Goal: Task Accomplishment & Management: Manage account settings

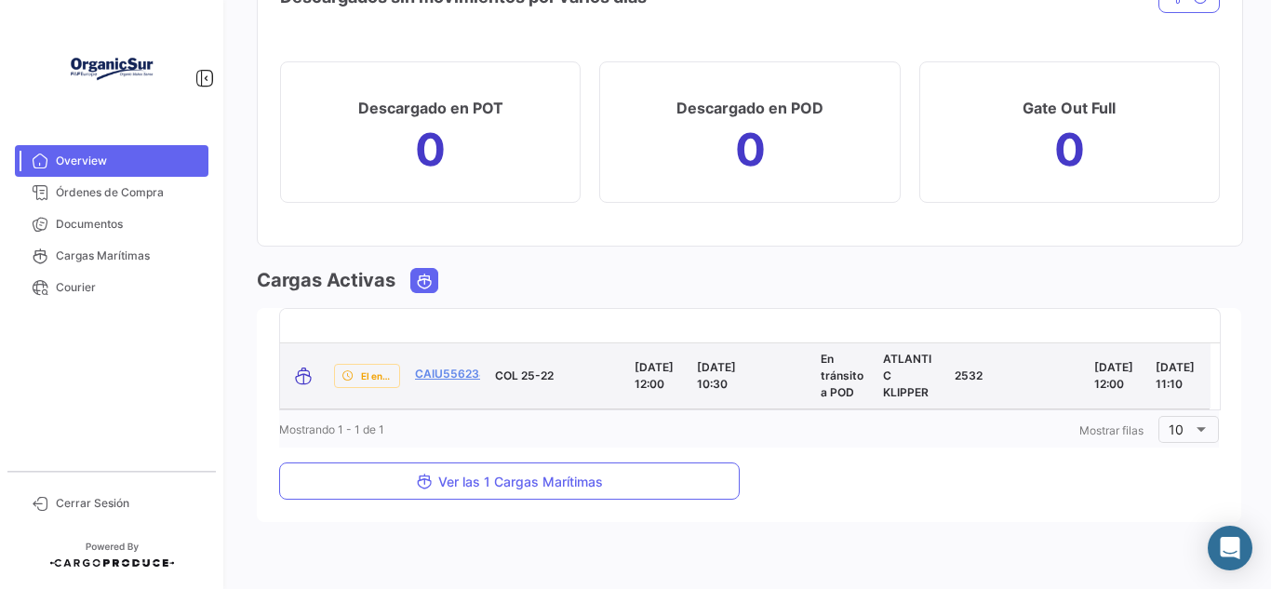
scroll to position [2053, 0]
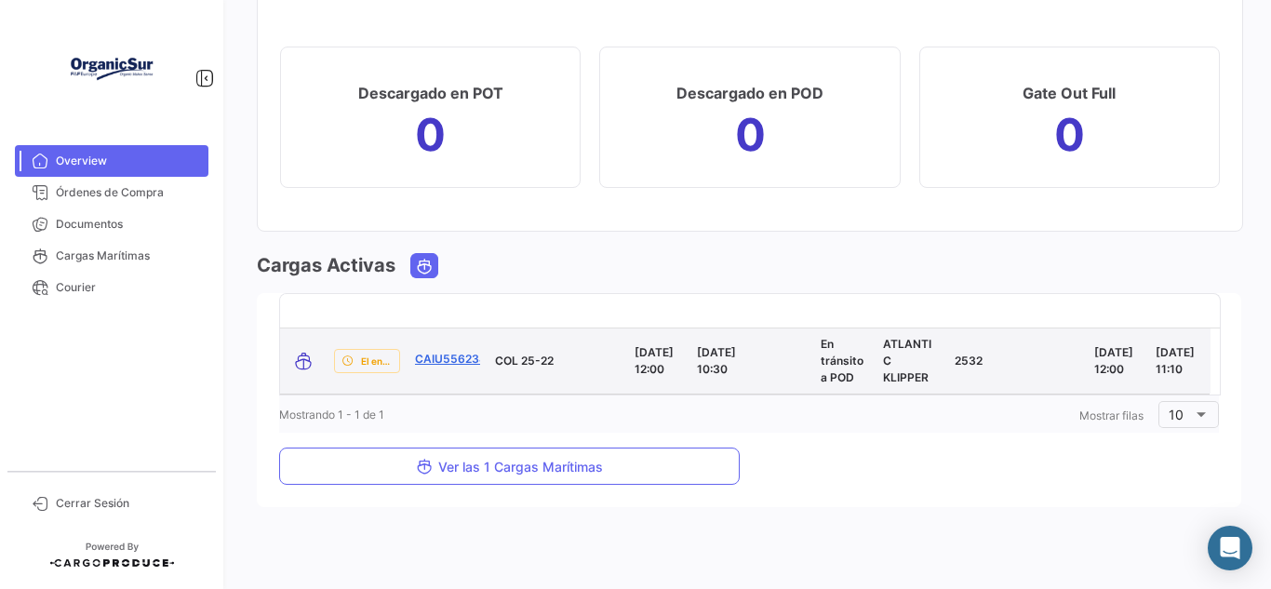
click at [448, 352] on link "CAIU5562342" at bounding box center [454, 359] width 78 height 17
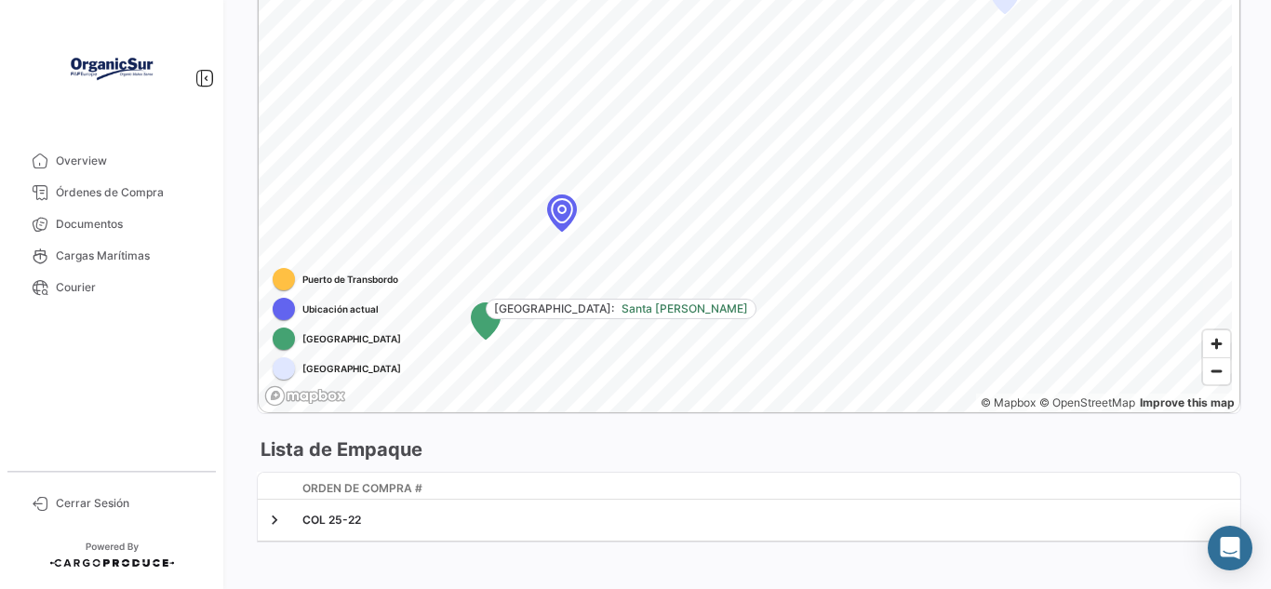
scroll to position [1213, 0]
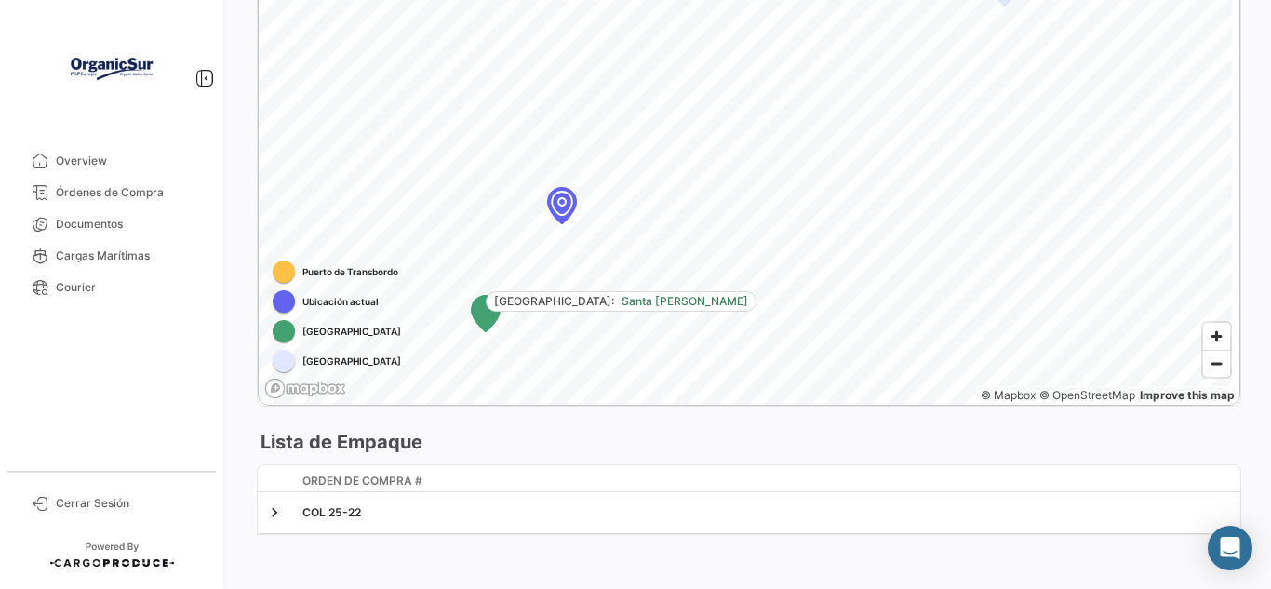
click at [114, 141] on mat-nav-list "Overview Órdenes de Compra Documentos Cargas Marítimas Courier" at bounding box center [111, 301] width 223 height 326
click at [114, 163] on span "Overview" at bounding box center [128, 161] width 145 height 17
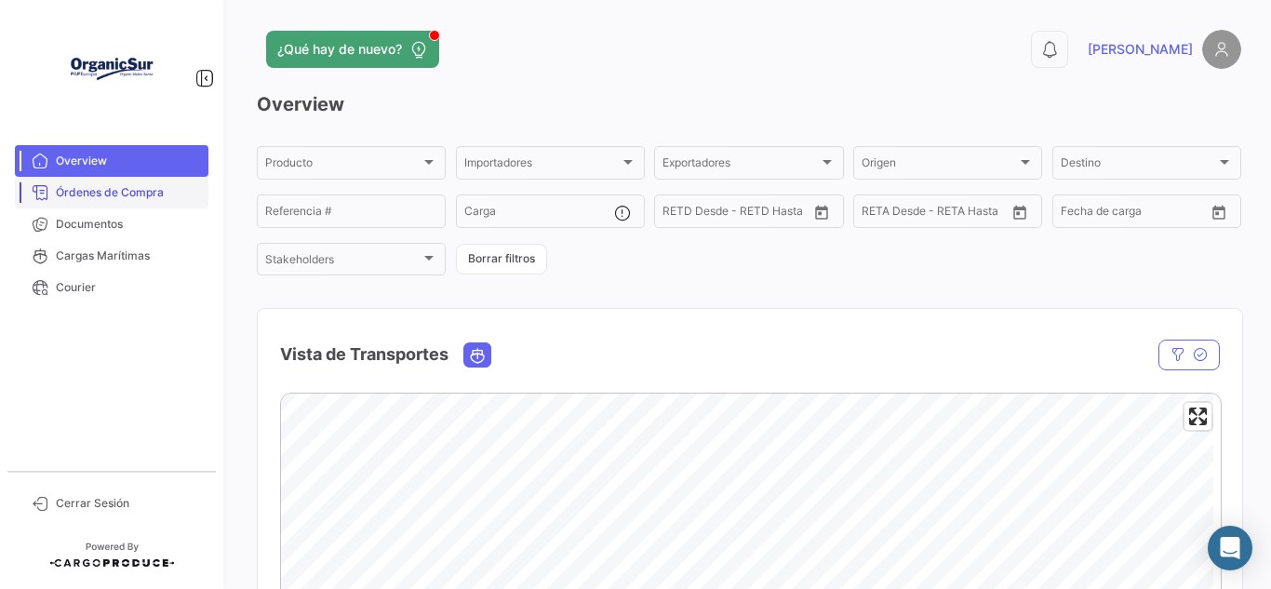
click at [143, 196] on span "Órdenes de Compra" at bounding box center [128, 192] width 145 height 17
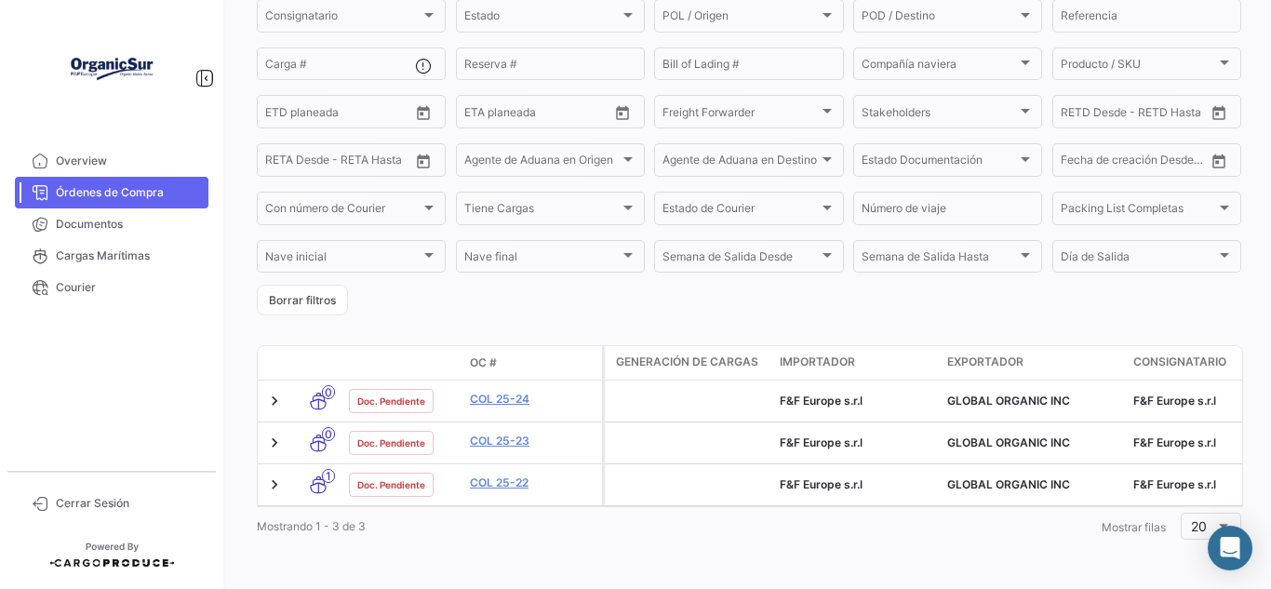
scroll to position [232, 0]
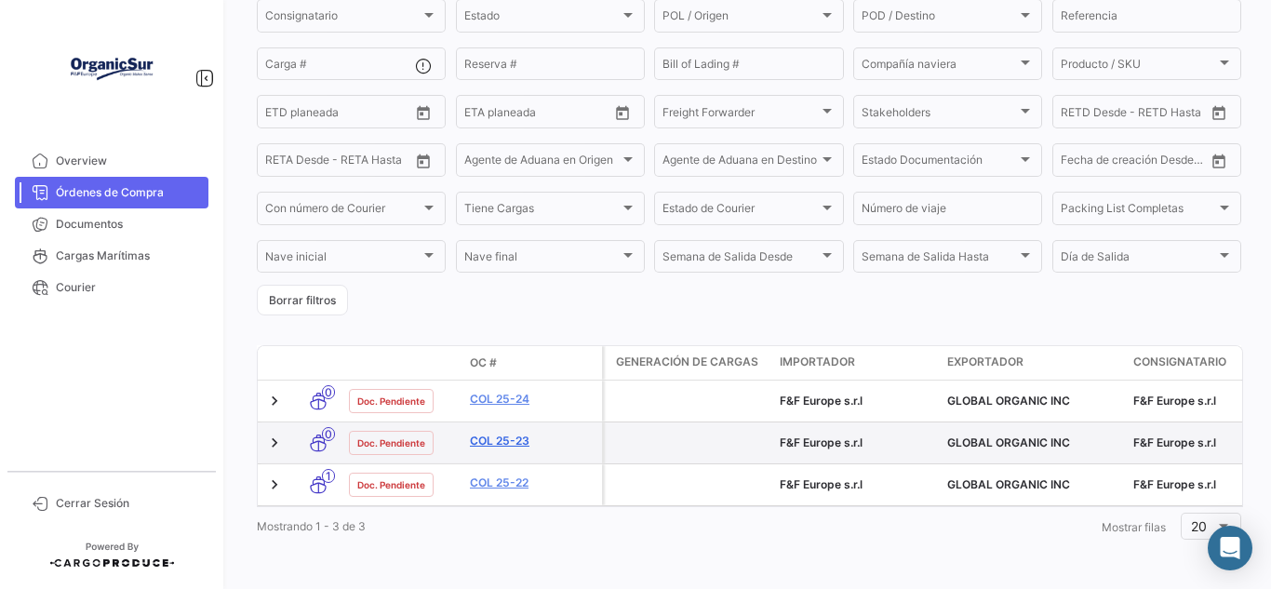
click at [491, 434] on link "COL 25-23" at bounding box center [532, 441] width 125 height 17
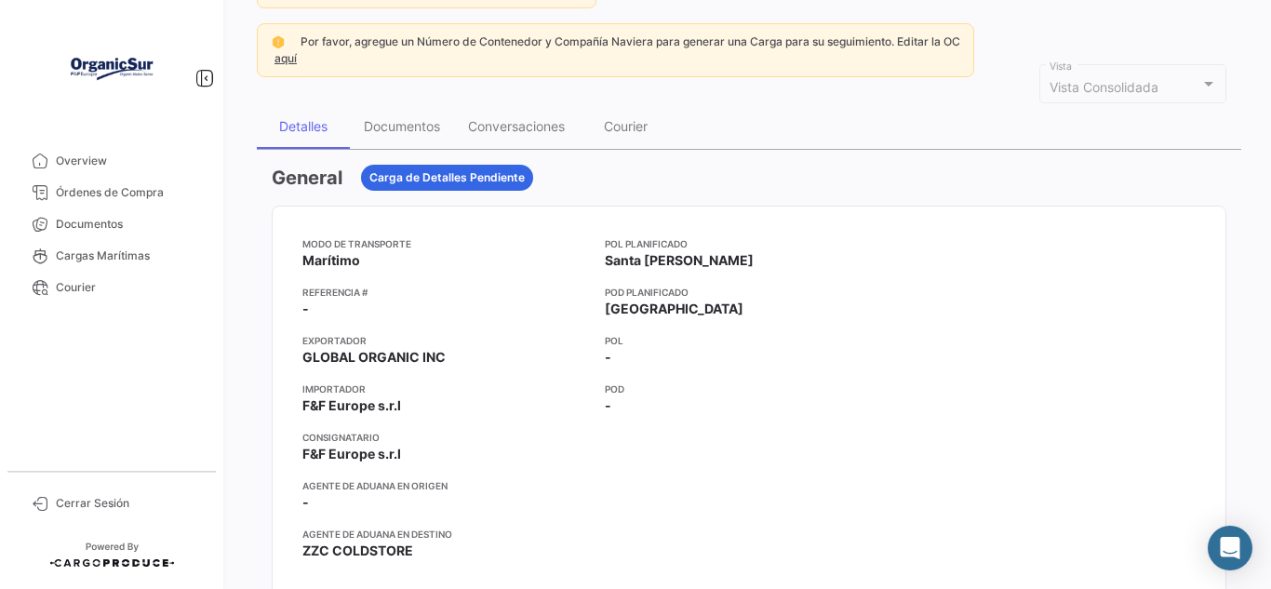
scroll to position [39, 0]
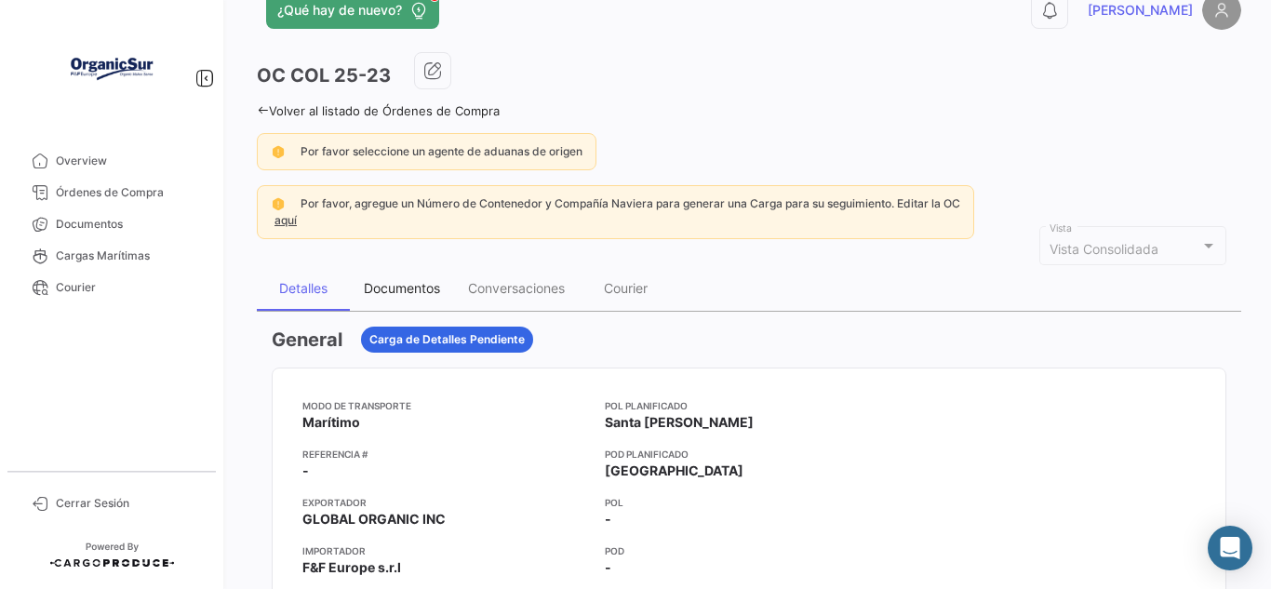
click at [401, 290] on div "Documentos" at bounding box center [402, 288] width 76 height 16
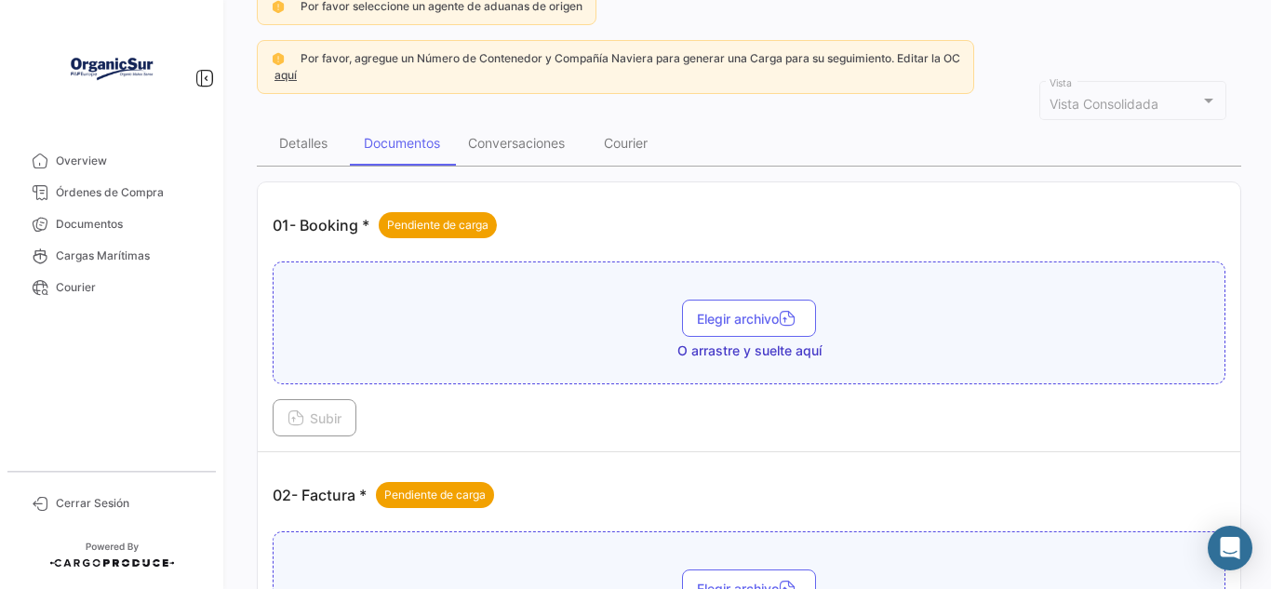
scroll to position [186, 0]
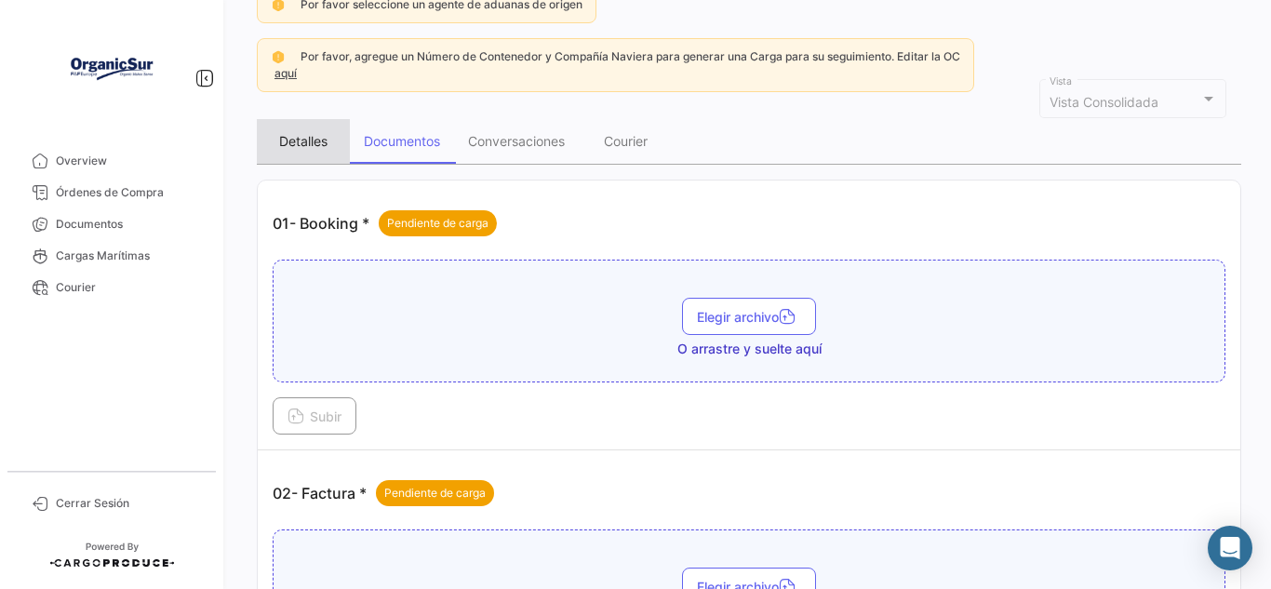
click at [304, 132] on div "Detalles" at bounding box center [303, 141] width 93 height 45
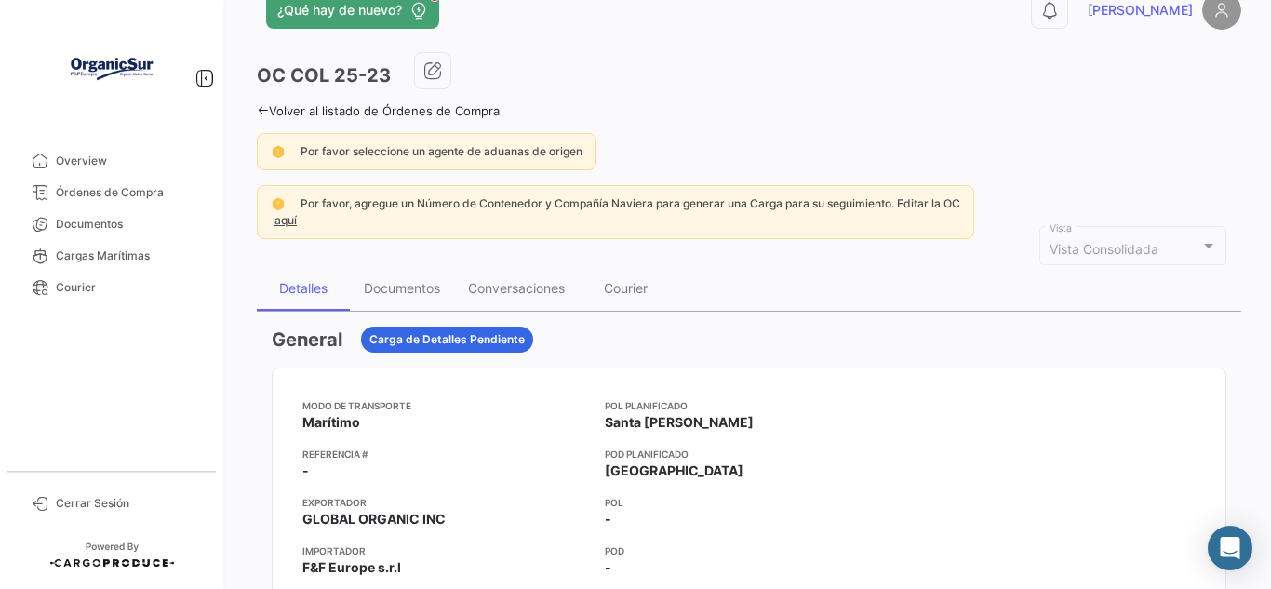
scroll to position [0, 0]
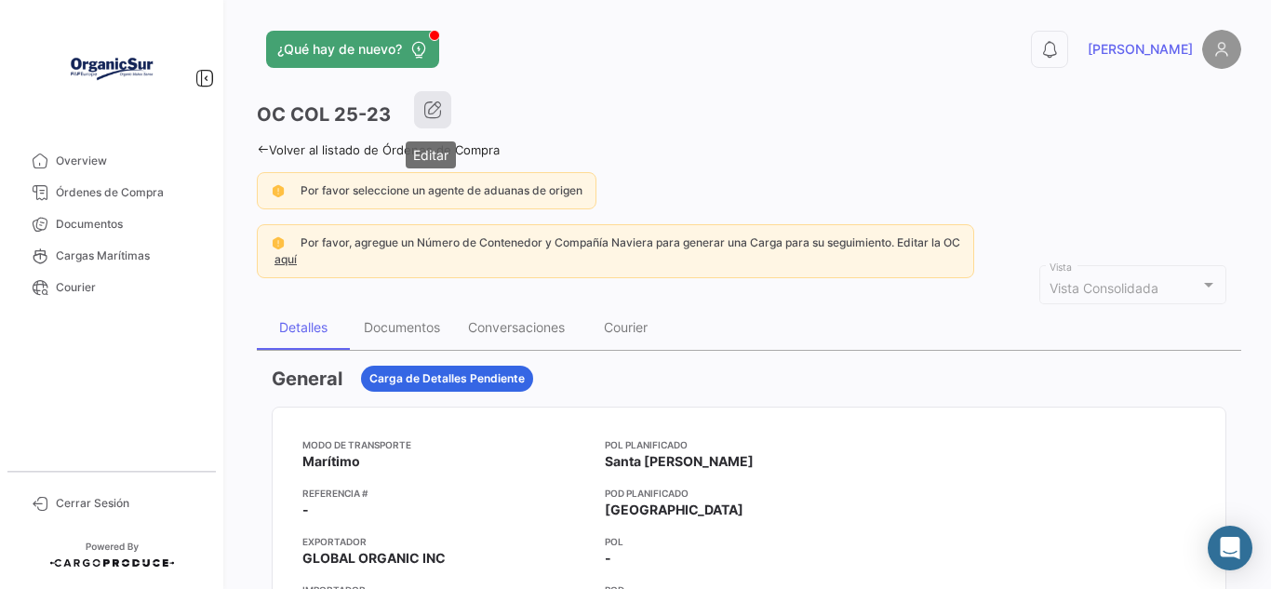
click at [435, 101] on icon "button" at bounding box center [432, 109] width 19 height 19
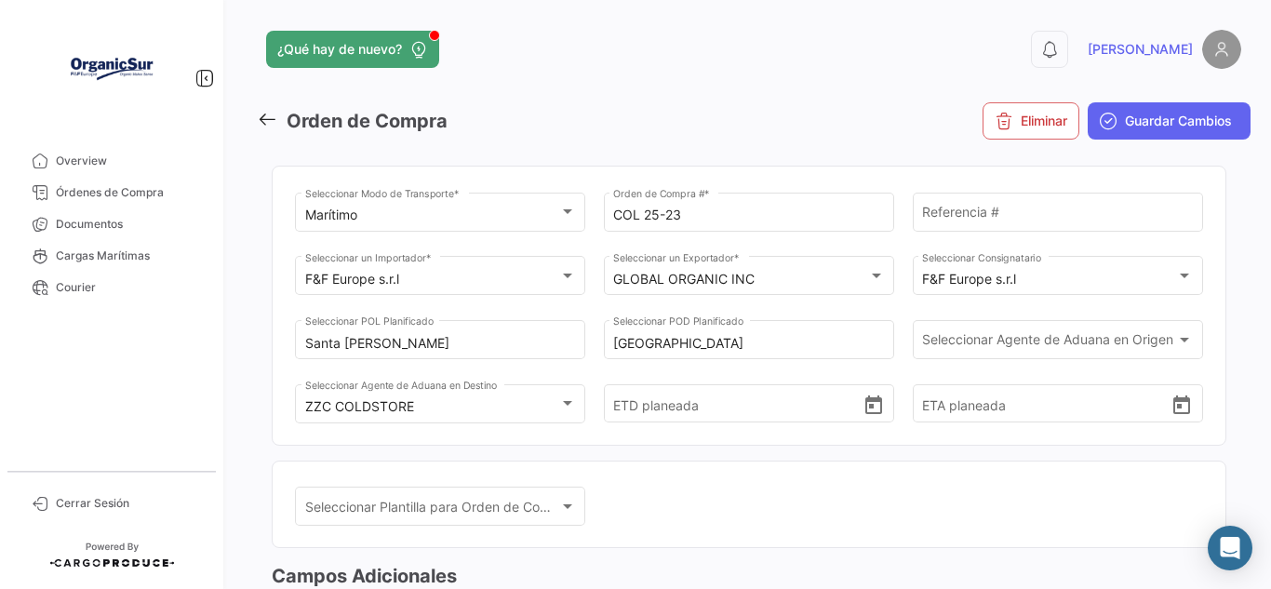
click at [274, 115] on icon at bounding box center [267, 119] width 20 height 20
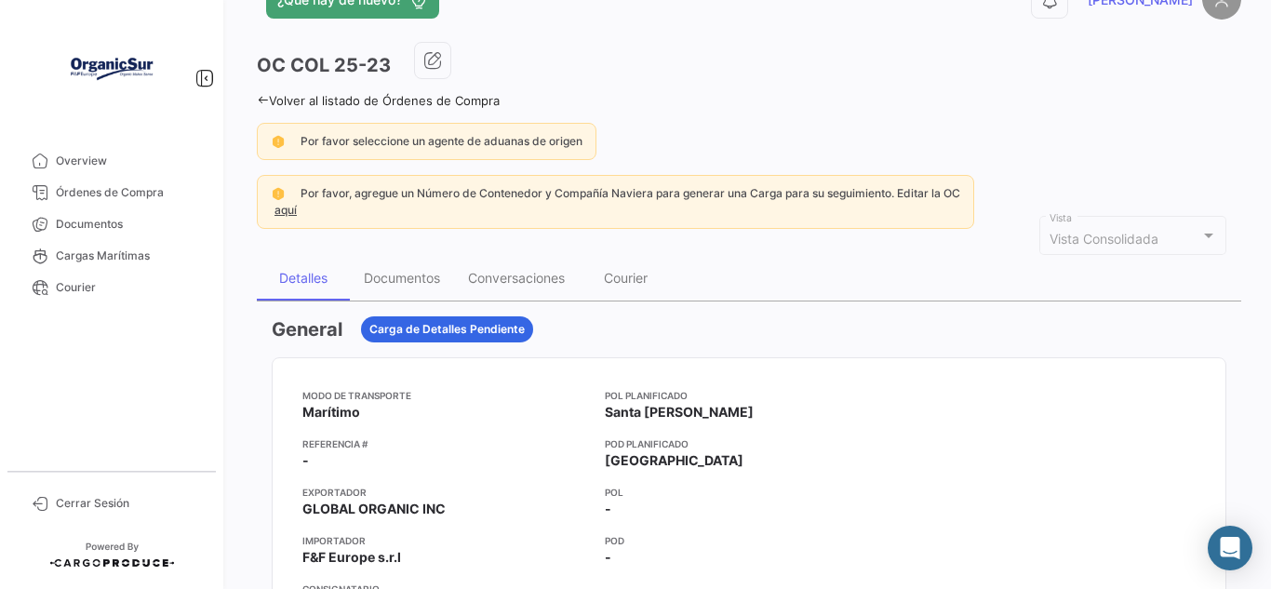
scroll to position [93, 0]
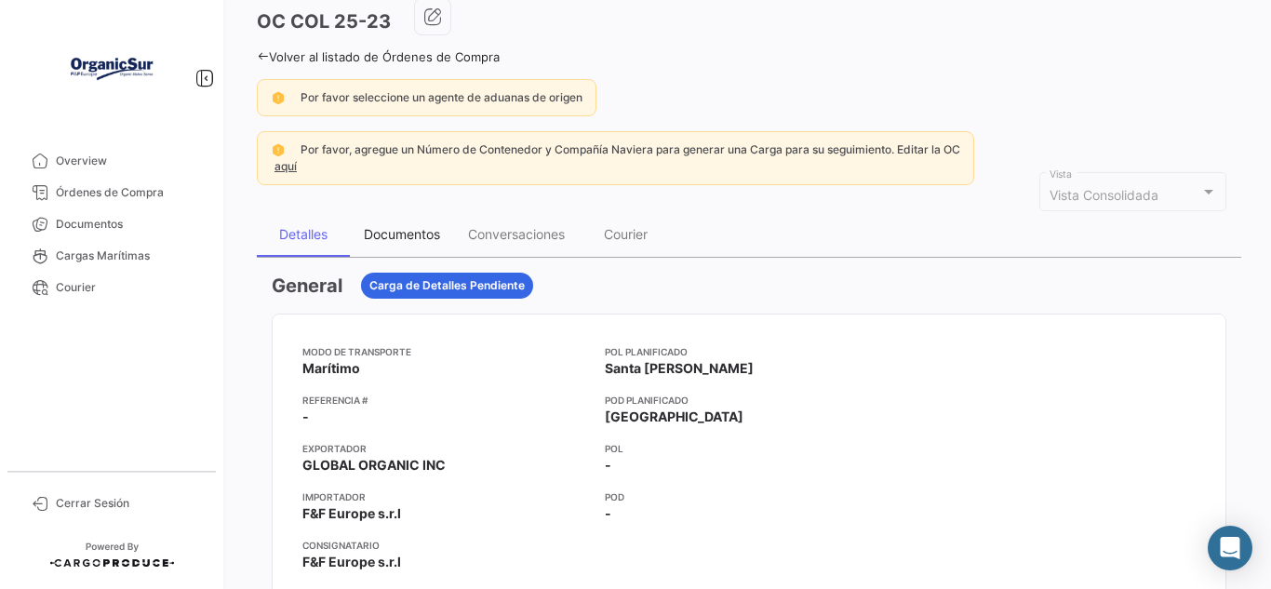
click at [452, 242] on div "Documentos" at bounding box center [402, 234] width 104 height 45
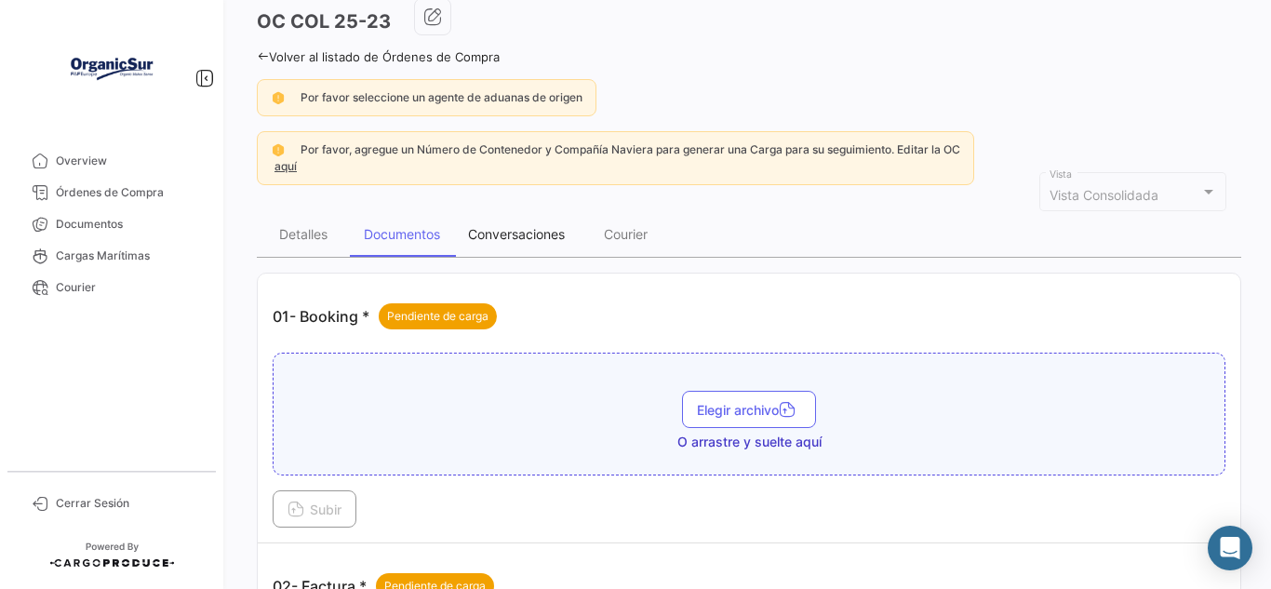
click at [541, 229] on div "Conversaciones" at bounding box center [516, 234] width 97 height 16
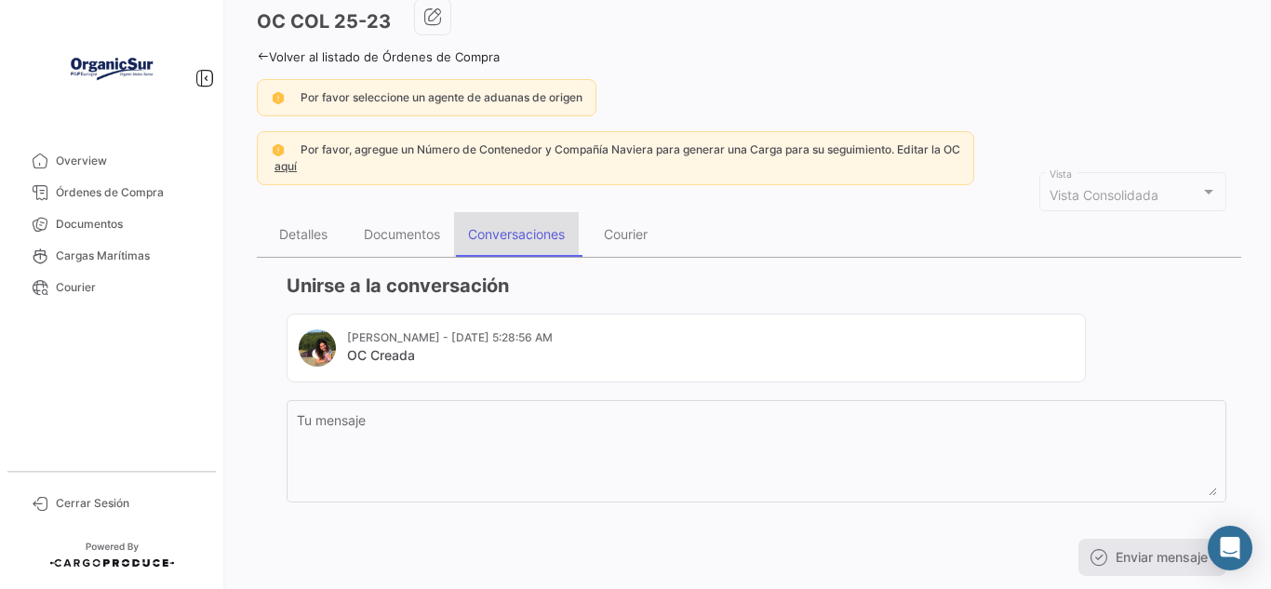
scroll to position [0, 0]
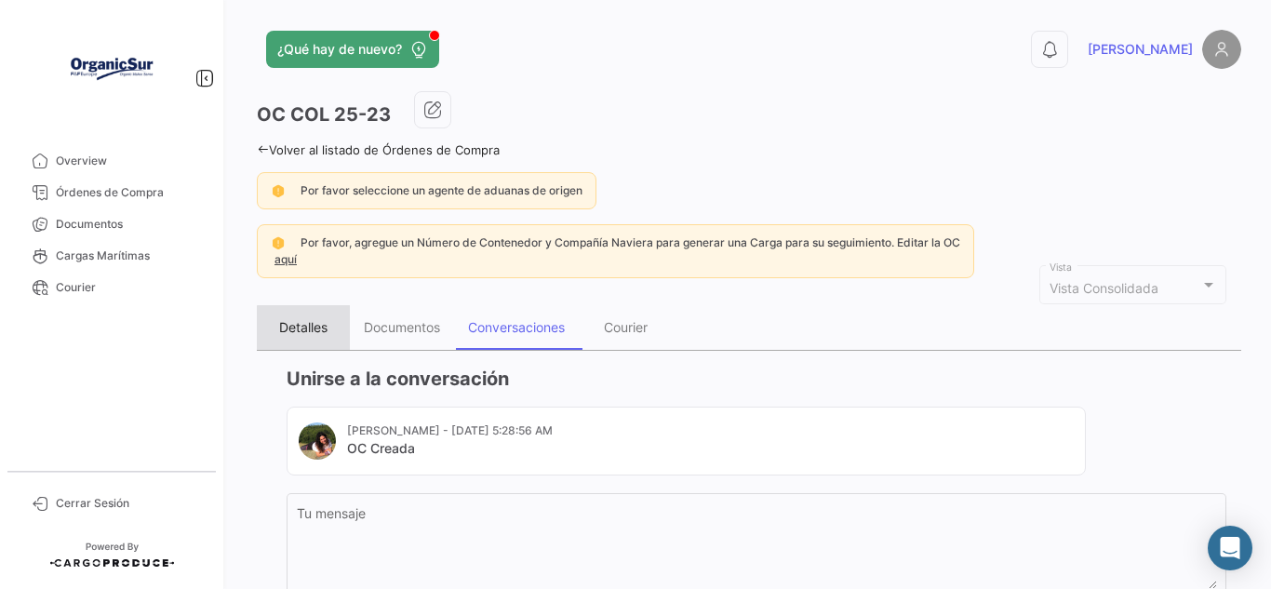
click at [324, 328] on div "Detalles" at bounding box center [303, 327] width 48 height 16
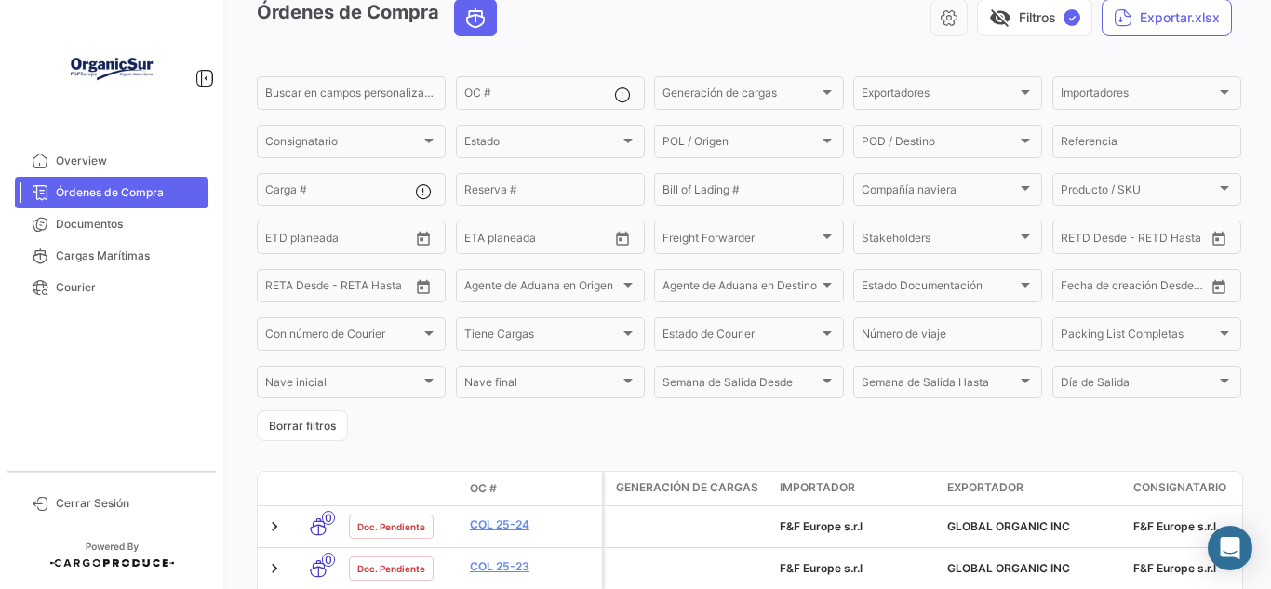
scroll to position [232, 0]
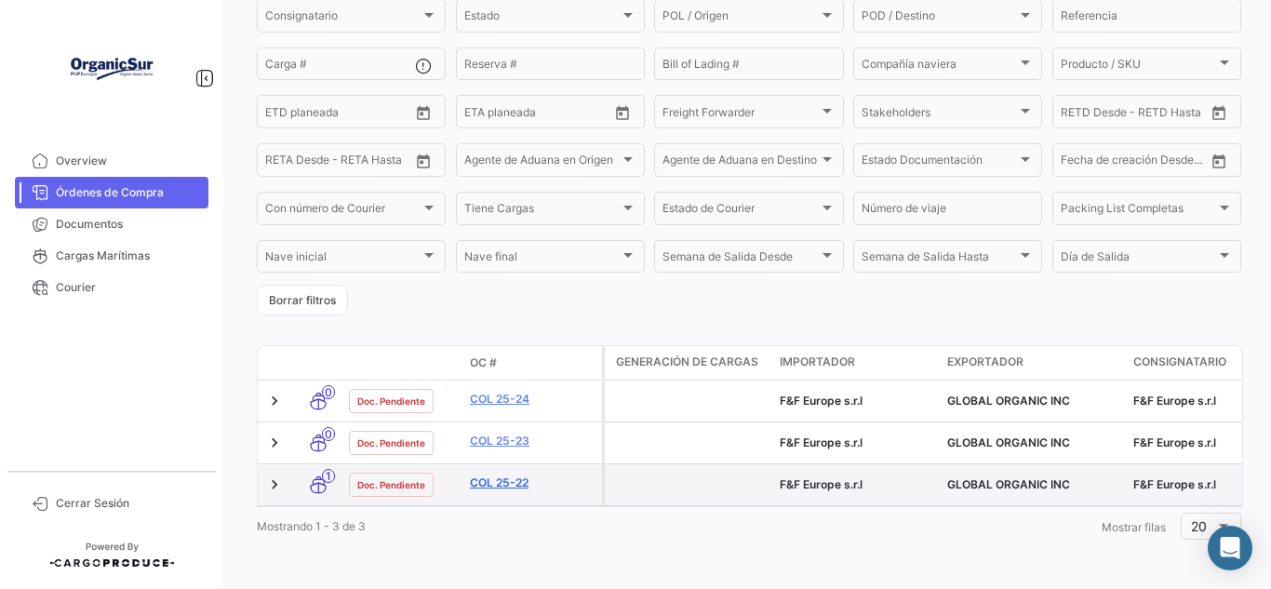
click at [537, 475] on link "COL 25-22" at bounding box center [532, 483] width 125 height 17
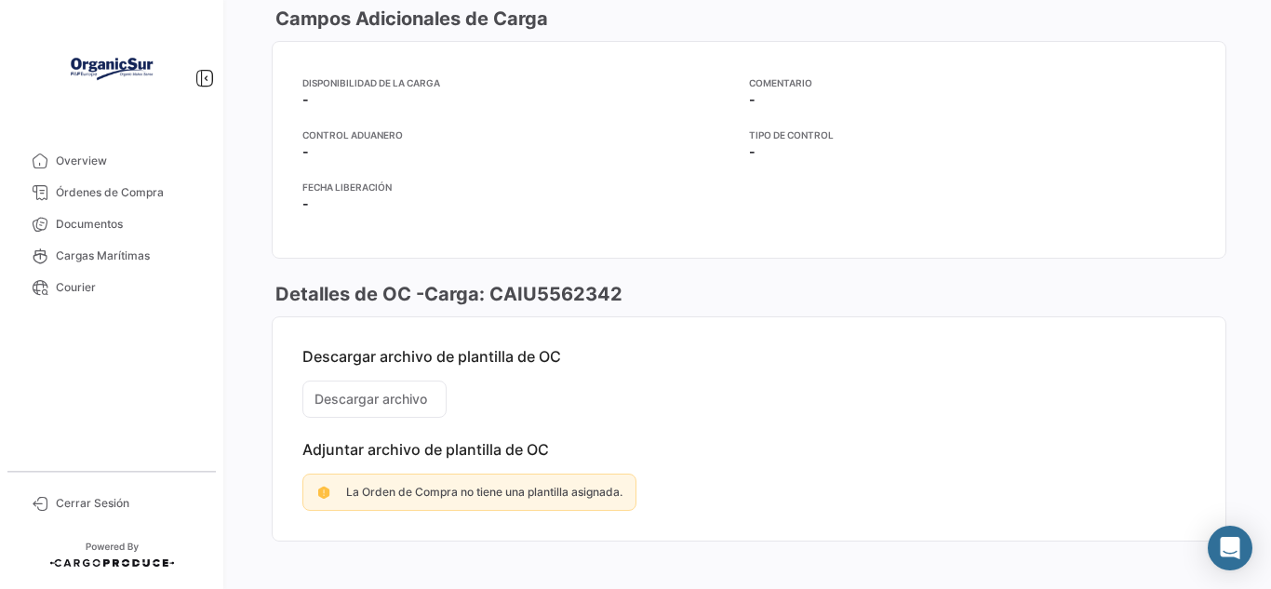
scroll to position [1632, 0]
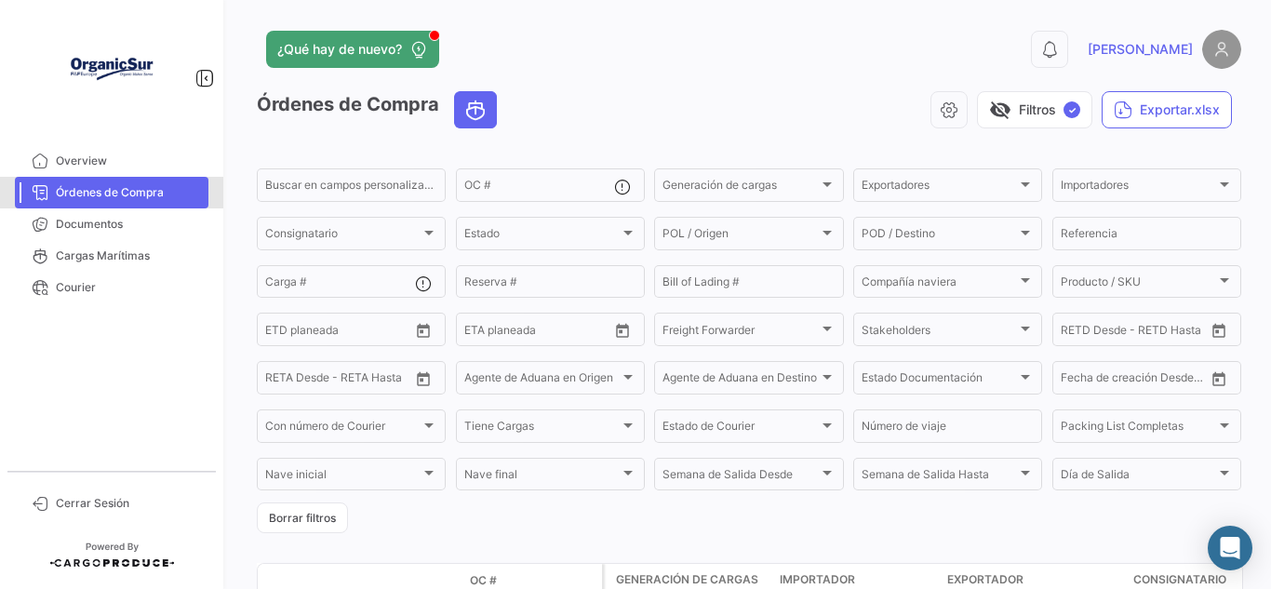
click at [172, 194] on span "Órdenes de Compra" at bounding box center [128, 192] width 145 height 17
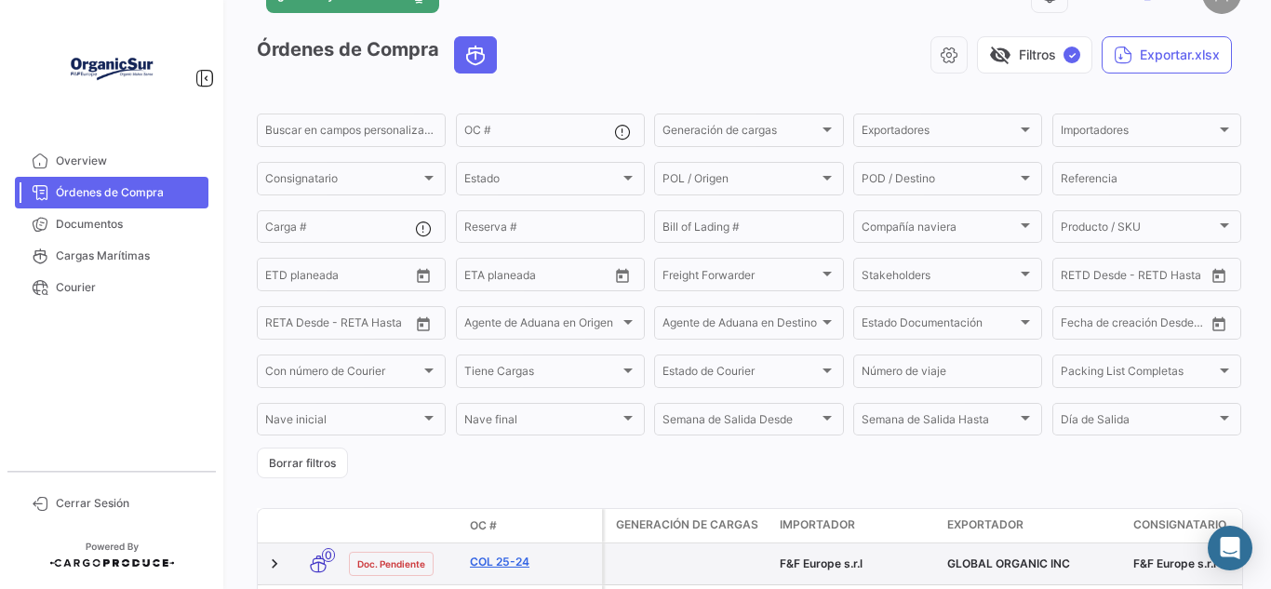
scroll to position [232, 0]
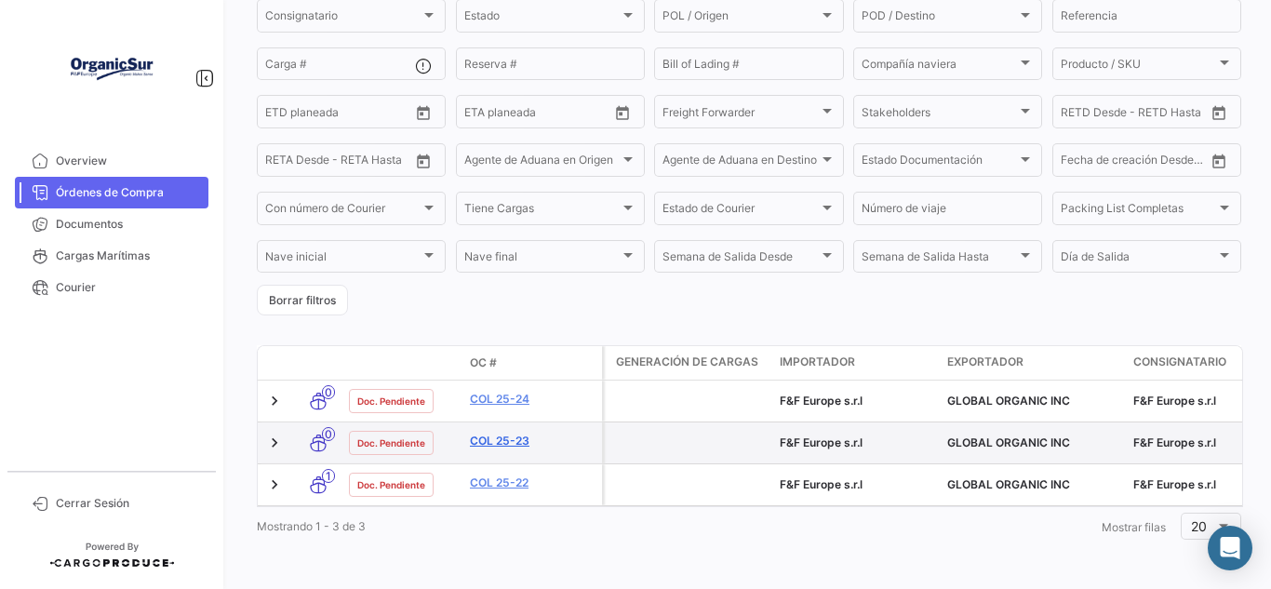
click at [525, 433] on link "COL 25-23" at bounding box center [532, 441] width 125 height 17
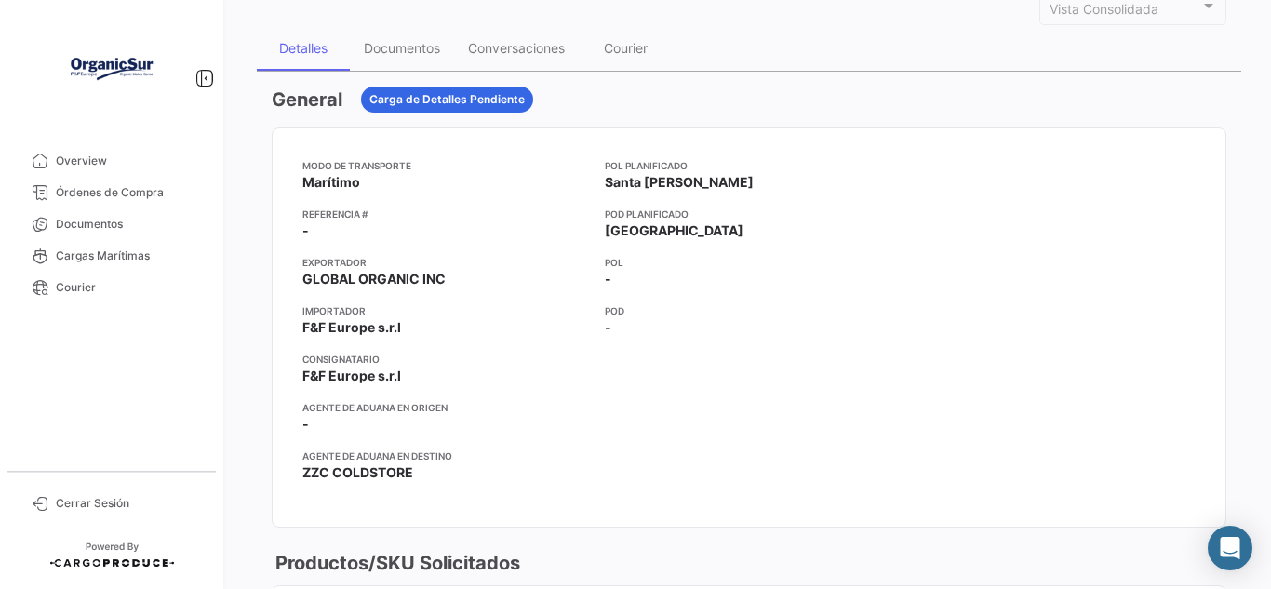
scroll to position [93, 0]
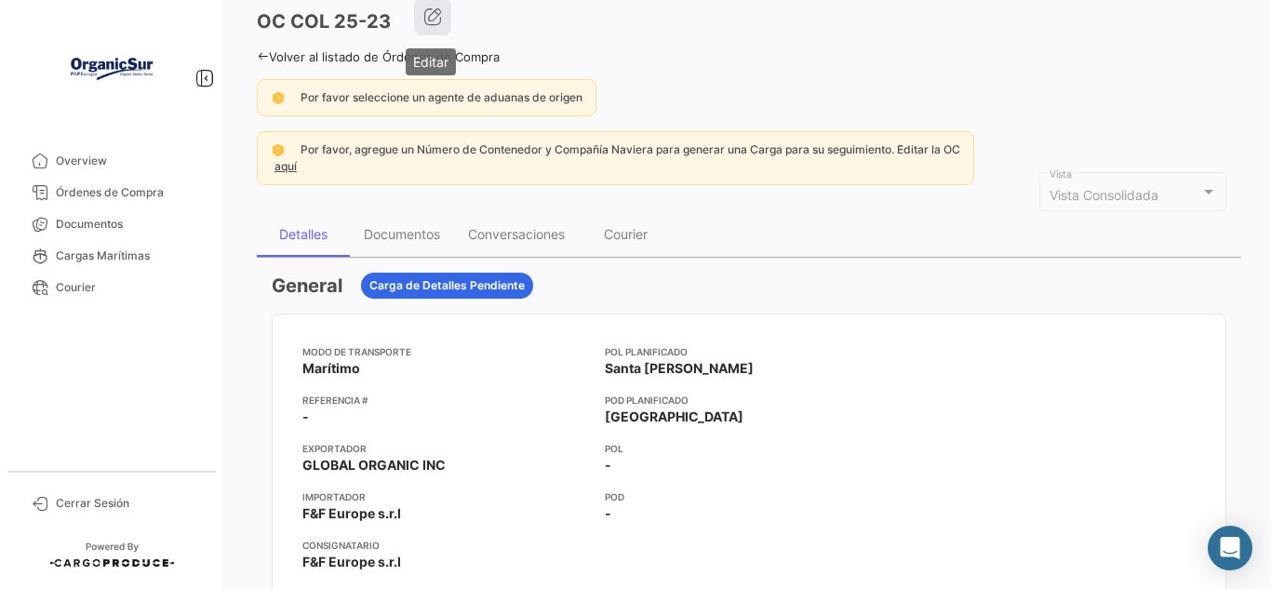
click at [423, 20] on icon "button" at bounding box center [432, 16] width 19 height 19
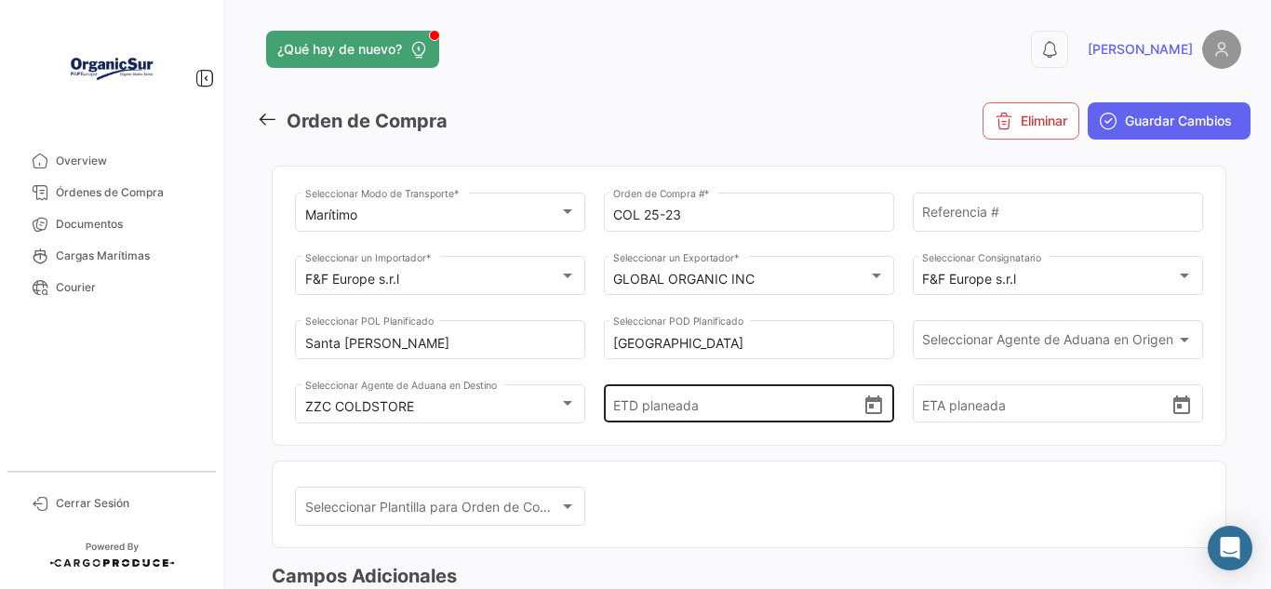
click at [863, 408] on icon "Open calendar" at bounding box center [874, 406] width 22 height 22
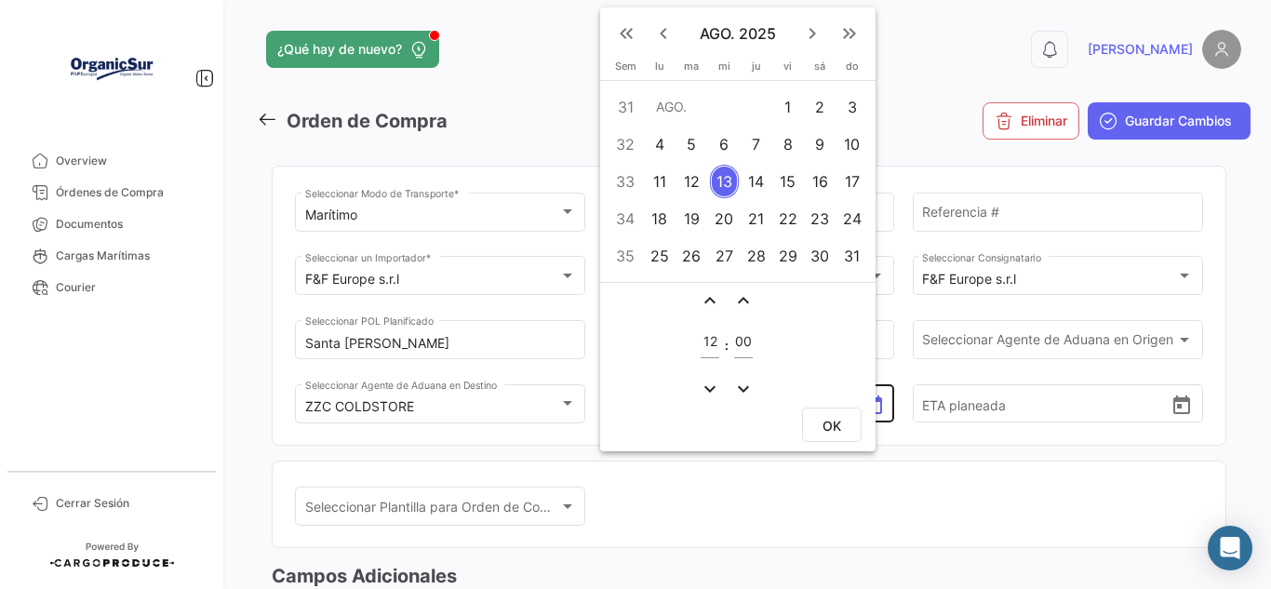
click at [862, 408] on div "OK" at bounding box center [737, 427] width 275 height 48
click at [871, 521] on div at bounding box center [635, 294] width 1271 height 589
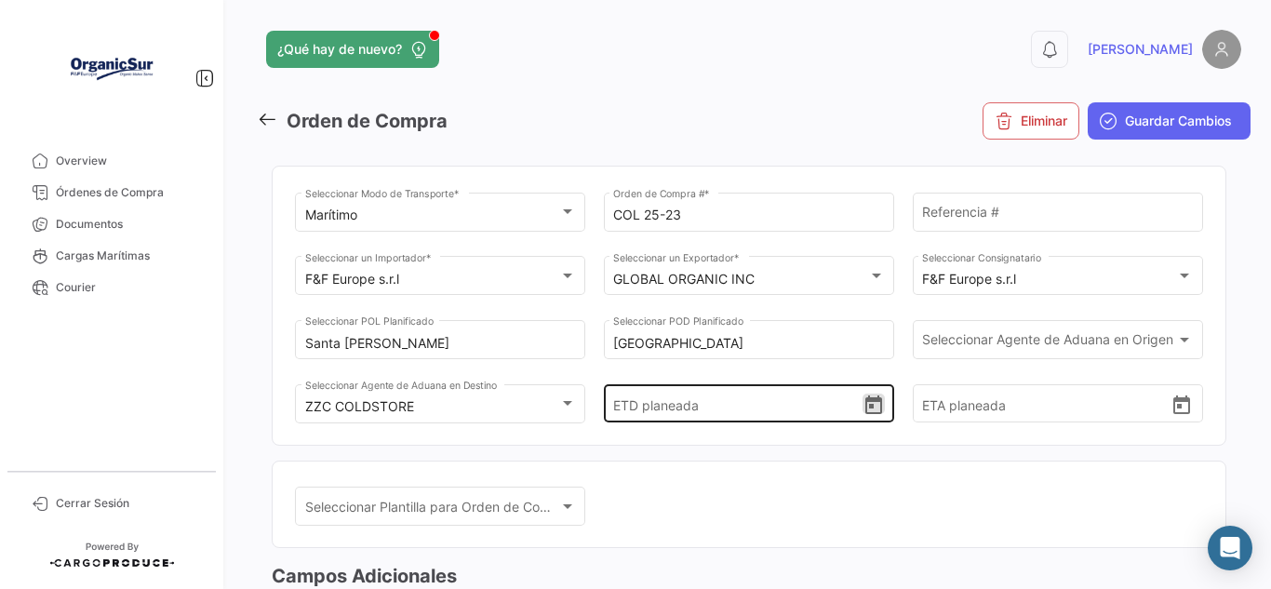
click at [871, 410] on icon "Open calendar" at bounding box center [874, 406] width 22 height 22
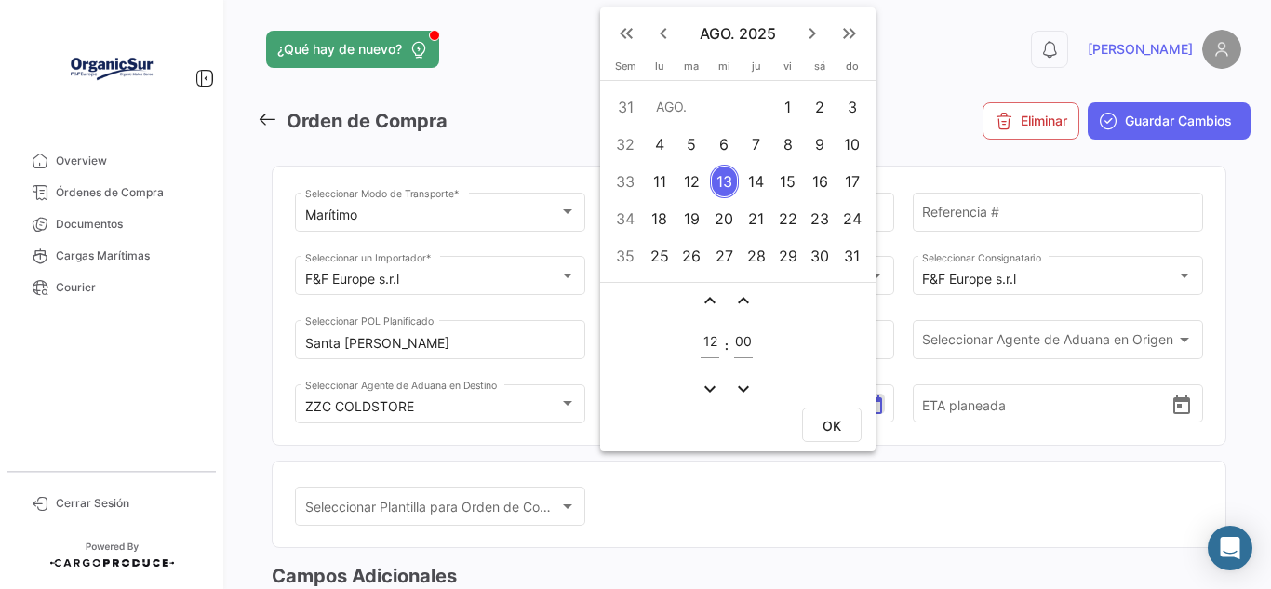
click at [795, 178] on div "15" at bounding box center [788, 181] width 29 height 33
click at [852, 425] on button "OK" at bounding box center [832, 425] width 60 height 34
type input "[DATE] 12:00"
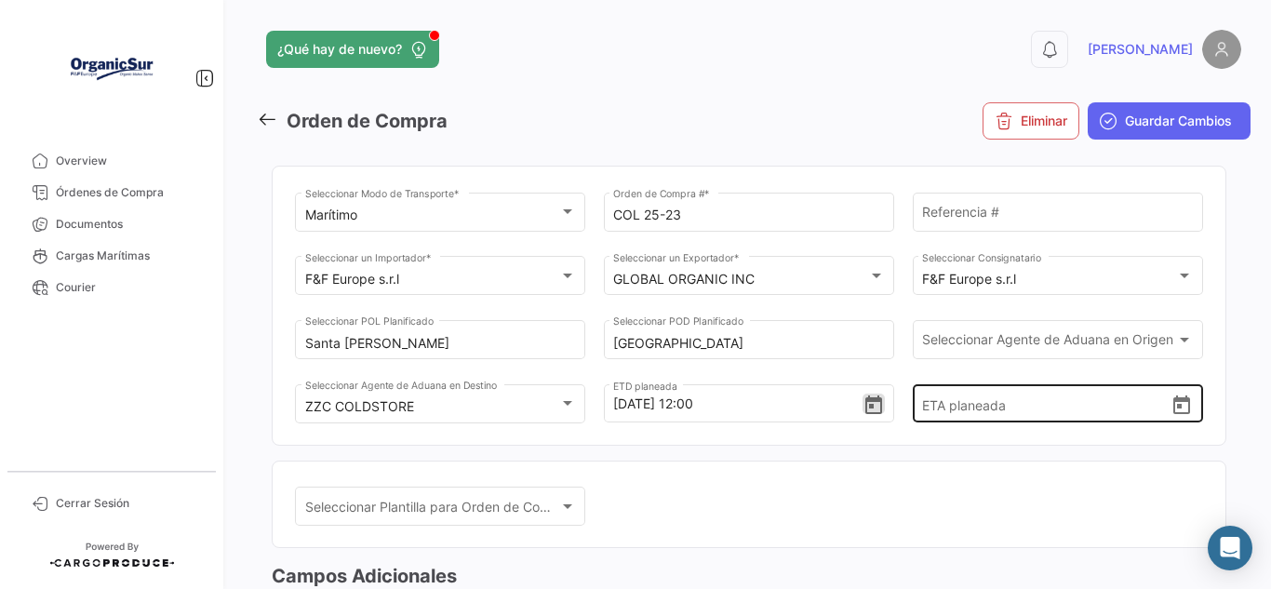
click at [1174, 396] on icon "Open calendar" at bounding box center [1182, 406] width 22 height 22
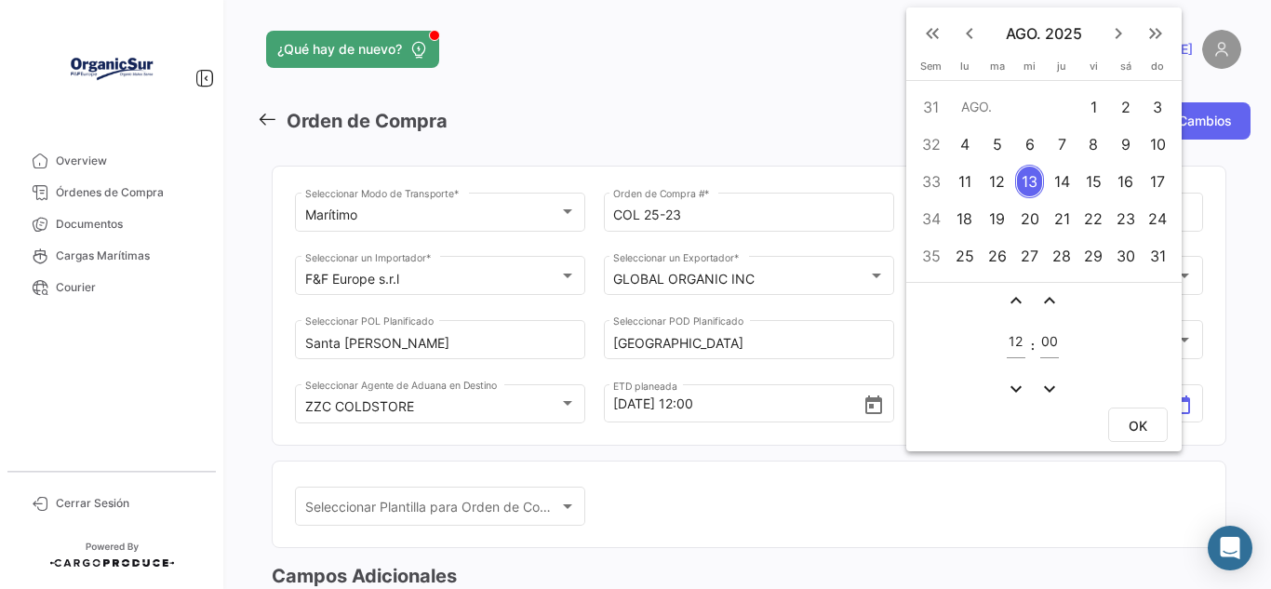
click at [1098, 250] on div "29" at bounding box center [1093, 255] width 29 height 33
click at [1157, 418] on button "OK" at bounding box center [1138, 425] width 60 height 34
type input "[DATE] 12:00"
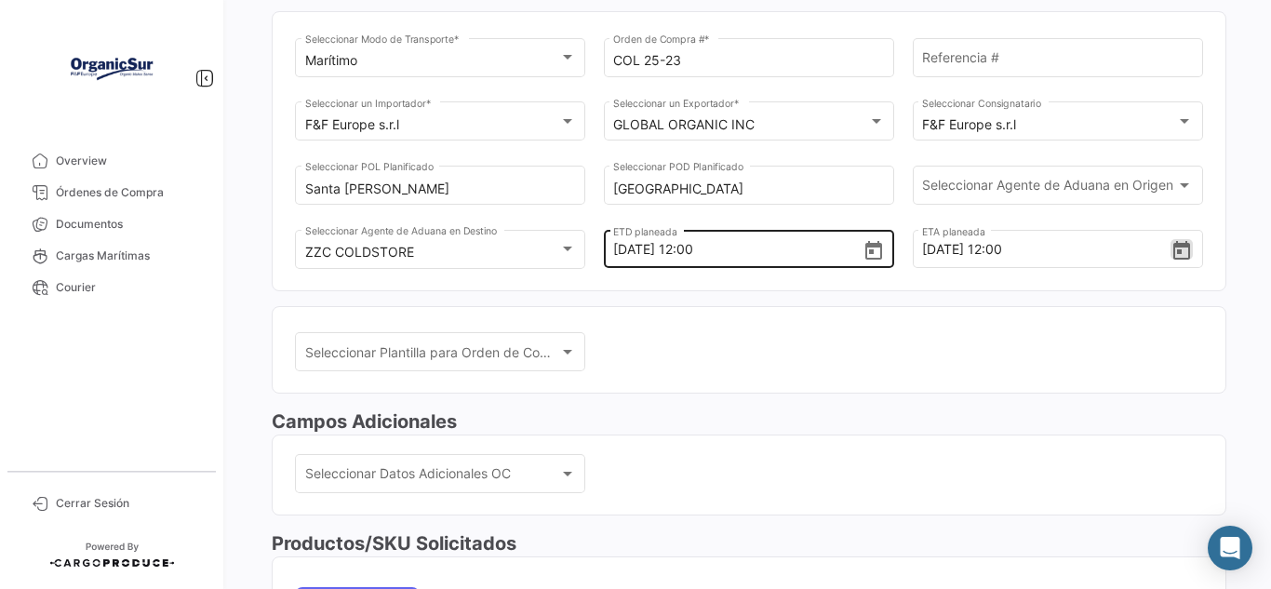
scroll to position [186, 0]
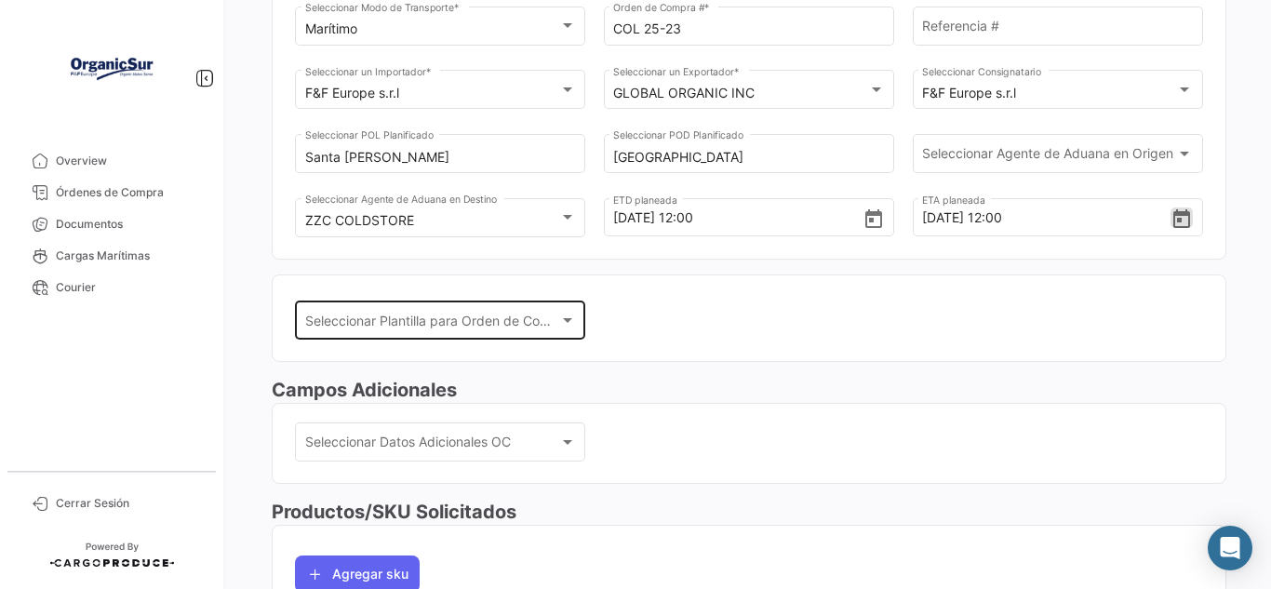
click at [553, 318] on span "Seleccionar Plantilla para Orden de Compra" at bounding box center [432, 324] width 254 height 16
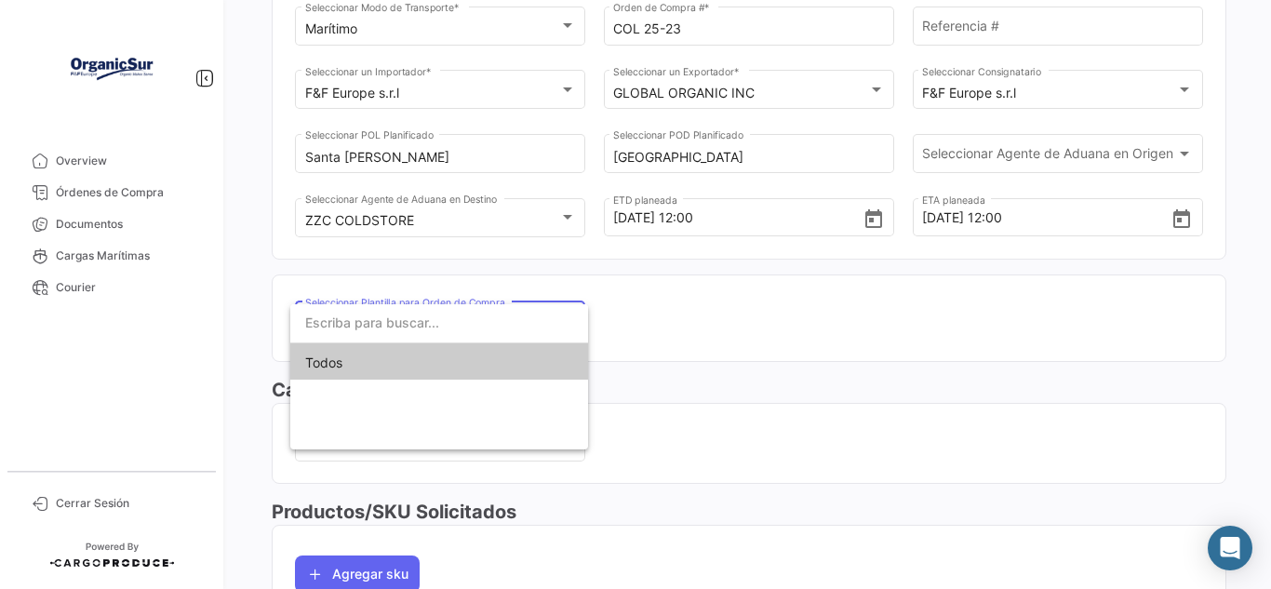
click at [553, 318] on input "dropdown search" at bounding box center [439, 322] width 298 height 39
click at [739, 315] on div at bounding box center [635, 294] width 1271 height 589
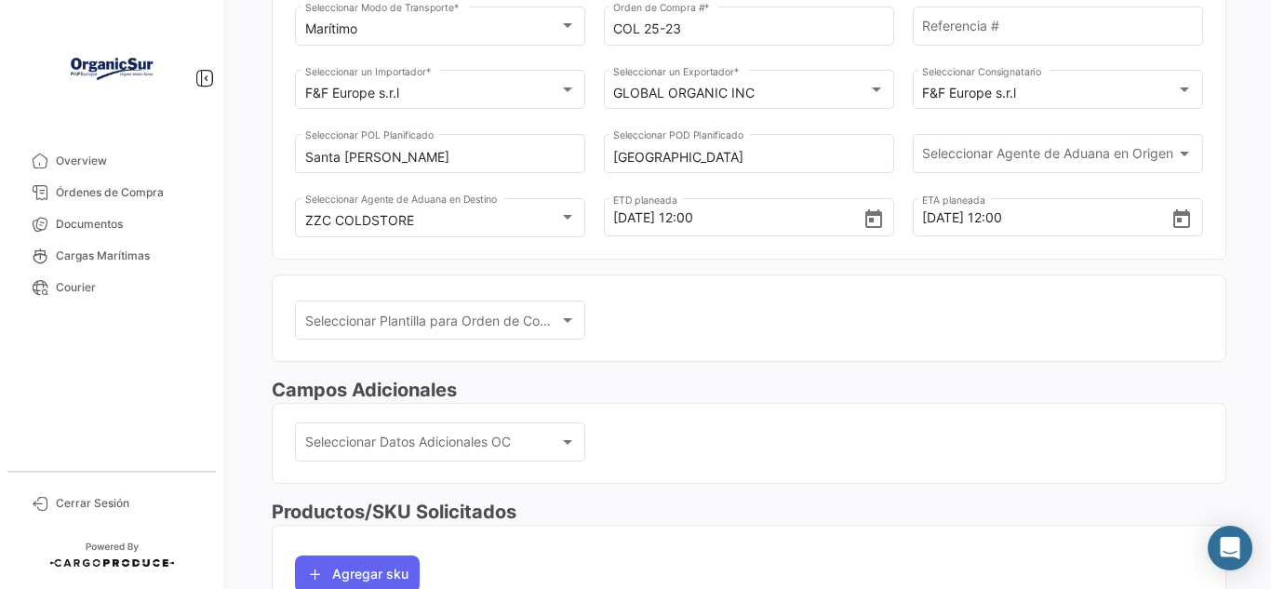
click at [1151, 280] on mat-card "Seleccionar Plantilla para Orden de Compra Seleccionar Plantilla para Orden de …" at bounding box center [749, 318] width 955 height 88
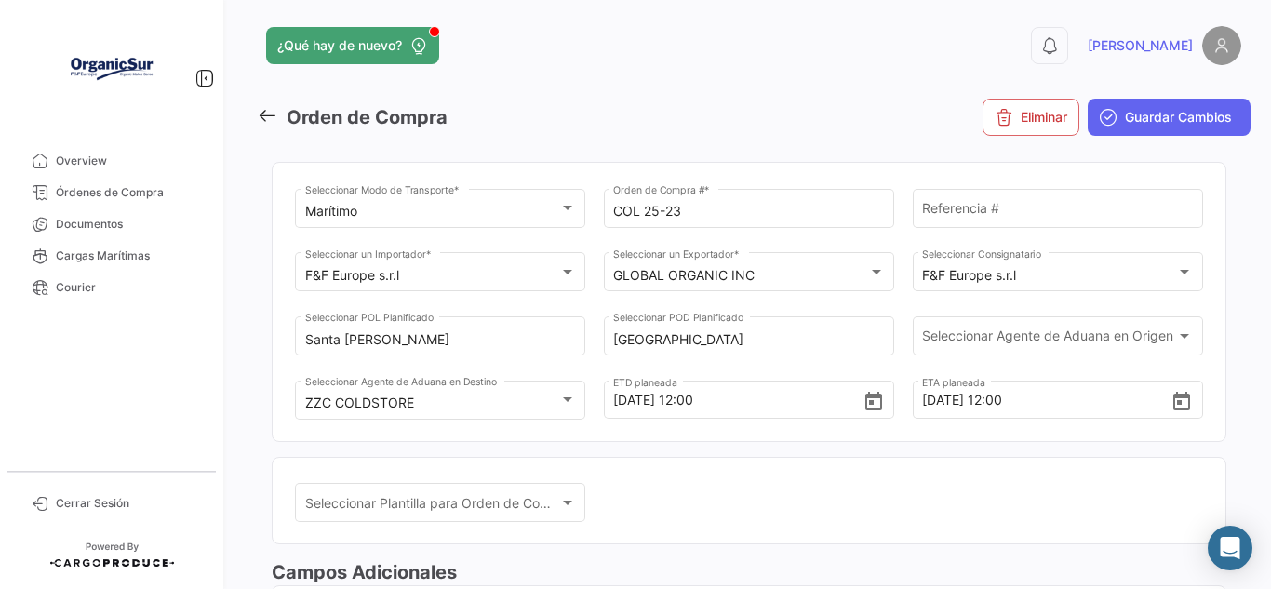
scroll to position [0, 0]
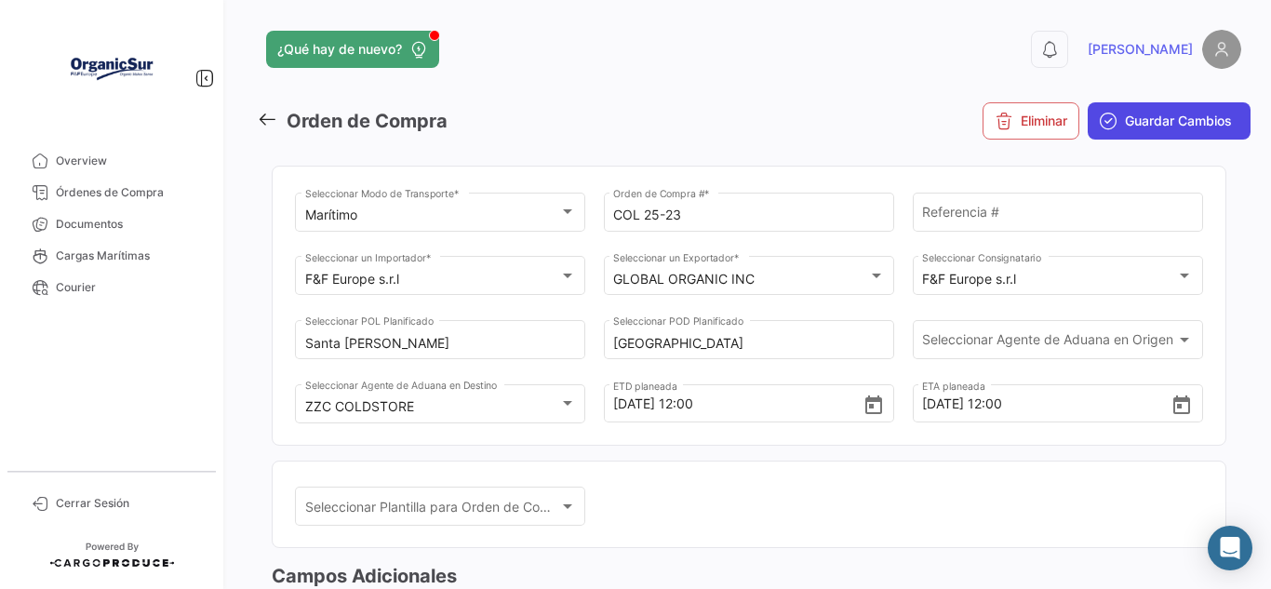
click at [1125, 129] on span "Guardar Cambios" at bounding box center [1178, 121] width 107 height 19
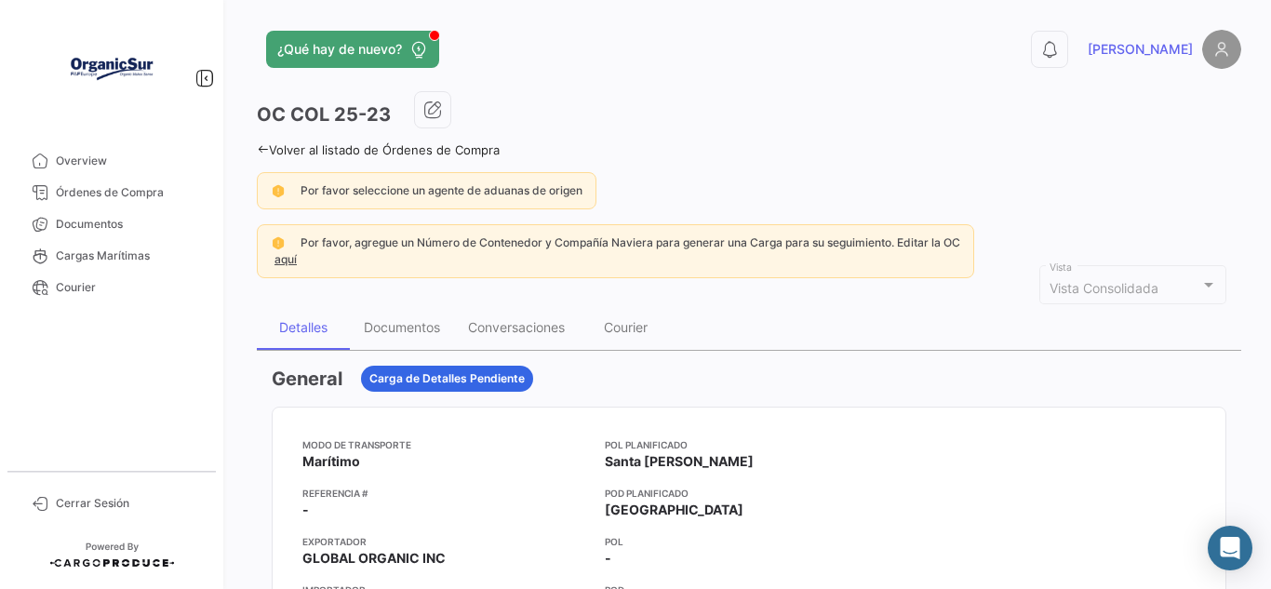
click at [266, 143] on icon at bounding box center [263, 149] width 12 height 12
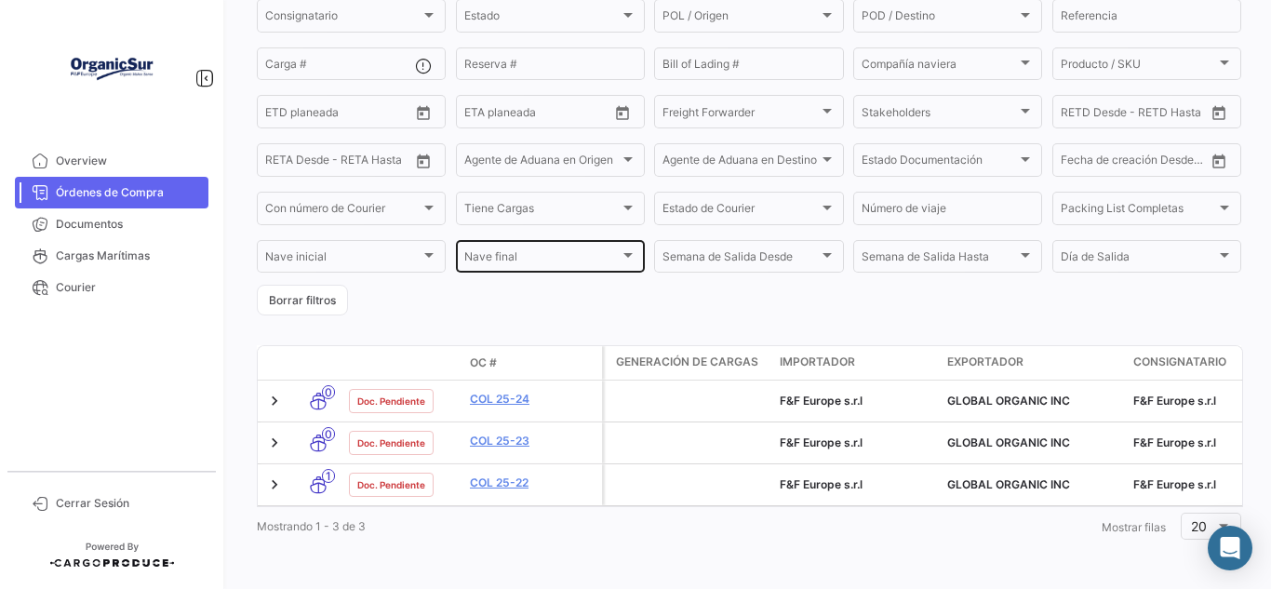
scroll to position [232, 0]
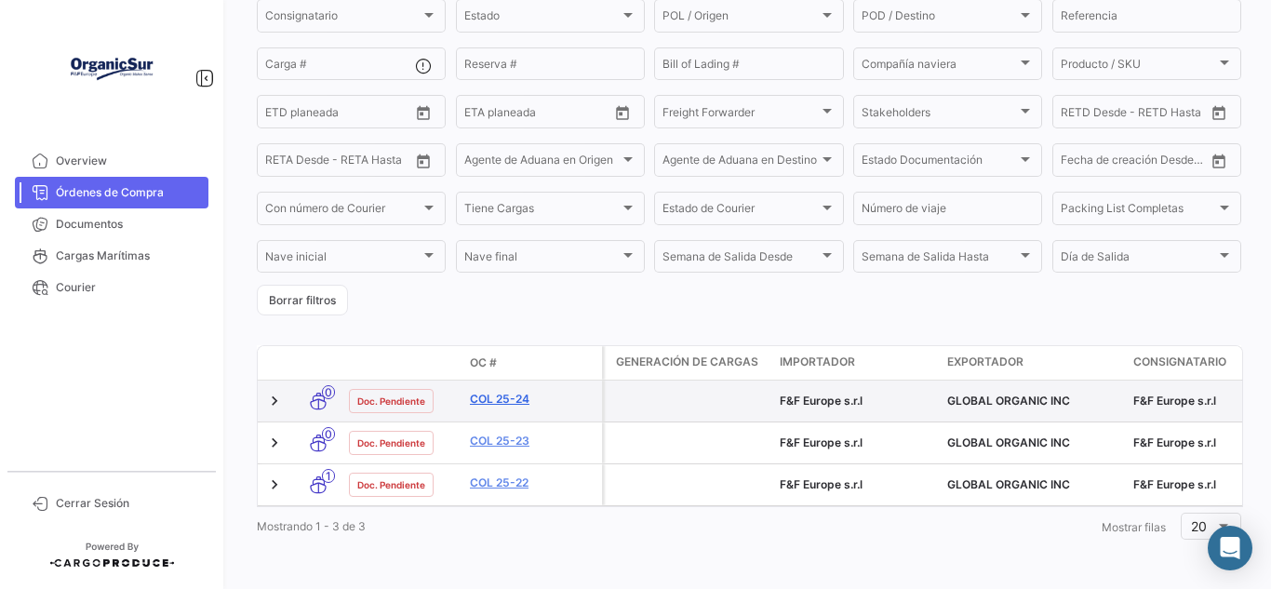
click at [511, 391] on link "COL 25-24" at bounding box center [532, 399] width 125 height 17
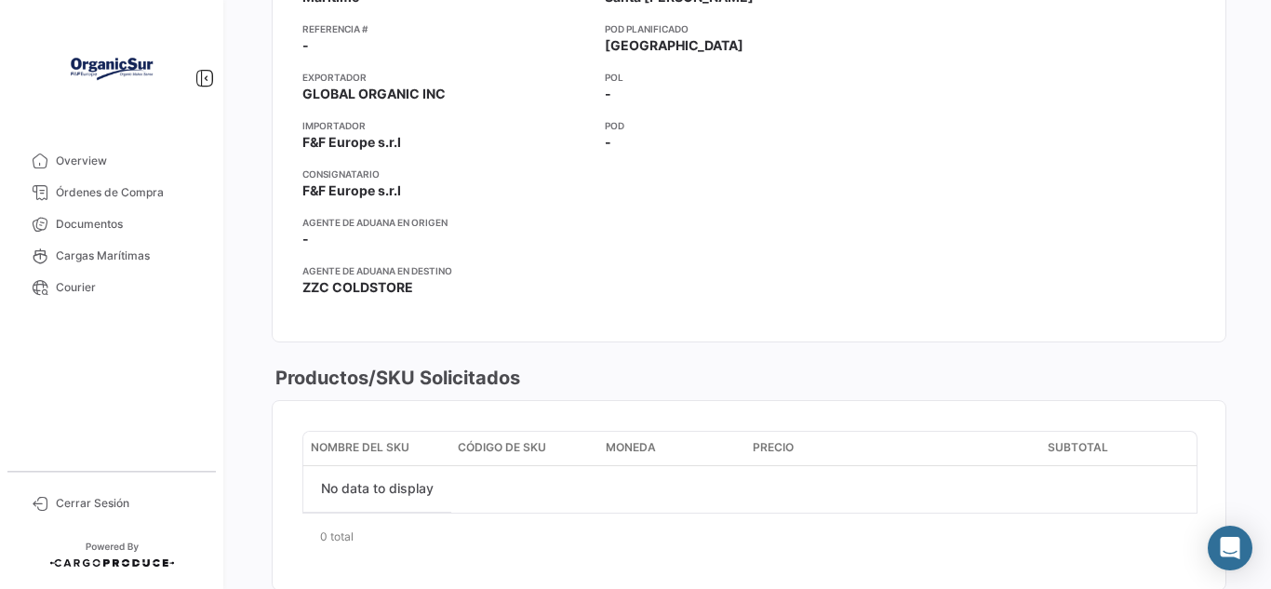
scroll to position [465, 0]
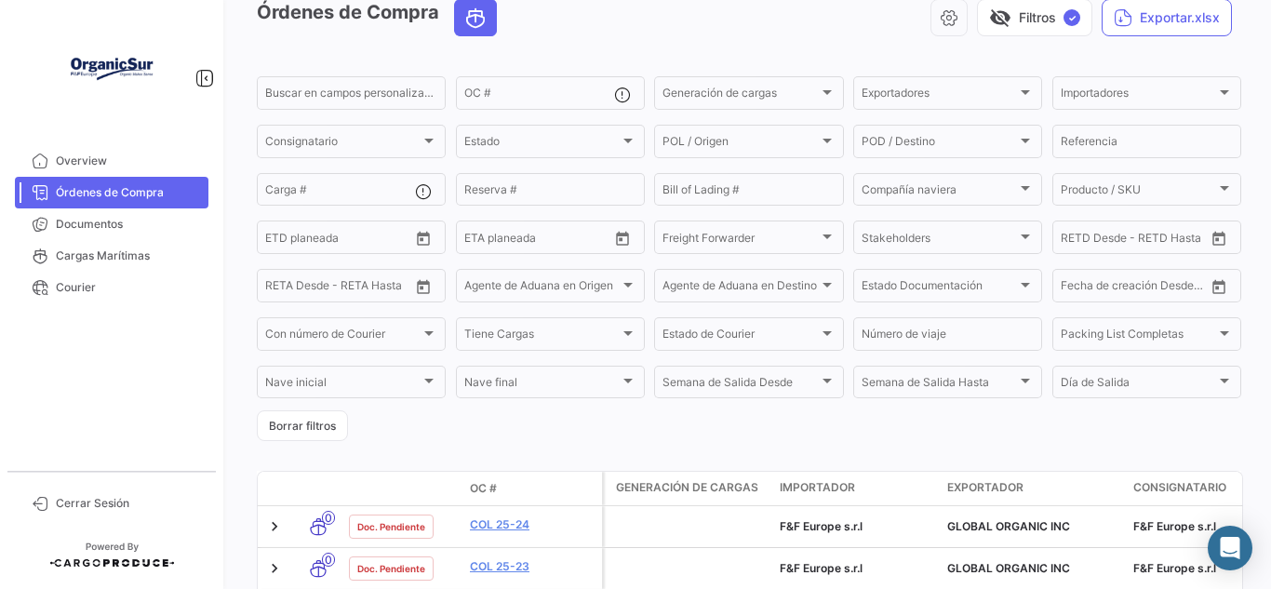
scroll to position [232, 0]
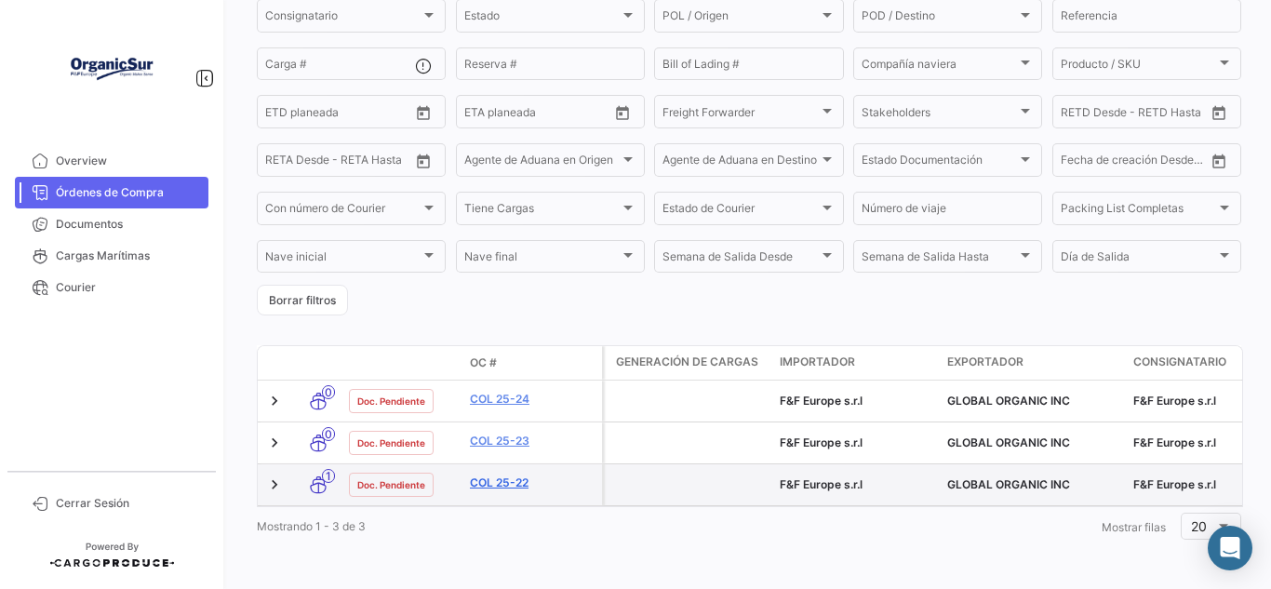
click at [505, 475] on link "COL 25-22" at bounding box center [532, 483] width 125 height 17
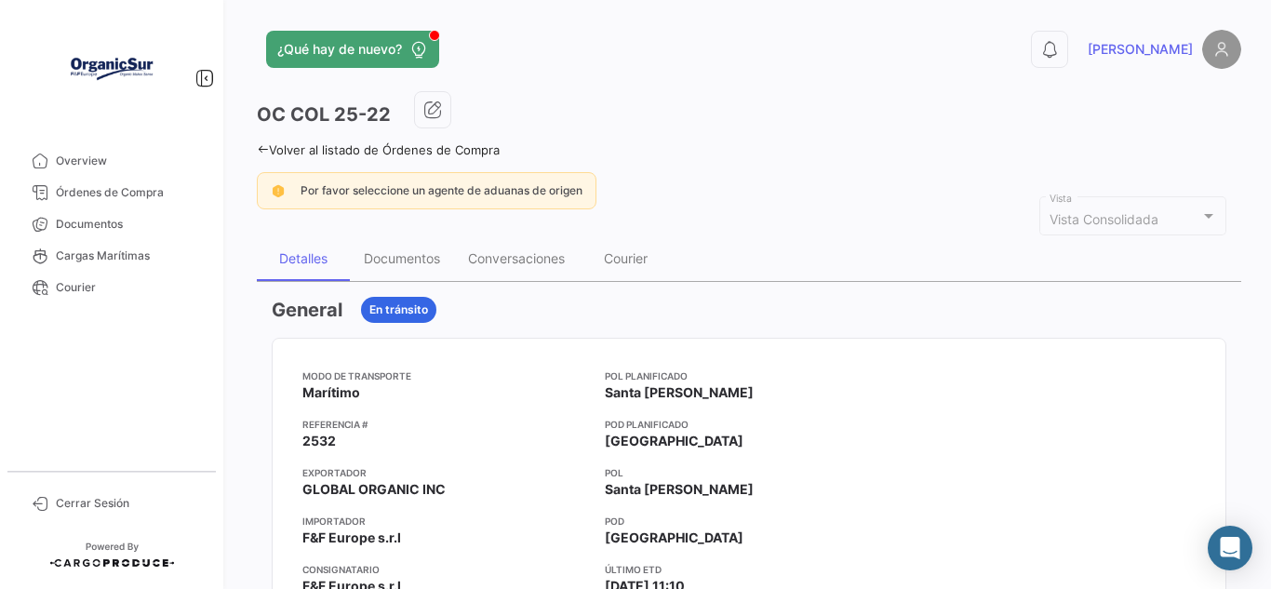
click at [257, 149] on icon at bounding box center [263, 149] width 12 height 12
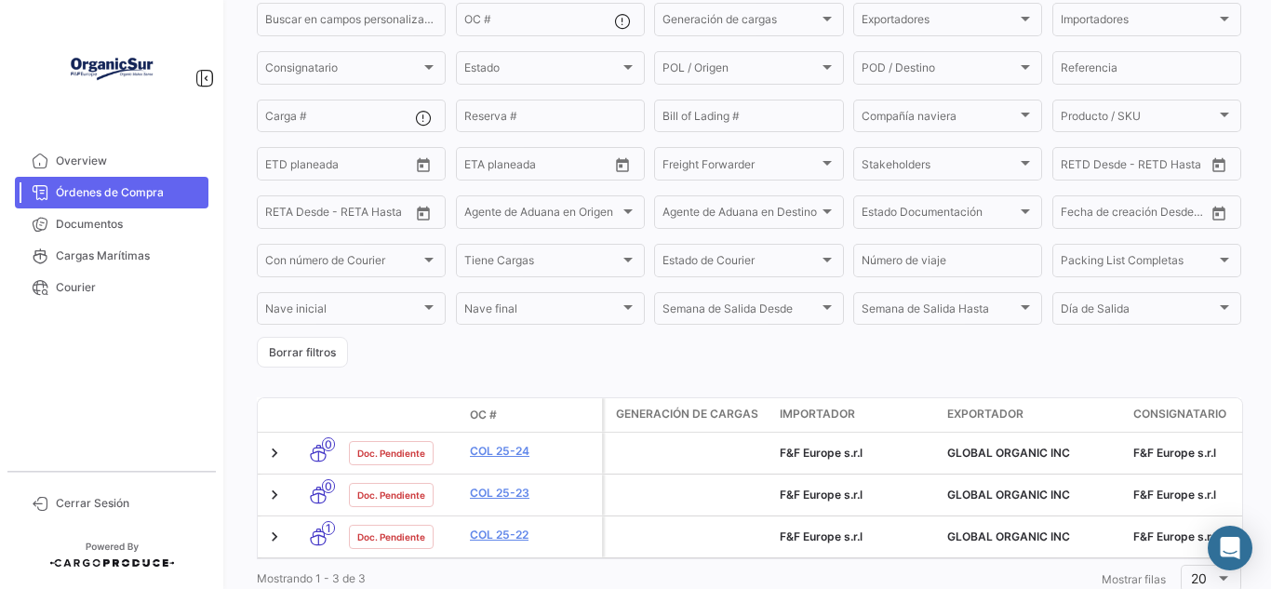
scroll to position [232, 0]
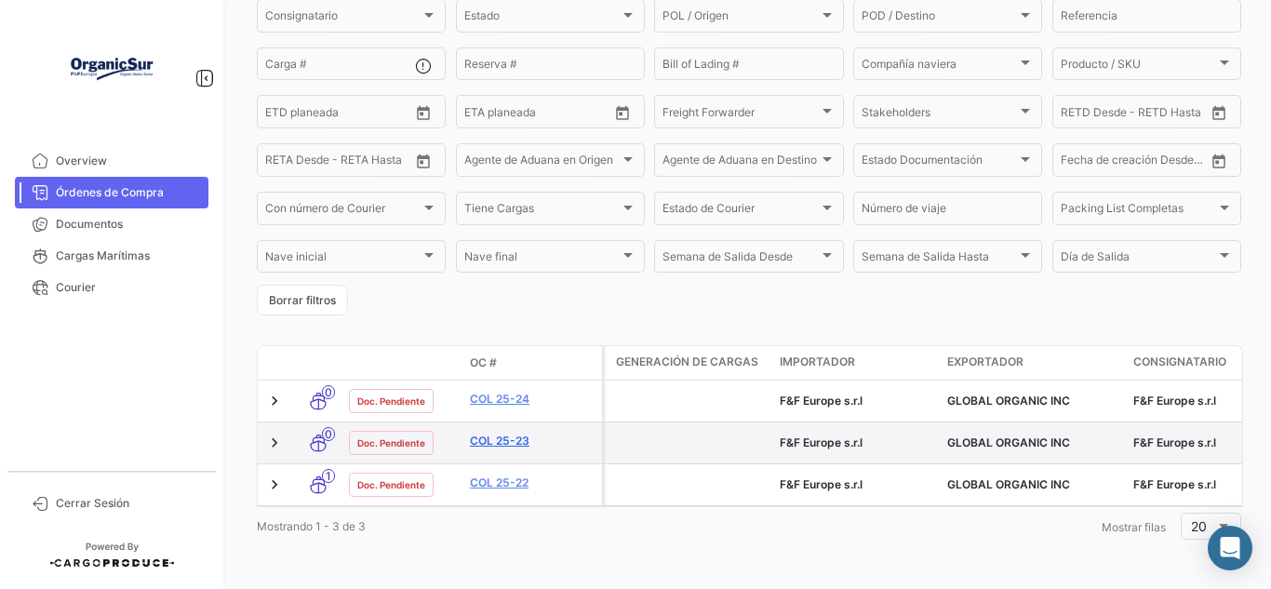
click at [516, 433] on link "COL 25-23" at bounding box center [532, 441] width 125 height 17
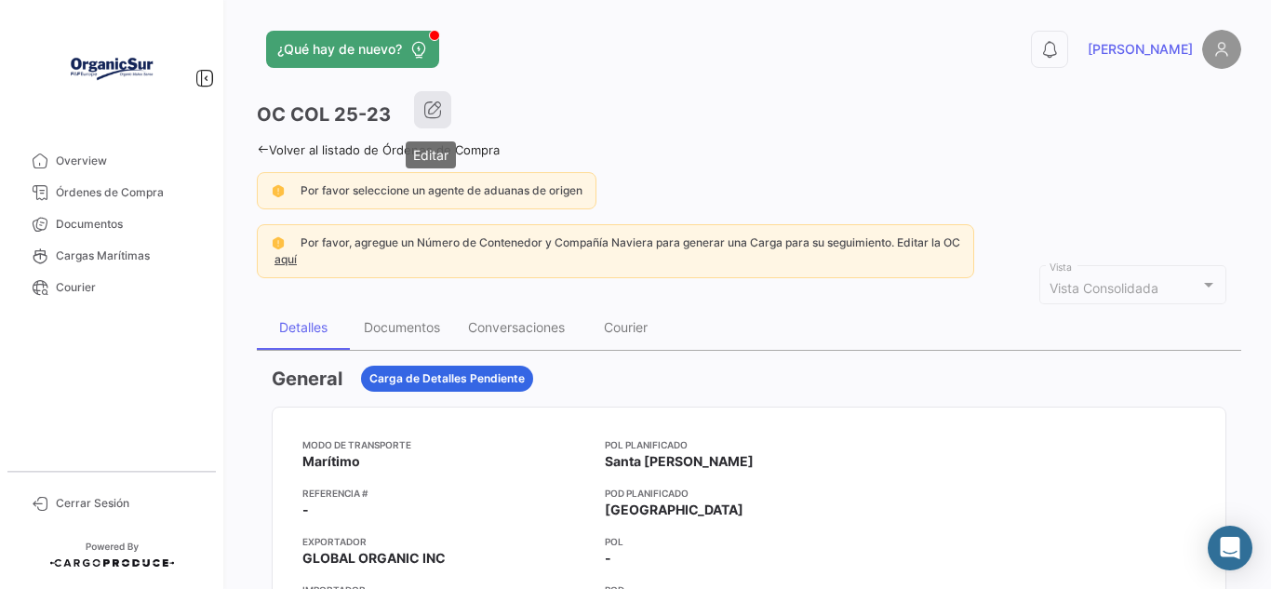
click at [435, 112] on icon "button" at bounding box center [432, 109] width 19 height 19
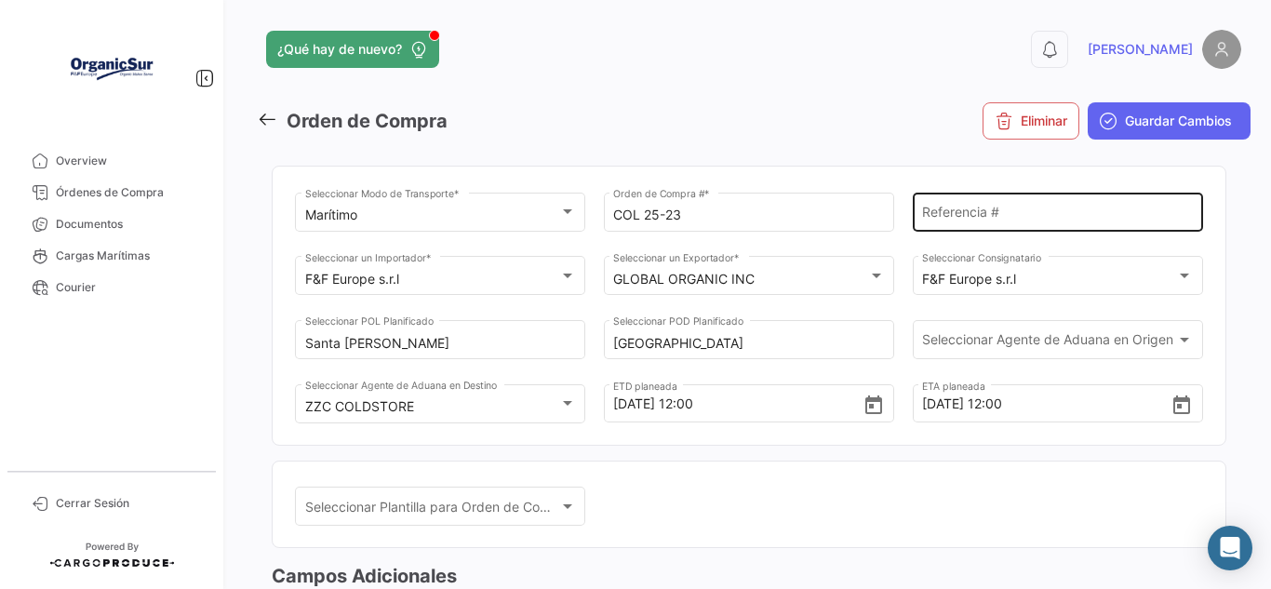
click at [939, 221] on input "Referencia #" at bounding box center [1057, 215] width 271 height 16
paste input "0525320906"
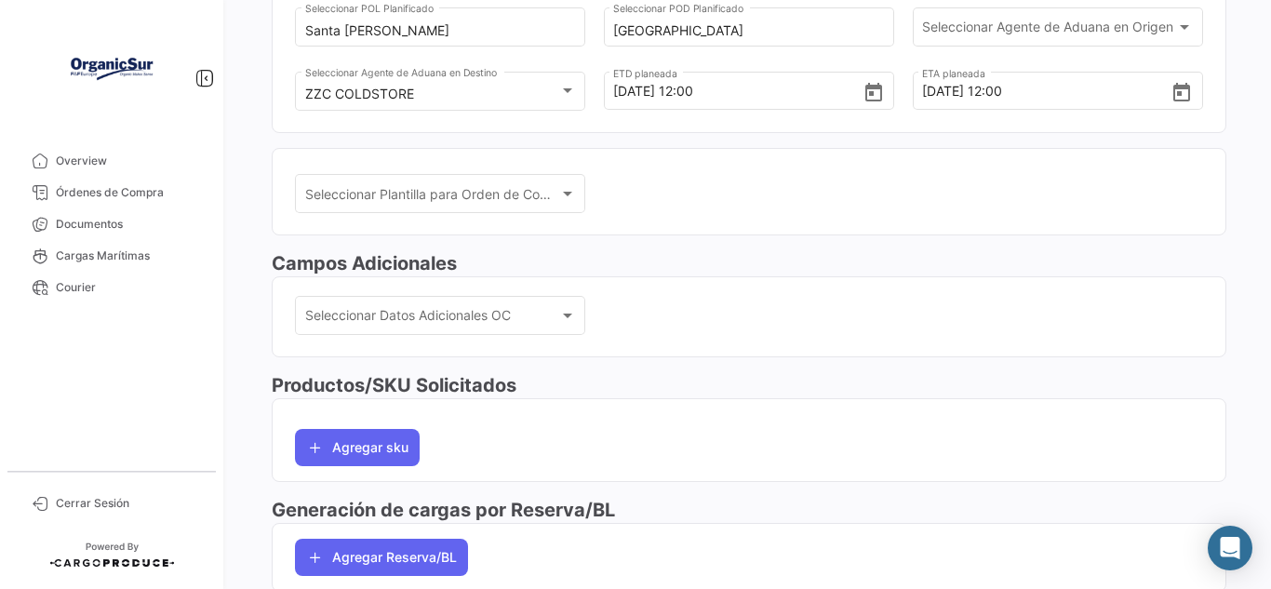
scroll to position [372, 0]
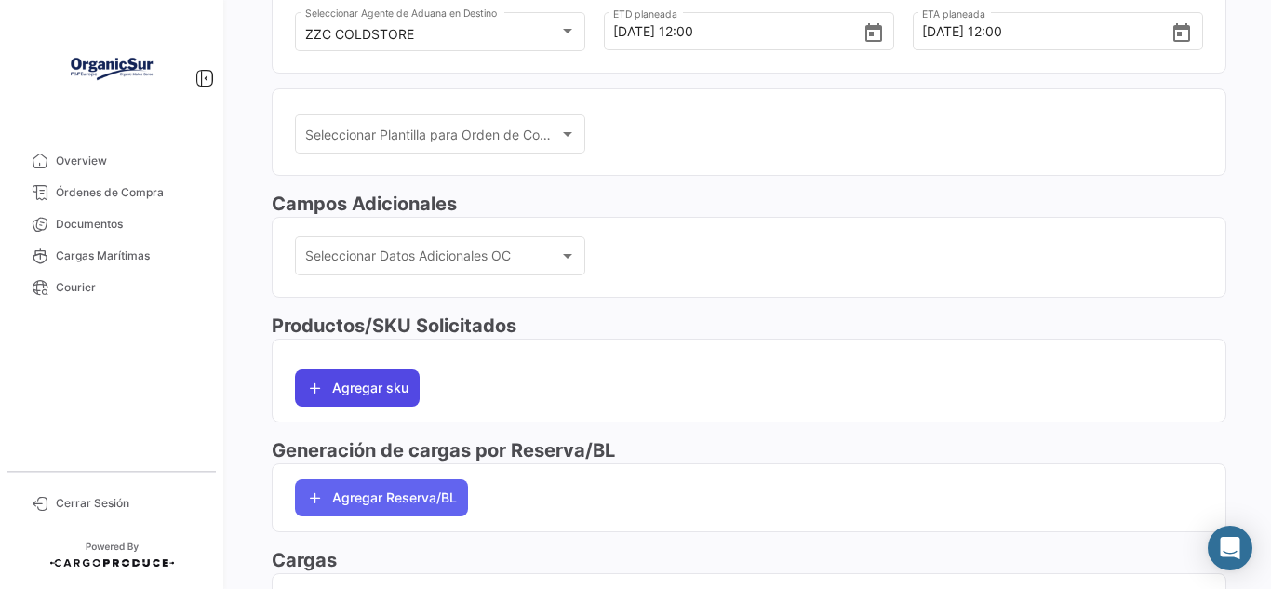
type input "0525320906"
click at [360, 385] on button "Agregar sku" at bounding box center [357, 387] width 125 height 37
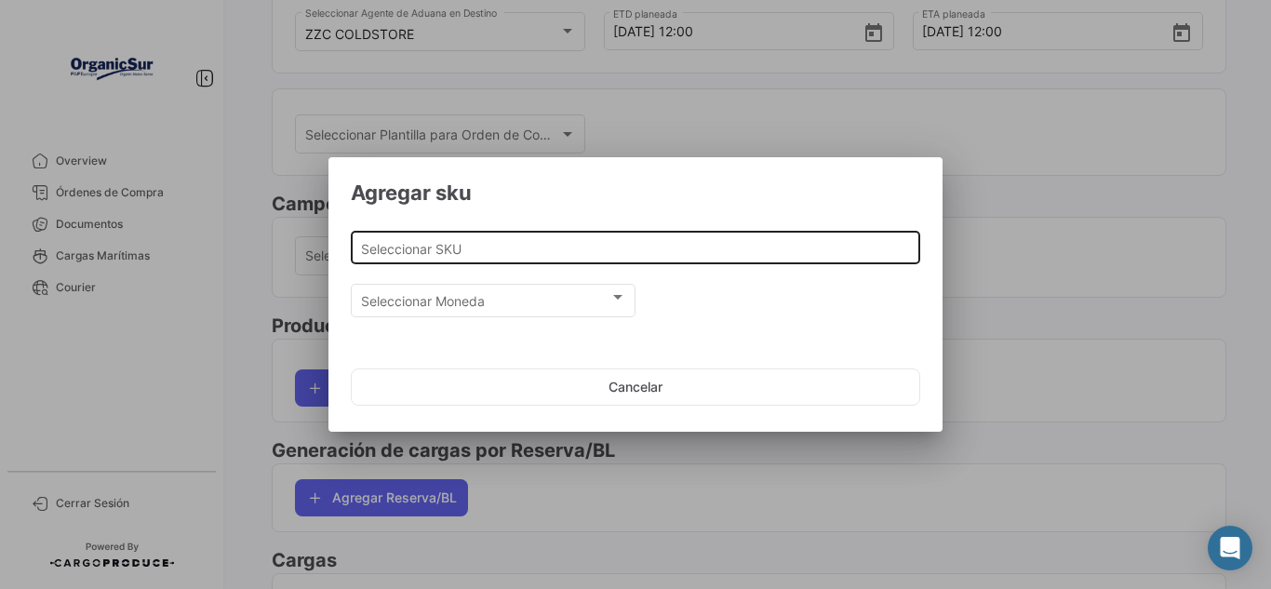
click at [513, 245] on input "Seleccionar SKU" at bounding box center [636, 249] width 550 height 16
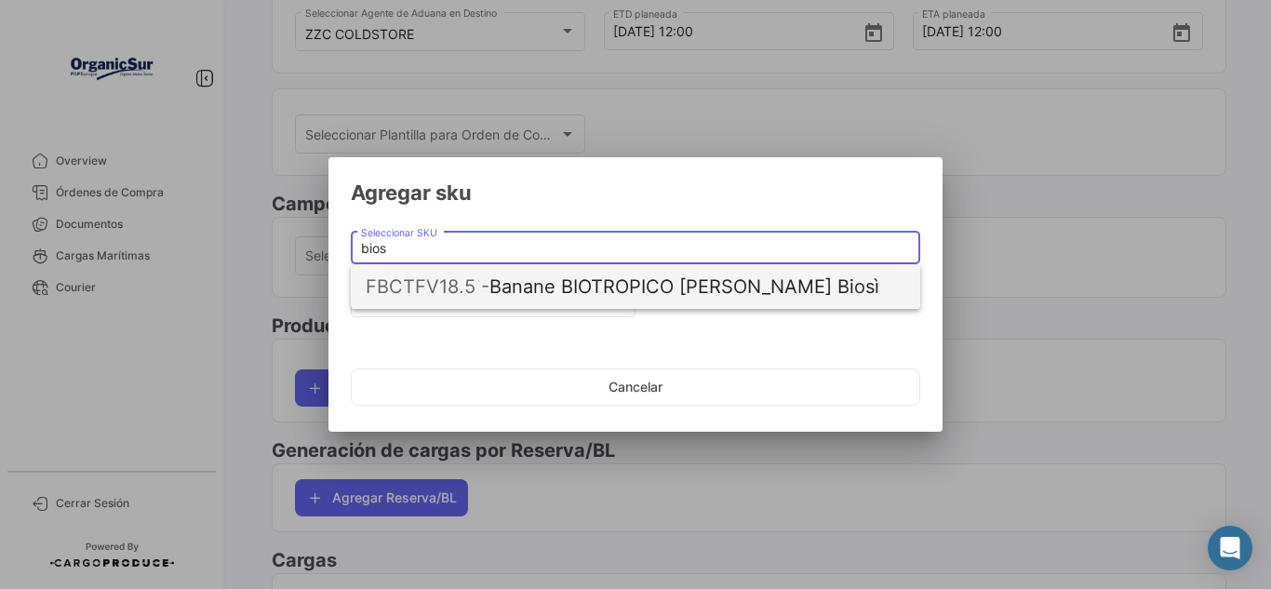
click at [603, 296] on span "FBCTFV18.5 - Banane BIOTROPICO [PERSON_NAME] Biosì" at bounding box center [636, 286] width 540 height 45
type input "Banane BIOTROPICO [PERSON_NAME] Biosì"
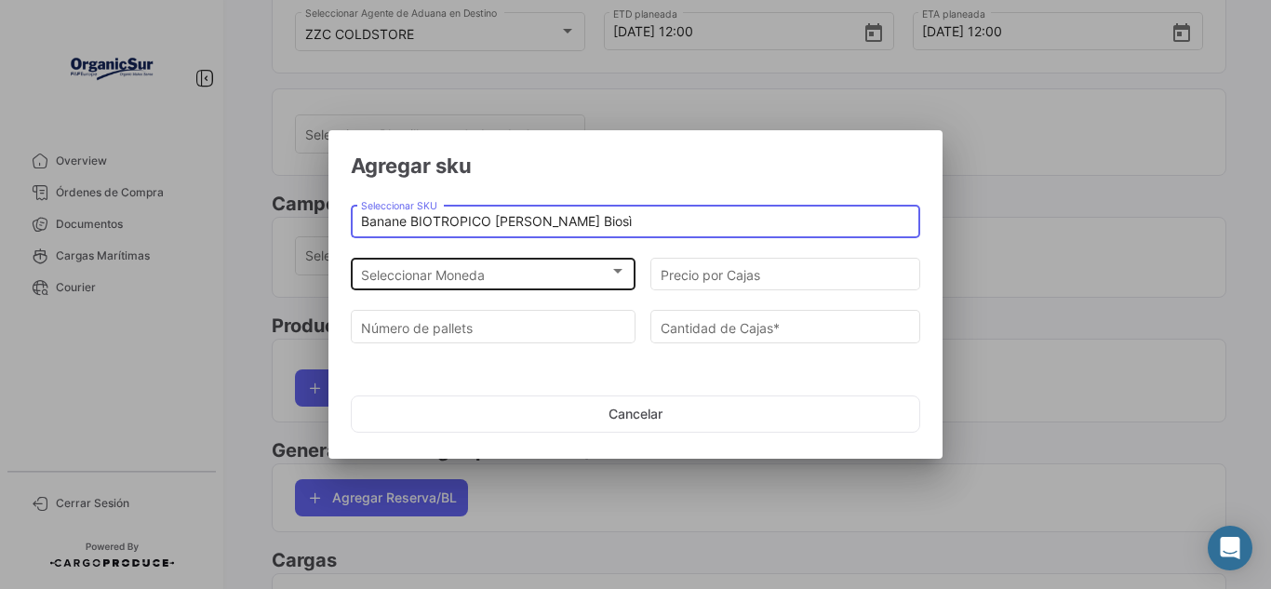
click at [595, 286] on div "Seleccionar Moneda Seleccionar Moneda" at bounding box center [493, 272] width 265 height 36
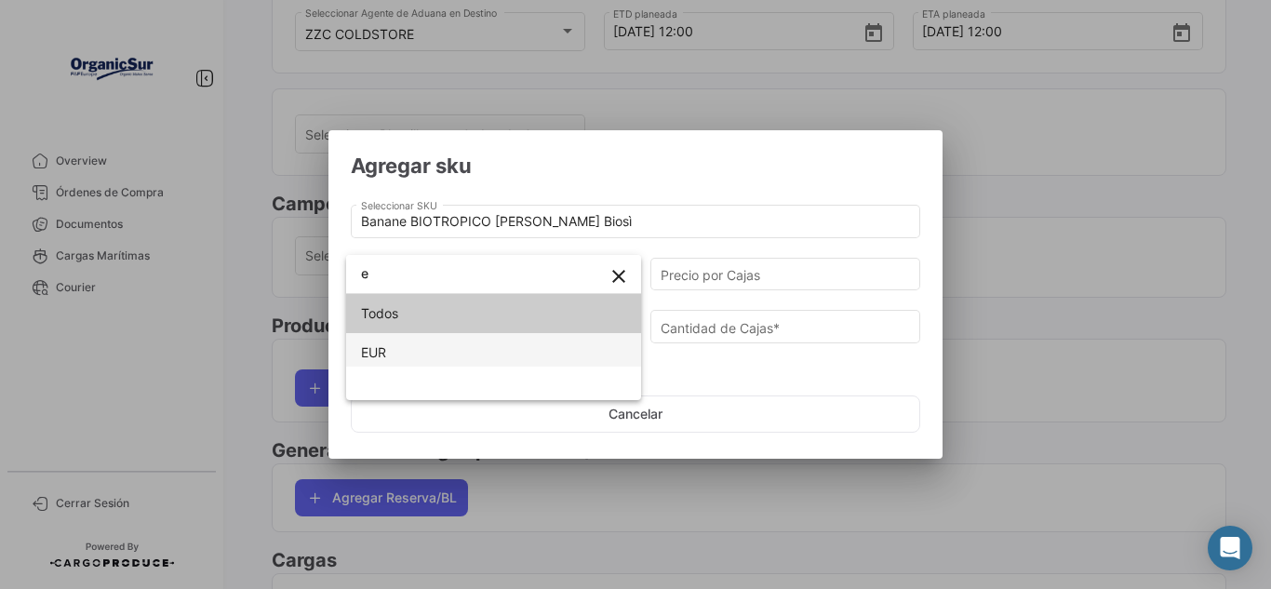
type input "e"
click at [510, 344] on span "EUR" at bounding box center [493, 352] width 265 height 39
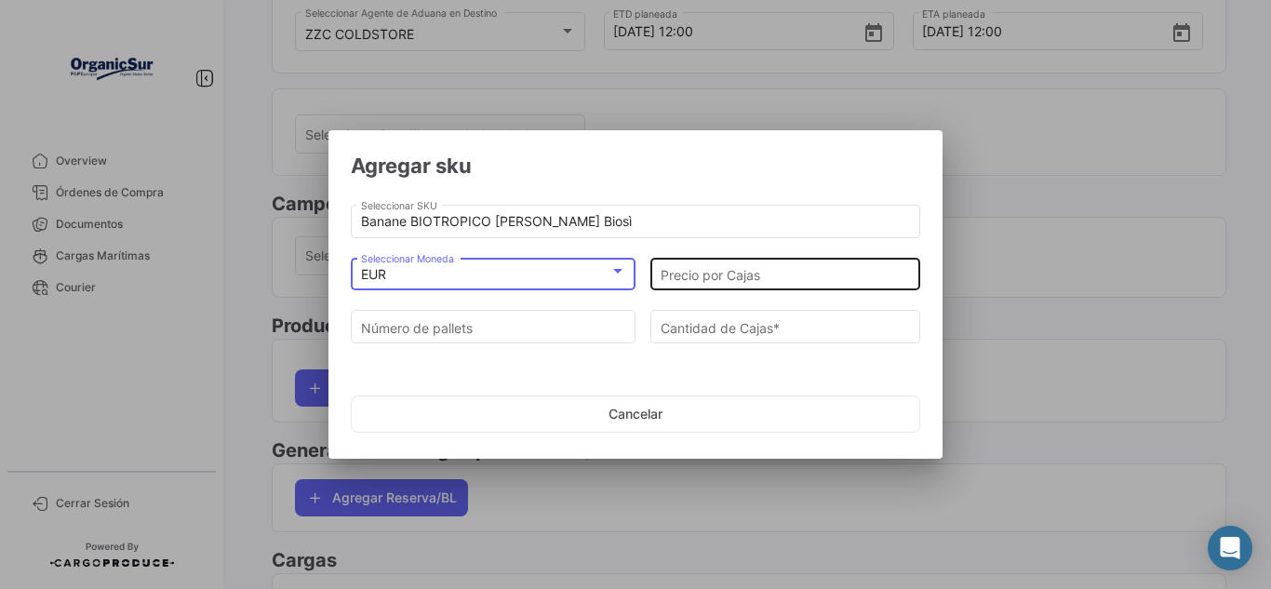
click at [726, 276] on input "Precio por Cajas" at bounding box center [786, 275] width 250 height 16
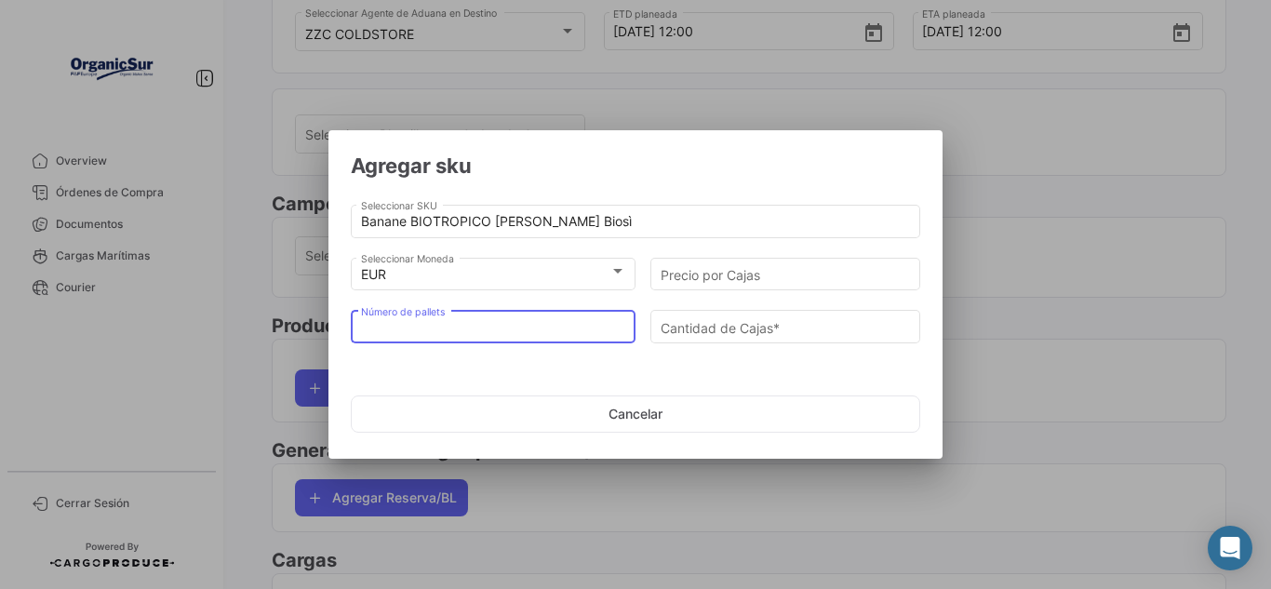
click at [500, 325] on input "Número de pallets" at bounding box center [493, 328] width 265 height 16
type input "4"
type input "216"
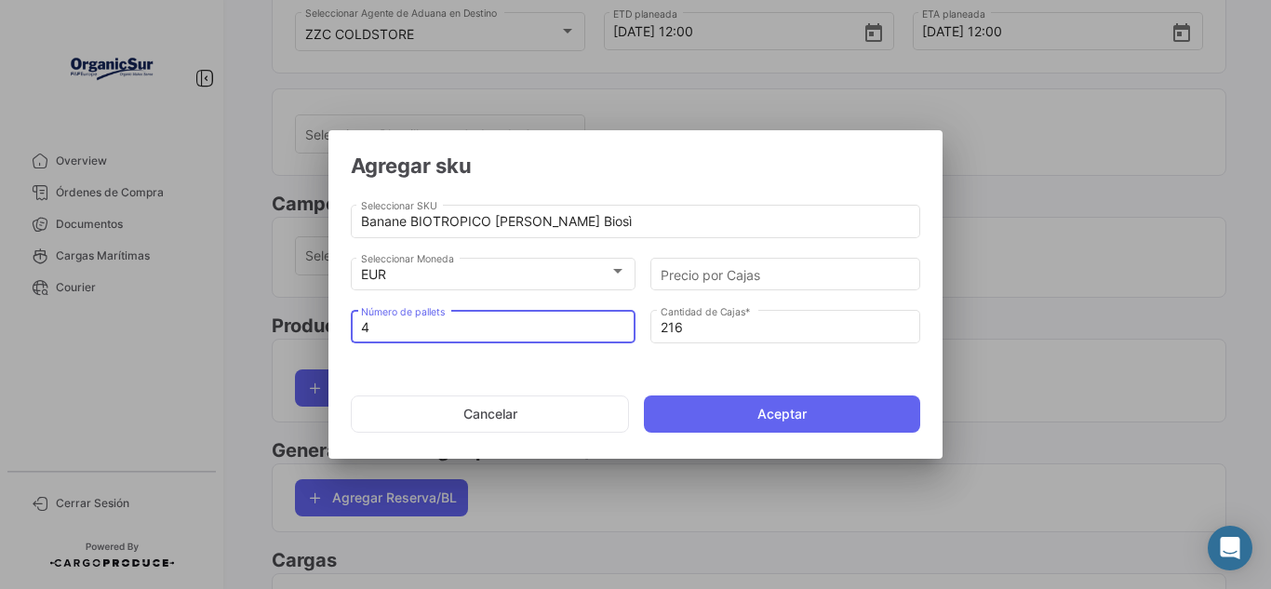
type input "4"
type input "0"
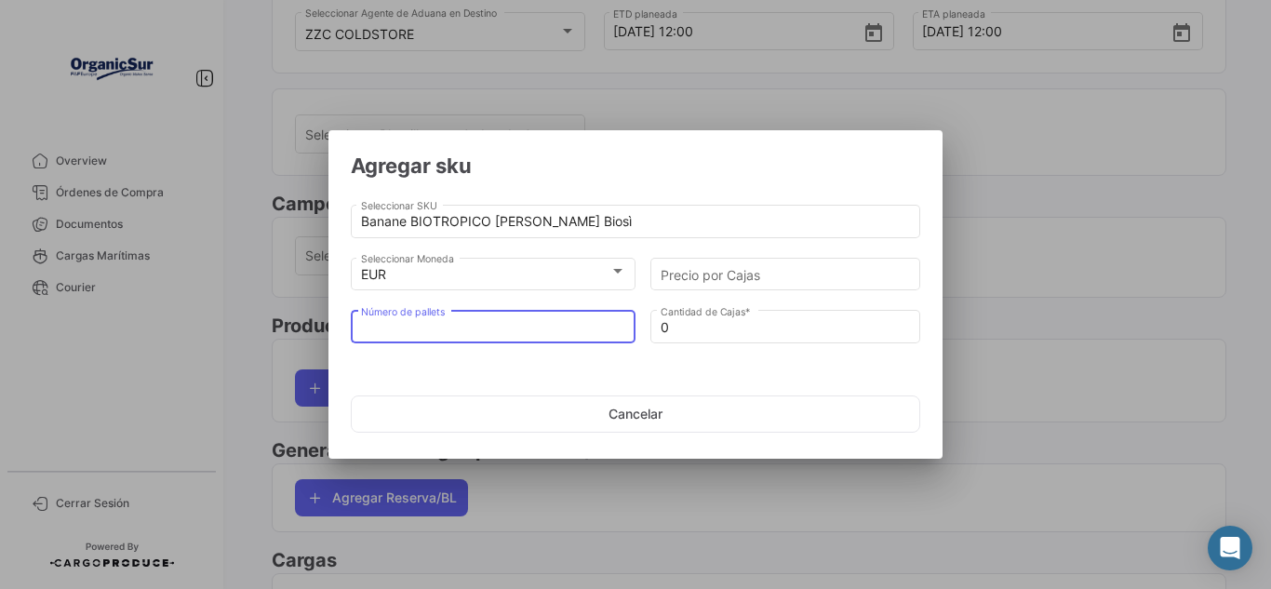
type input "5"
type input "270"
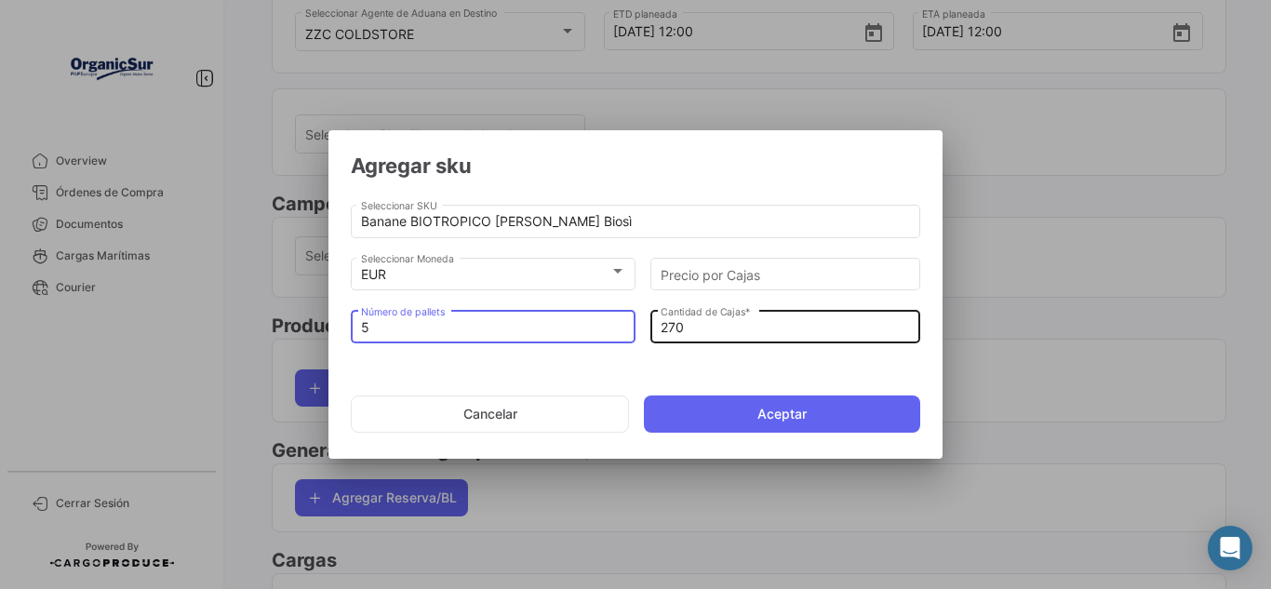
type input "5"
click at [717, 337] on div "270 Cantidad [PERSON_NAME] *" at bounding box center [786, 325] width 250 height 36
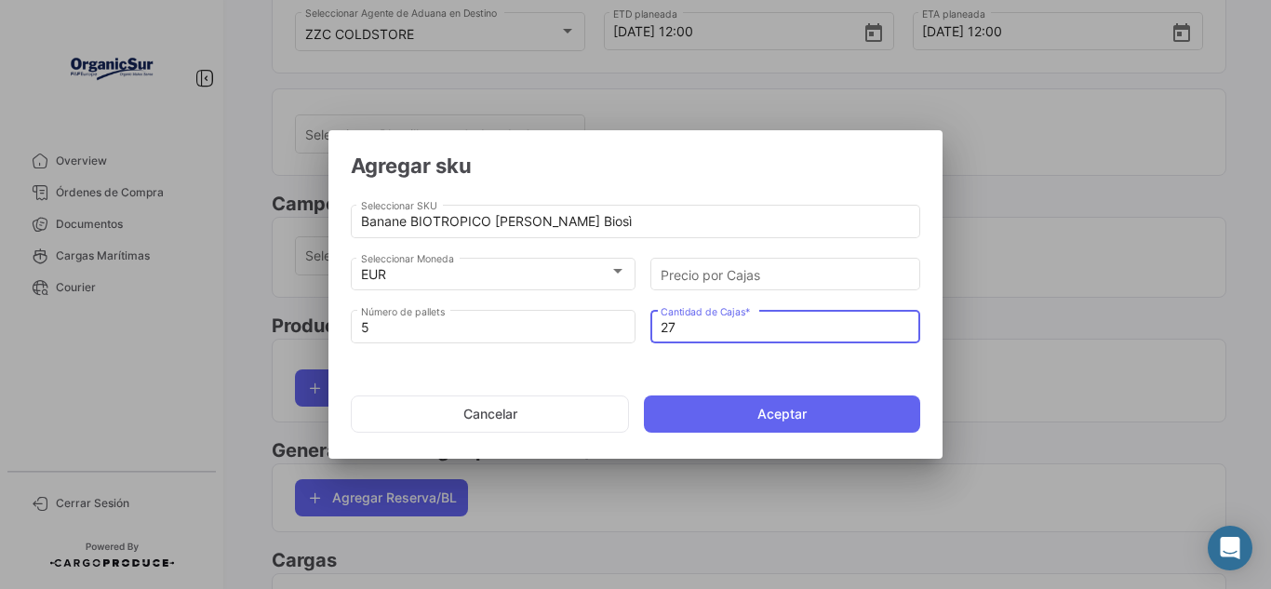
type input "2"
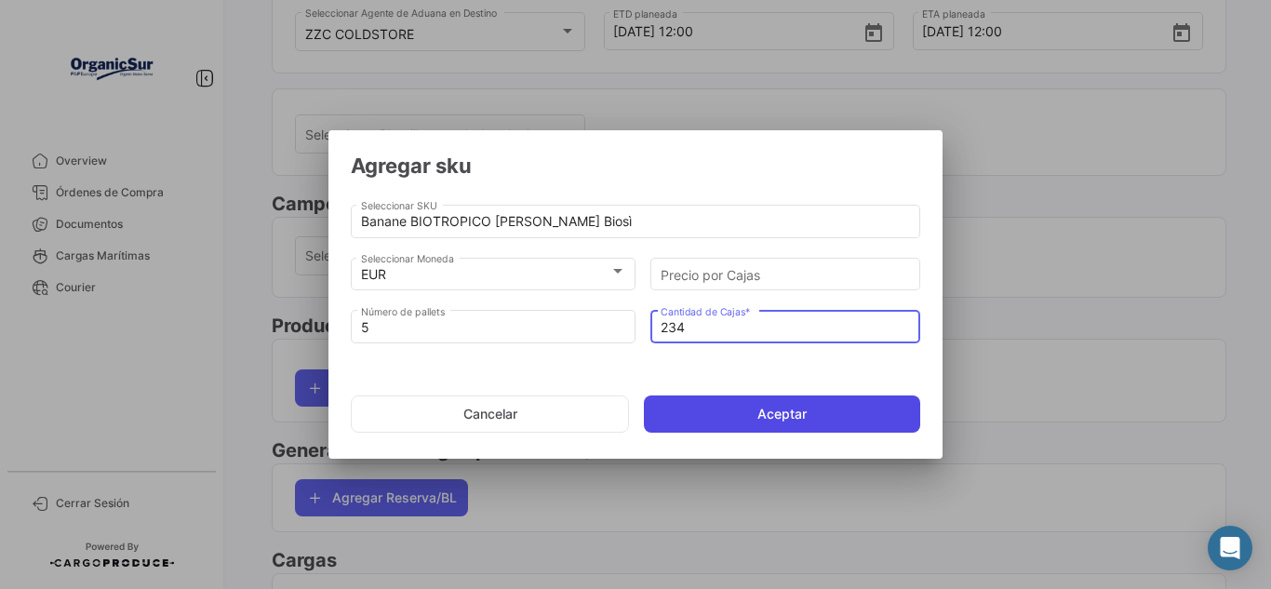
type input "234"
click at [731, 405] on button "Aceptar" at bounding box center [782, 413] width 276 height 37
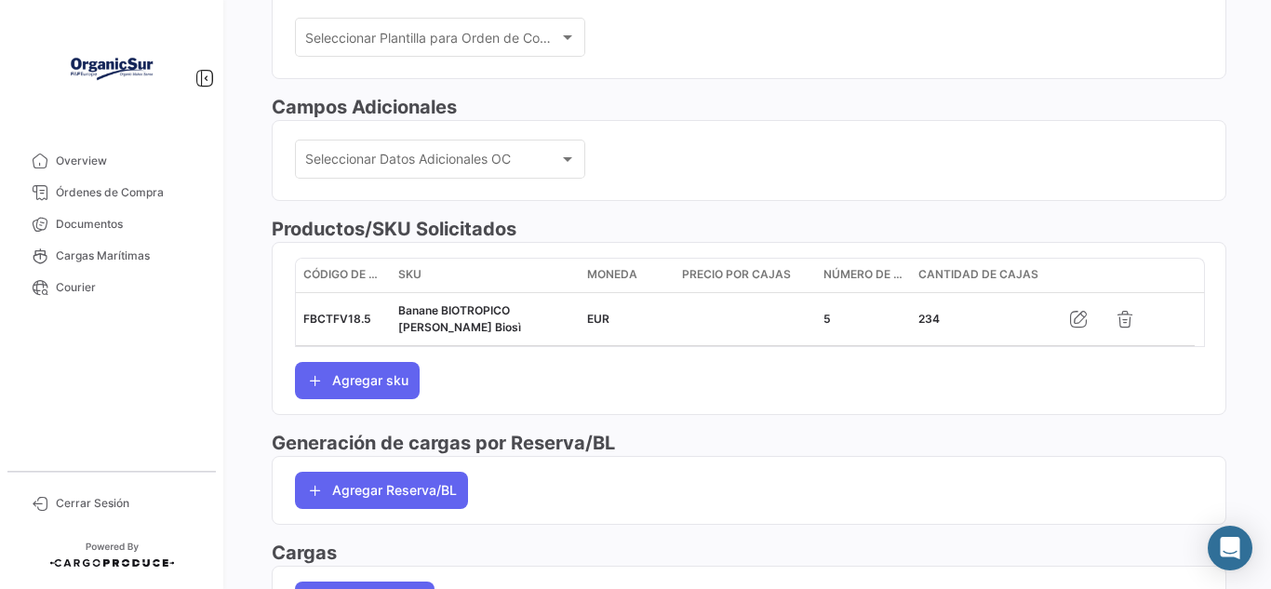
scroll to position [558, 0]
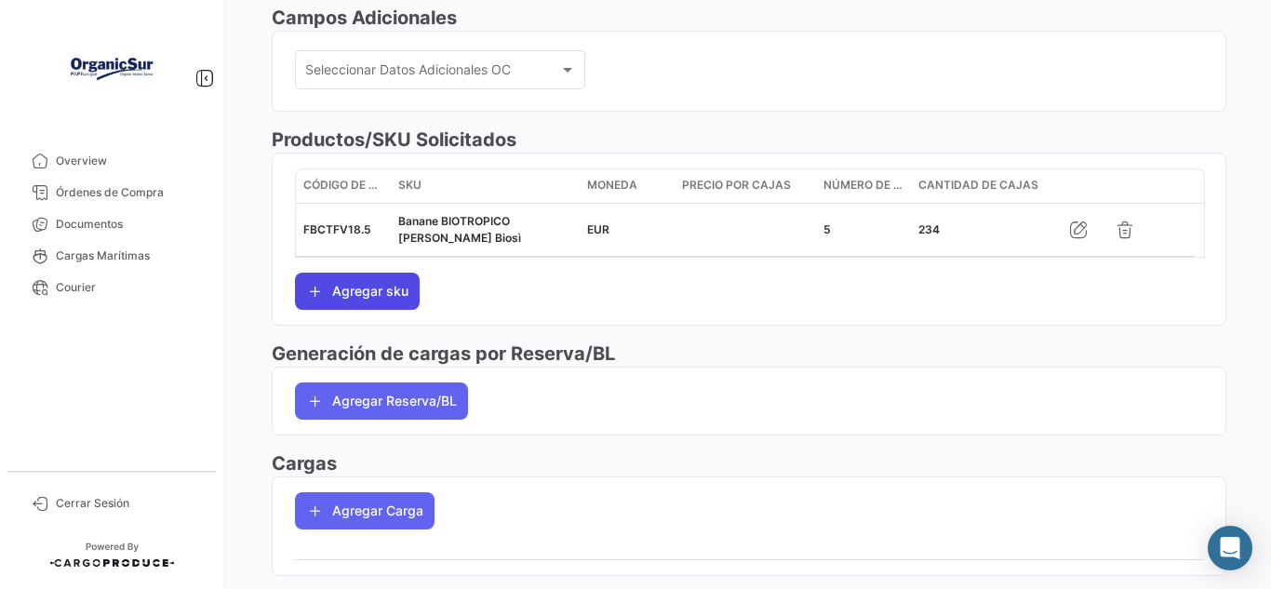
click at [333, 288] on button "Agregar sku" at bounding box center [357, 291] width 125 height 37
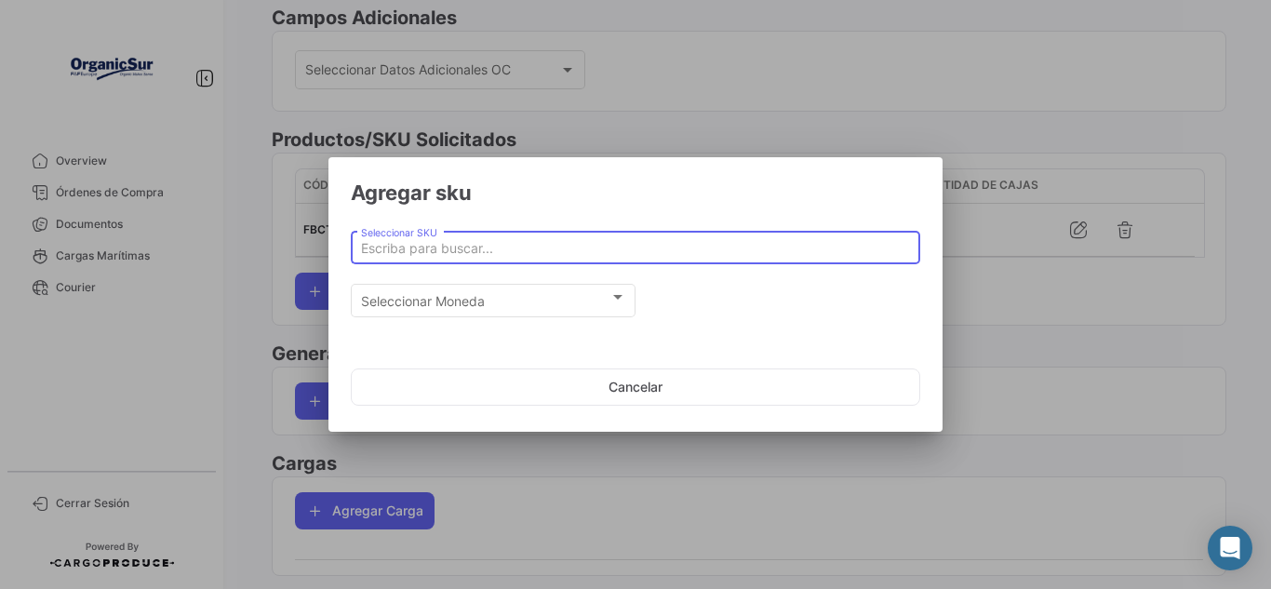
click at [475, 248] on input "Seleccionar SKU" at bounding box center [636, 249] width 550 height 16
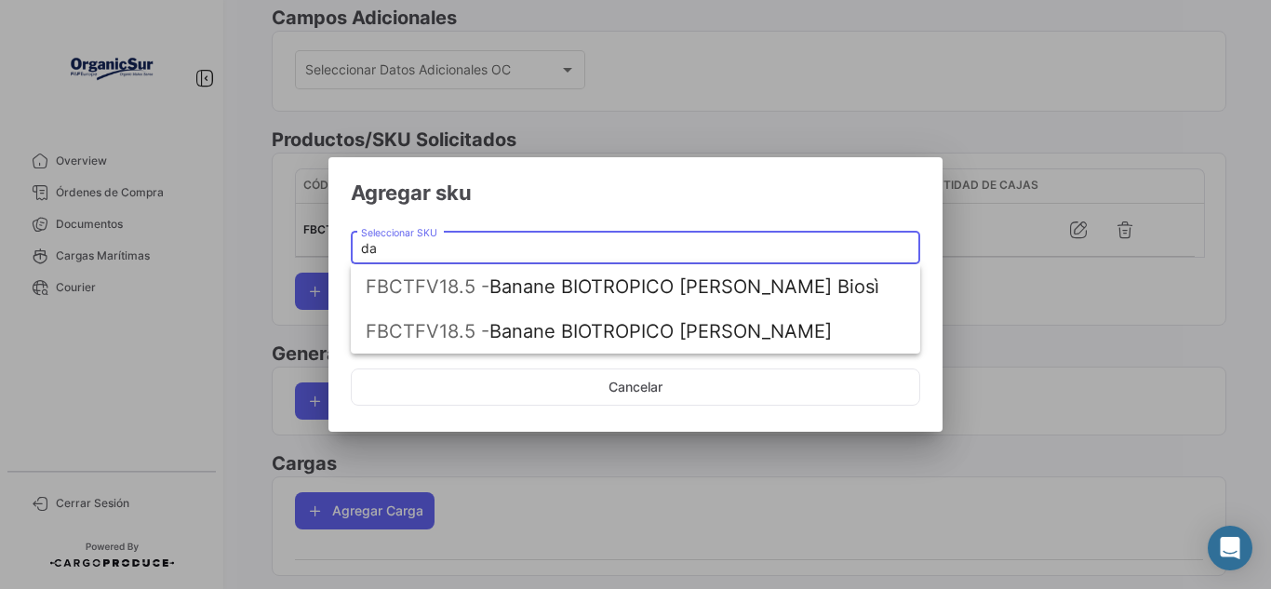
type input "d"
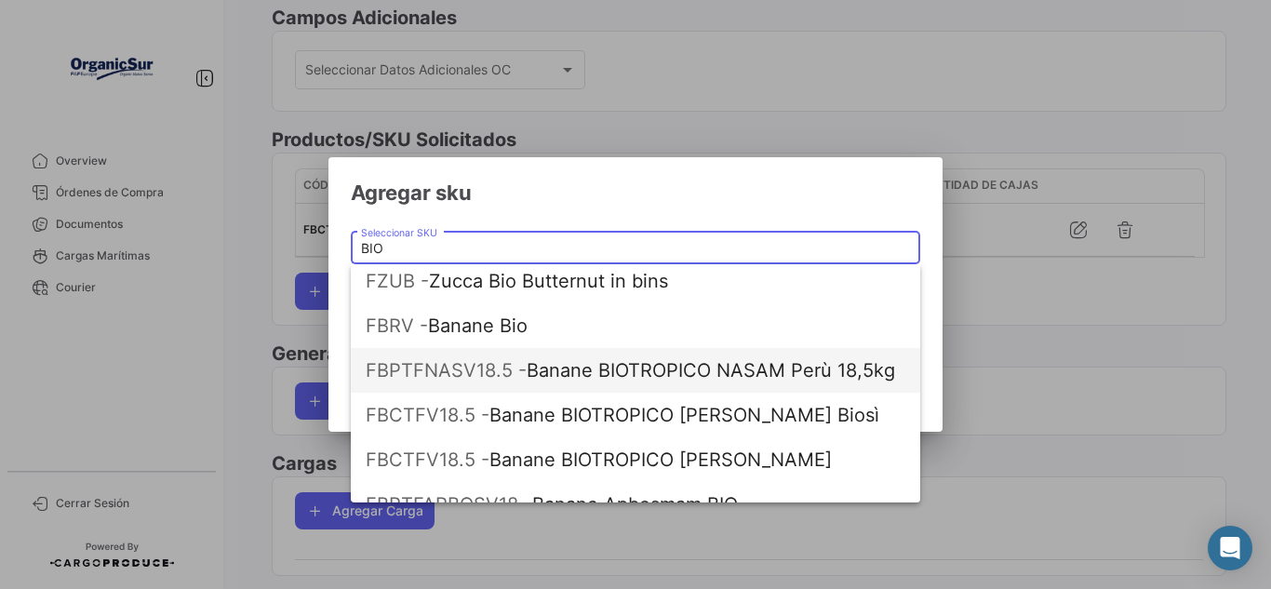
scroll to position [2129, 0]
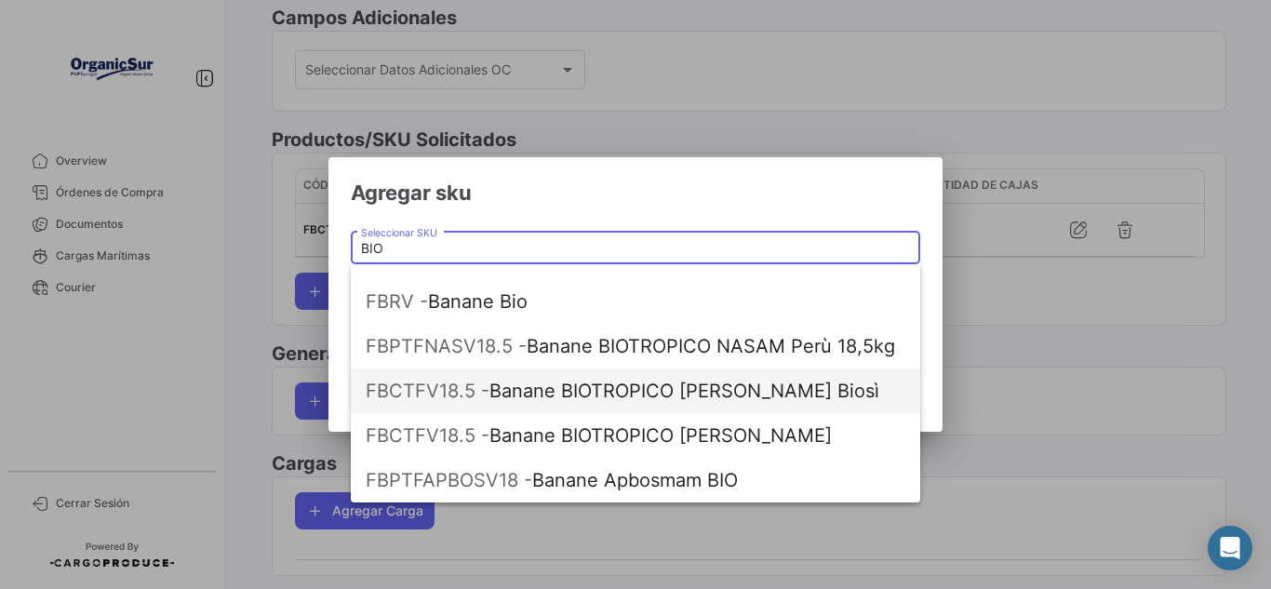
click at [766, 396] on span "FBCTFV18.5 - Banane BIOTROPICO [PERSON_NAME] Biosì" at bounding box center [636, 390] width 540 height 45
type input "Banane BIOTROPICO [PERSON_NAME] Biosì"
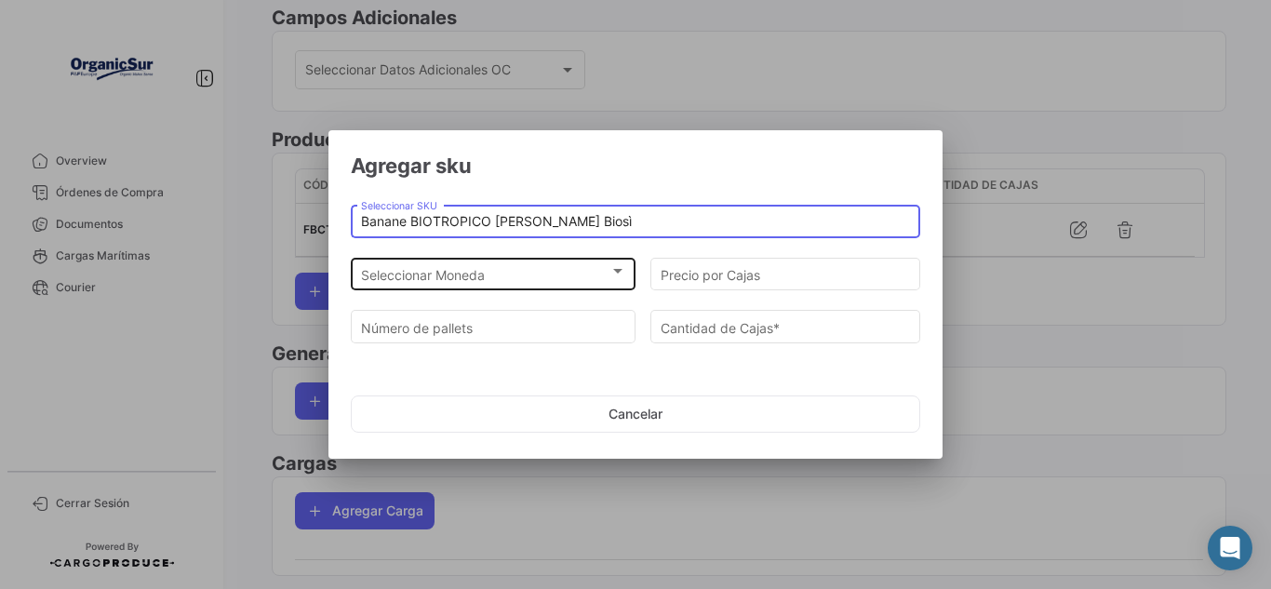
click at [601, 287] on div "Seleccionar Moneda Seleccionar Moneda" at bounding box center [493, 272] width 265 height 36
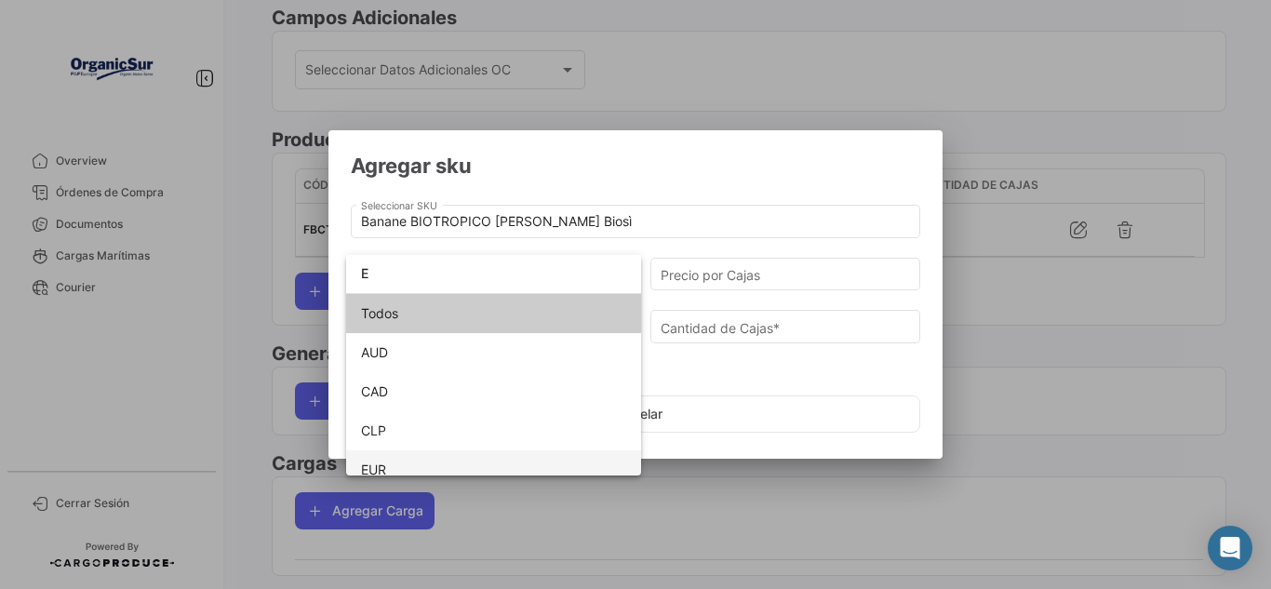
type input "E"
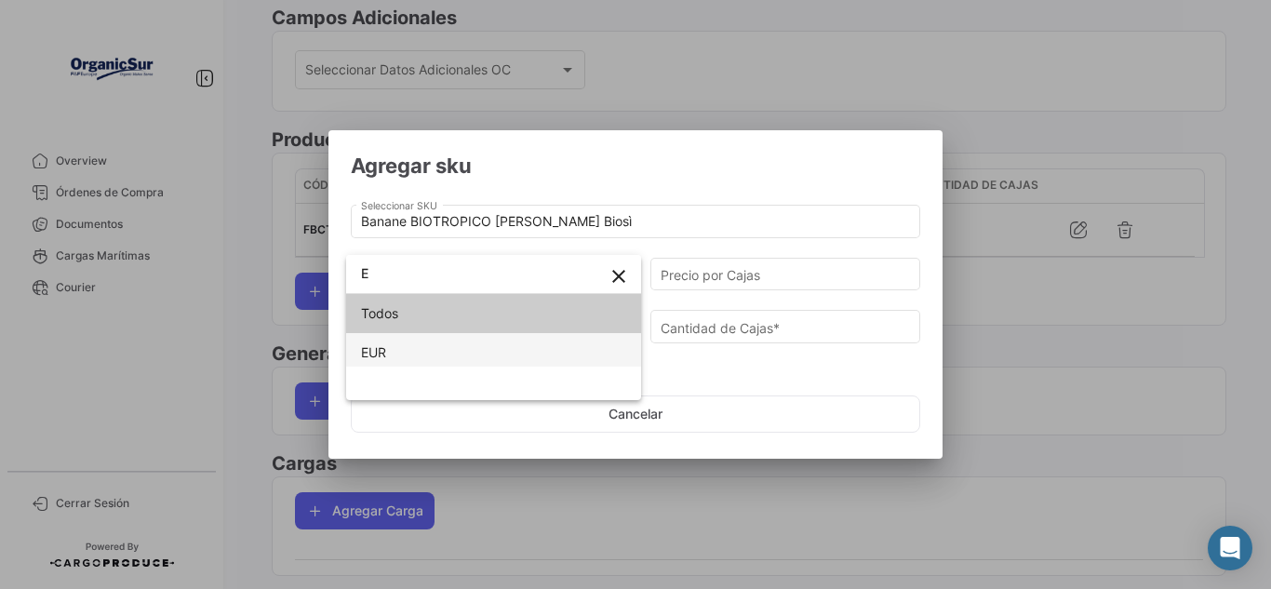
click at [471, 455] on div at bounding box center [635, 294] width 1271 height 589
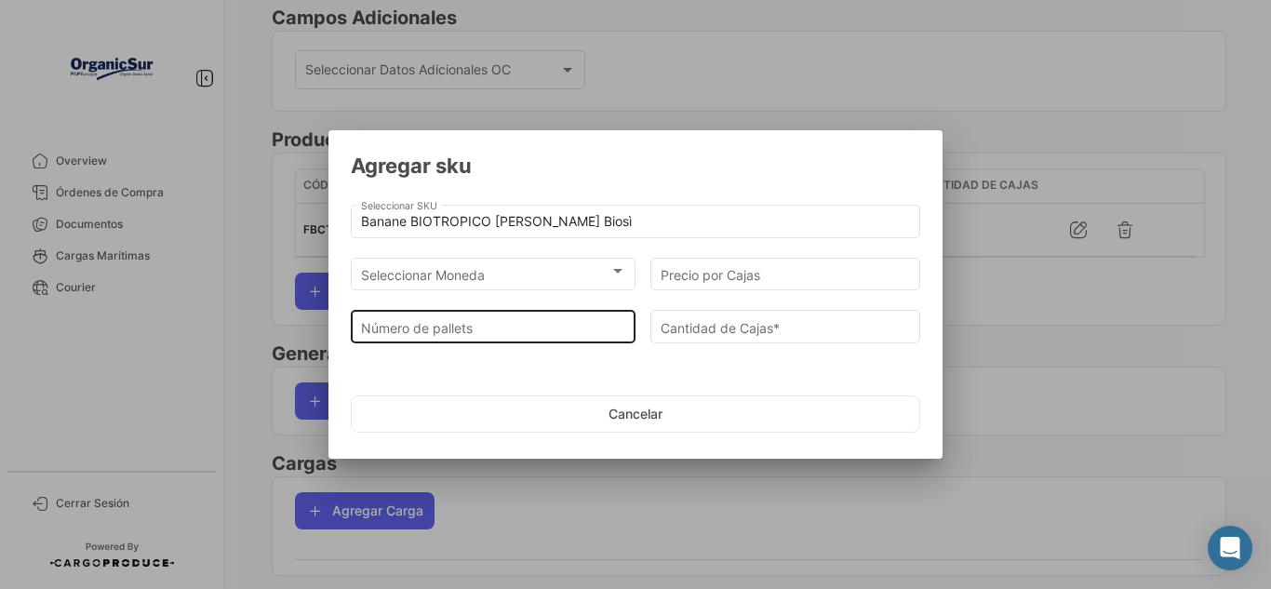
click at [501, 320] on input "Número de pallets" at bounding box center [493, 328] width 265 height 16
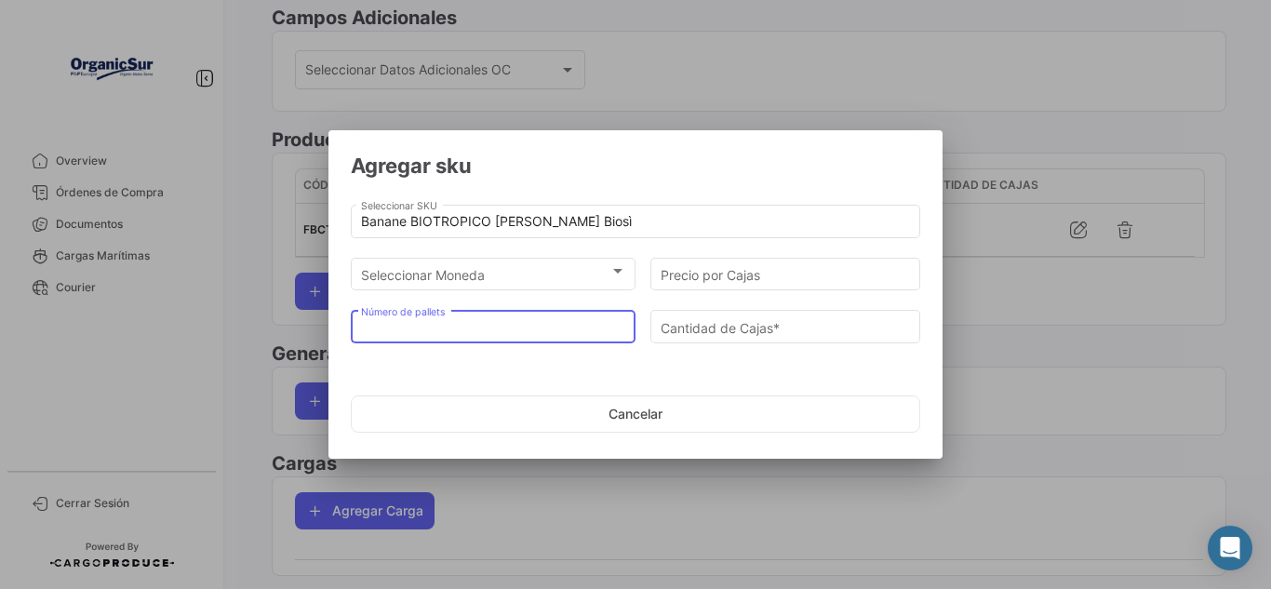
type input "1"
type input "54"
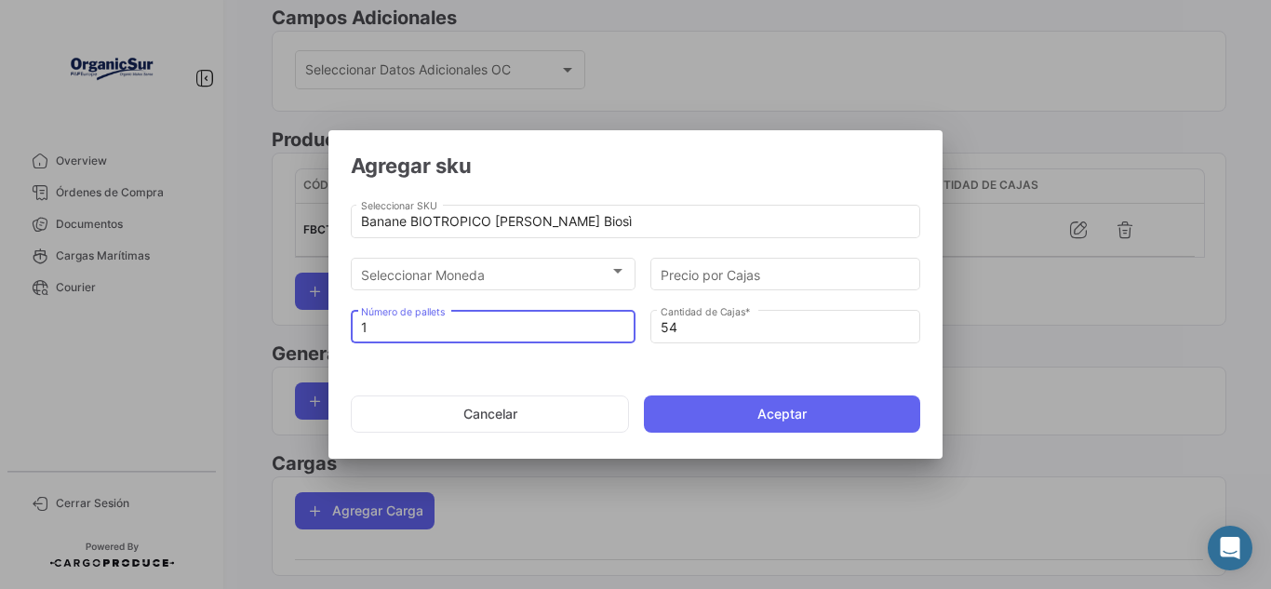
type input "16"
type input "864"
type input "16"
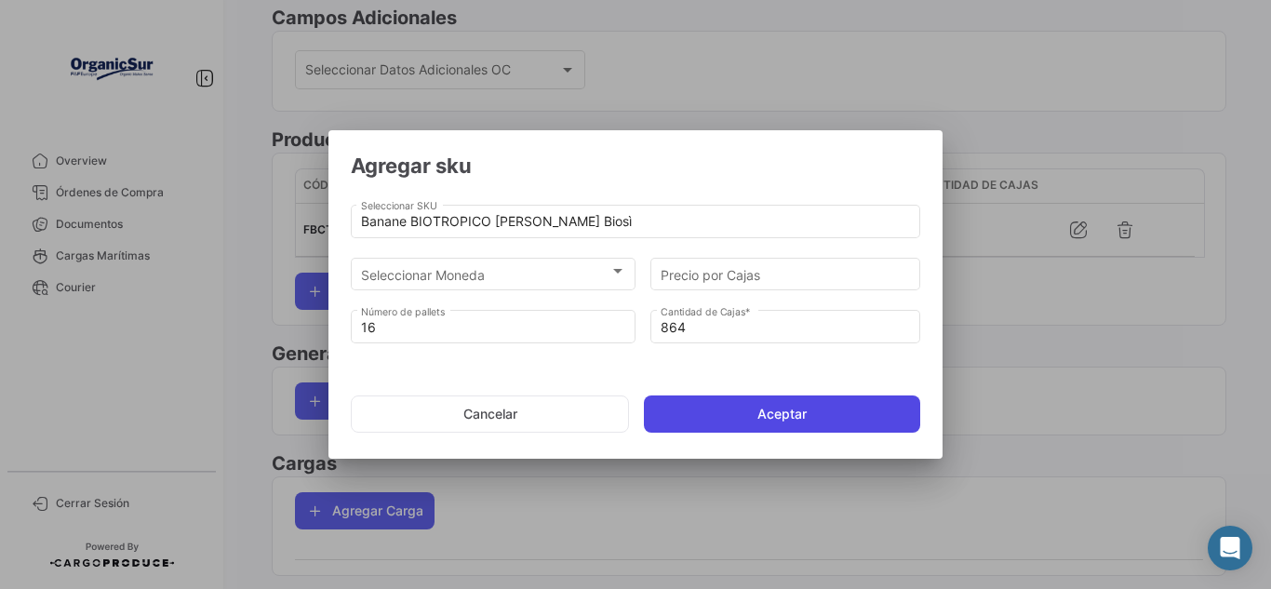
click at [703, 423] on button "Aceptar" at bounding box center [782, 413] width 276 height 37
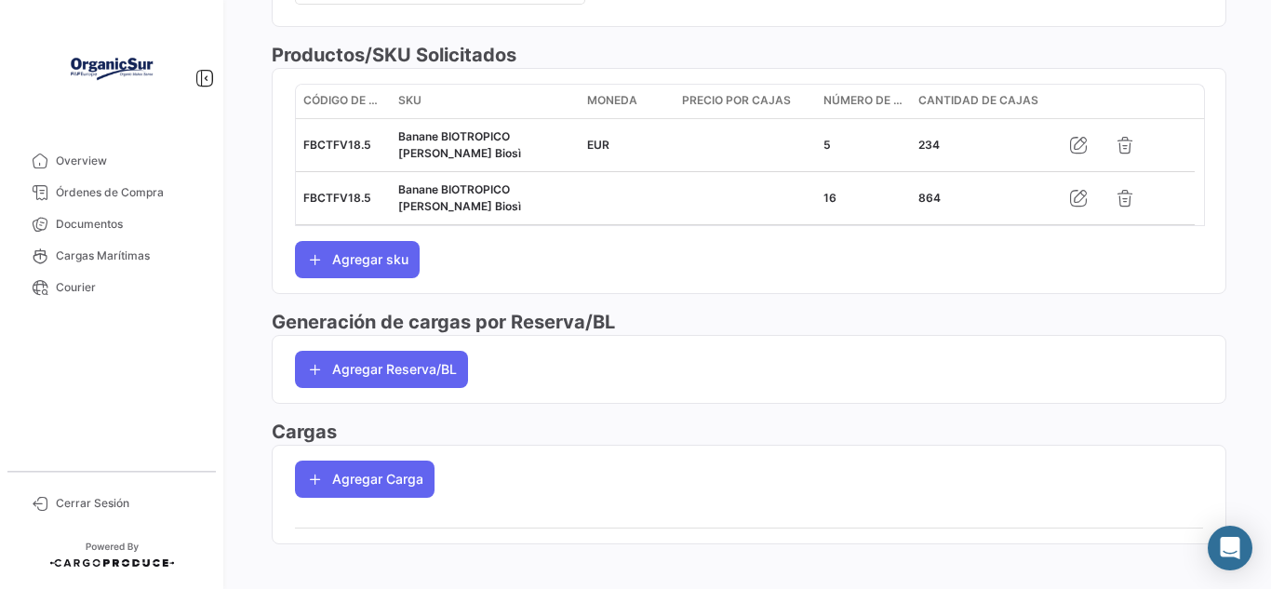
scroll to position [651, 0]
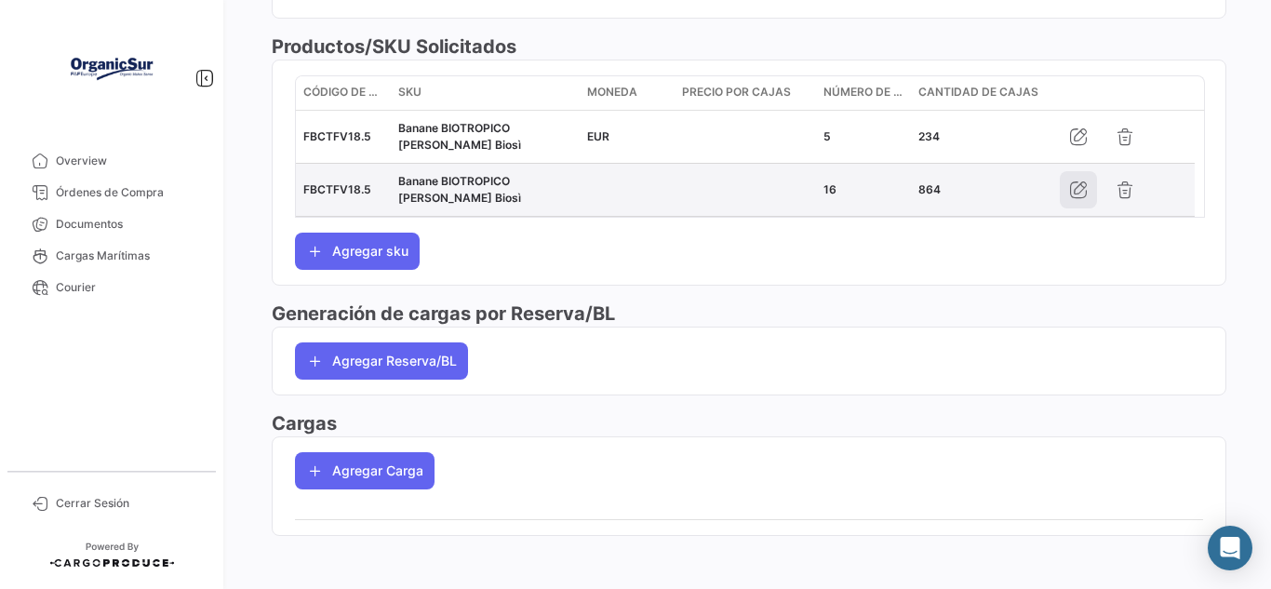
click at [1073, 181] on icon "button" at bounding box center [1078, 190] width 19 height 19
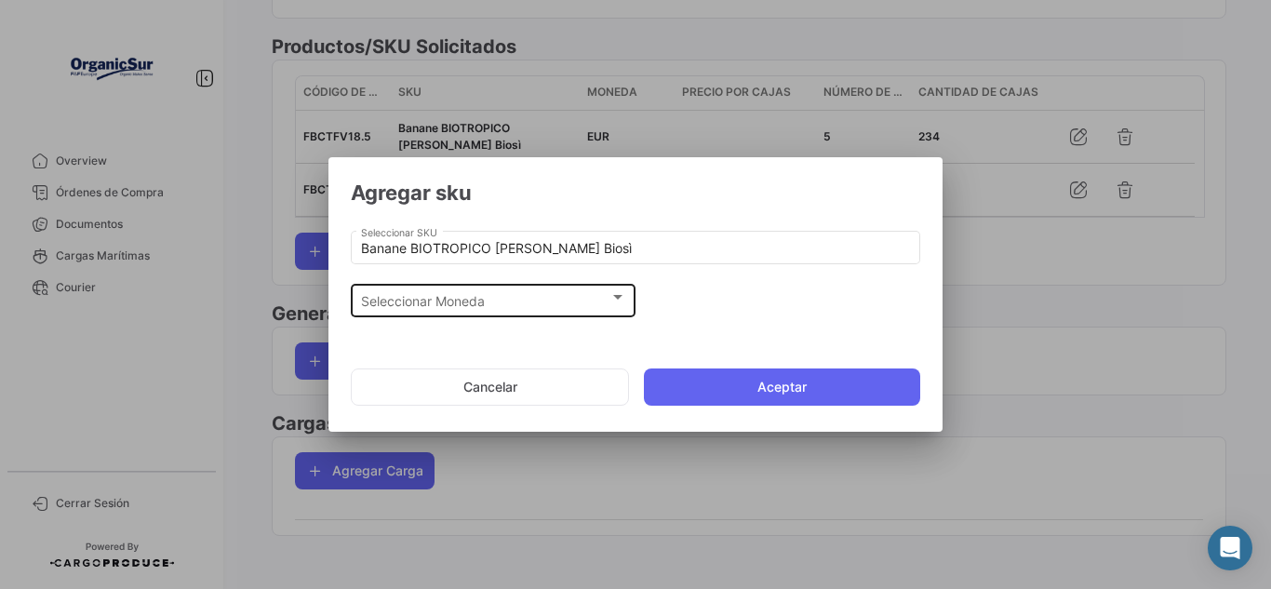
click at [577, 300] on div "Seleccionar Moneda" at bounding box center [485, 302] width 248 height 16
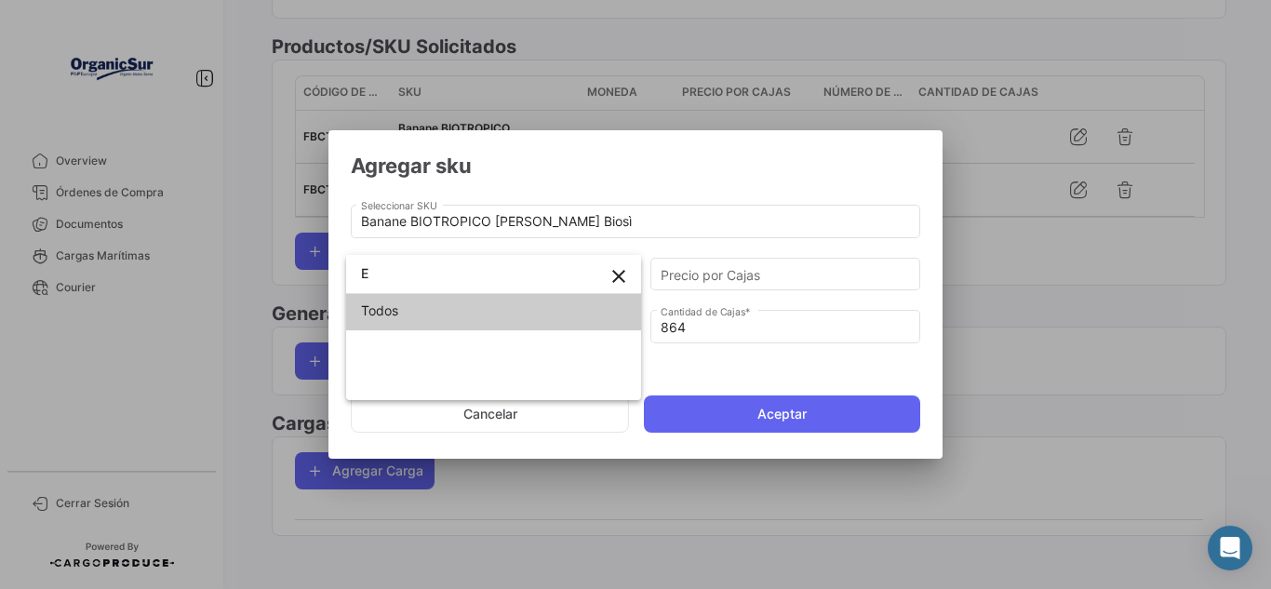
scroll to position [0, 0]
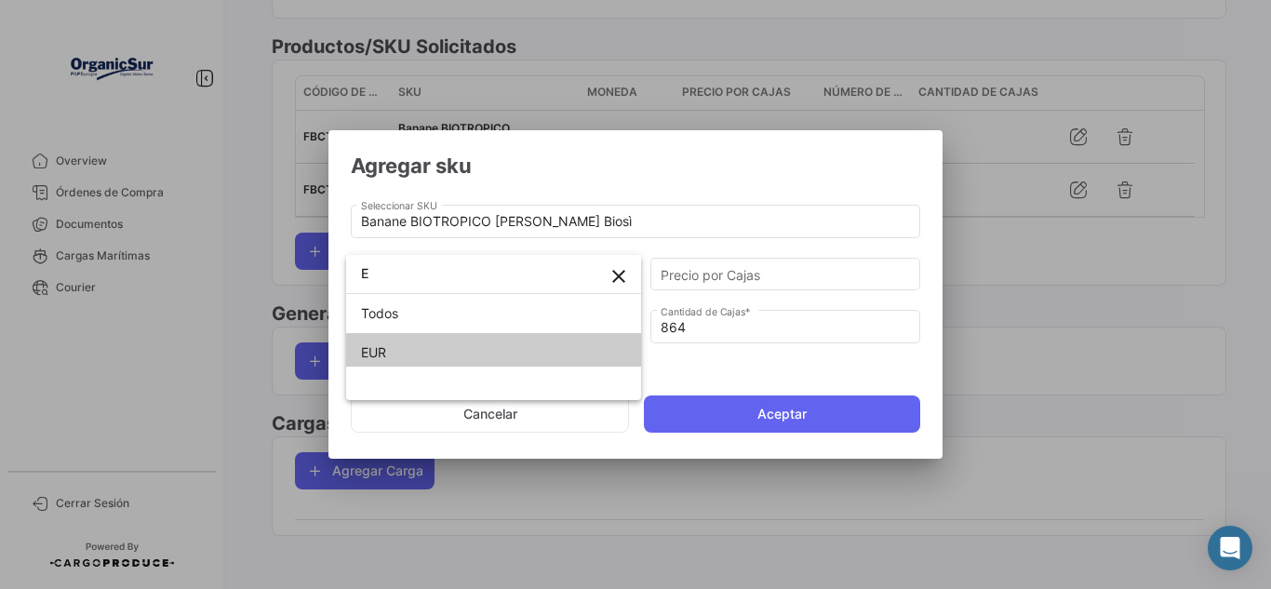
type input "E"
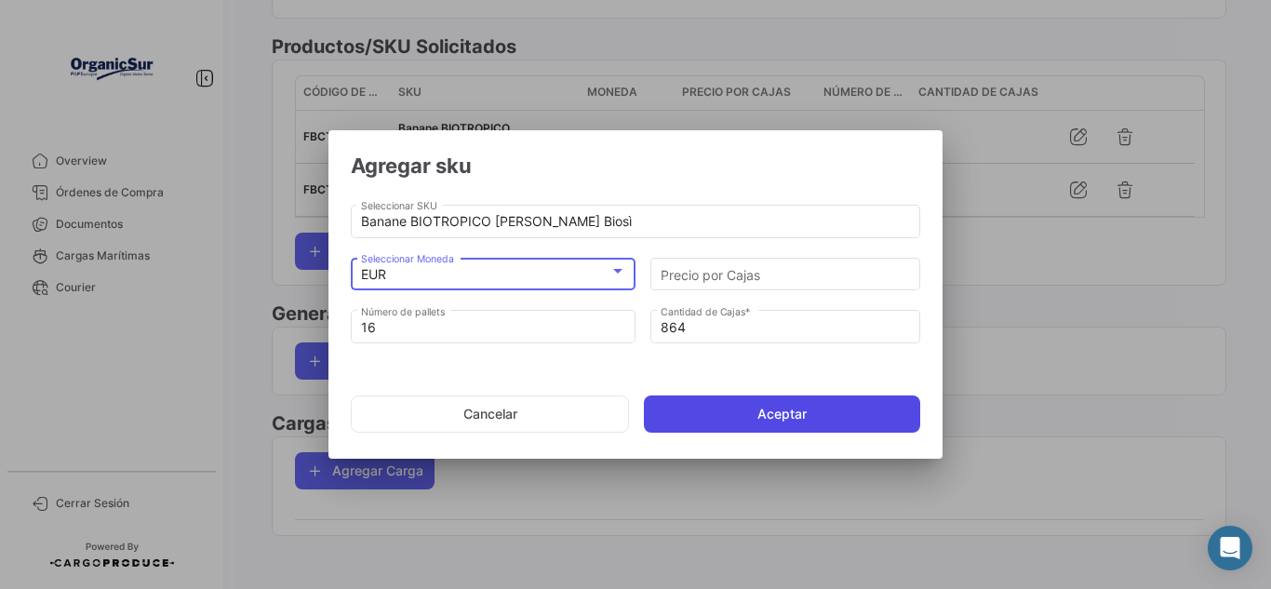
click at [809, 404] on button "Aceptar" at bounding box center [782, 413] width 276 height 37
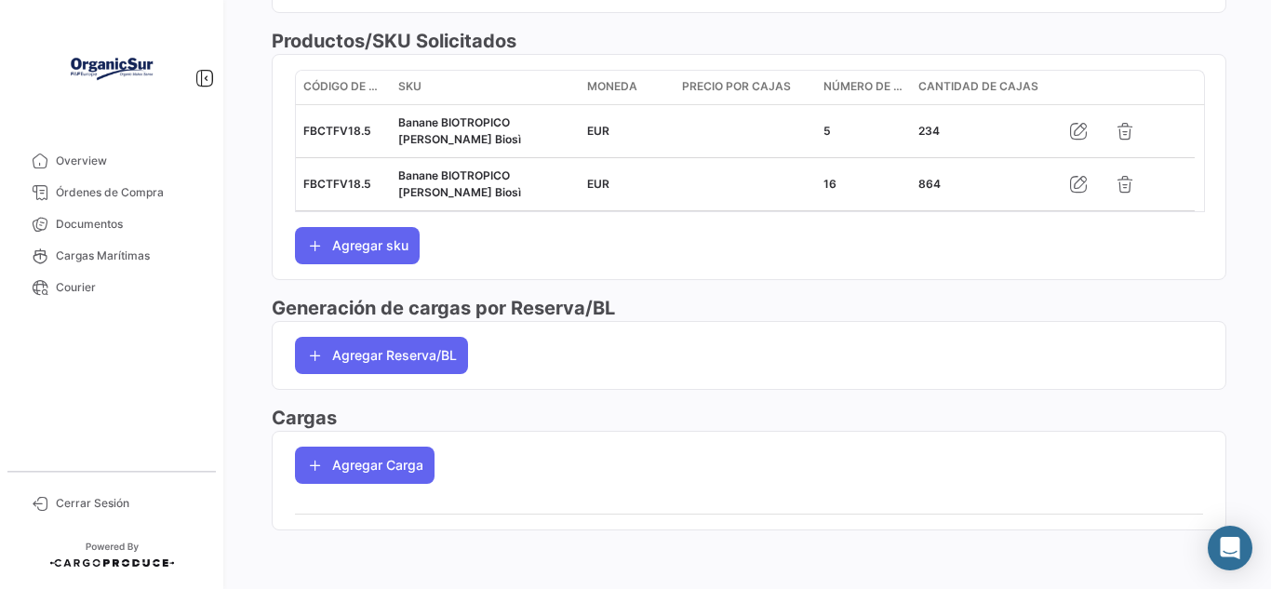
scroll to position [658, 0]
click at [368, 466] on button "Agregar Carga" at bounding box center [365, 464] width 140 height 37
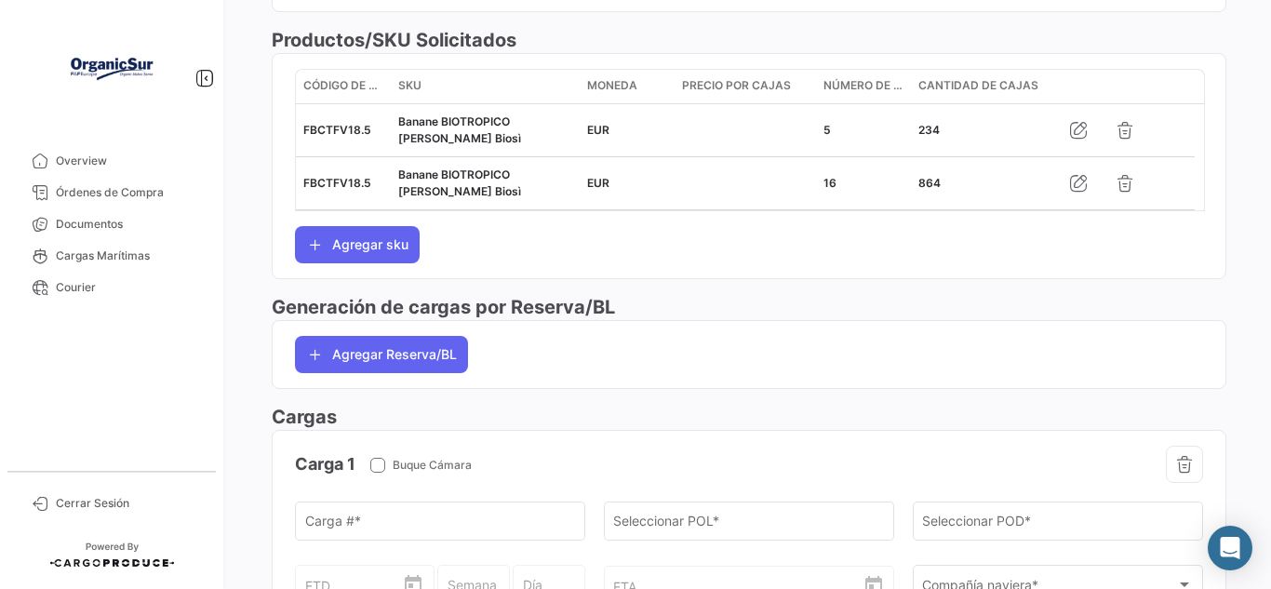
scroll to position [997, 0]
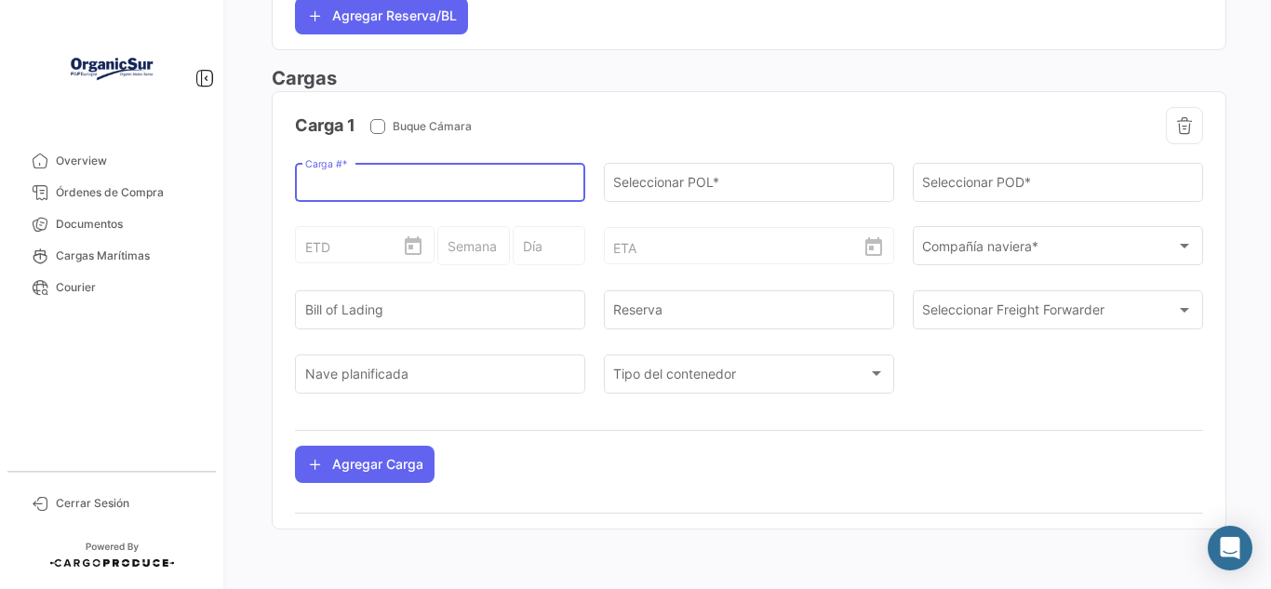
click at [419, 181] on input "Carga # *" at bounding box center [440, 186] width 271 height 16
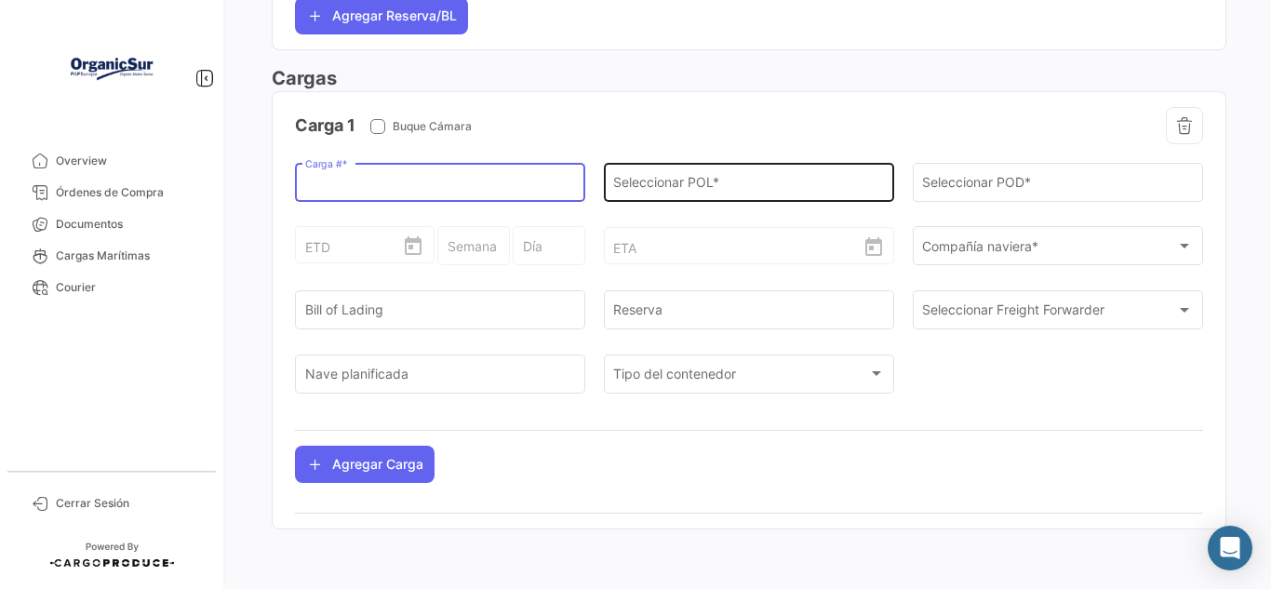
click at [756, 192] on input "Seleccionar POL *" at bounding box center [748, 186] width 271 height 16
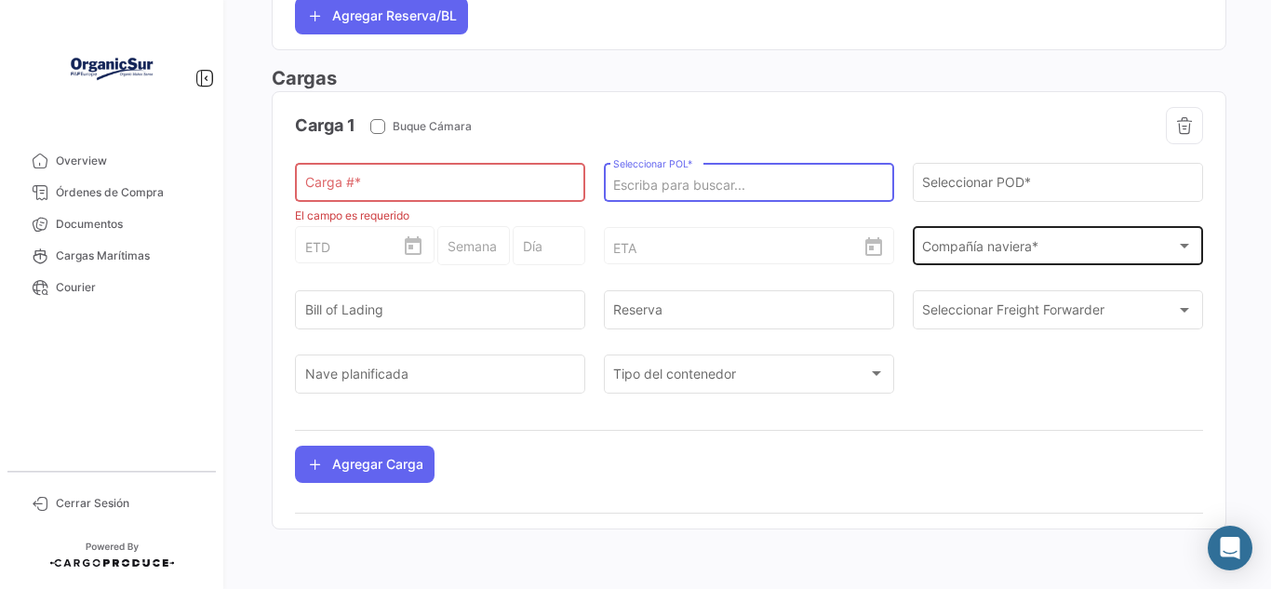
click at [993, 253] on span "Compañía naviera *" at bounding box center [1049, 250] width 254 height 16
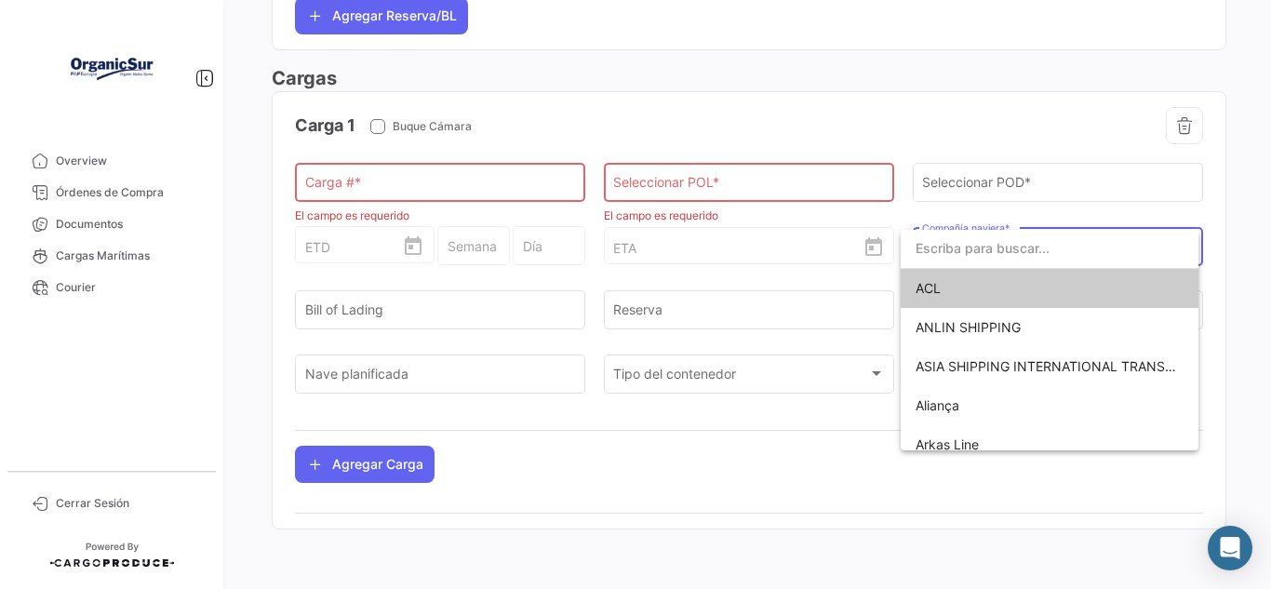
click at [982, 245] on input "dropdown search" at bounding box center [1050, 248] width 298 height 39
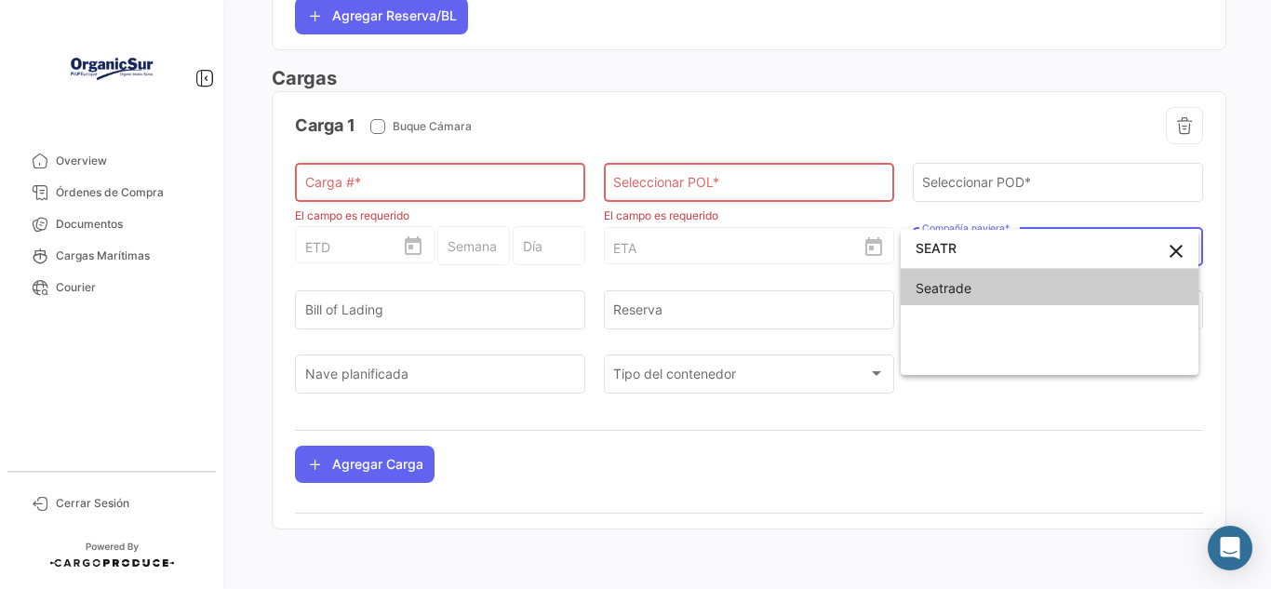
type input "SEATR"
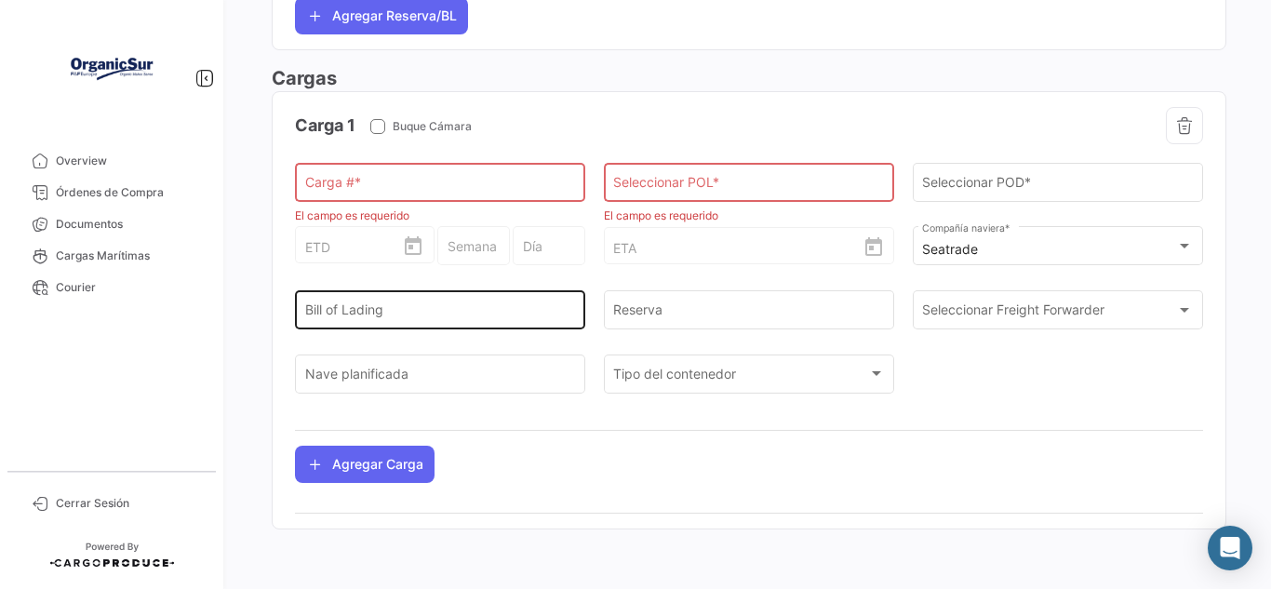
click at [556, 300] on div "Bill of Lading" at bounding box center [440, 308] width 271 height 43
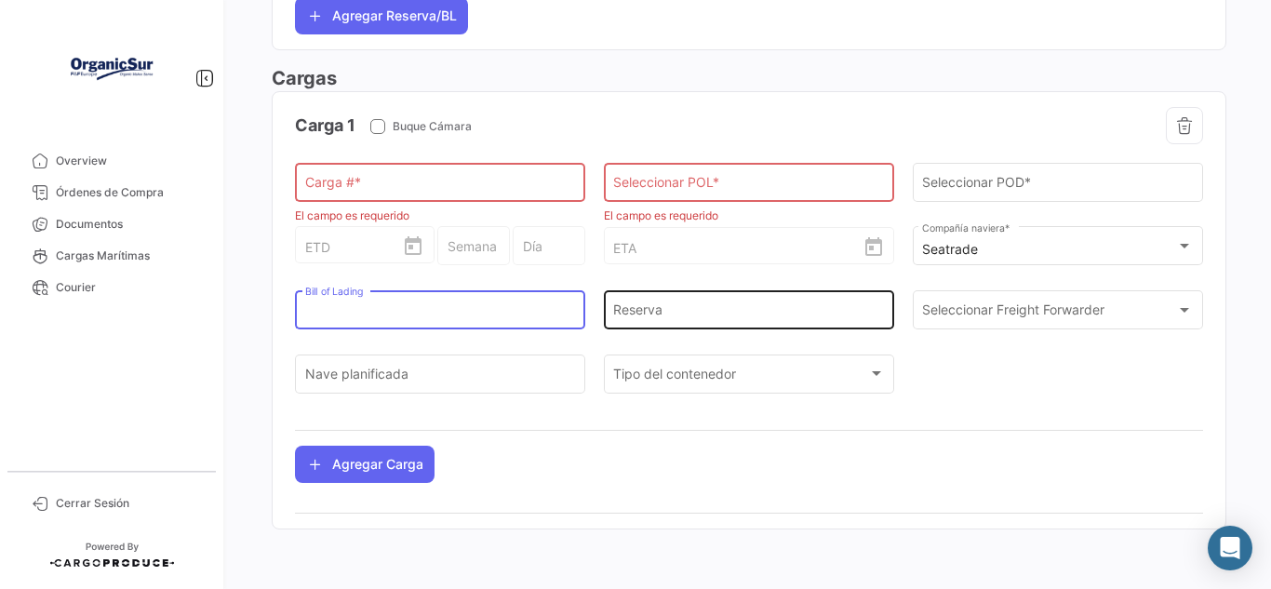
click at [660, 325] on div "Reserva" at bounding box center [748, 308] width 271 height 43
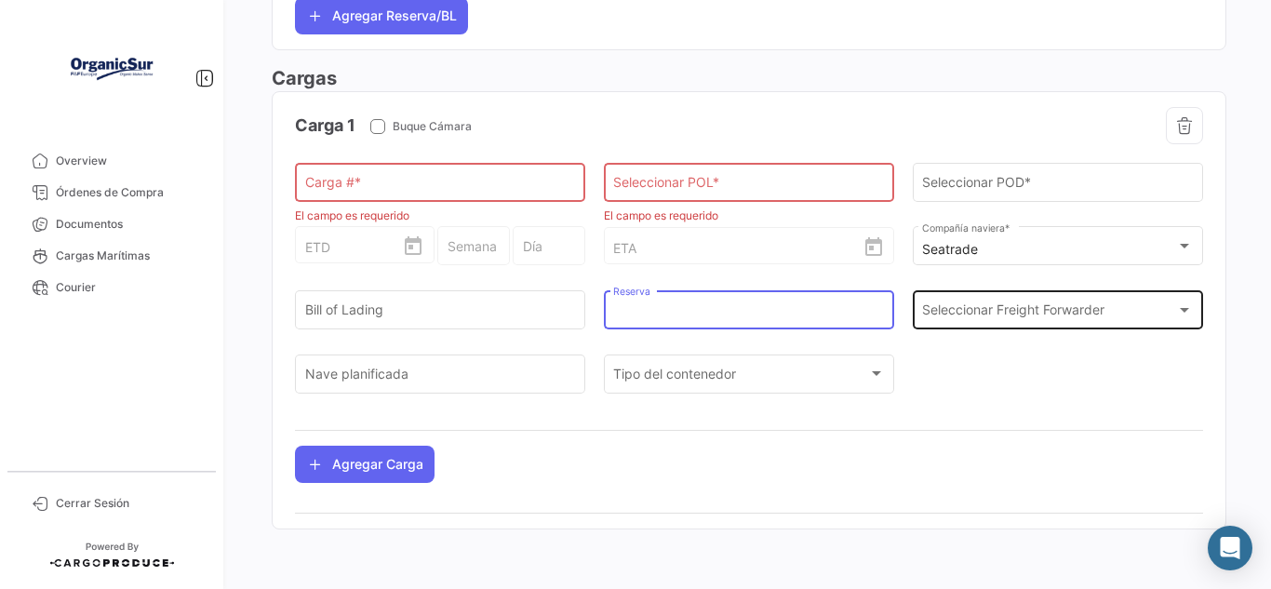
click at [1017, 317] on span "Seleccionar Freight Forwarder" at bounding box center [1049, 314] width 254 height 16
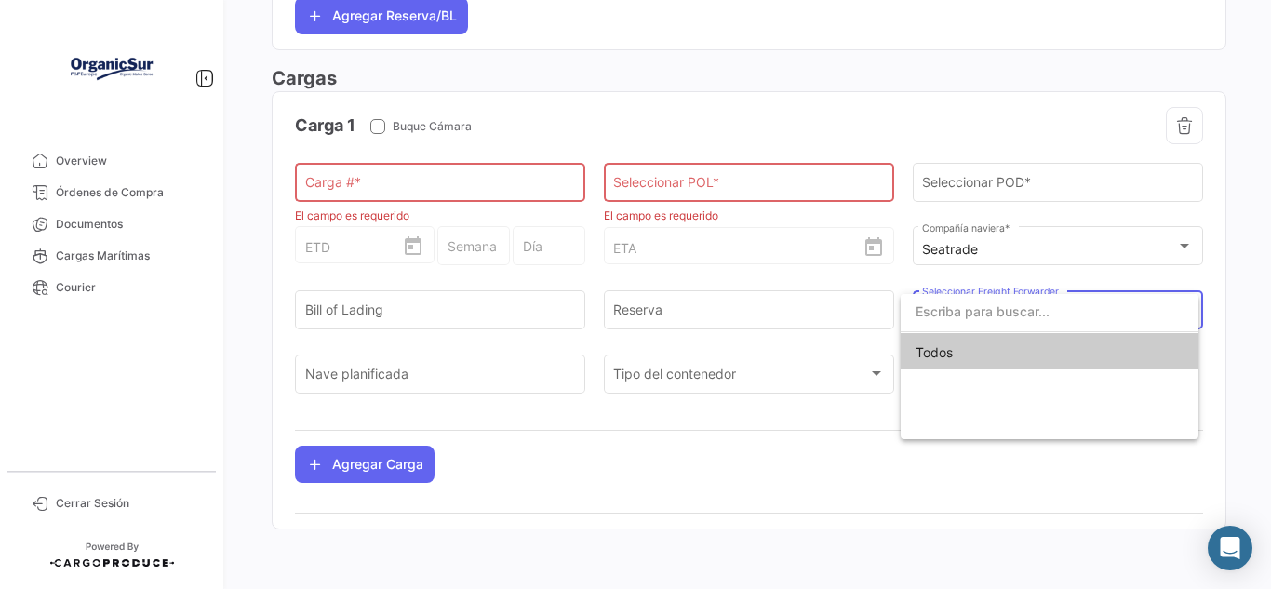
click at [1017, 317] on input "dropdown search" at bounding box center [1050, 311] width 298 height 39
click at [836, 420] on div at bounding box center [635, 294] width 1271 height 589
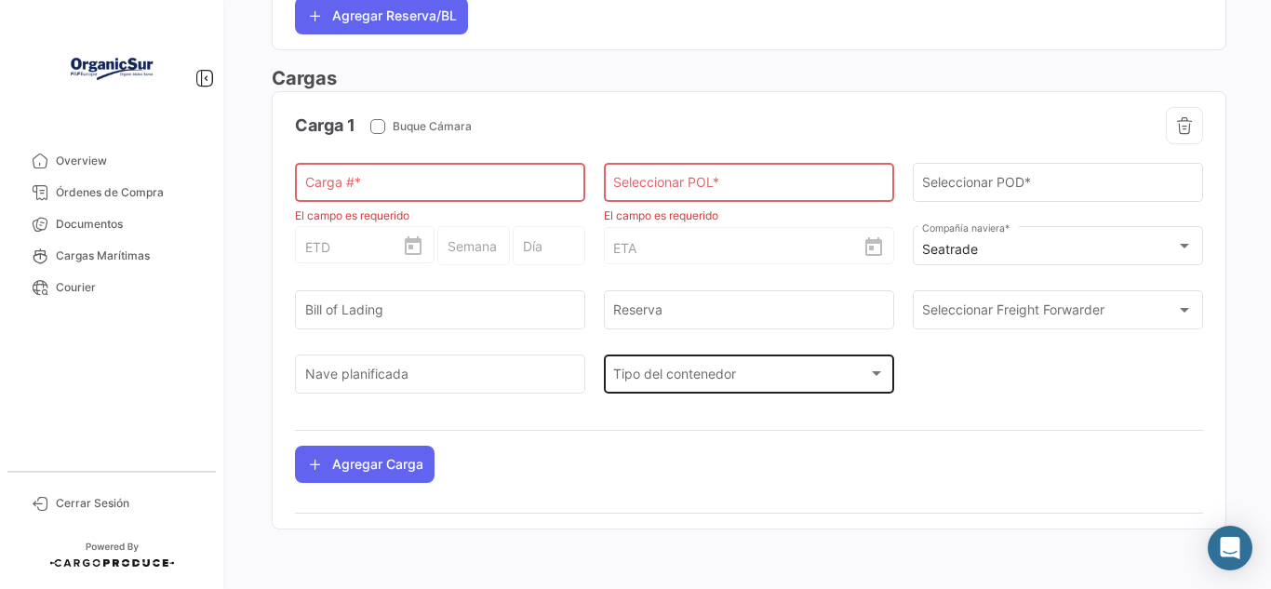
click at [666, 393] on div "Tipo del contenedor Tipo del contenedor" at bounding box center [748, 372] width 271 height 43
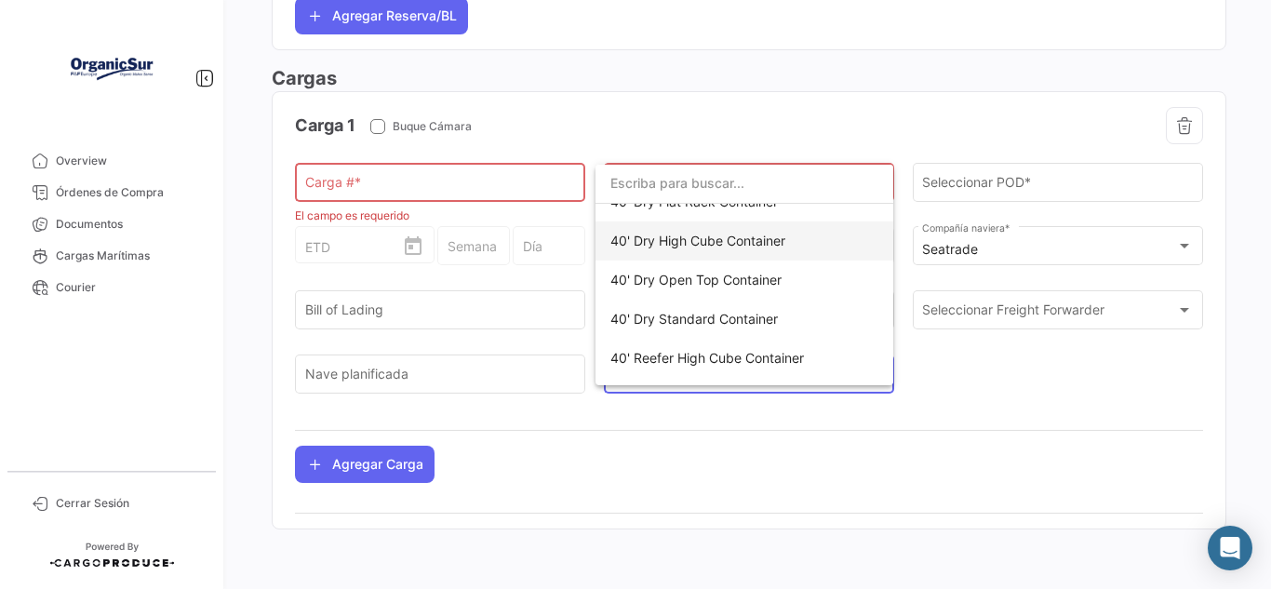
scroll to position [93, 0]
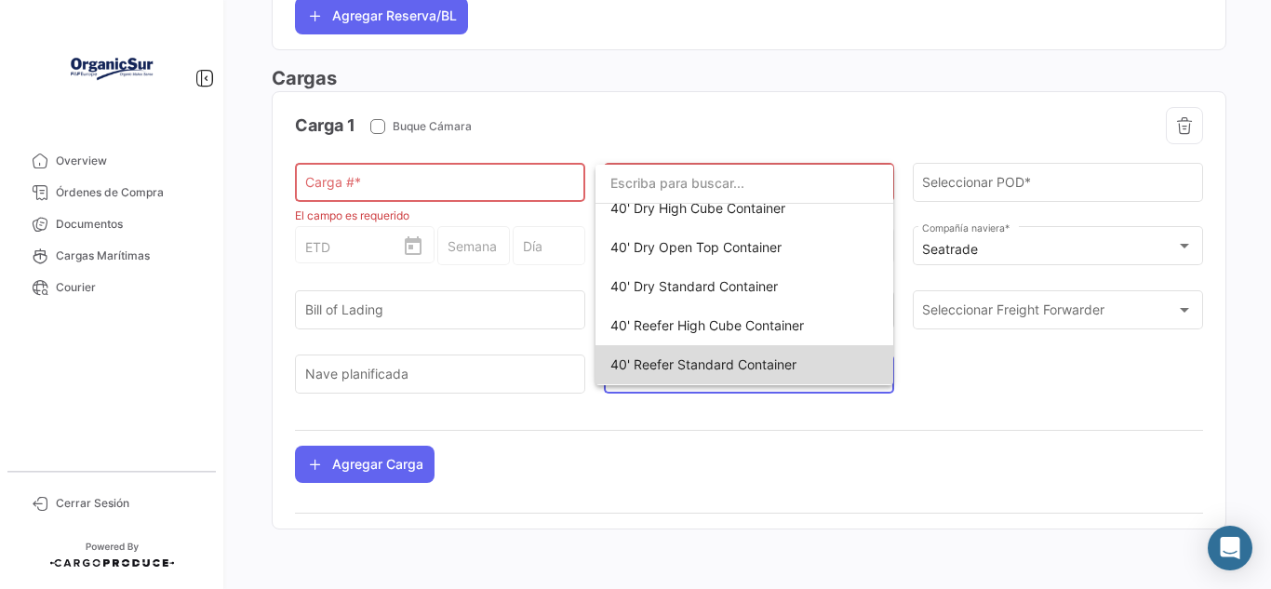
click at [761, 355] on span "40' Reefer Standard Container" at bounding box center [744, 364] width 268 height 39
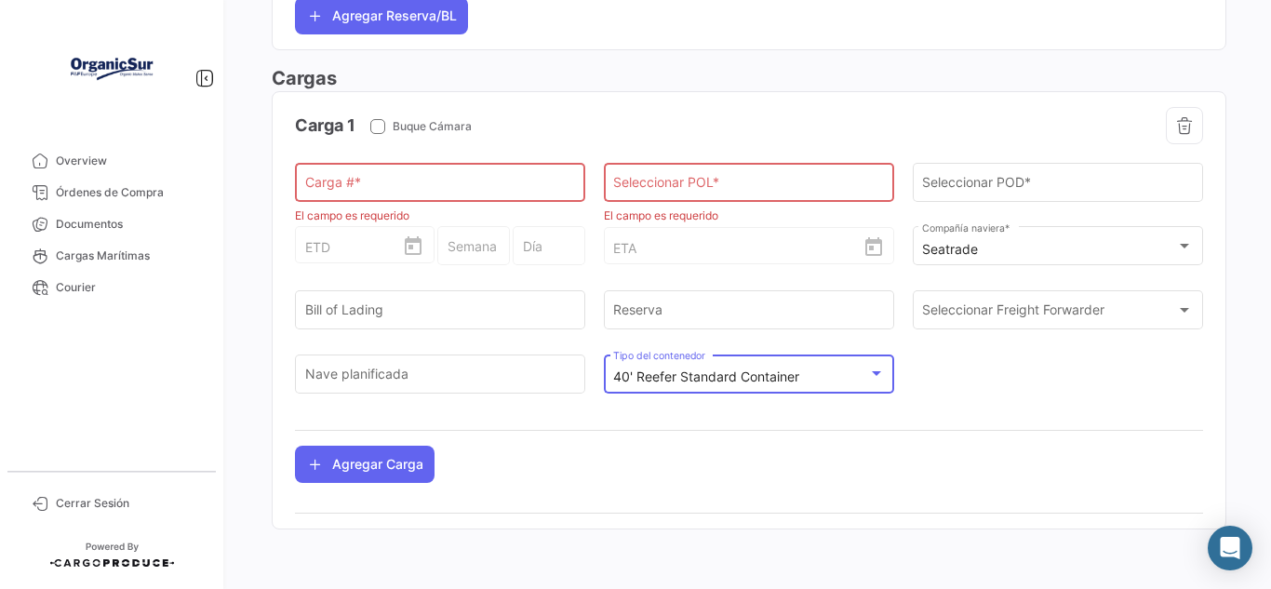
click at [745, 448] on div "Carga 1 Buque Cámara Carga # * El campo es requerido Seleccionar POL * El campo…" at bounding box center [749, 295] width 908 height 376
click at [436, 182] on input "Carga # *" at bounding box center [440, 187] width 271 height 16
paste input "SGNVA25SMR507009"
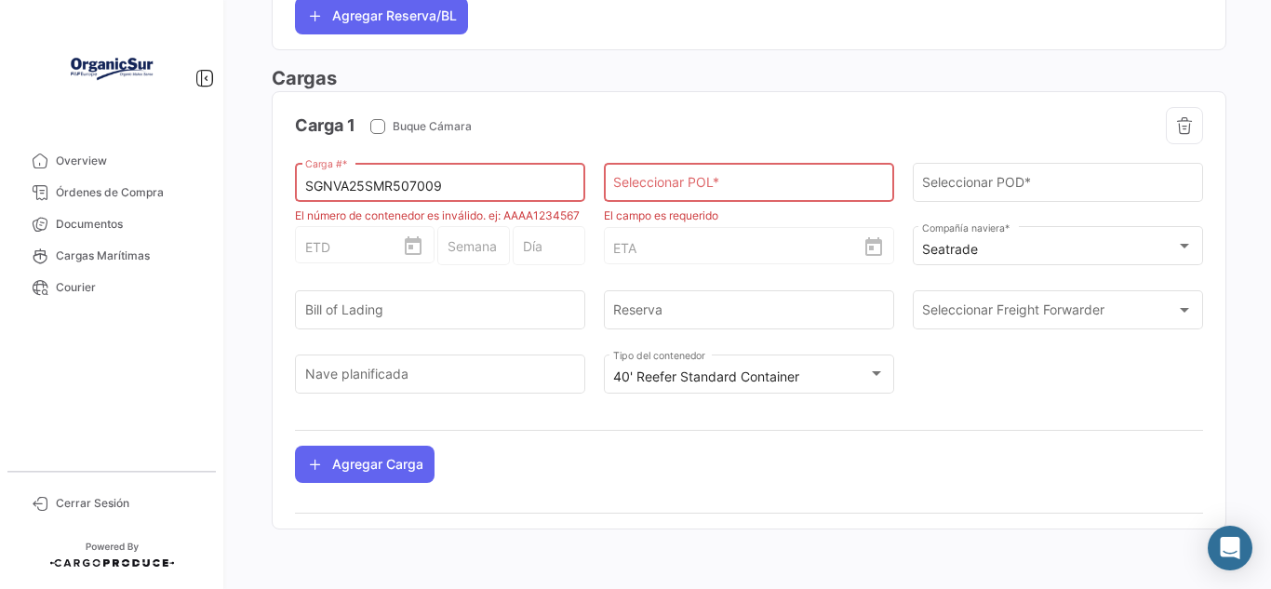
type input "SGNVA25SMR507009"
click at [713, 179] on div "Seleccionar POL *" at bounding box center [748, 181] width 271 height 43
click at [712, 184] on input "Seleccionar POL *" at bounding box center [748, 187] width 271 height 16
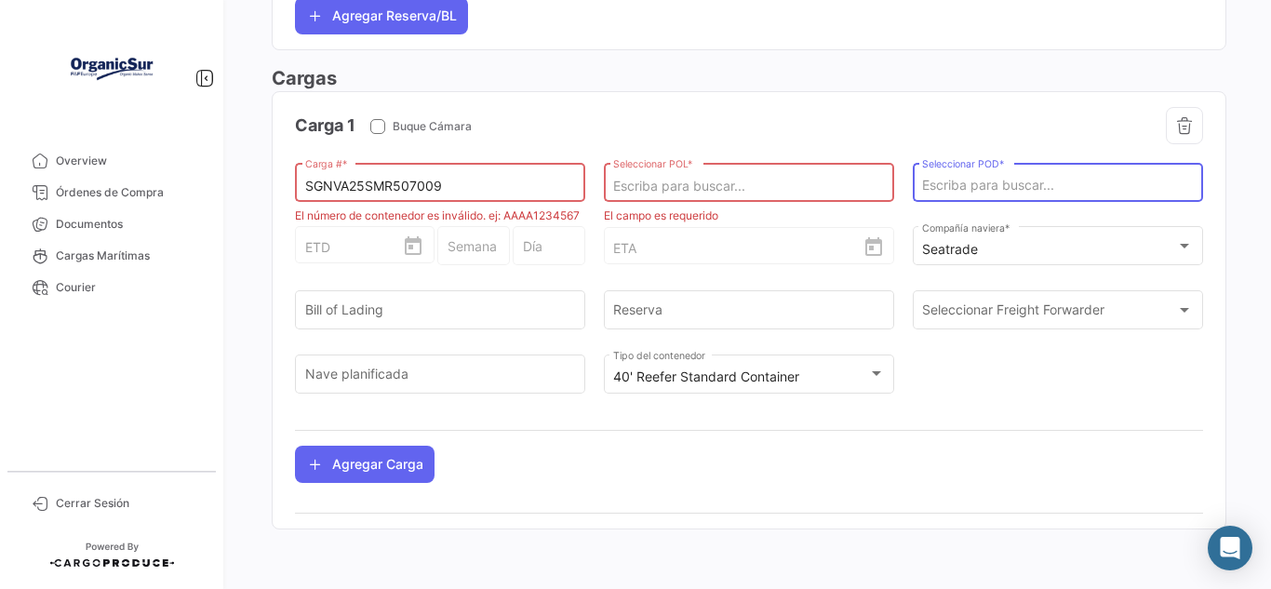
click at [963, 191] on input "Seleccionar POD *" at bounding box center [1057, 186] width 271 height 16
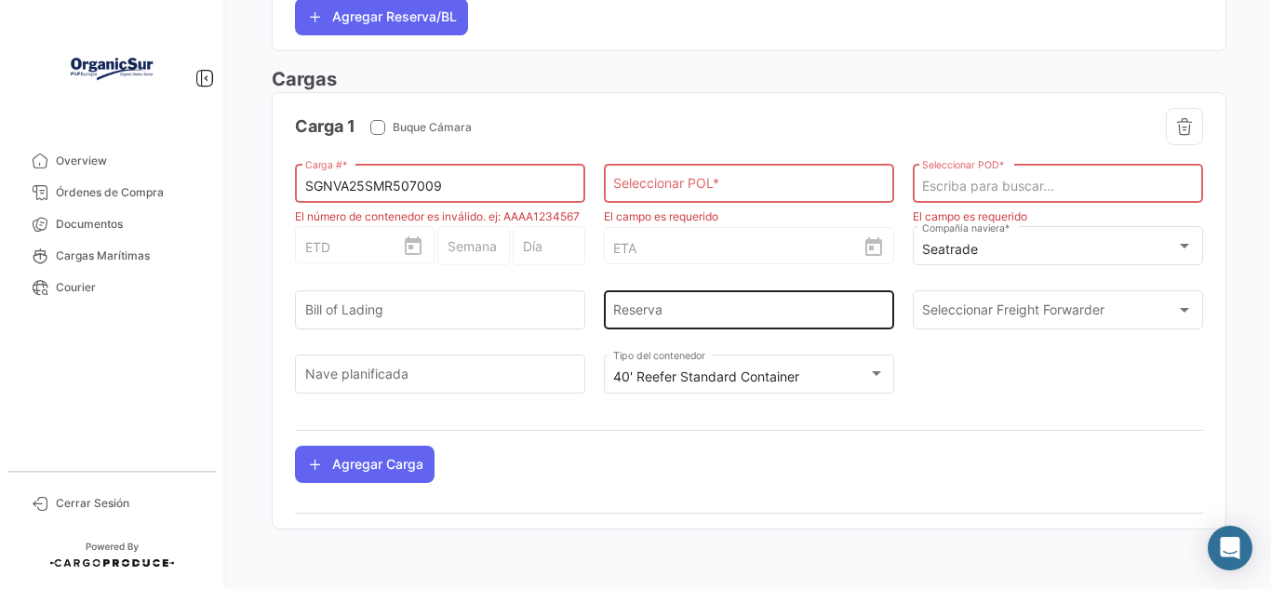
click at [685, 322] on input "Reserva" at bounding box center [748, 314] width 271 height 16
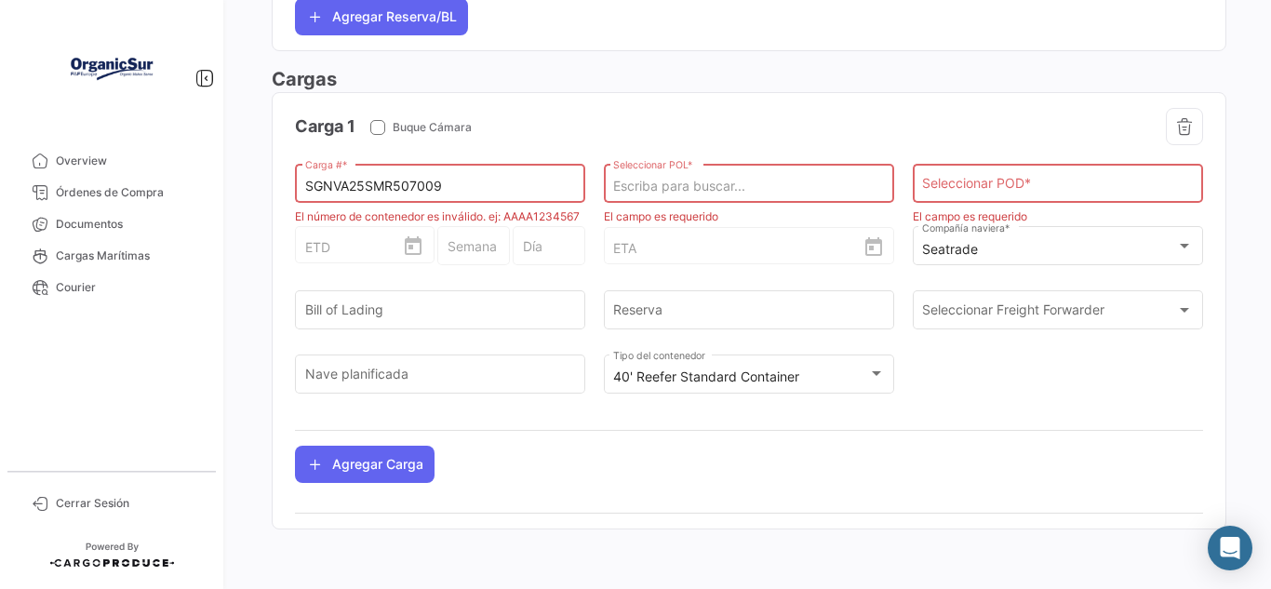
click at [725, 194] on input "Seleccionar POL *" at bounding box center [748, 187] width 271 height 16
click at [703, 322] on input "Reserva" at bounding box center [748, 314] width 271 height 16
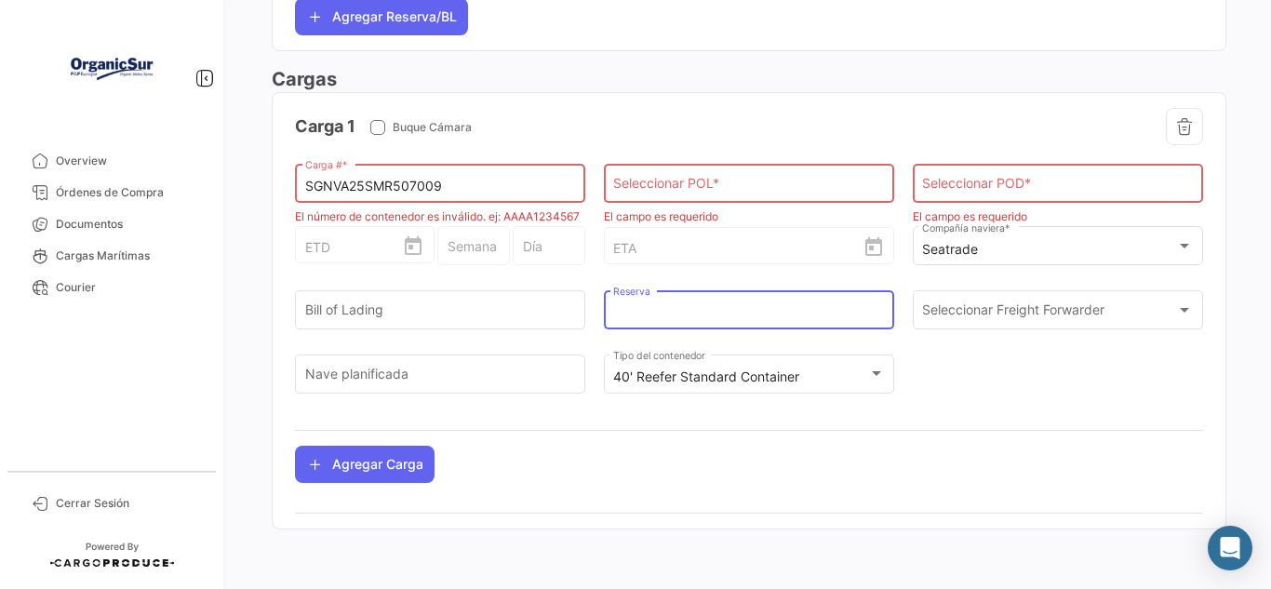
paste input "SMR210044157"
type input "SMR210044157"
click at [454, 322] on input "Bill of Lading" at bounding box center [440, 314] width 271 height 16
drag, startPoint x: 465, startPoint y: 181, endPoint x: 288, endPoint y: 182, distance: 176.8
click at [288, 182] on app-po-load-list "Carga 1 Buque Cámara SGNVA25SMR507009 Carga # * El número de contenedor es invá…" at bounding box center [749, 295] width 953 height 405
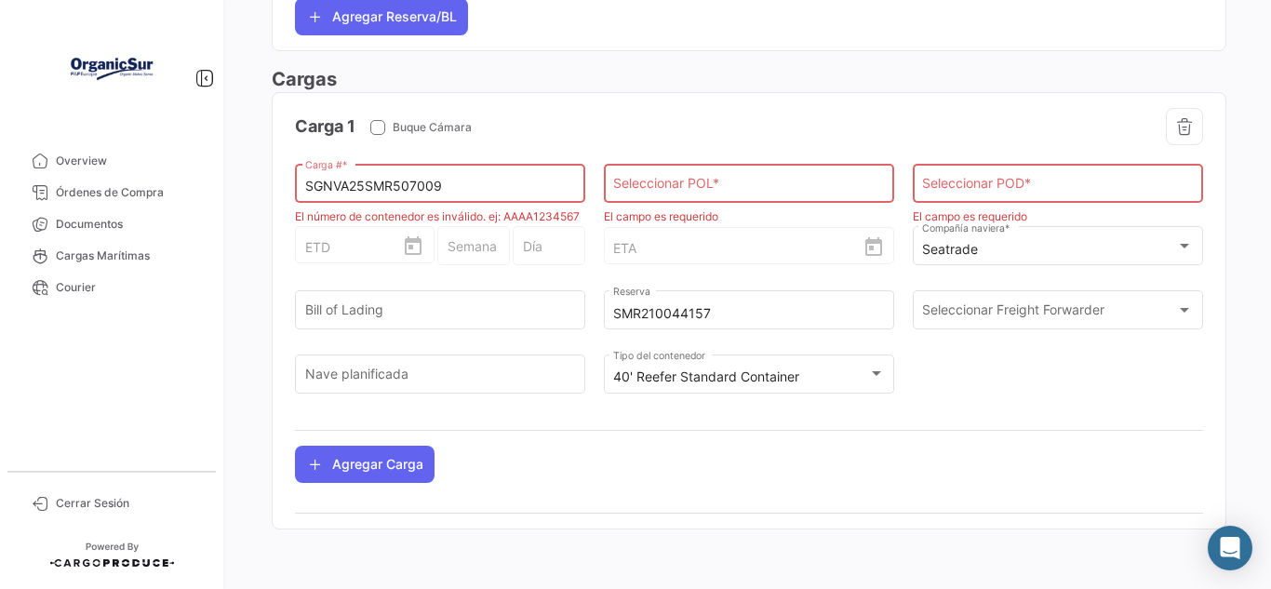
paste input "TEMU9369320"
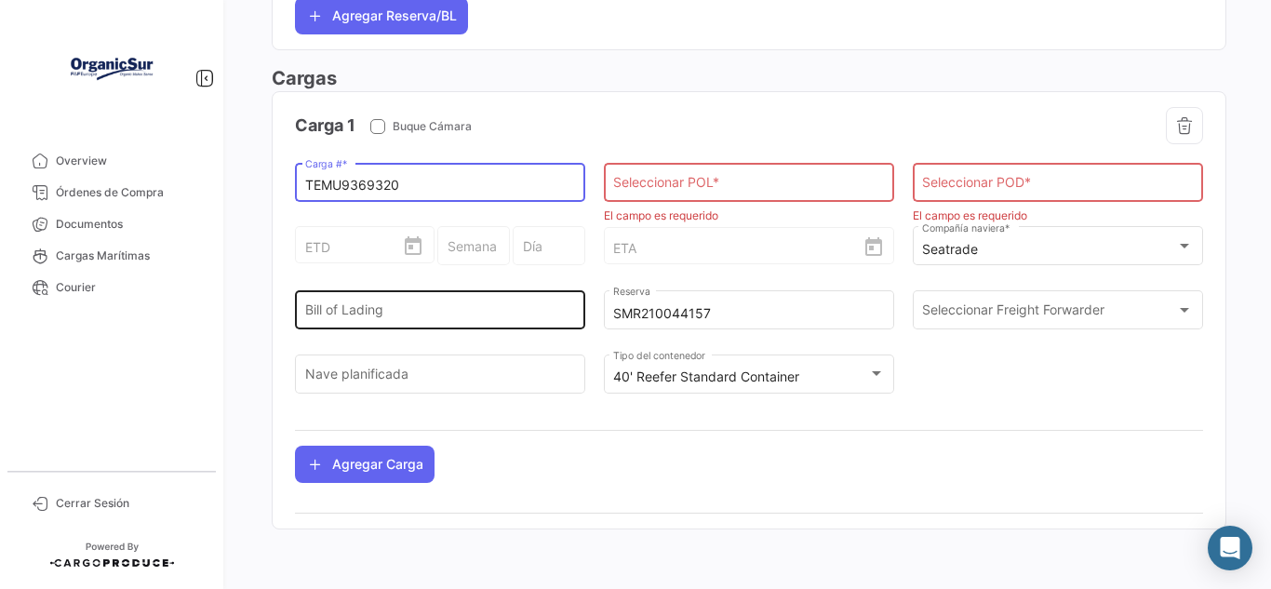
type input "TEMU9369320"
click at [393, 306] on input "Bill of Lading" at bounding box center [440, 314] width 271 height 16
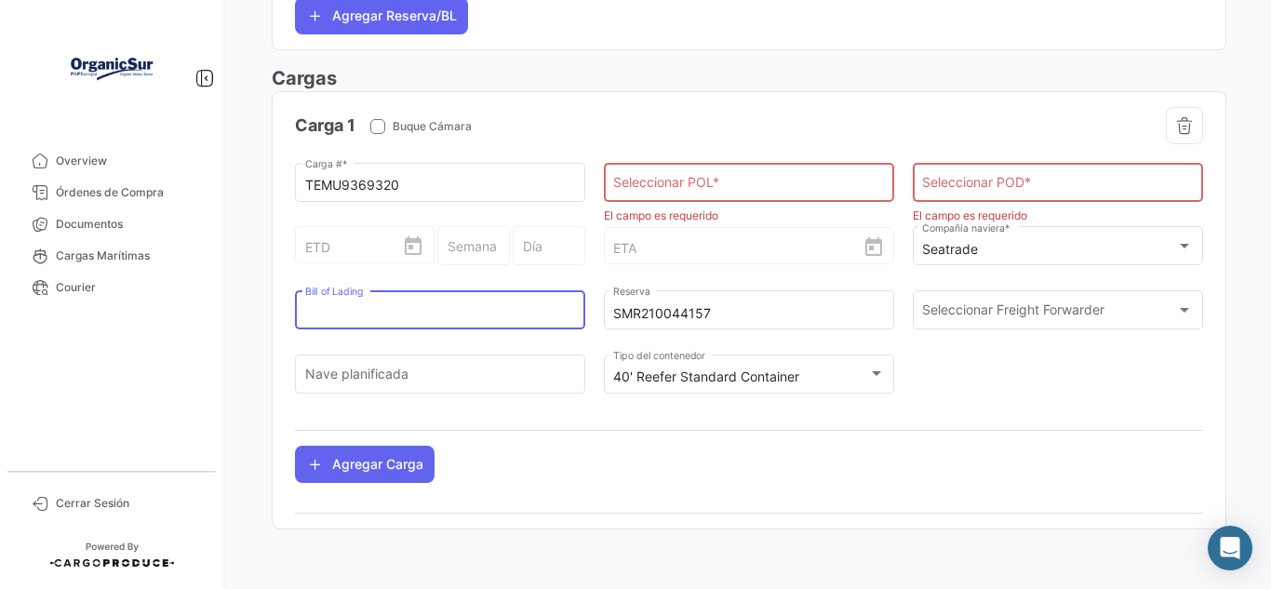
click at [660, 183] on input "Seleccionar POL *" at bounding box center [748, 187] width 271 height 16
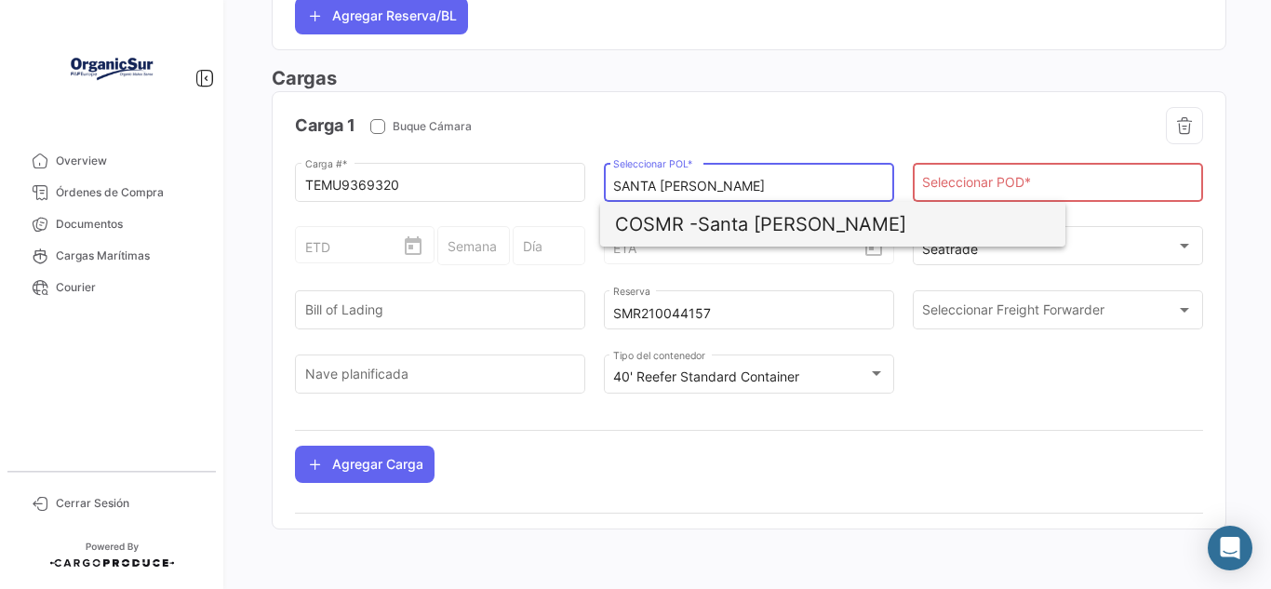
click at [840, 226] on span "COSMR - [GEOGRAPHIC_DATA][PERSON_NAME]" at bounding box center [832, 224] width 435 height 45
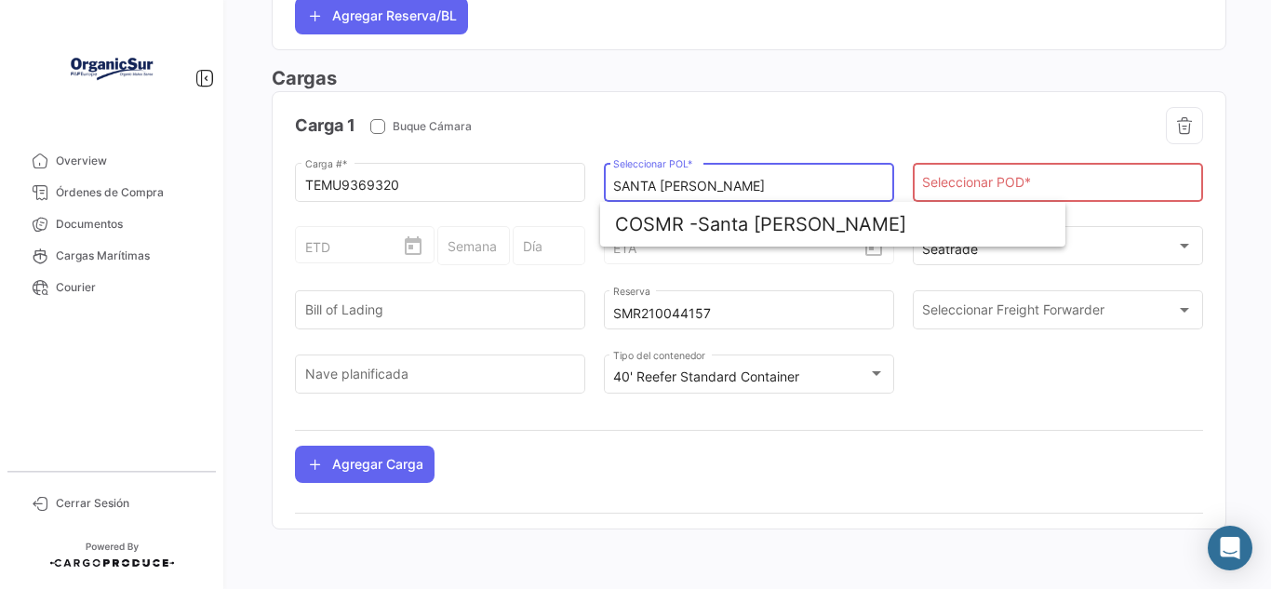
type input "Santa [PERSON_NAME]"
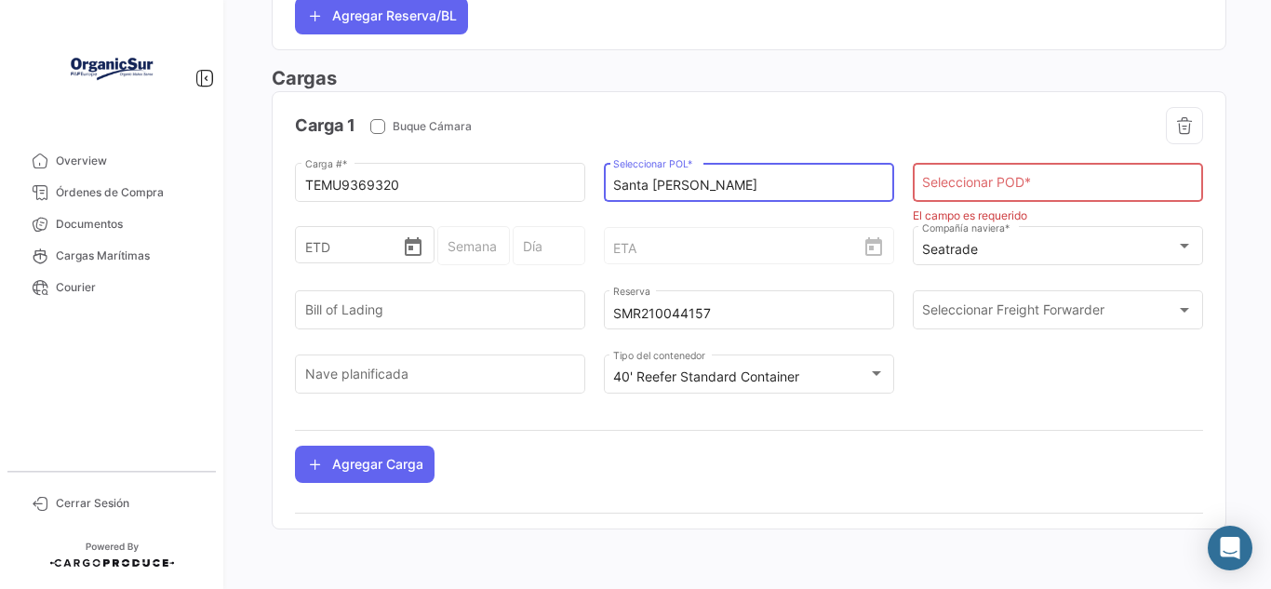
click at [1012, 177] on div "Seleccionar POD *" at bounding box center [1057, 181] width 271 height 43
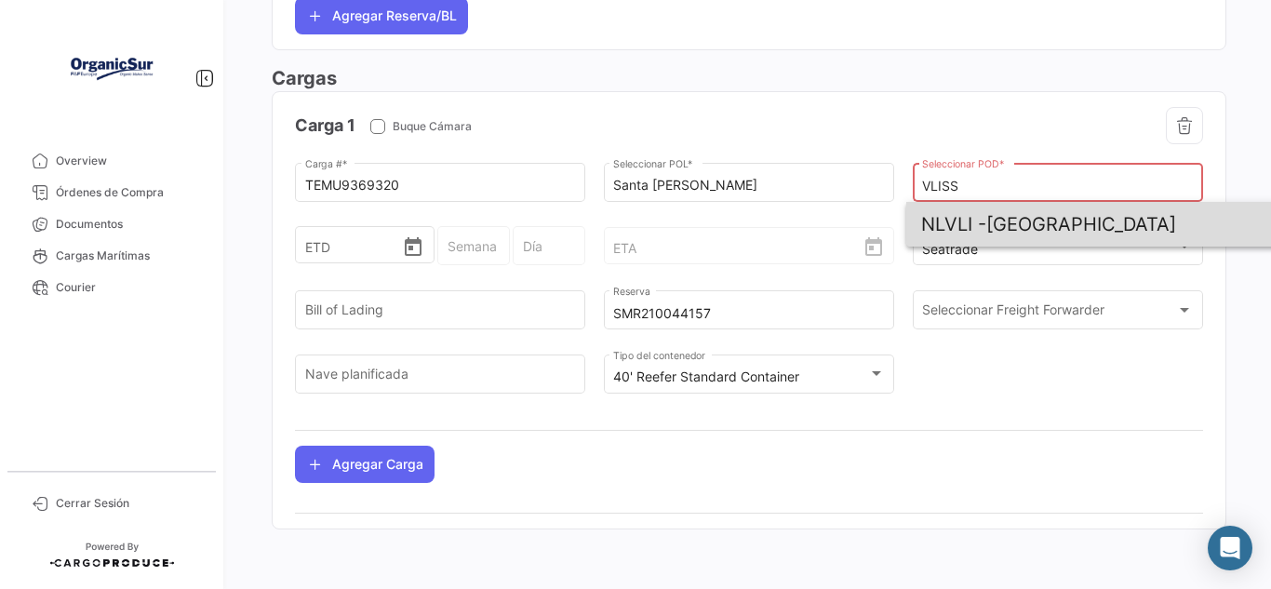
click at [1008, 220] on span "NLVLI - [GEOGRAPHIC_DATA]" at bounding box center [1138, 224] width 435 height 45
type input "[GEOGRAPHIC_DATA]"
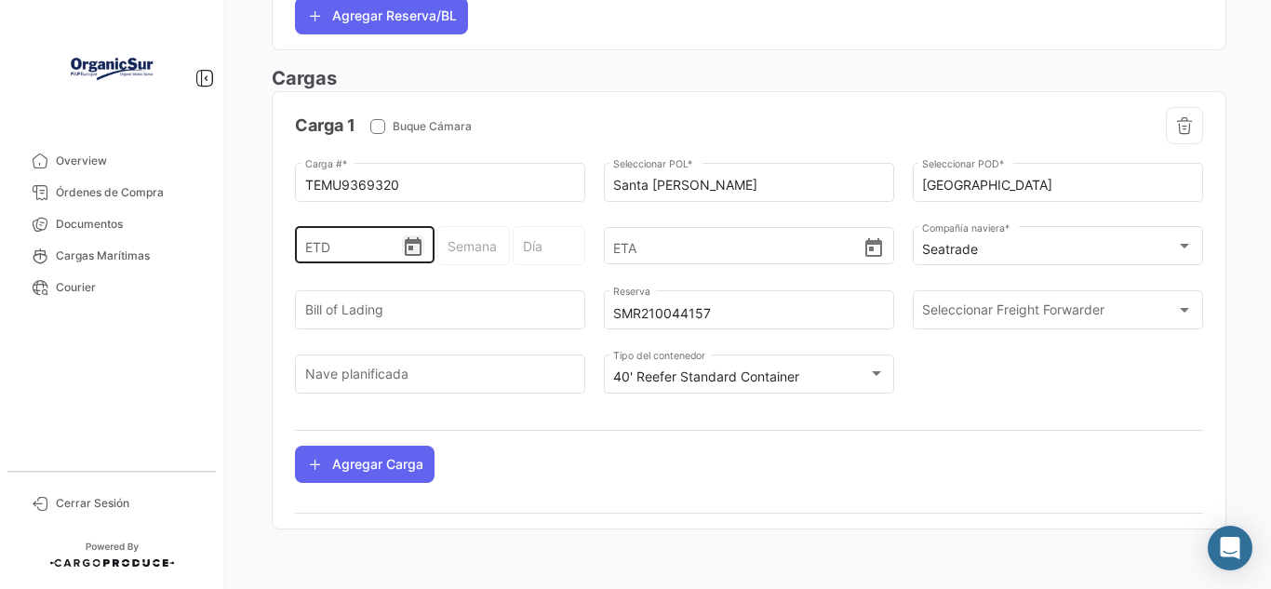
click at [411, 250] on icon "Open calendar" at bounding box center [413, 247] width 22 height 22
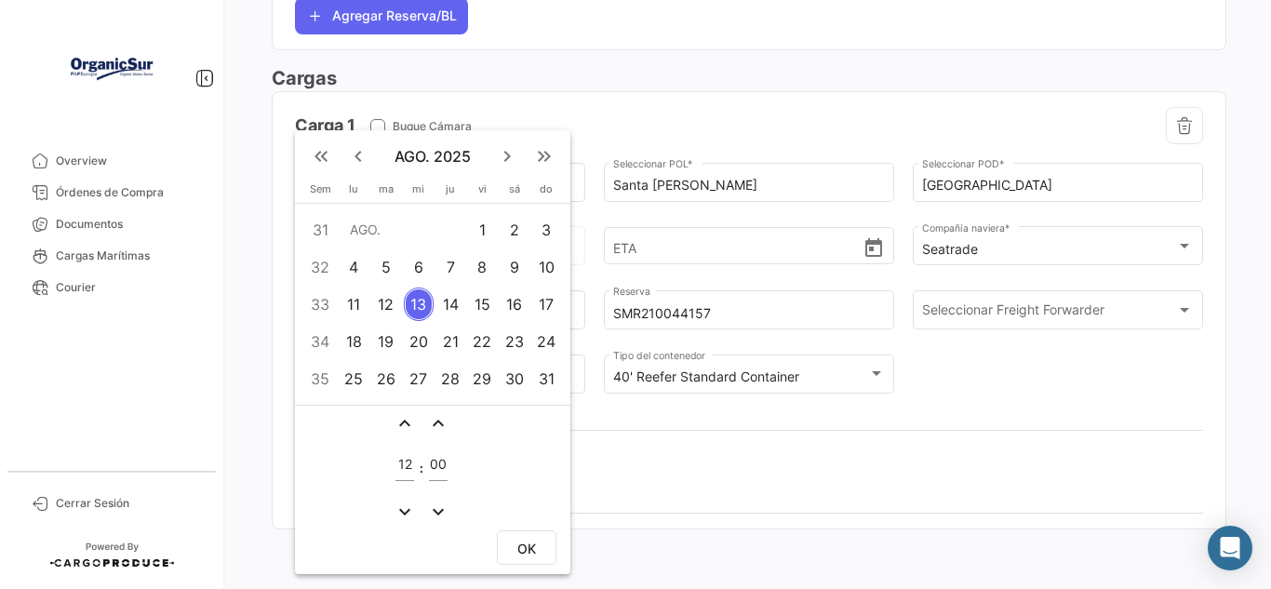
click at [499, 307] on td "16" at bounding box center [514, 304] width 33 height 37
click at [485, 303] on div "15" at bounding box center [482, 304] width 29 height 33
drag, startPoint x: 518, startPoint y: 555, endPoint x: 525, endPoint y: 538, distance: 18.8
click at [518, 556] on span "OK" at bounding box center [526, 549] width 19 height 16
type input "[DATE] 12:00"
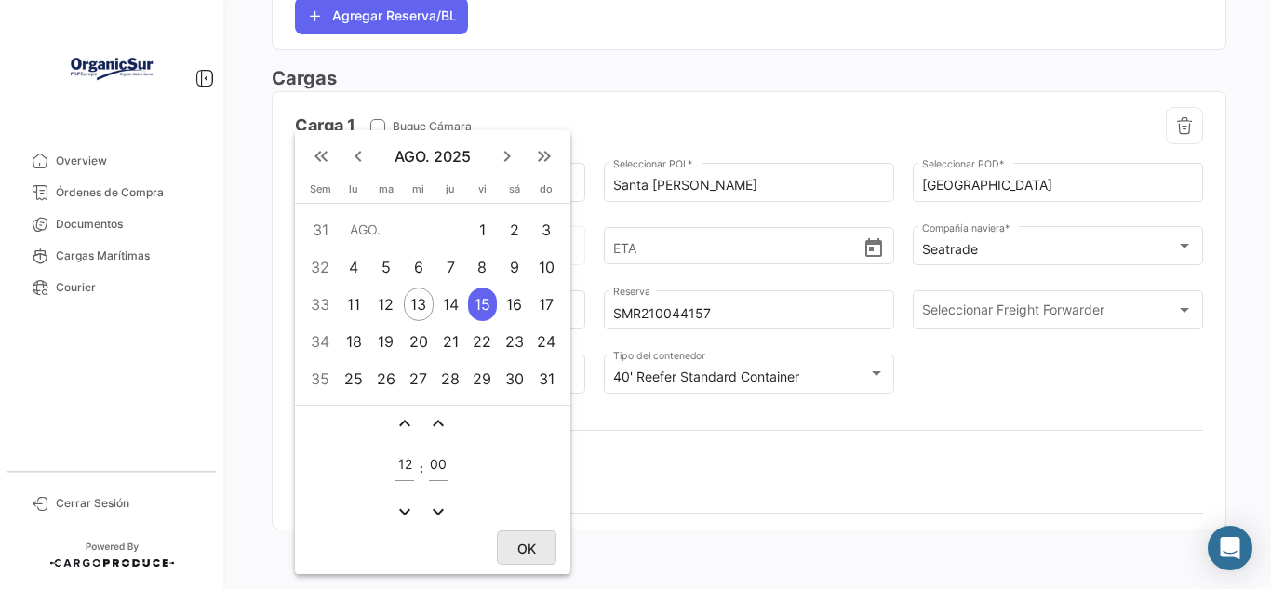
type input "33 - 2025"
type input "Viernes"
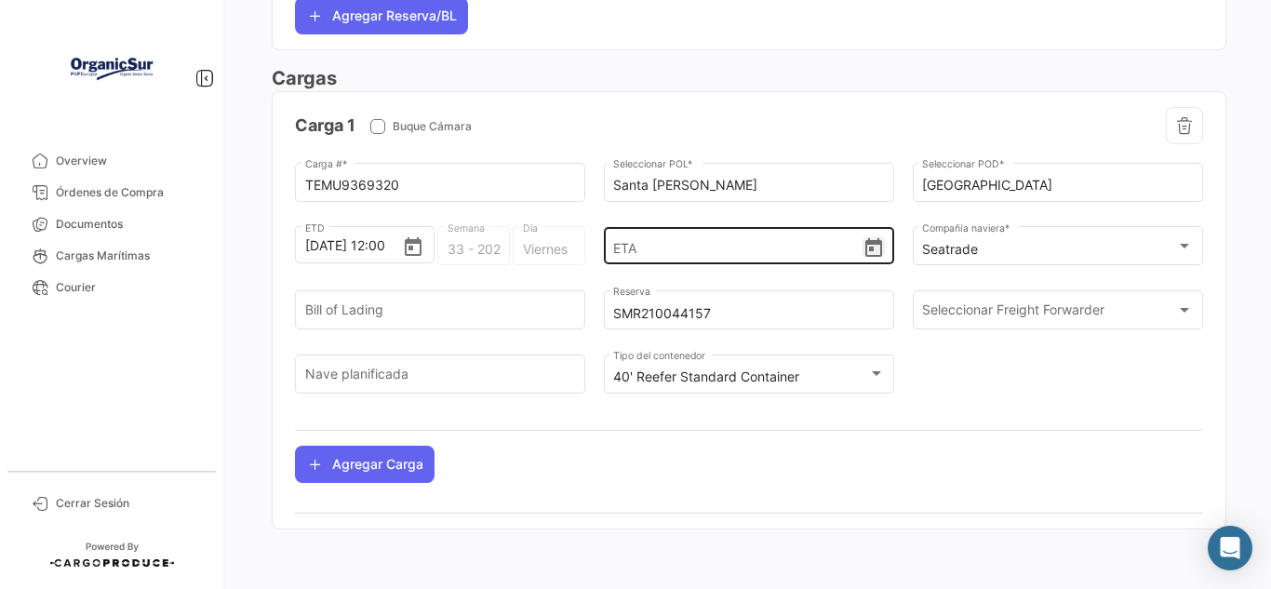
click at [863, 248] on icon "Open calendar" at bounding box center [874, 248] width 22 height 22
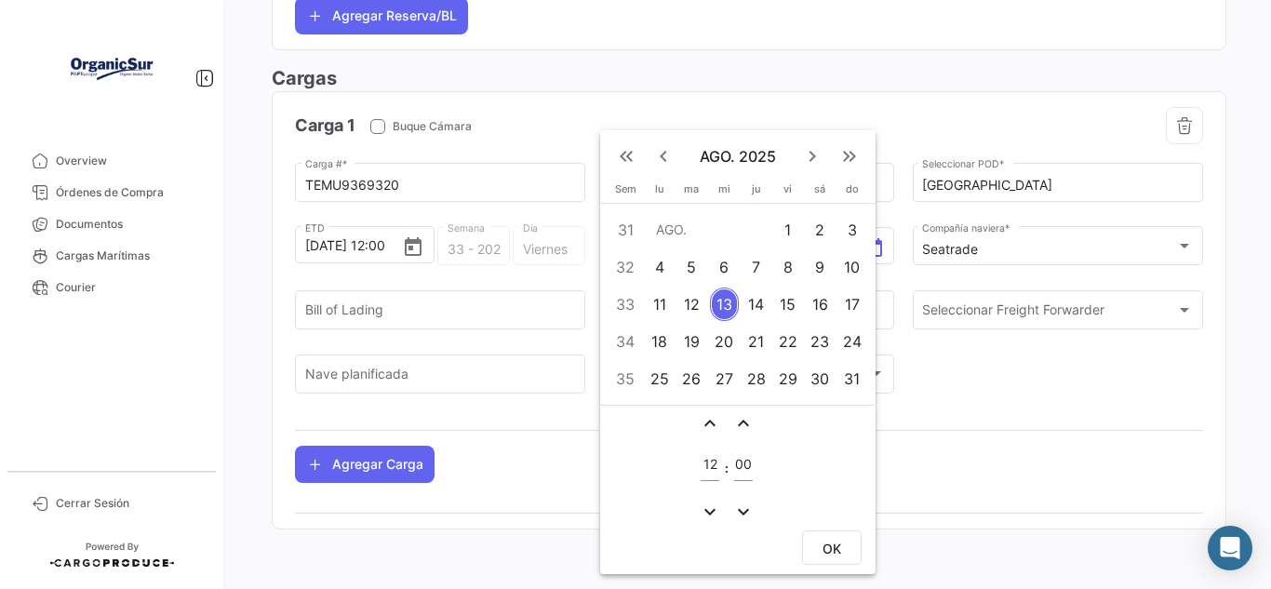
click at [787, 375] on div "29" at bounding box center [788, 378] width 29 height 33
click at [832, 552] on span "OK" at bounding box center [832, 549] width 19 height 16
type input "[DATE] 12:00"
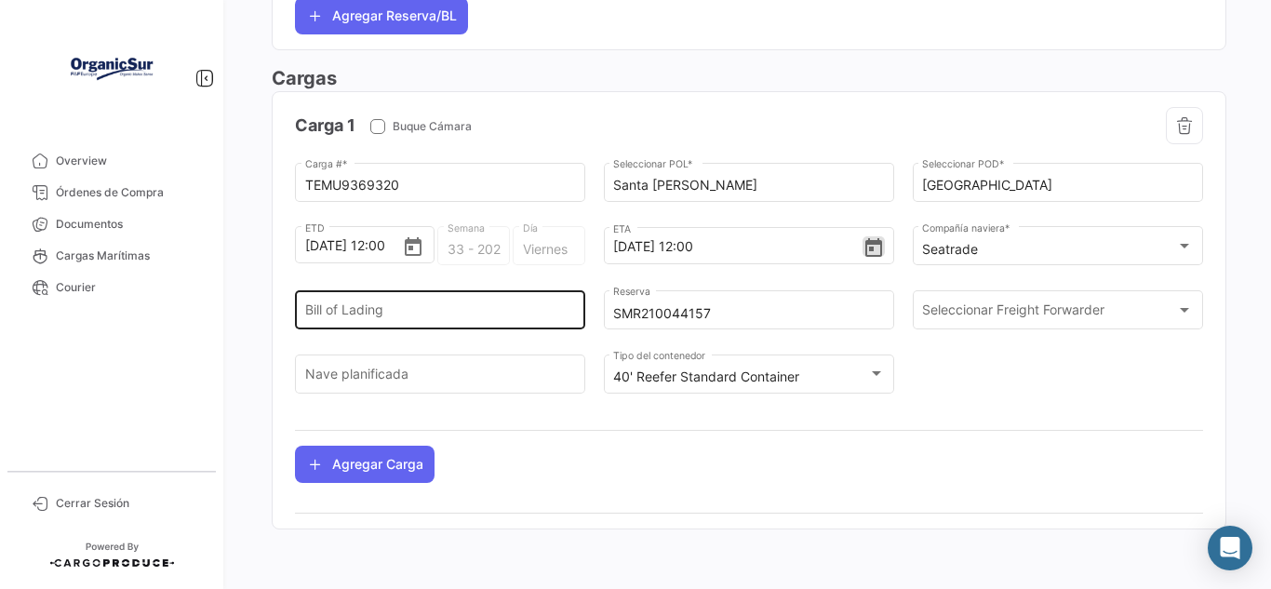
click at [381, 309] on input "Bill of Lading" at bounding box center [440, 314] width 271 height 16
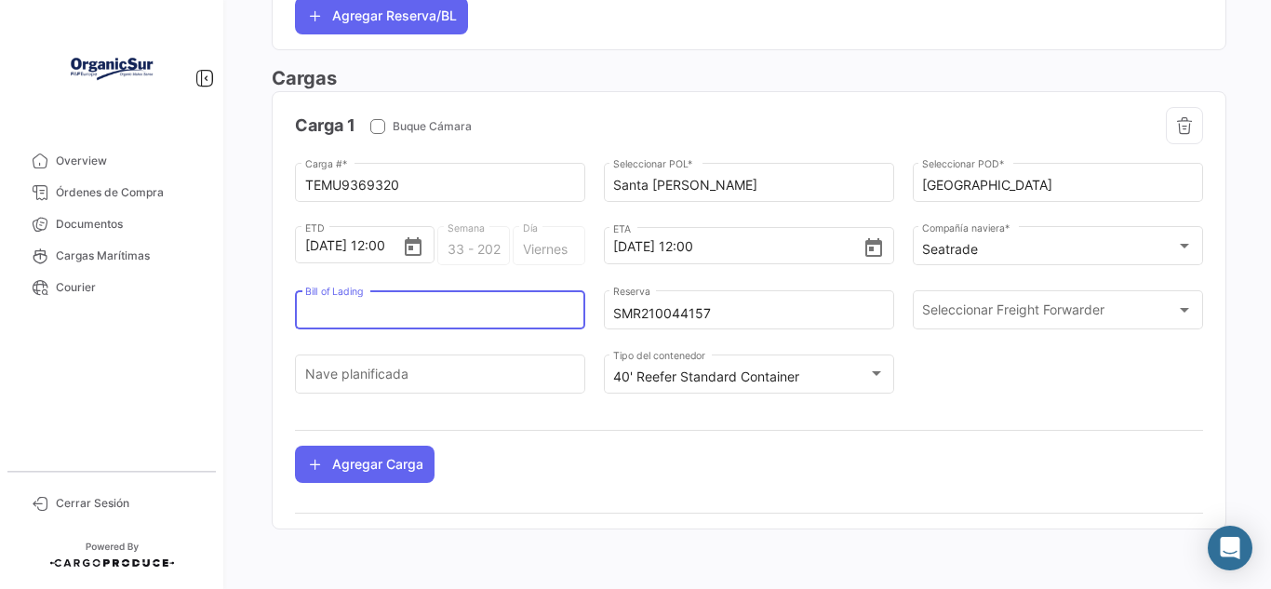
paste input "SGNVA25SMR507009"
type input "SGNVA25SMR507009"
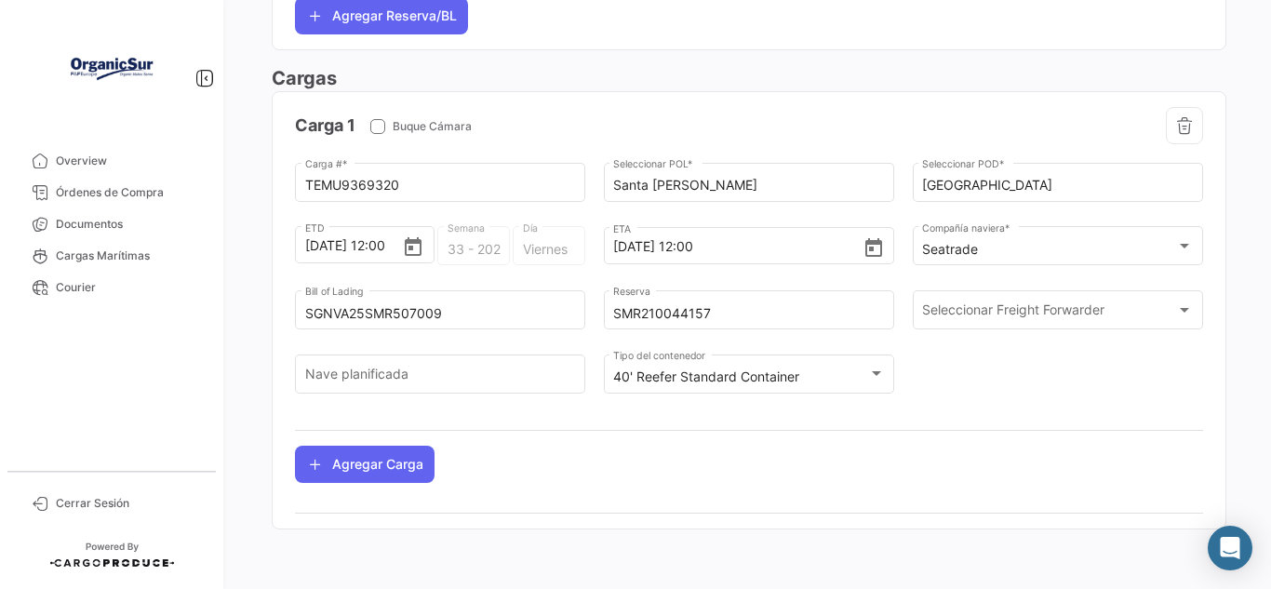
click at [974, 332] on div "Seleccionar Freight Forwarder Seleccionar Freight Forwarder" at bounding box center [1058, 319] width 290 height 58
click at [975, 309] on span "Seleccionar Freight Forwarder" at bounding box center [1013, 313] width 182 height 16
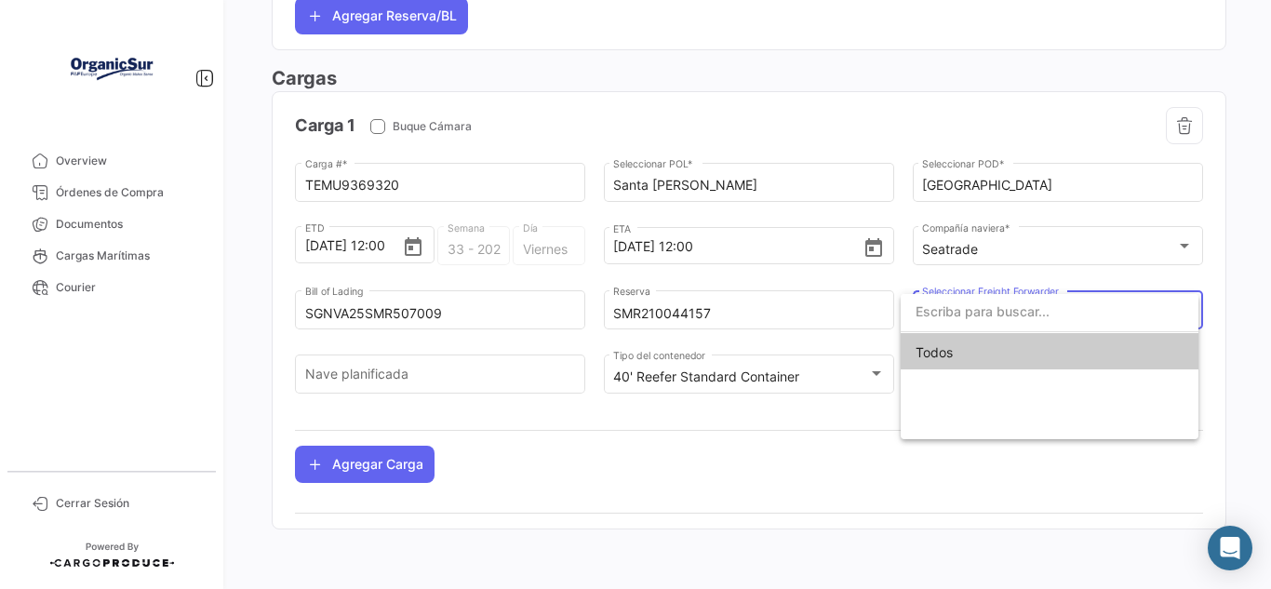
click at [813, 416] on div at bounding box center [635, 294] width 1271 height 589
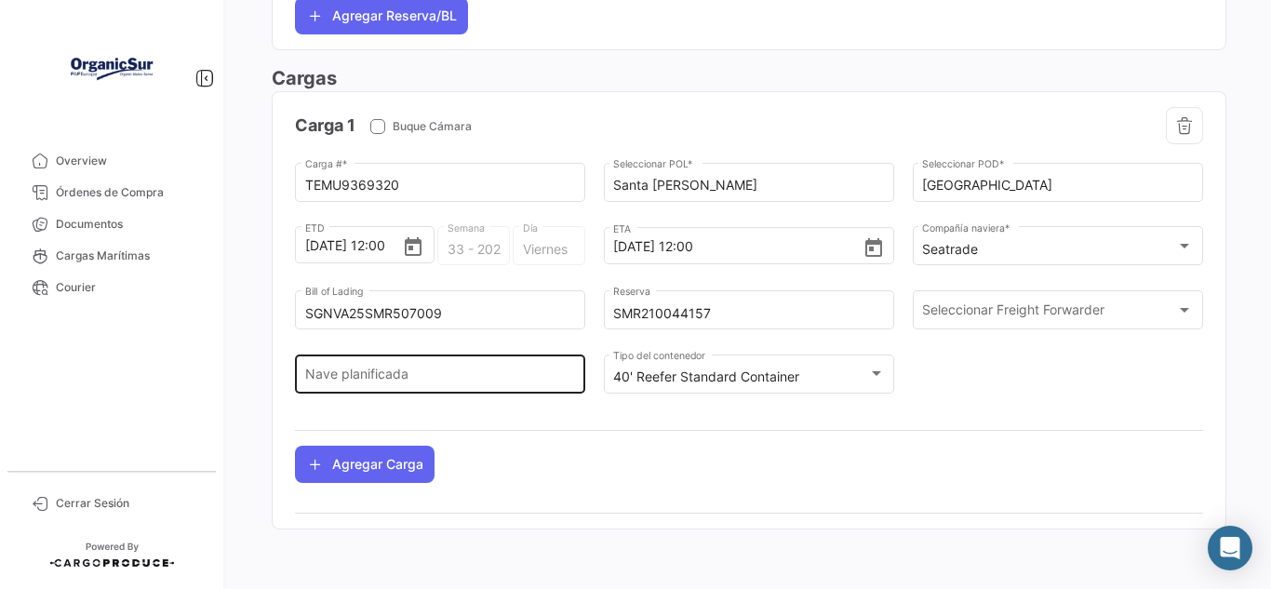
click at [442, 371] on input "Nave planificada" at bounding box center [440, 377] width 271 height 16
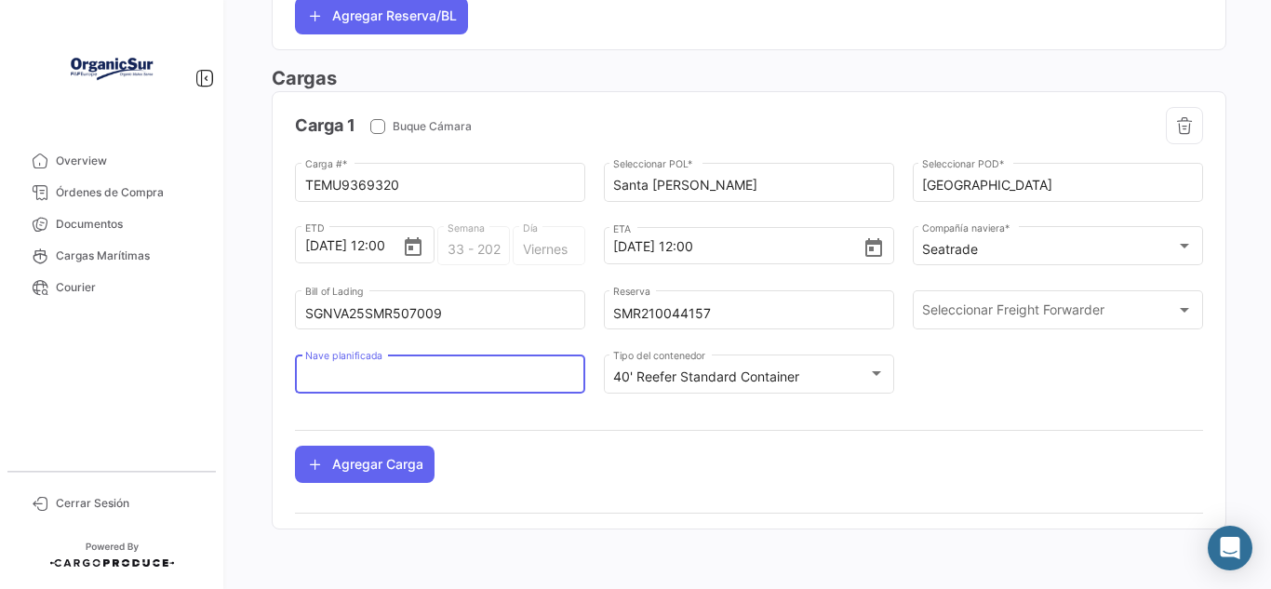
paste input "CS QUALITY AC25033"
type input "CS QUALITY AC25033"
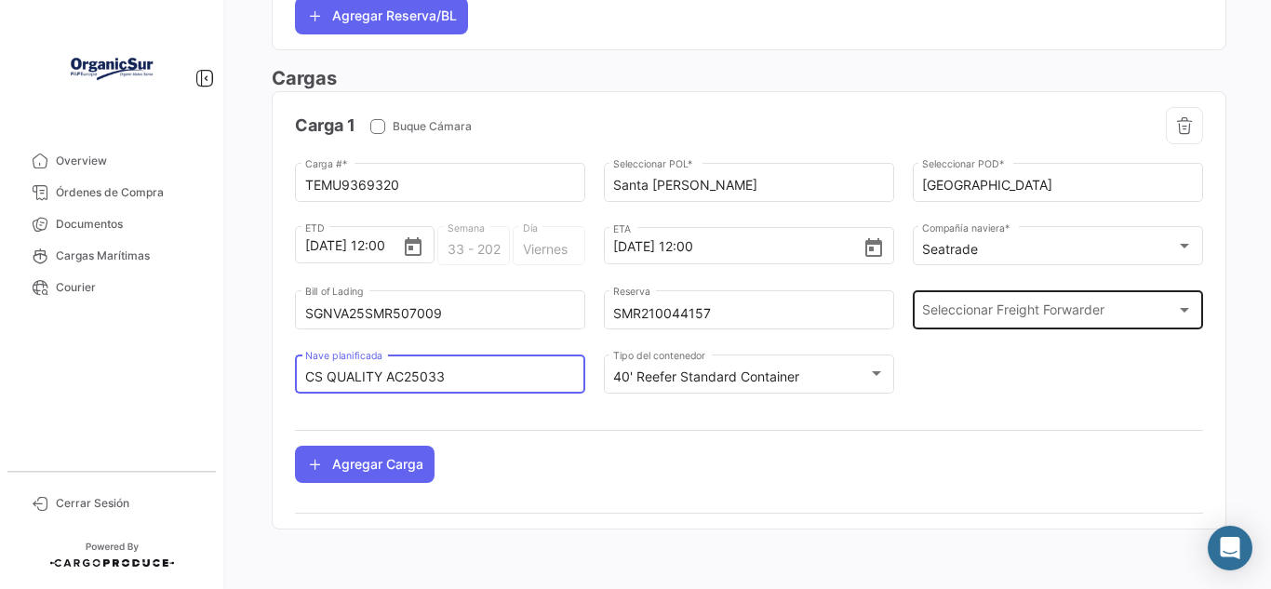
click at [1181, 322] on div "Seleccionar Freight Forwarder Seleccionar Freight Forwarder" at bounding box center [1057, 308] width 271 height 43
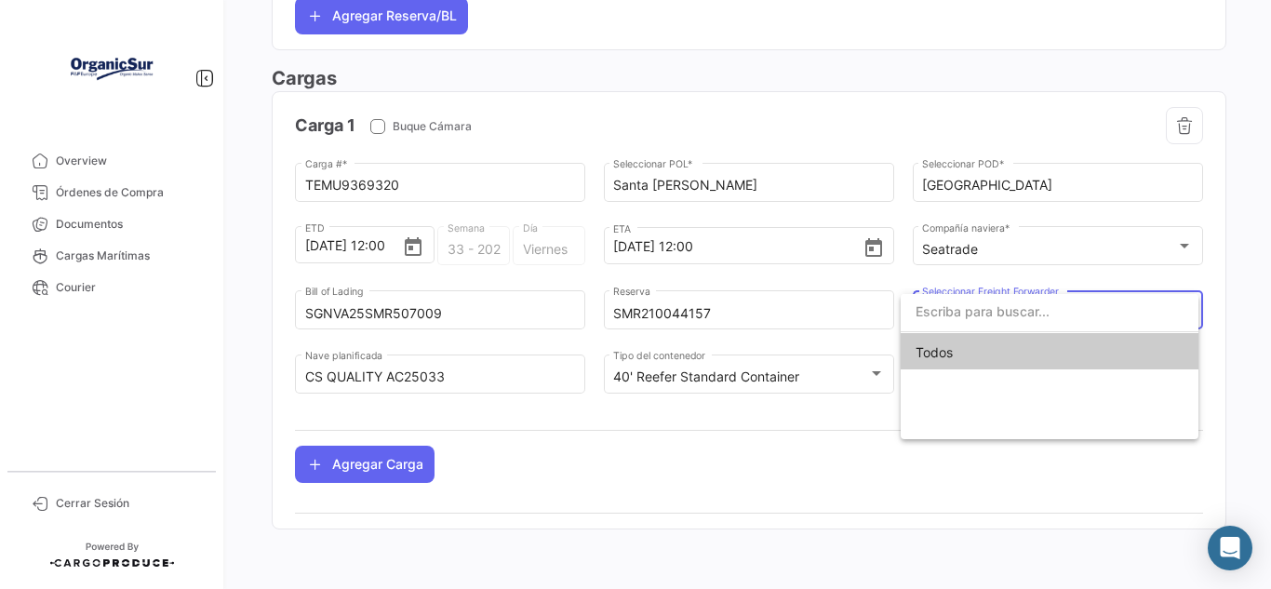
click at [1181, 322] on input "dropdown search" at bounding box center [1050, 311] width 298 height 39
click at [1215, 303] on div at bounding box center [635, 294] width 1271 height 589
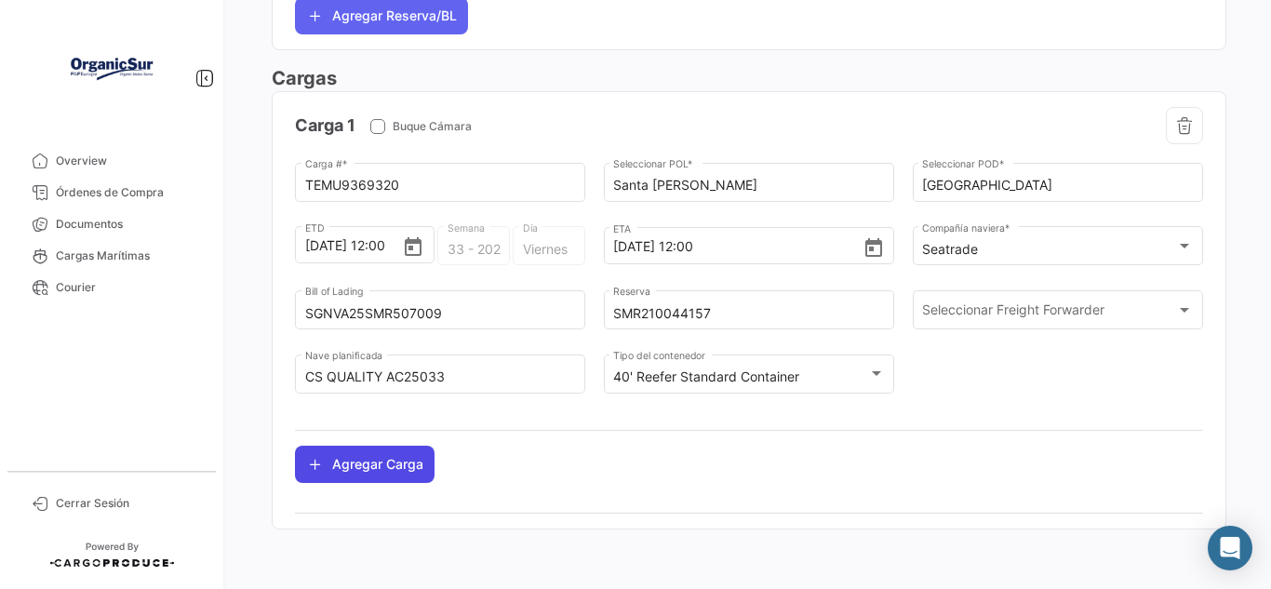
click at [395, 465] on button "Agregar Carga" at bounding box center [365, 464] width 140 height 37
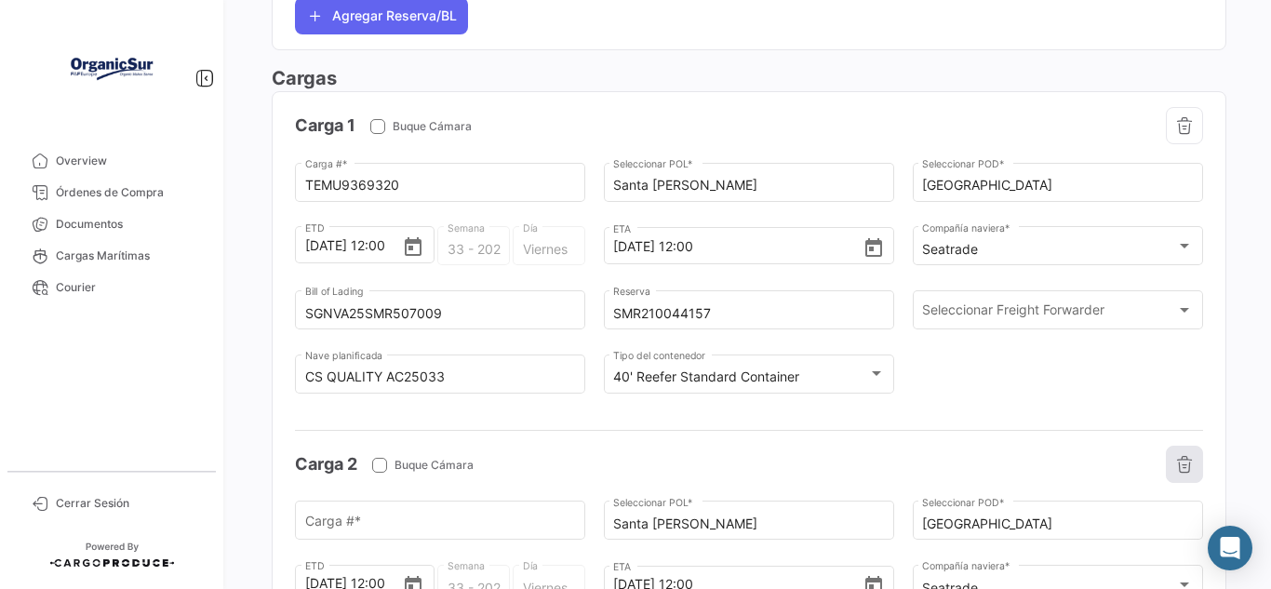
click at [1179, 467] on icon "button" at bounding box center [1184, 464] width 19 height 19
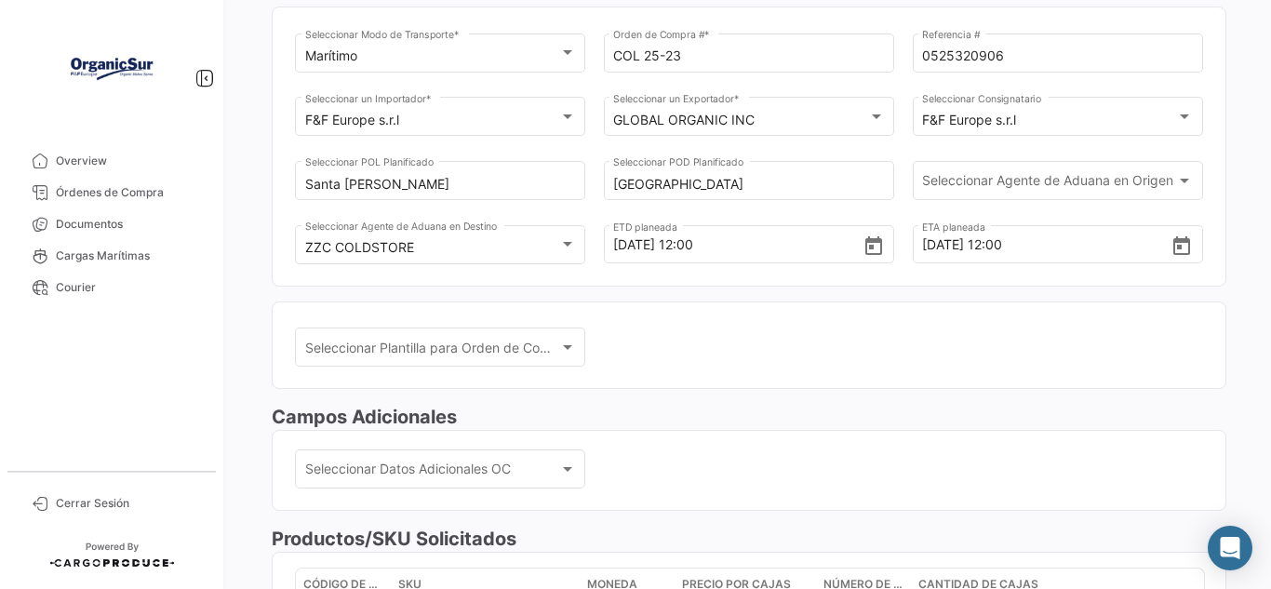
scroll to position [0, 0]
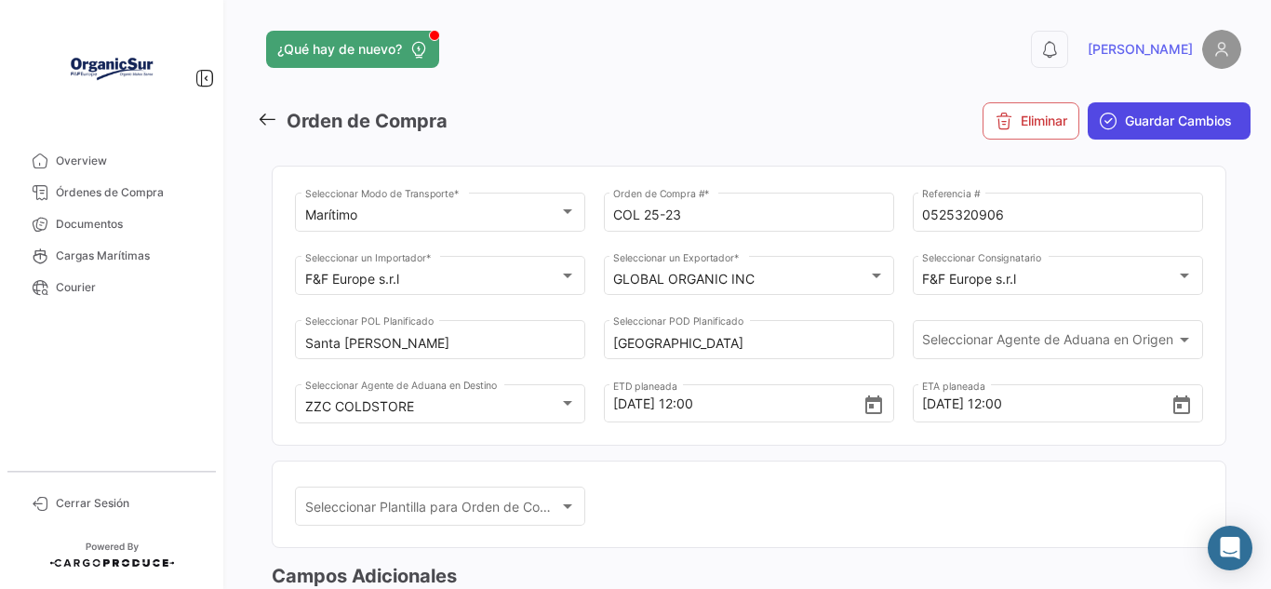
click at [1125, 129] on span "Guardar Cambios" at bounding box center [1178, 121] width 107 height 19
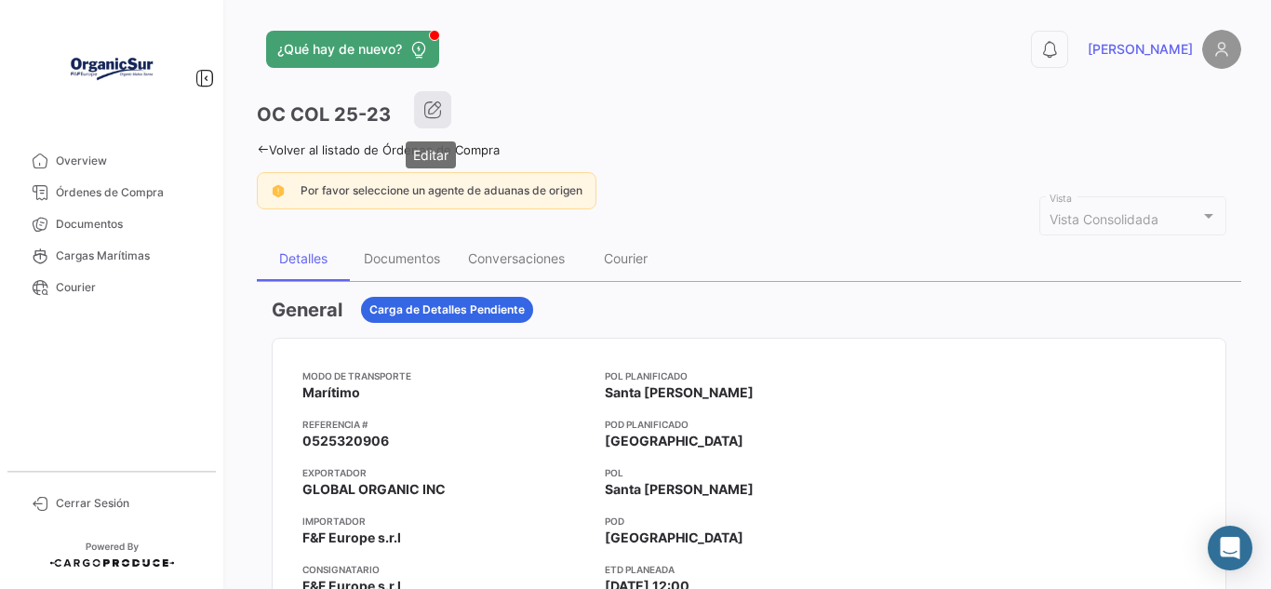
click at [431, 113] on icon "button" at bounding box center [432, 109] width 19 height 19
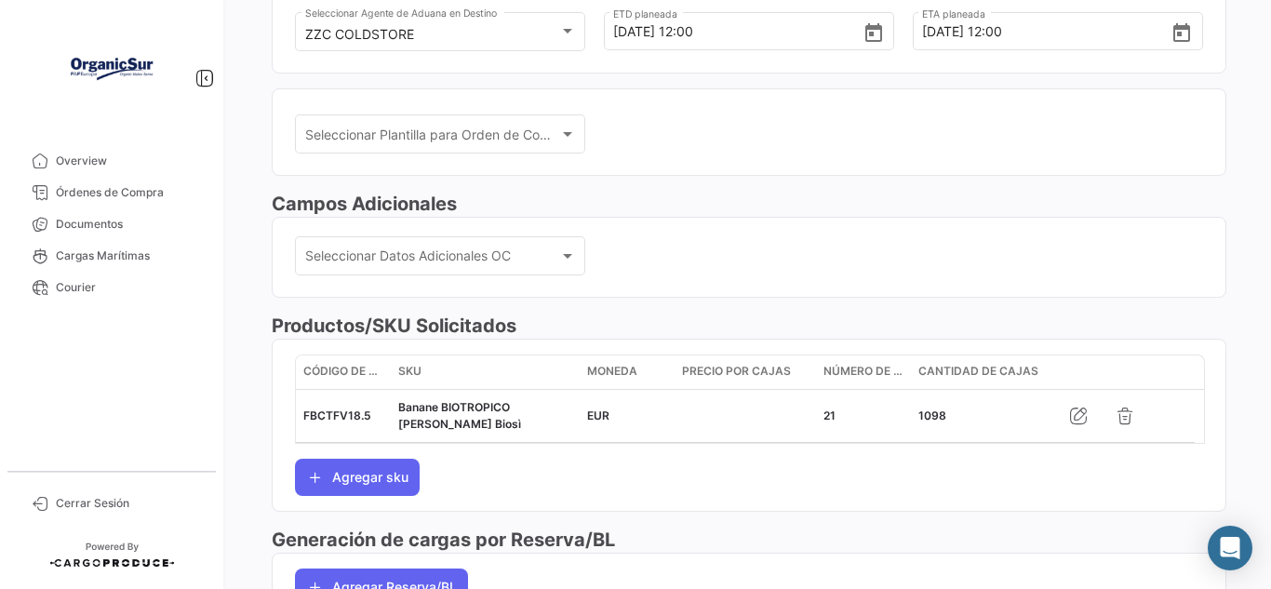
scroll to position [465, 0]
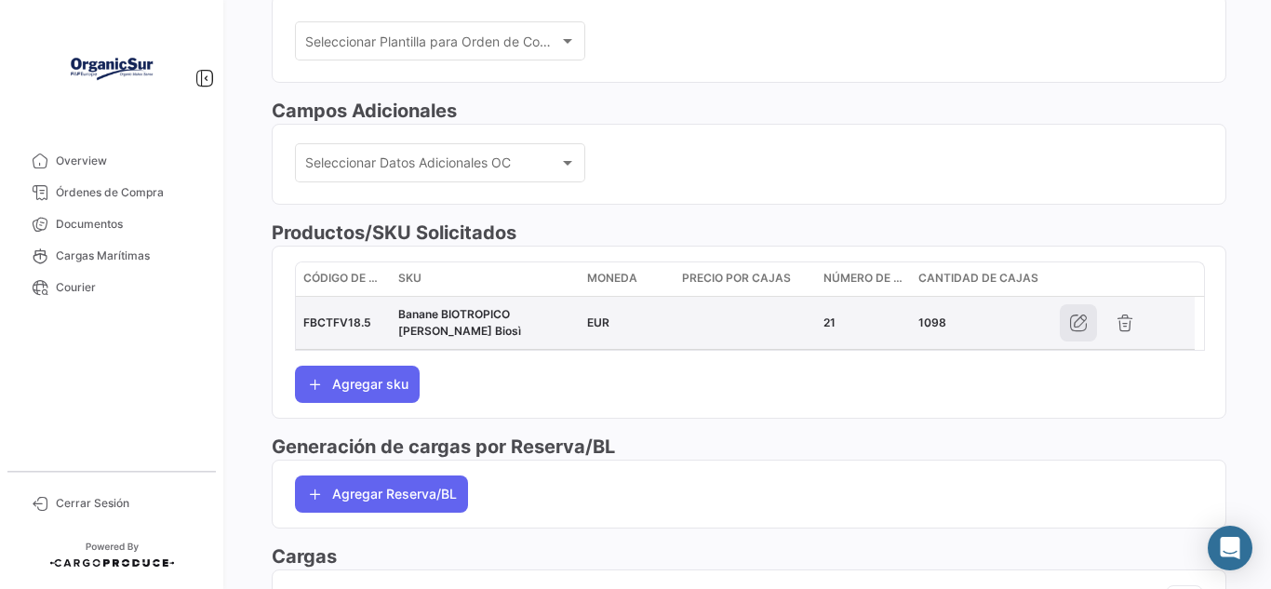
click at [1077, 328] on icon "button" at bounding box center [1078, 323] width 19 height 19
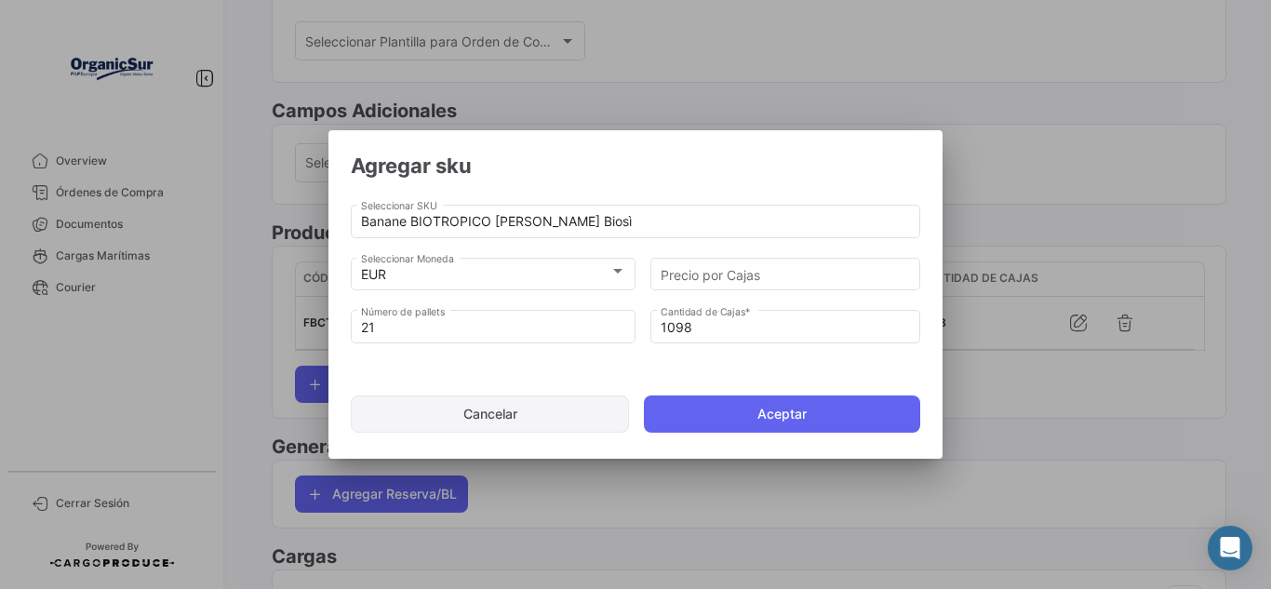
click at [566, 418] on button "Cancelar" at bounding box center [490, 413] width 278 height 37
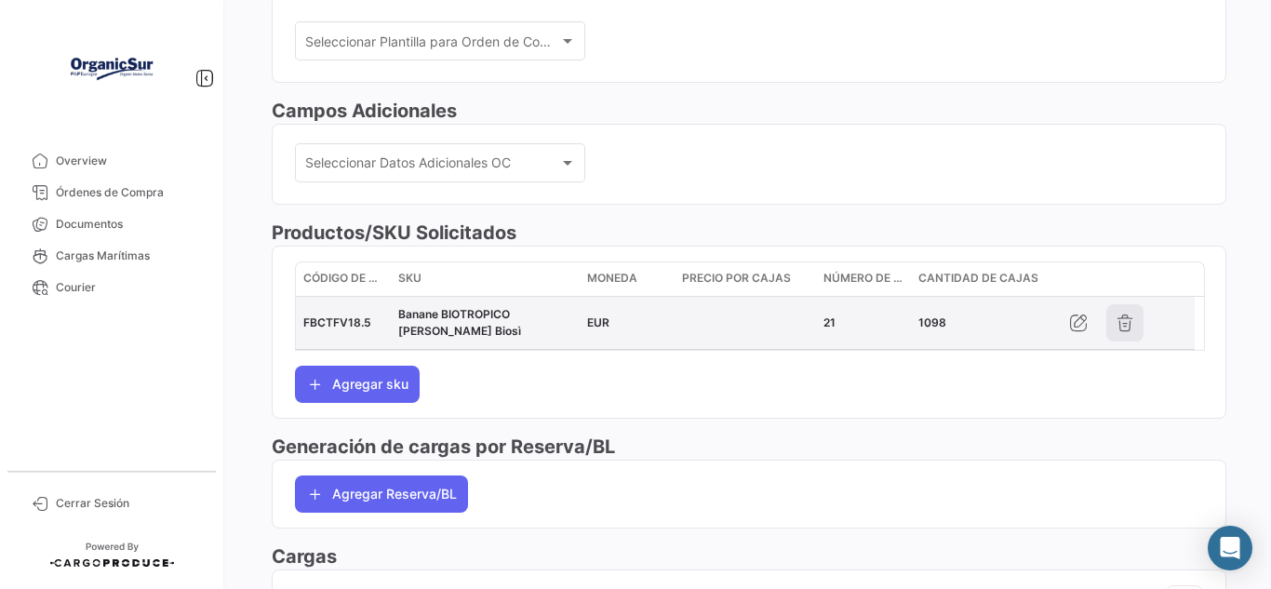
click at [1135, 330] on button "button" at bounding box center [1124, 322] width 37 height 37
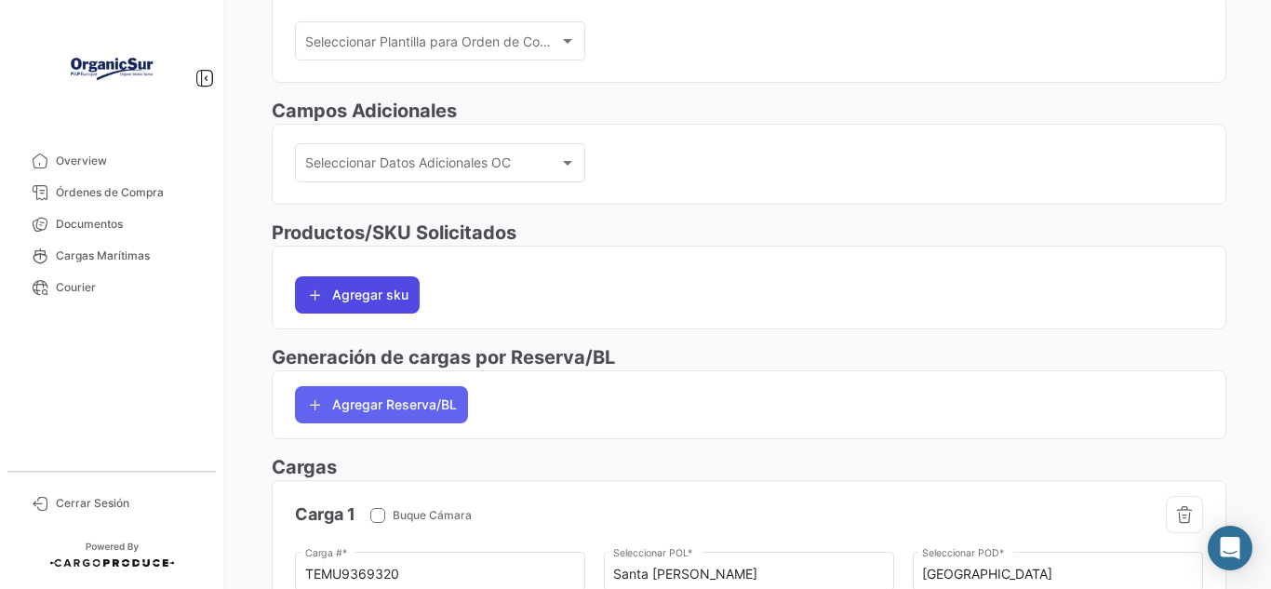
click at [414, 293] on button "Agregar sku" at bounding box center [357, 294] width 125 height 37
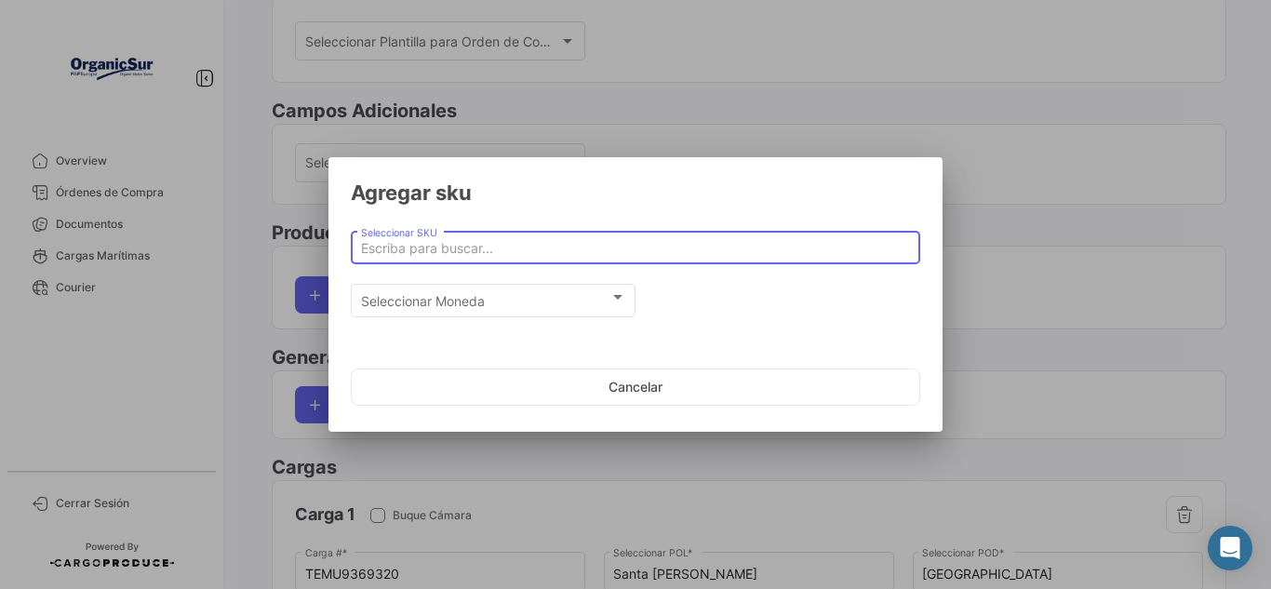
click at [506, 254] on input "Seleccionar SKU" at bounding box center [636, 249] width 550 height 16
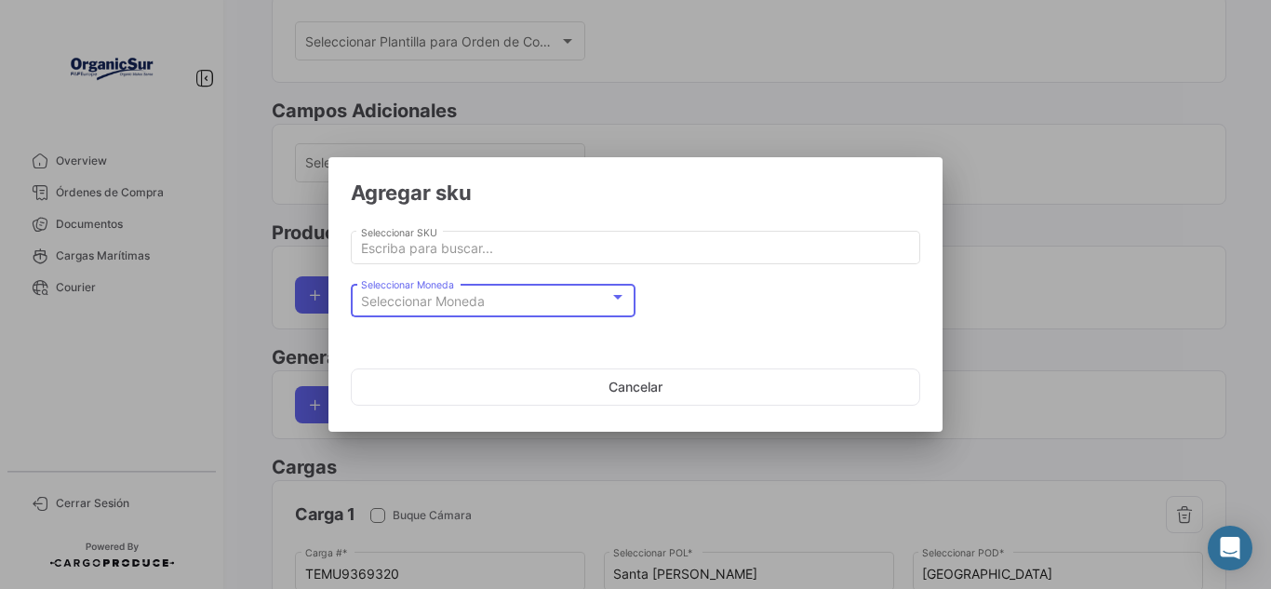
click at [501, 294] on div "Seleccionar Moneda" at bounding box center [485, 302] width 248 height 16
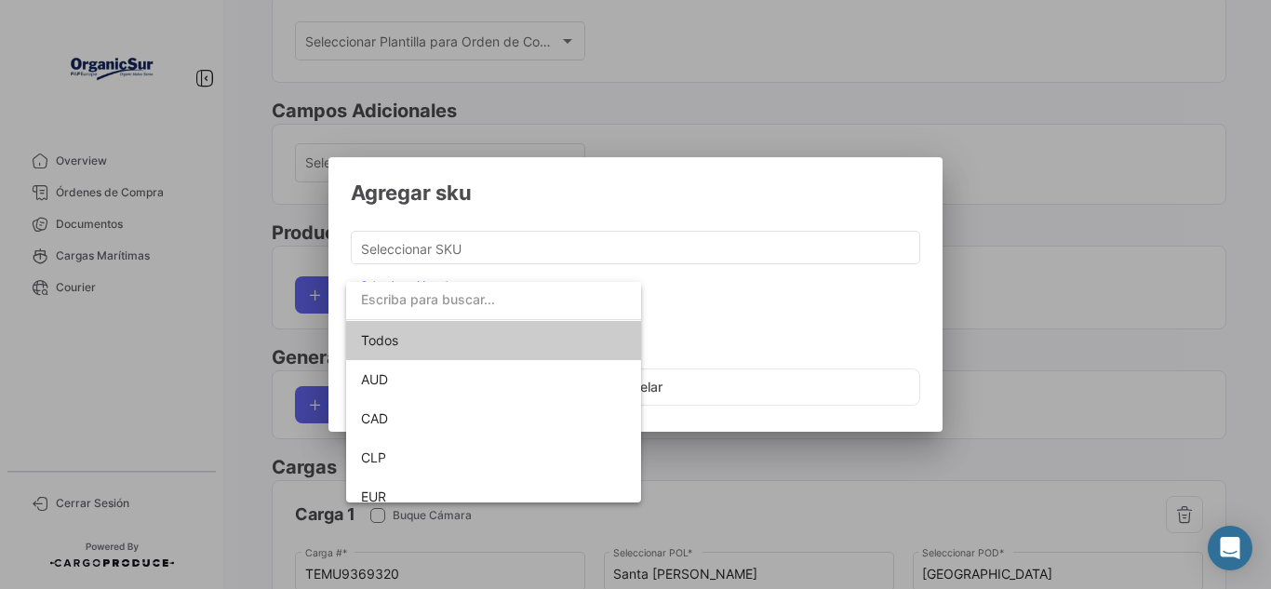
click at [761, 107] on div at bounding box center [635, 294] width 1271 height 589
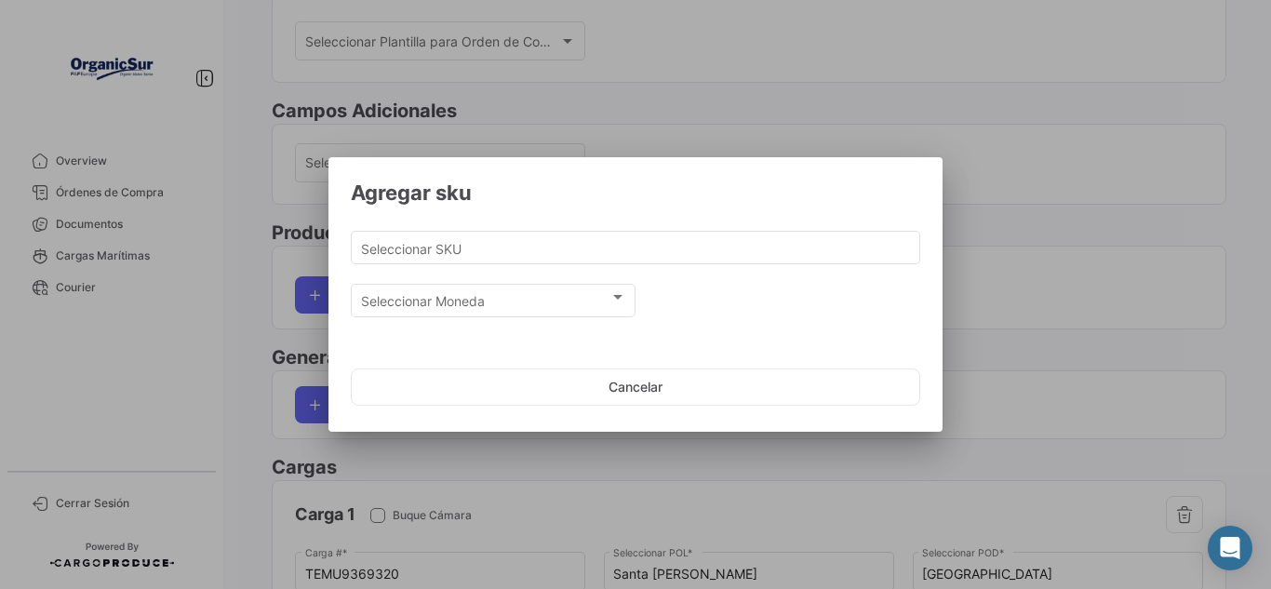
click at [771, 124] on div at bounding box center [635, 294] width 1271 height 589
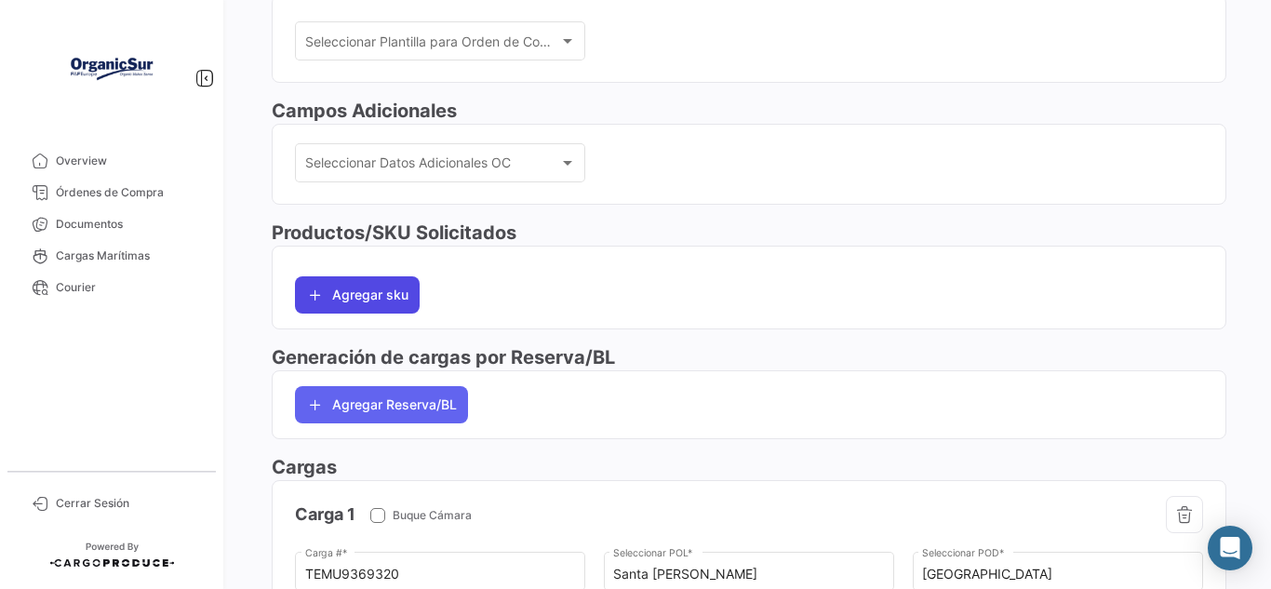
click at [385, 301] on button "Agregar sku" at bounding box center [357, 294] width 125 height 37
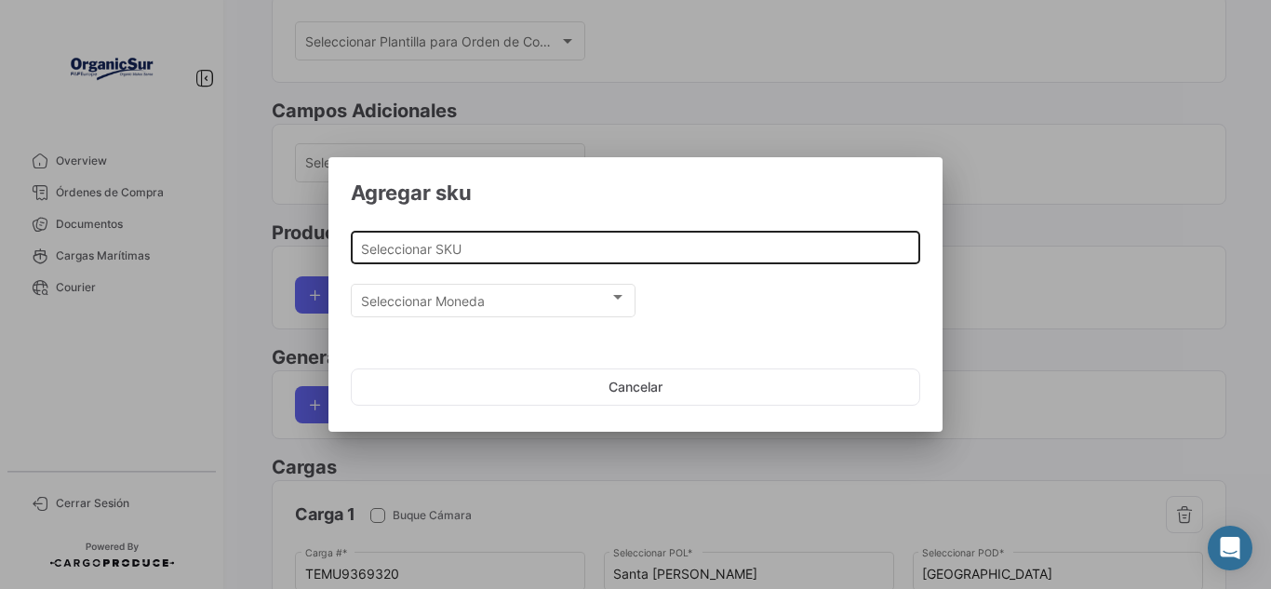
click at [498, 249] on input "Seleccionar SKU" at bounding box center [636, 249] width 550 height 16
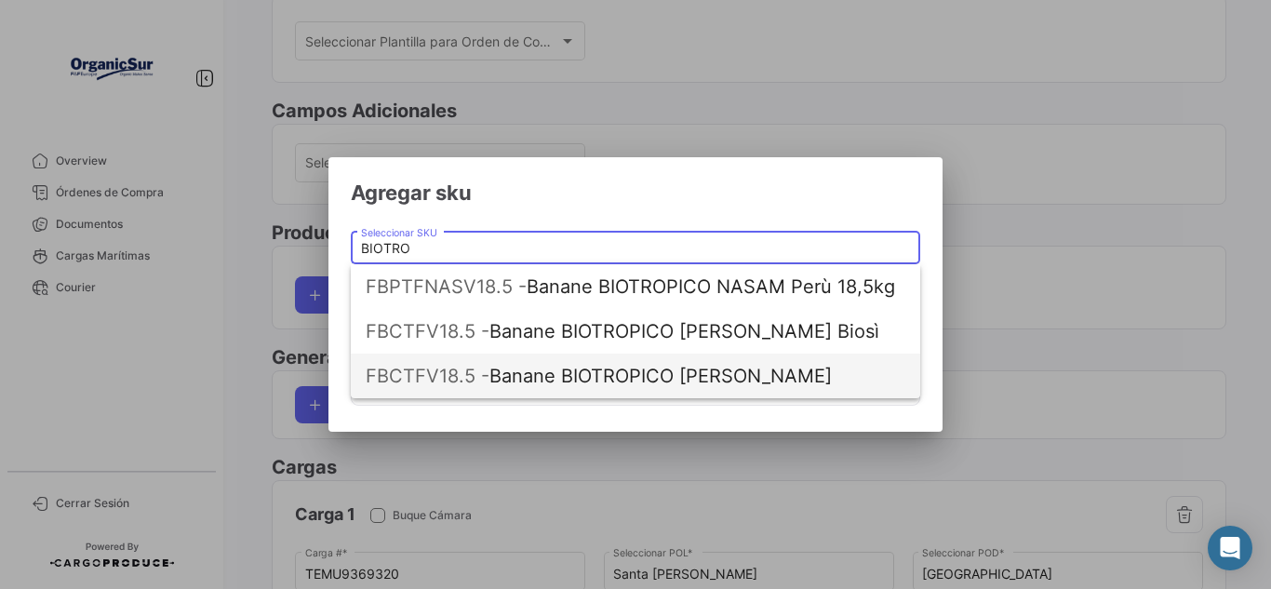
click at [616, 381] on span "FBCTFV18.5 - Banane BIOTROPICO [PERSON_NAME]" at bounding box center [636, 376] width 540 height 45
type input "Banane BIOTROPICO [PERSON_NAME]"
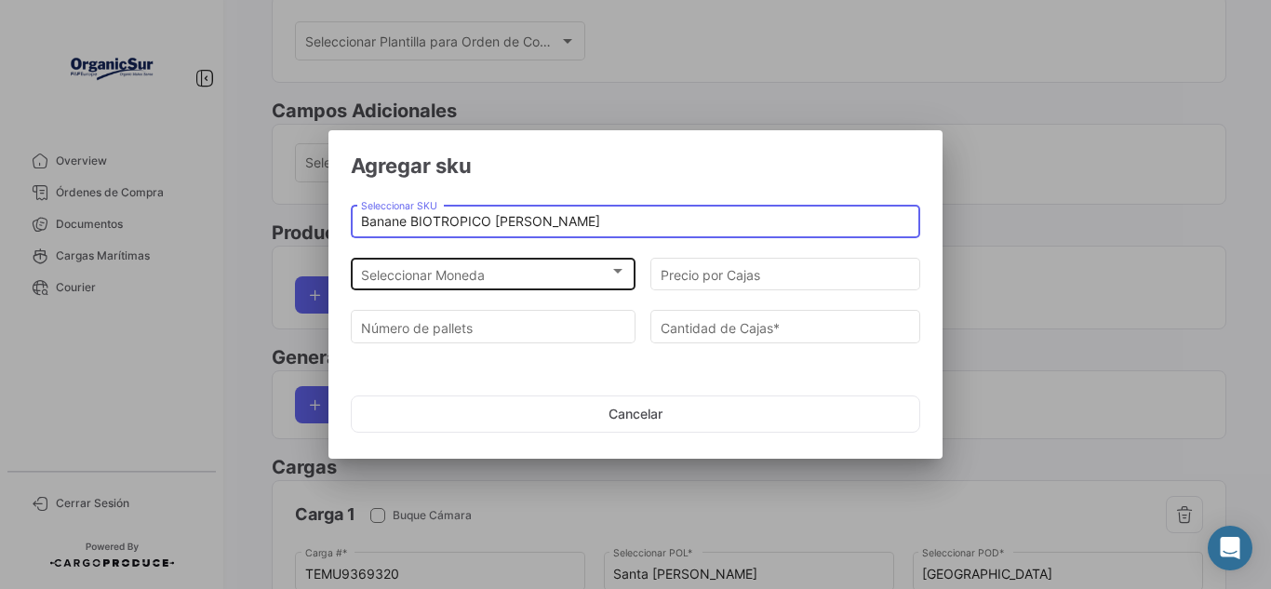
click at [563, 280] on div "Seleccionar Moneda" at bounding box center [485, 275] width 248 height 16
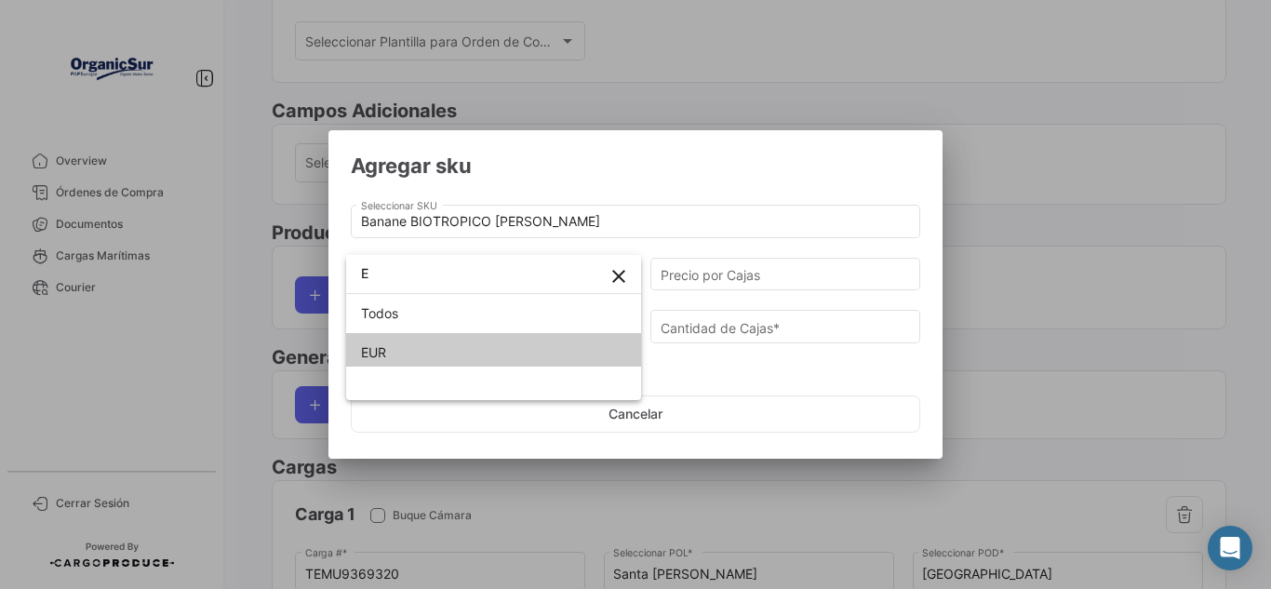
type input "E"
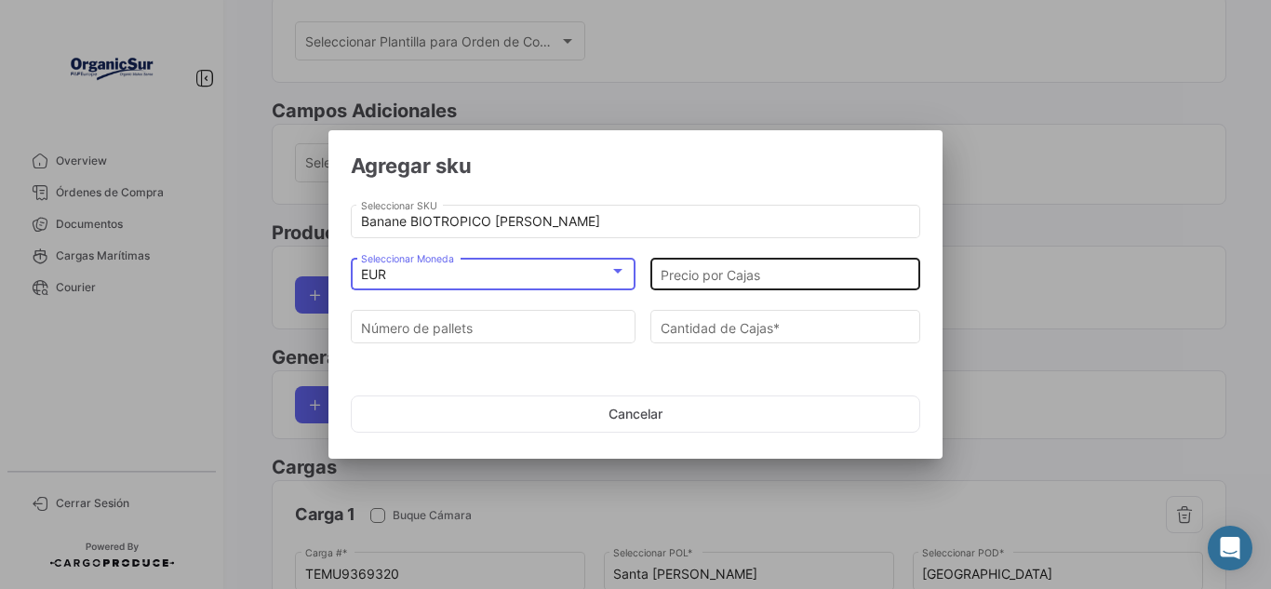
click at [694, 277] on input "Precio por Cajas" at bounding box center [786, 275] width 250 height 16
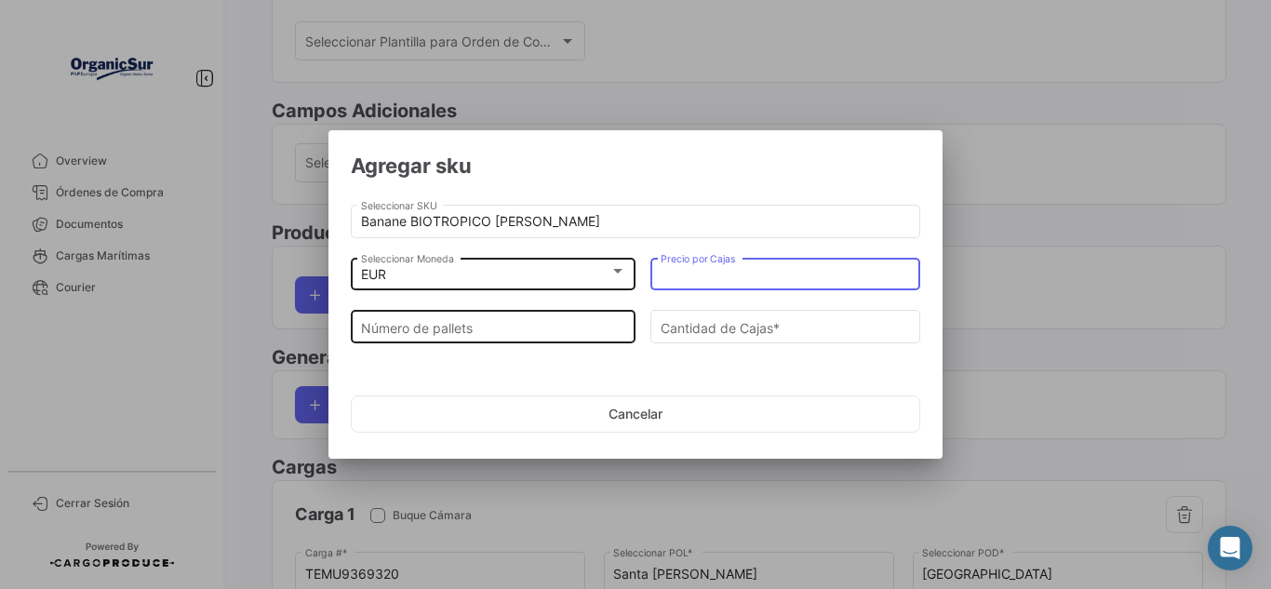
click at [495, 335] on input "Número de pallets" at bounding box center [493, 328] width 265 height 16
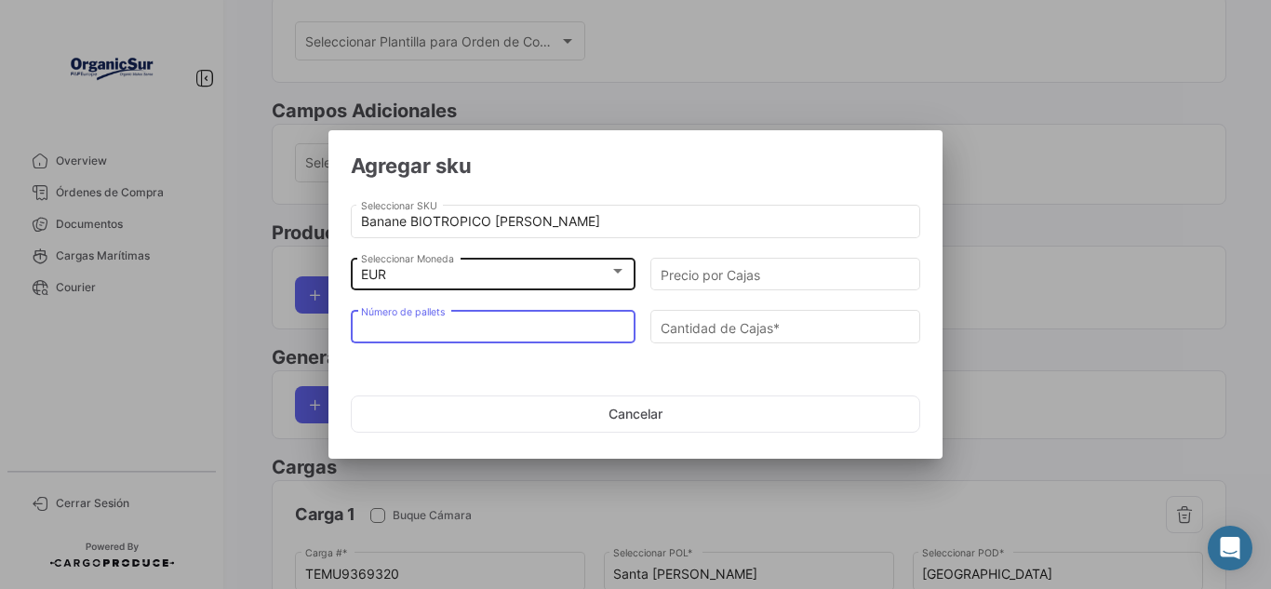
type input "2"
type input "108"
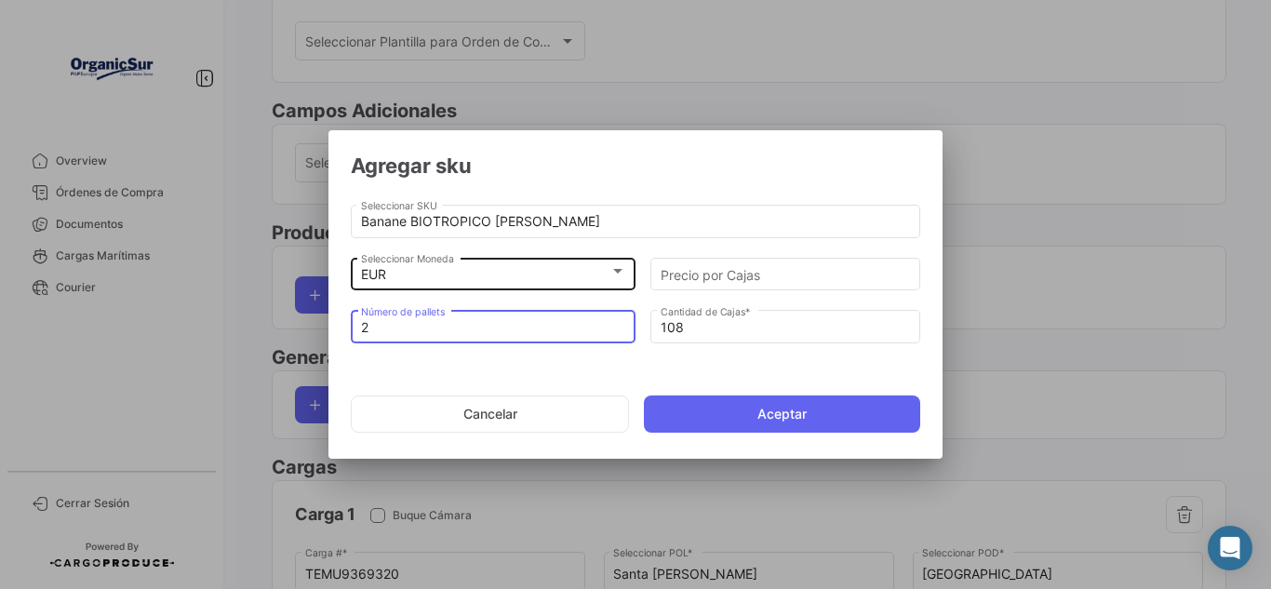
type input "23"
type input "1242"
type input "234"
type input "12636"
type input "23"
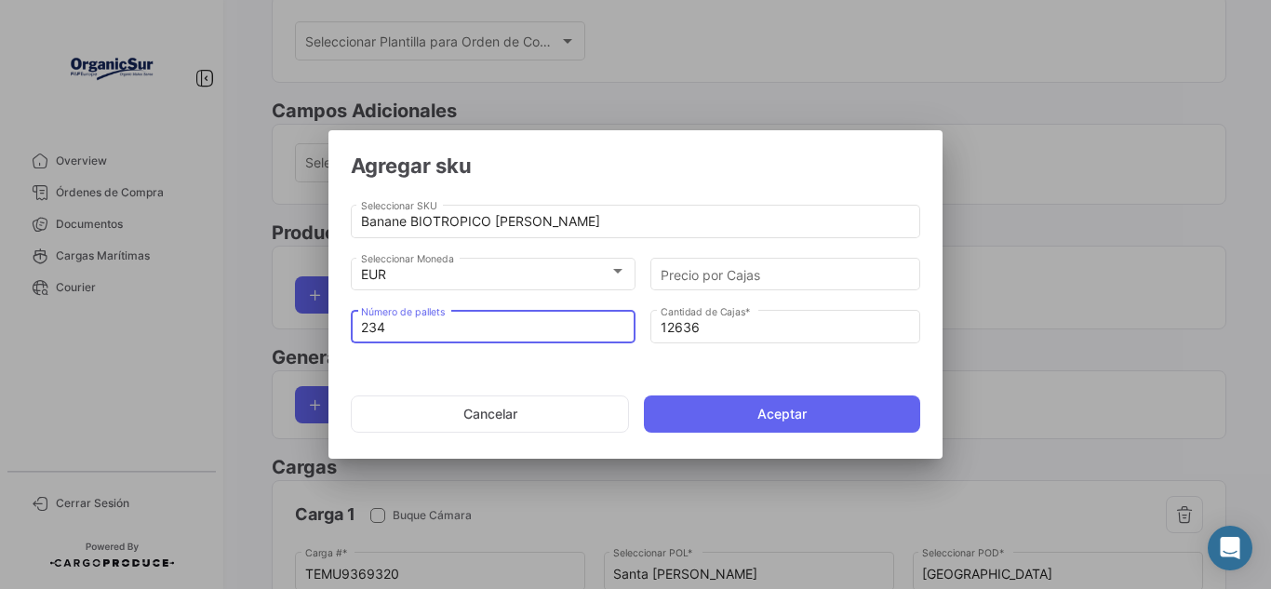
type input "1242"
type input "2"
type input "108"
type input "0"
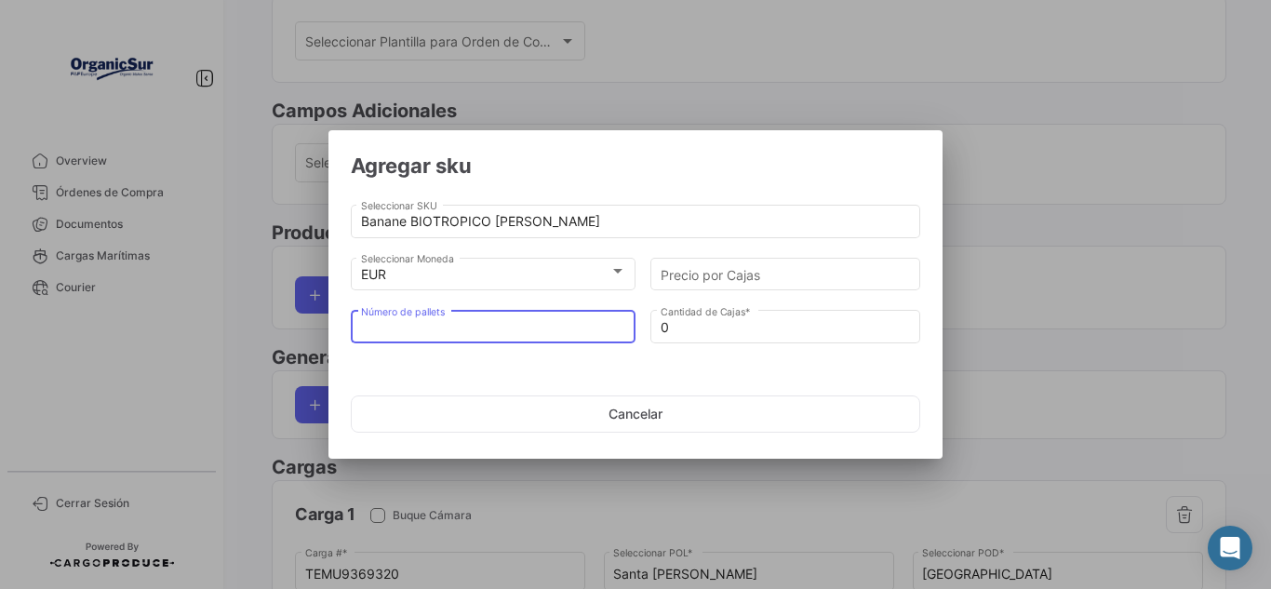
type input "5"
type input "270"
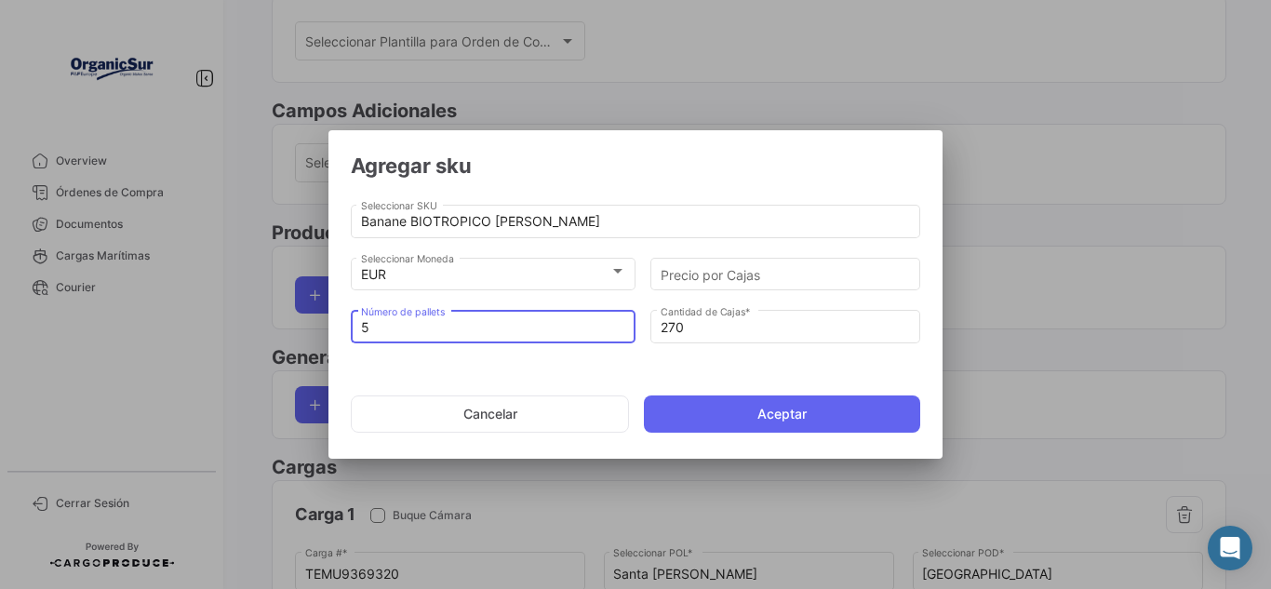
type input "0"
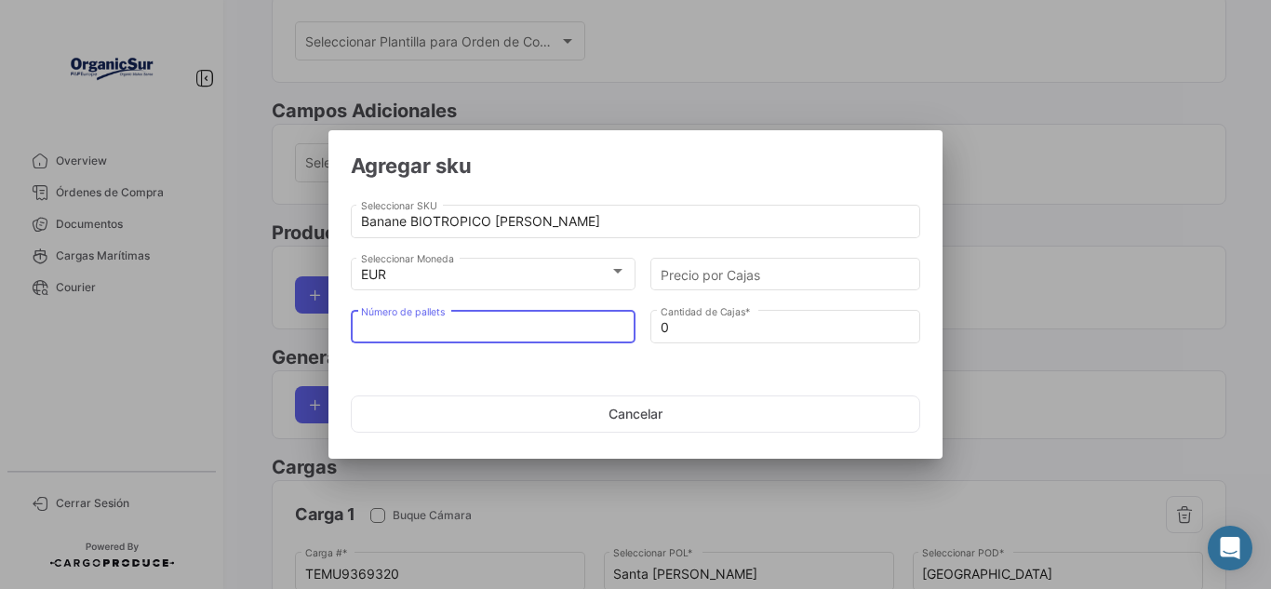
type input "4"
type input "216"
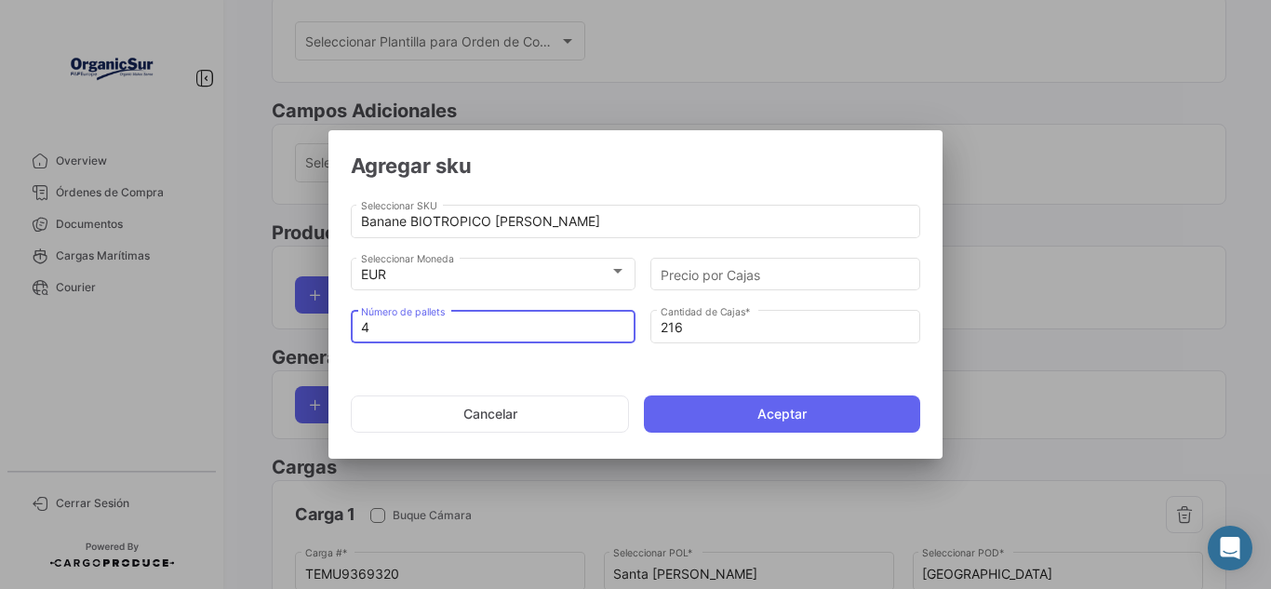
type input "4"
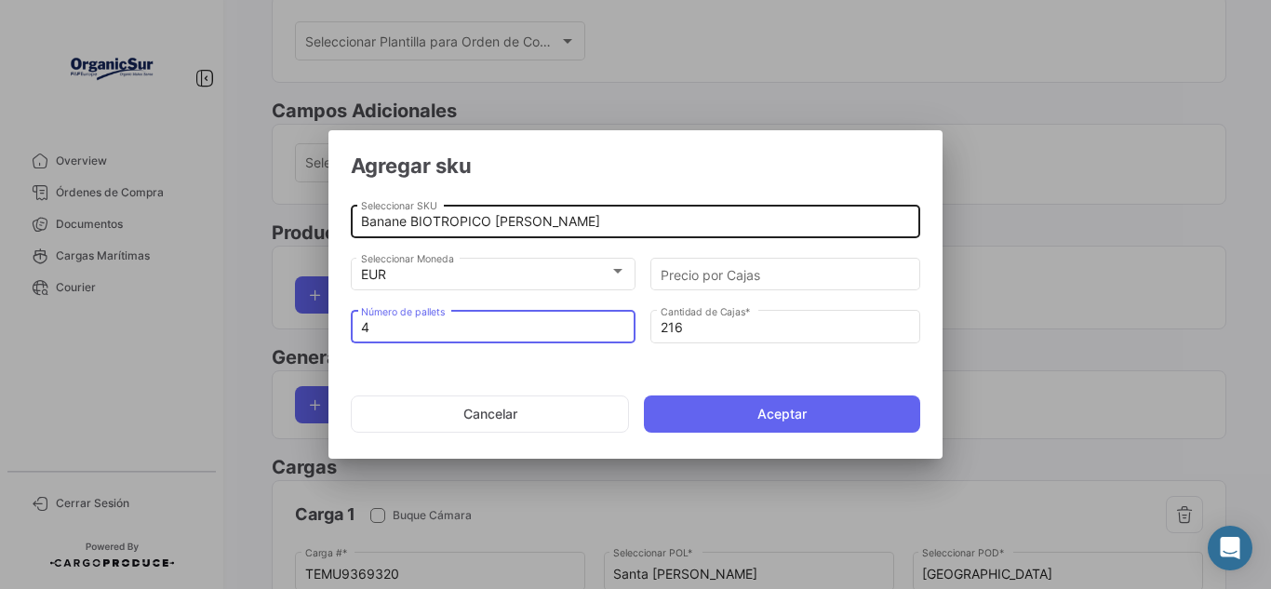
click at [528, 227] on input "Banane BIOTROPICO [PERSON_NAME]" at bounding box center [636, 222] width 550 height 16
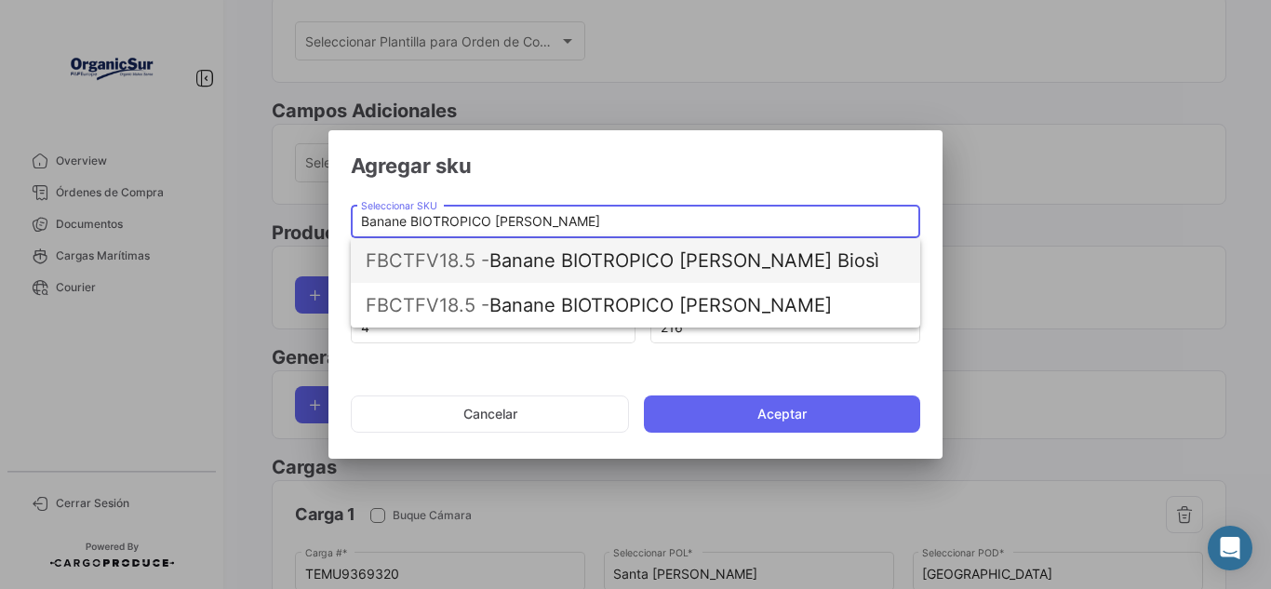
click at [616, 256] on span "FBCTFV18.5 - Banane BIOTROPICO [PERSON_NAME] Biosì" at bounding box center [636, 260] width 540 height 45
type input "Banane BIOTROPICO [PERSON_NAME] Biosì"
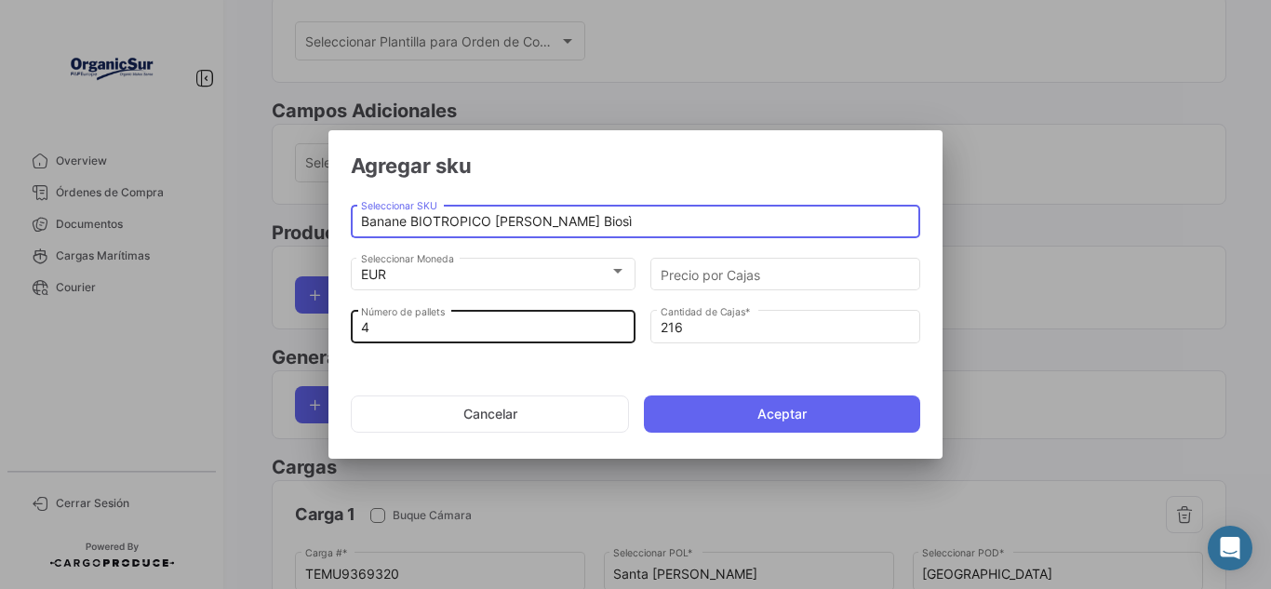
click at [504, 329] on input "4" at bounding box center [493, 328] width 265 height 16
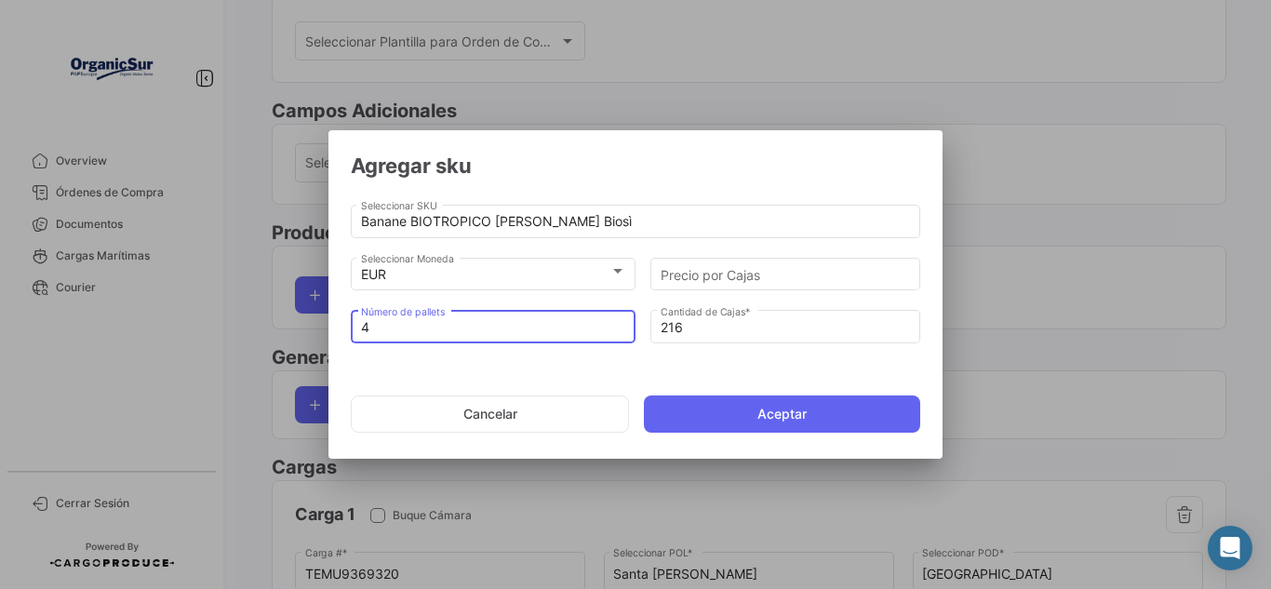
type input "0"
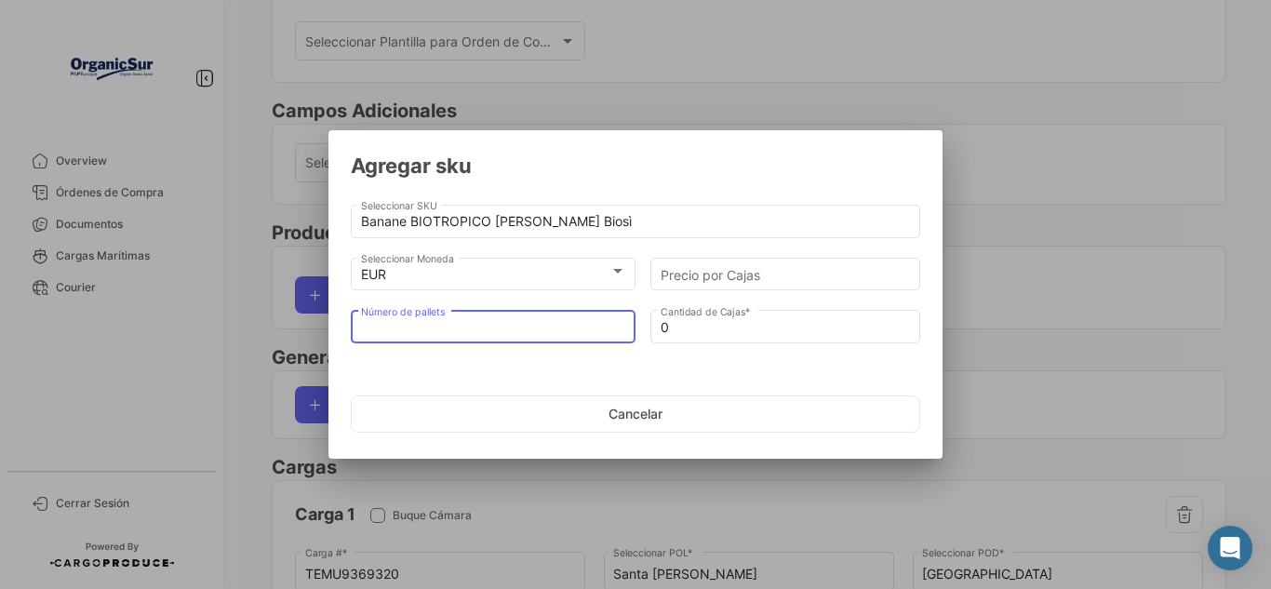
type input "1"
type input "54"
type input "16"
type input "864"
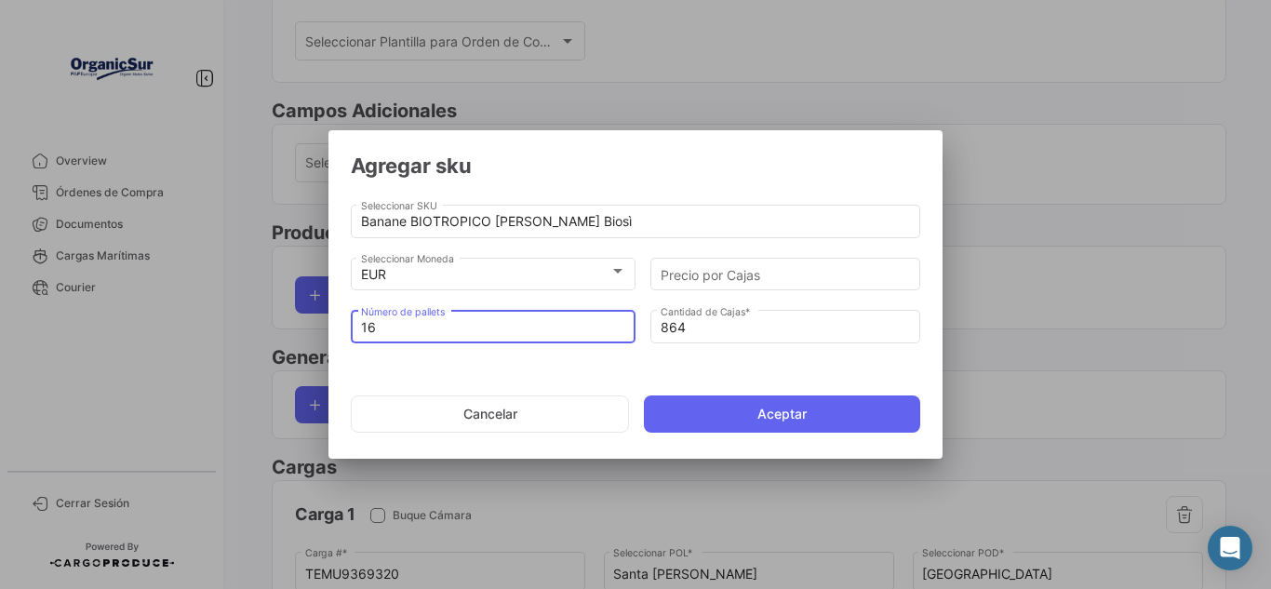
type input "16"
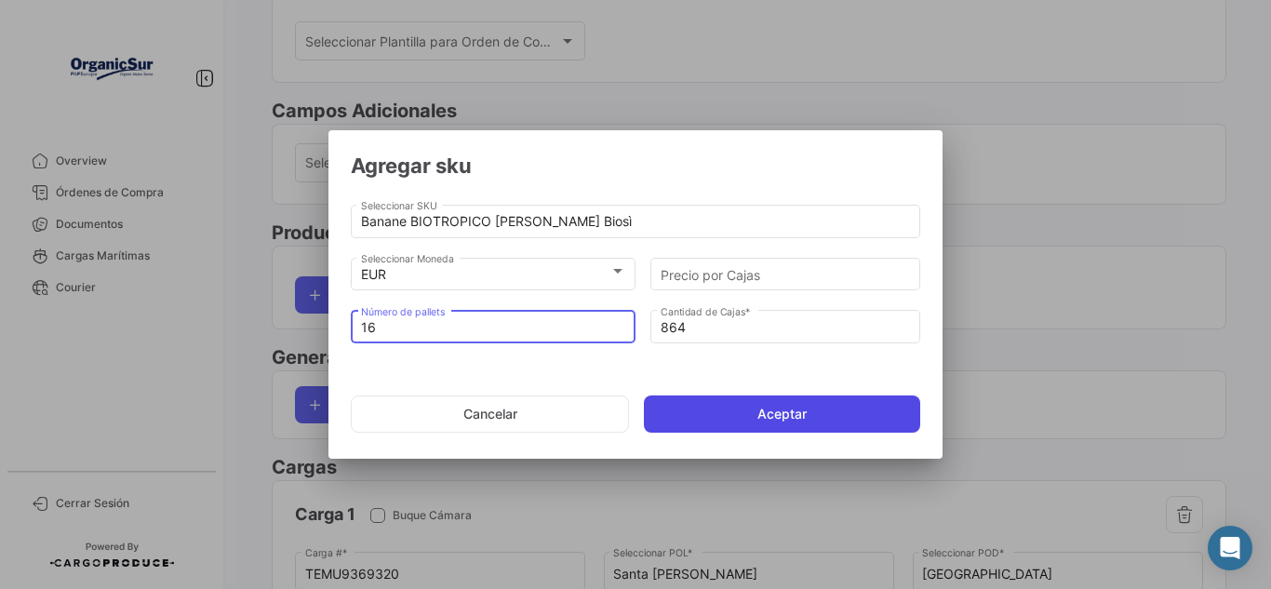
click at [712, 418] on button "Aceptar" at bounding box center [782, 413] width 276 height 37
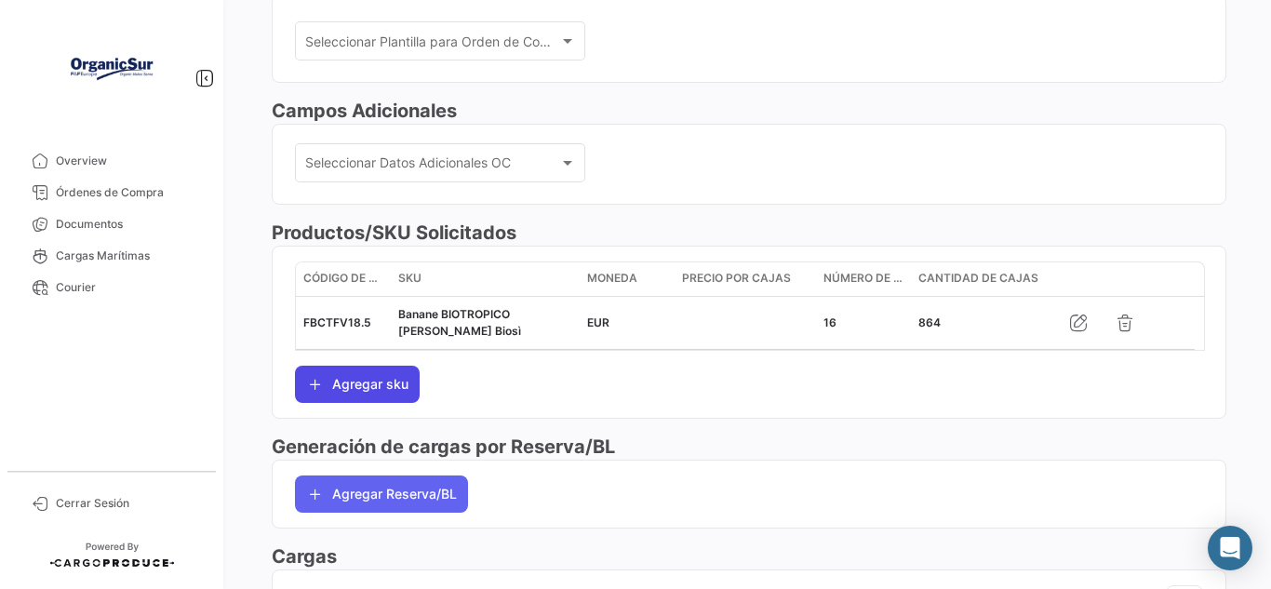
click at [388, 395] on button "Agregar sku" at bounding box center [357, 384] width 125 height 37
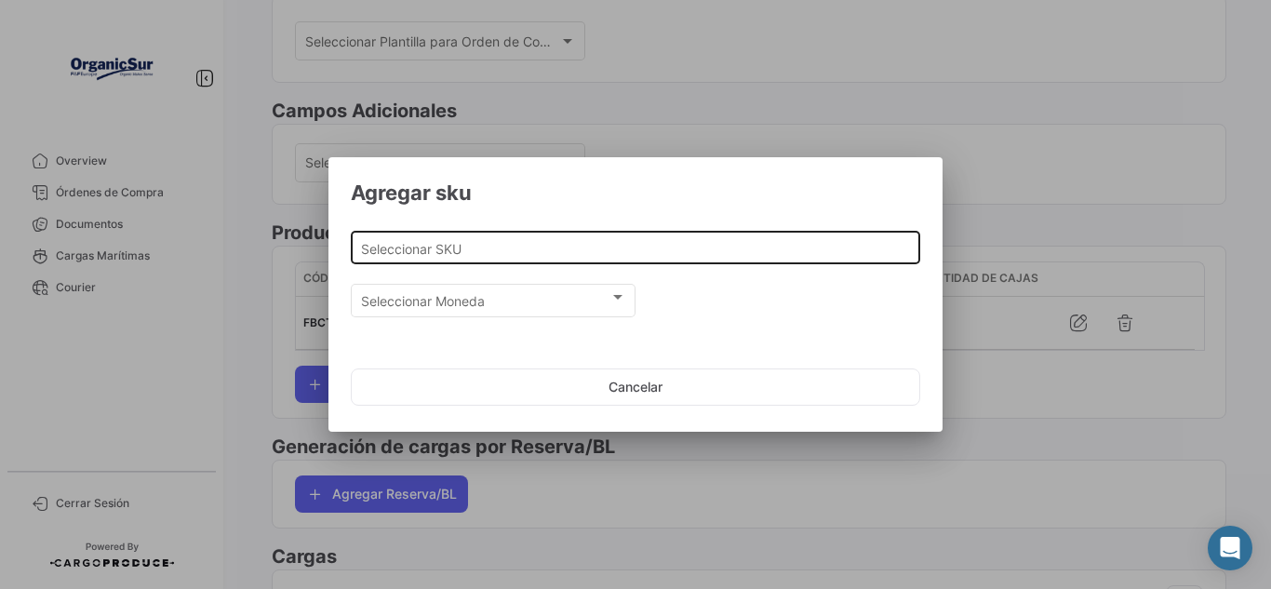
click at [483, 246] on input "Seleccionar SKU" at bounding box center [636, 249] width 550 height 16
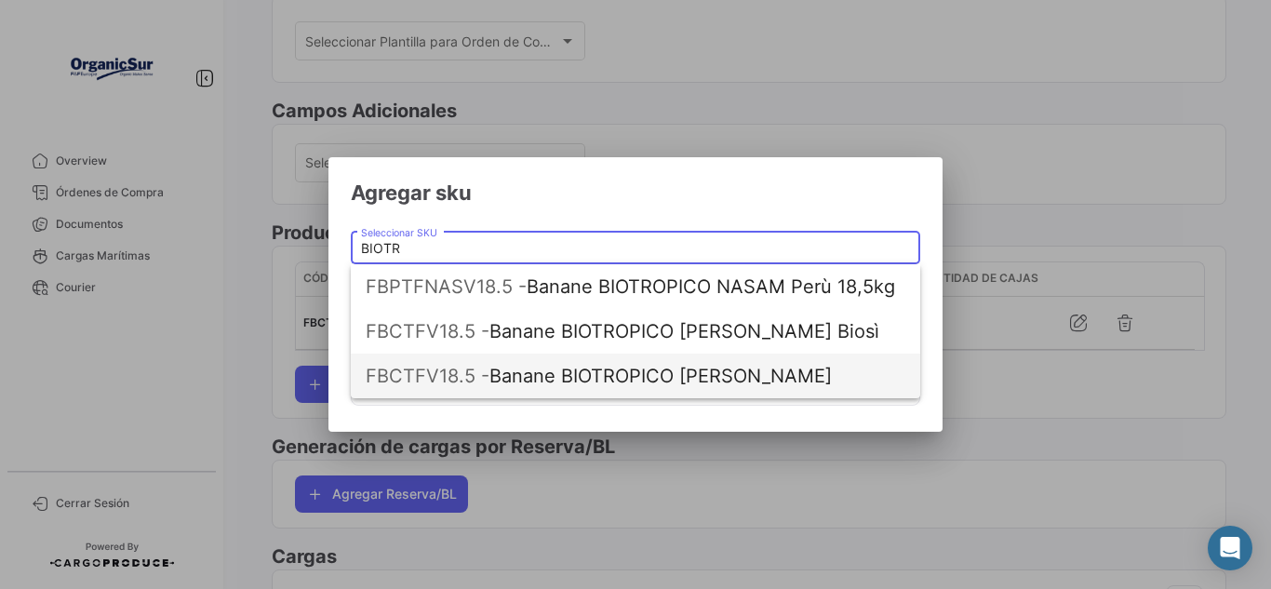
click at [604, 372] on span "FBCTFV18.5 - Banane BIOTROPICO [PERSON_NAME]" at bounding box center [636, 376] width 540 height 45
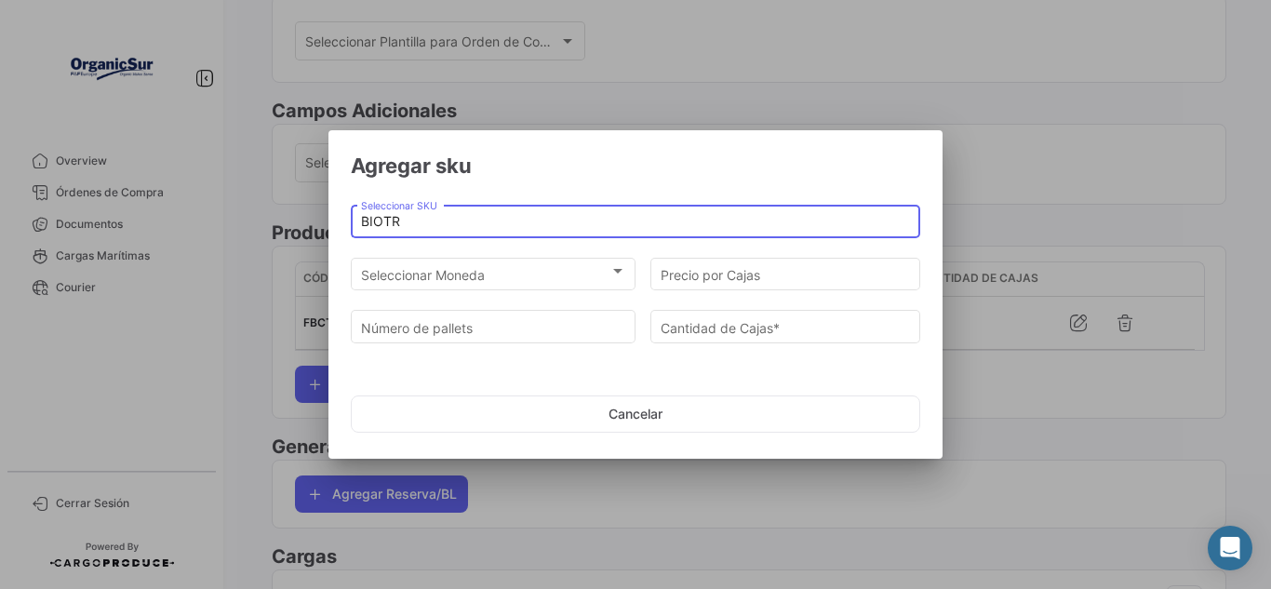
type input "Banane BIOTROPICO [PERSON_NAME]"
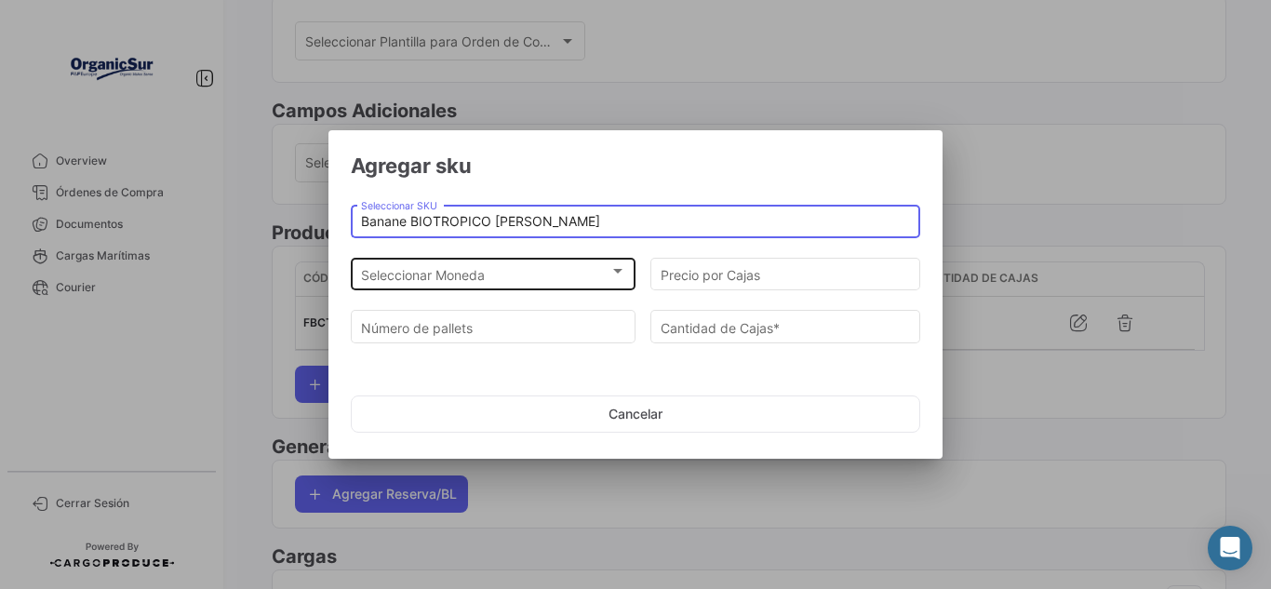
click at [471, 275] on span "Seleccionar Moneda" at bounding box center [485, 275] width 248 height 16
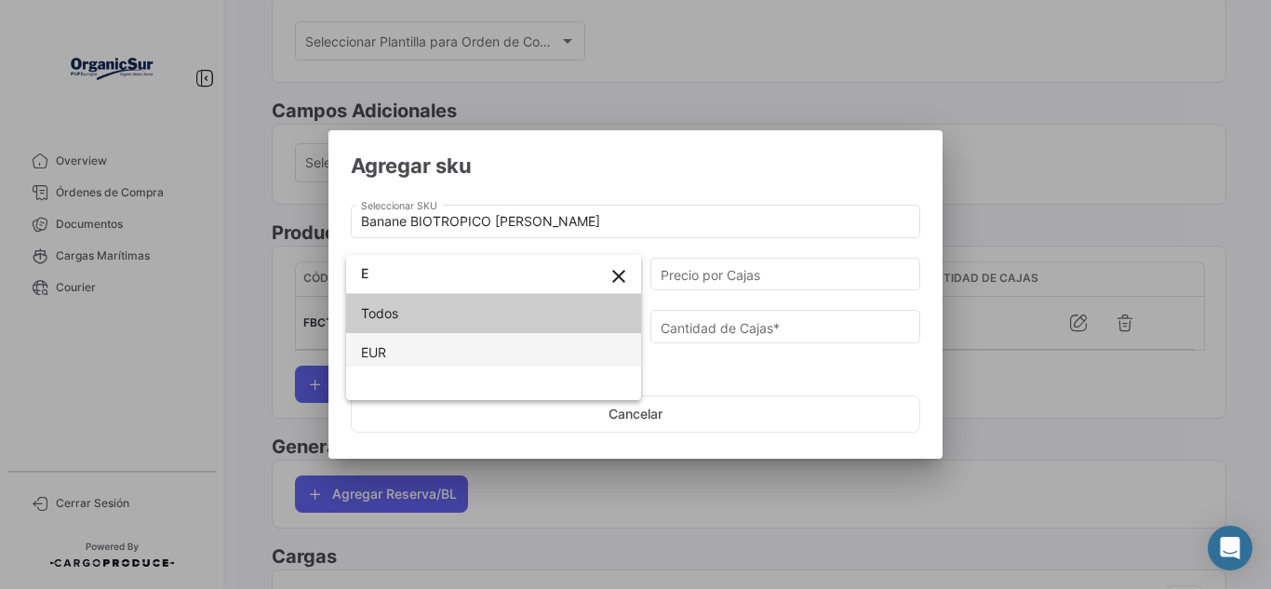
type input "E"
click at [445, 344] on span "EUR" at bounding box center [493, 352] width 265 height 39
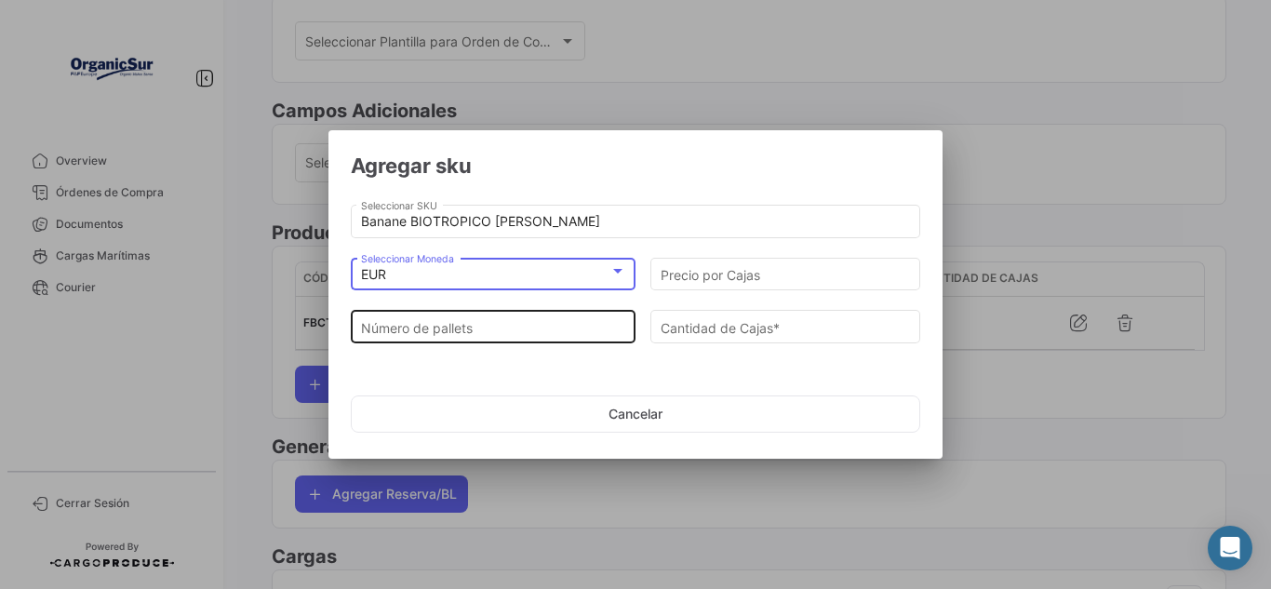
click at [438, 328] on input "Número de pallets" at bounding box center [493, 328] width 265 height 16
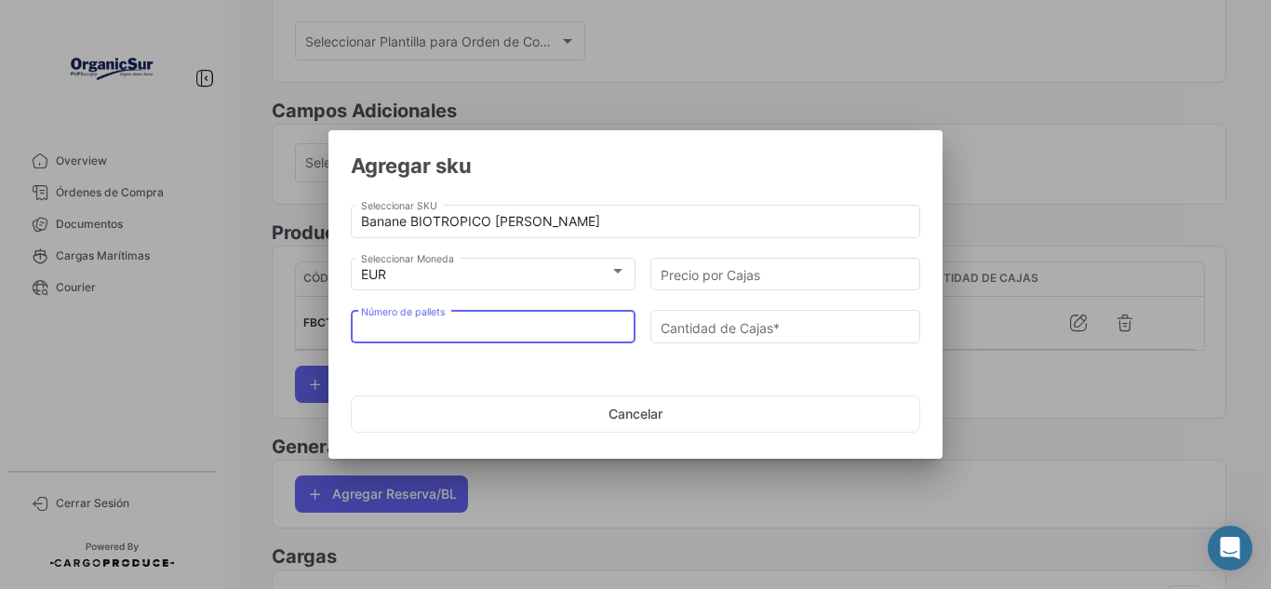
type input "5"
type input "270"
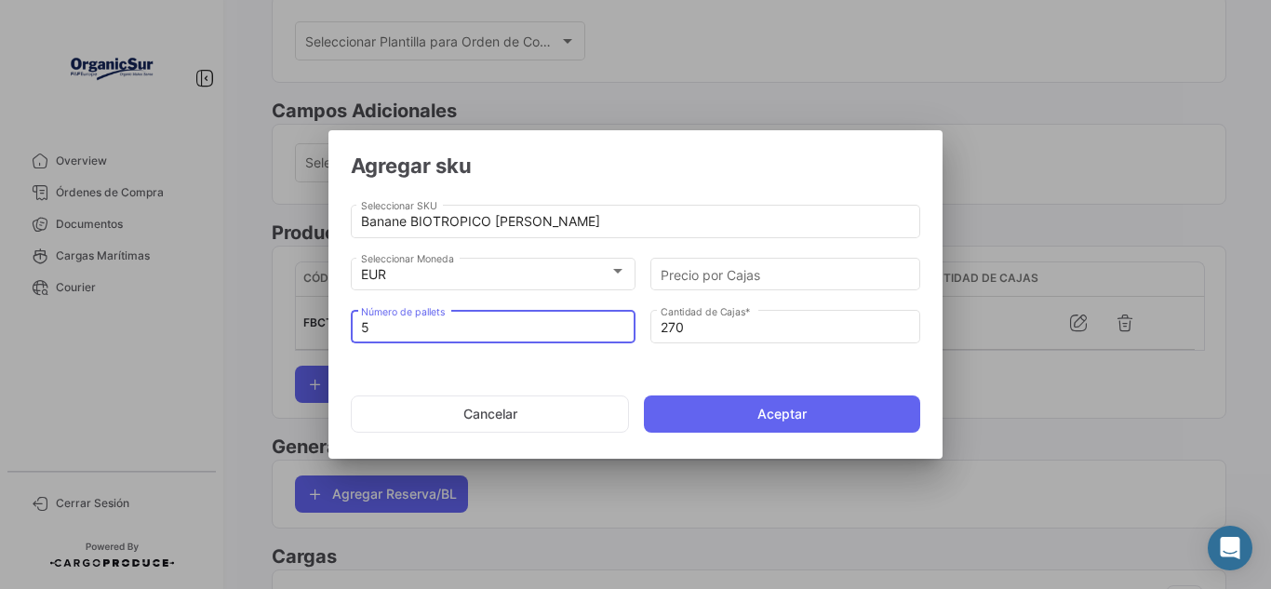
type input "5"
type input "0"
type input "4"
type input "216"
type input "0"
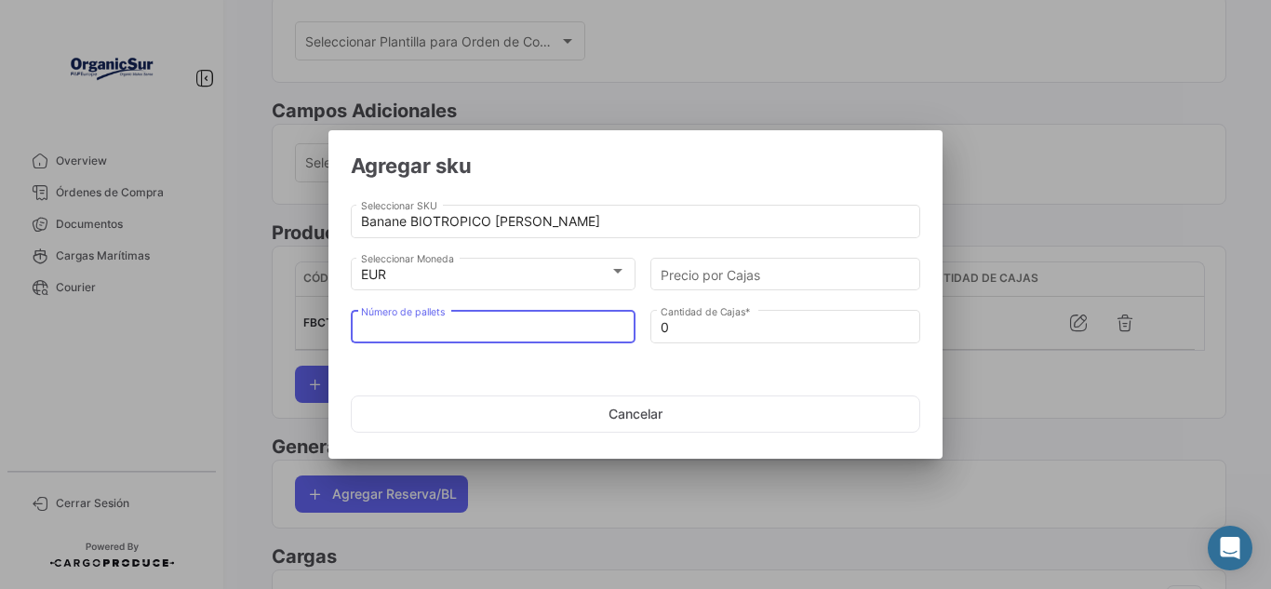
type input "5"
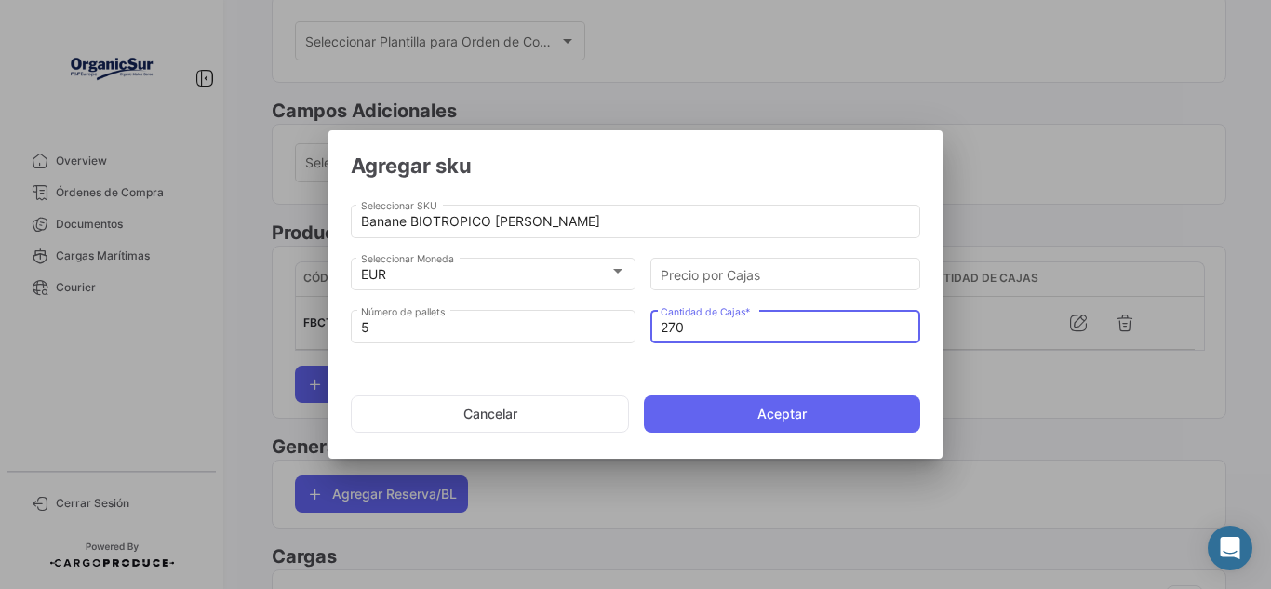
drag, startPoint x: 689, startPoint y: 321, endPoint x: 669, endPoint y: 322, distance: 19.6
click at [669, 322] on input "270" at bounding box center [786, 328] width 250 height 16
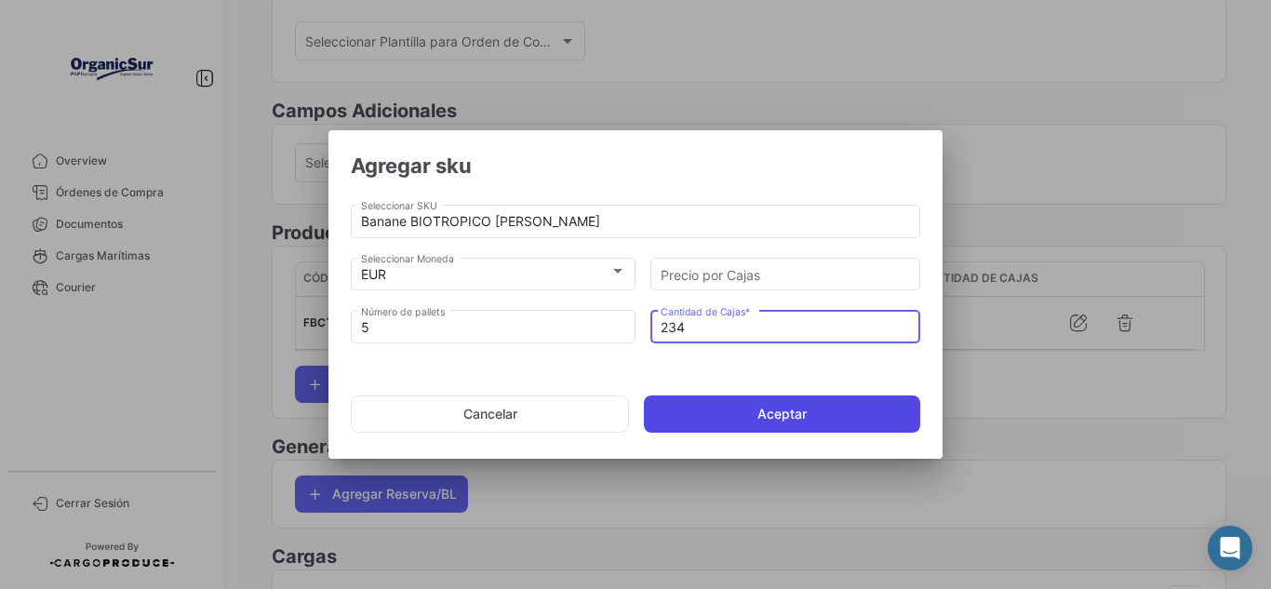
type input "234"
click at [784, 402] on button "Aceptar" at bounding box center [782, 413] width 276 height 37
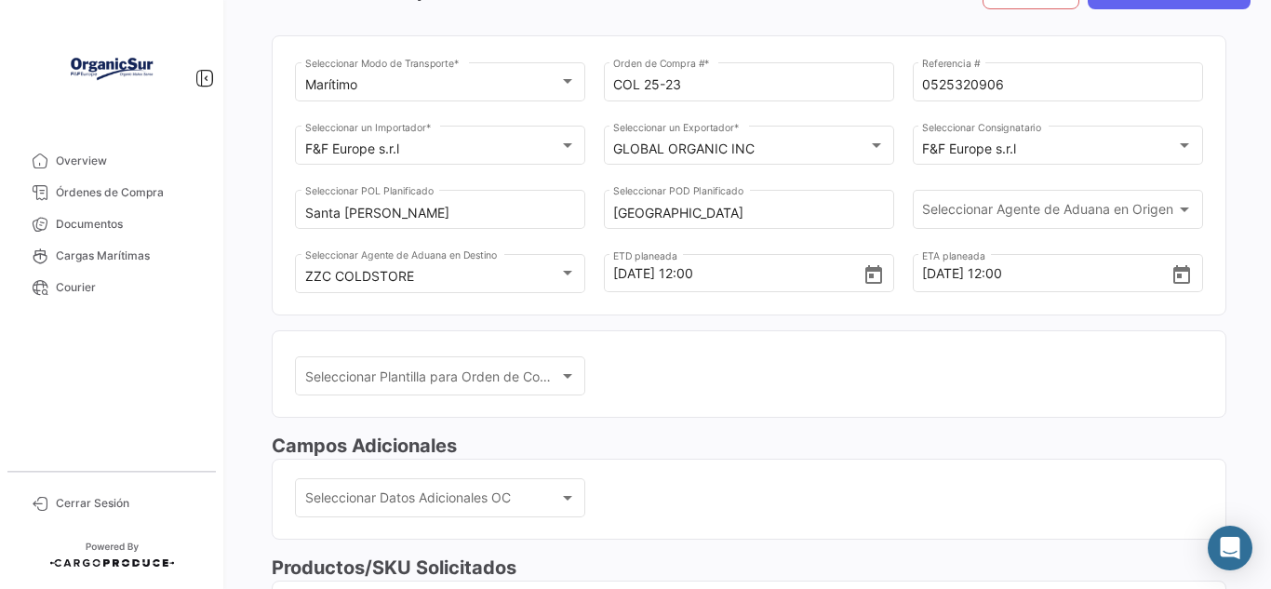
scroll to position [0, 0]
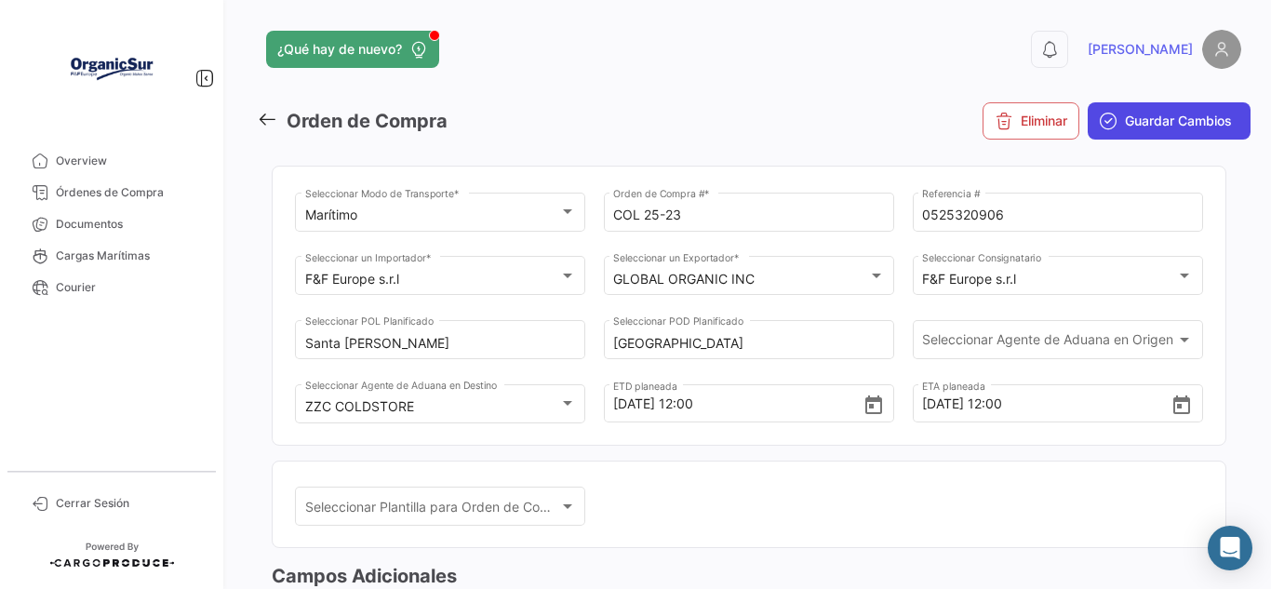
click at [1165, 121] on span "Guardar Cambios" at bounding box center [1178, 121] width 107 height 19
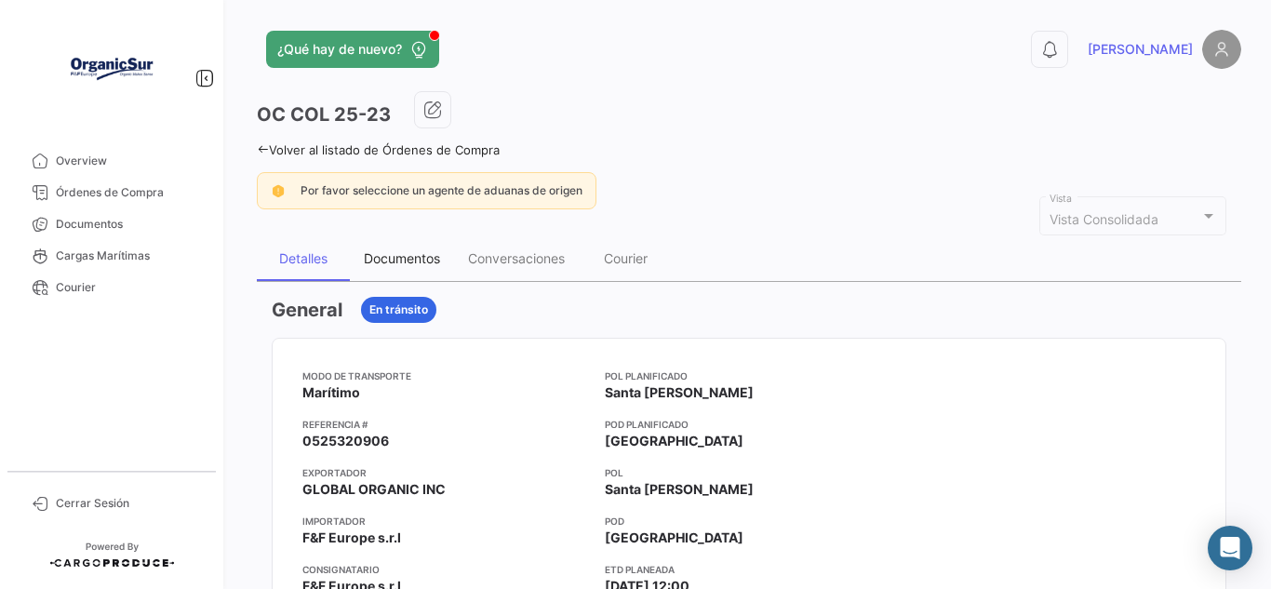
click at [409, 250] on div "Documentos" at bounding box center [402, 258] width 76 height 16
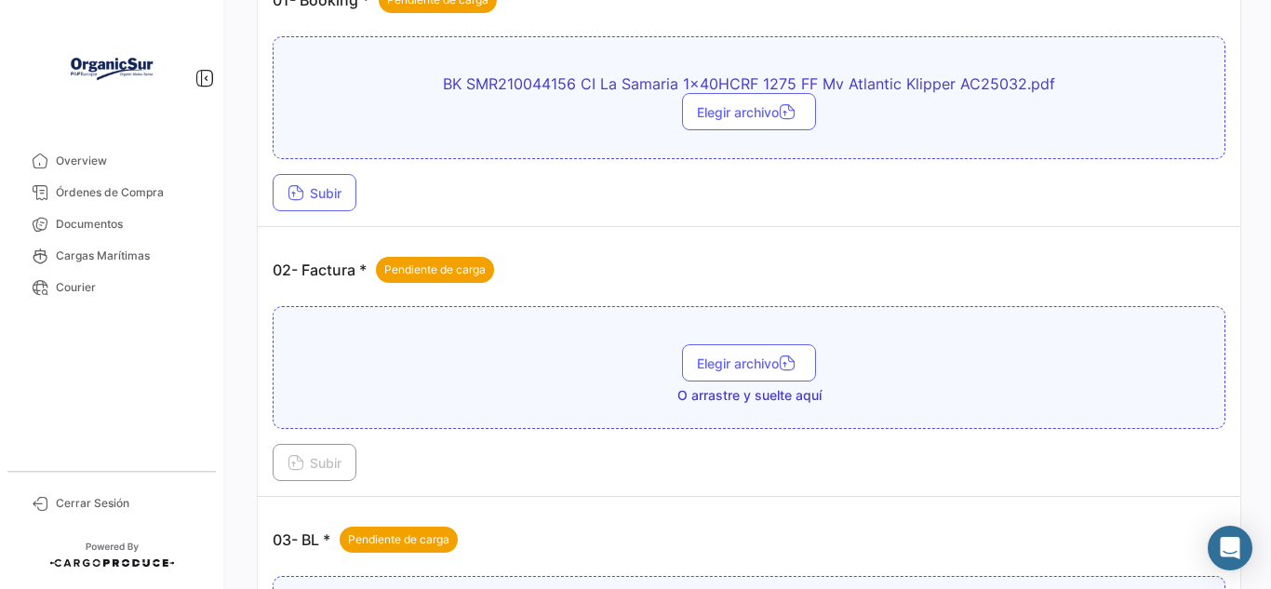
scroll to position [186, 0]
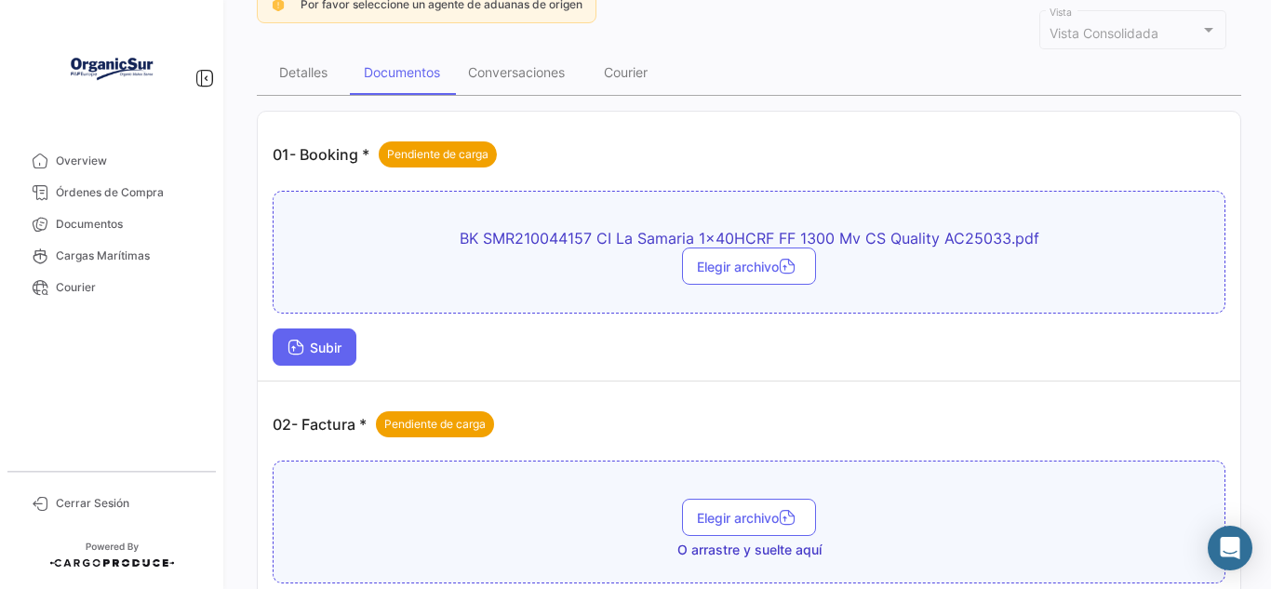
click at [335, 341] on span "Subir" at bounding box center [315, 348] width 54 height 16
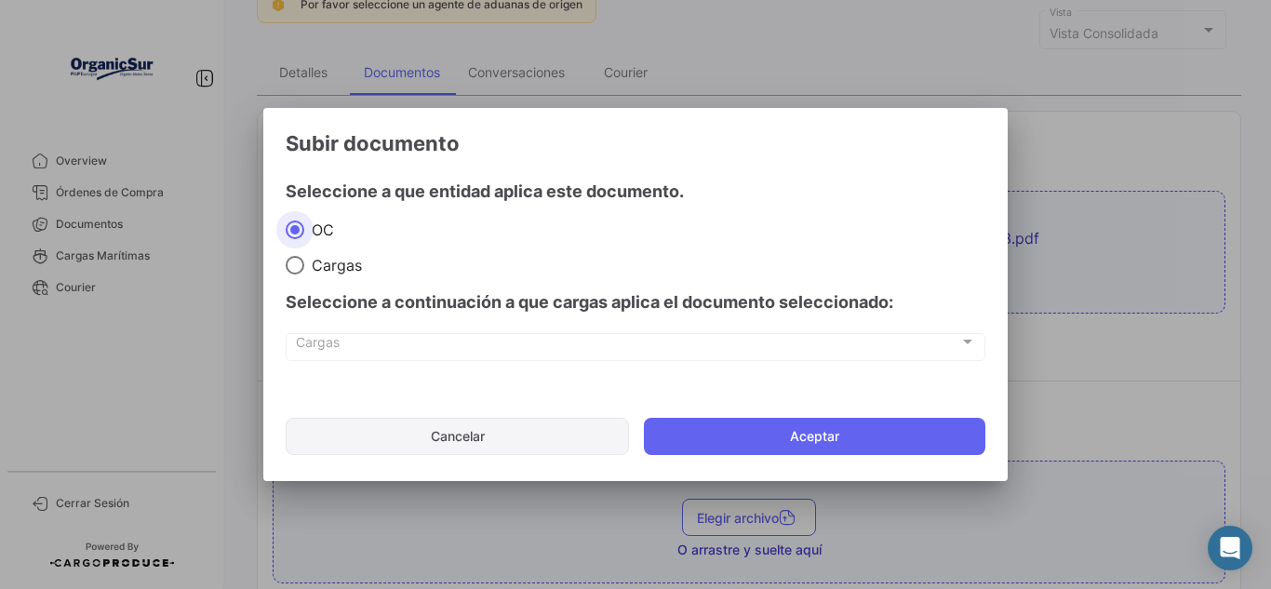
click at [536, 441] on button "Cancelar" at bounding box center [457, 436] width 343 height 37
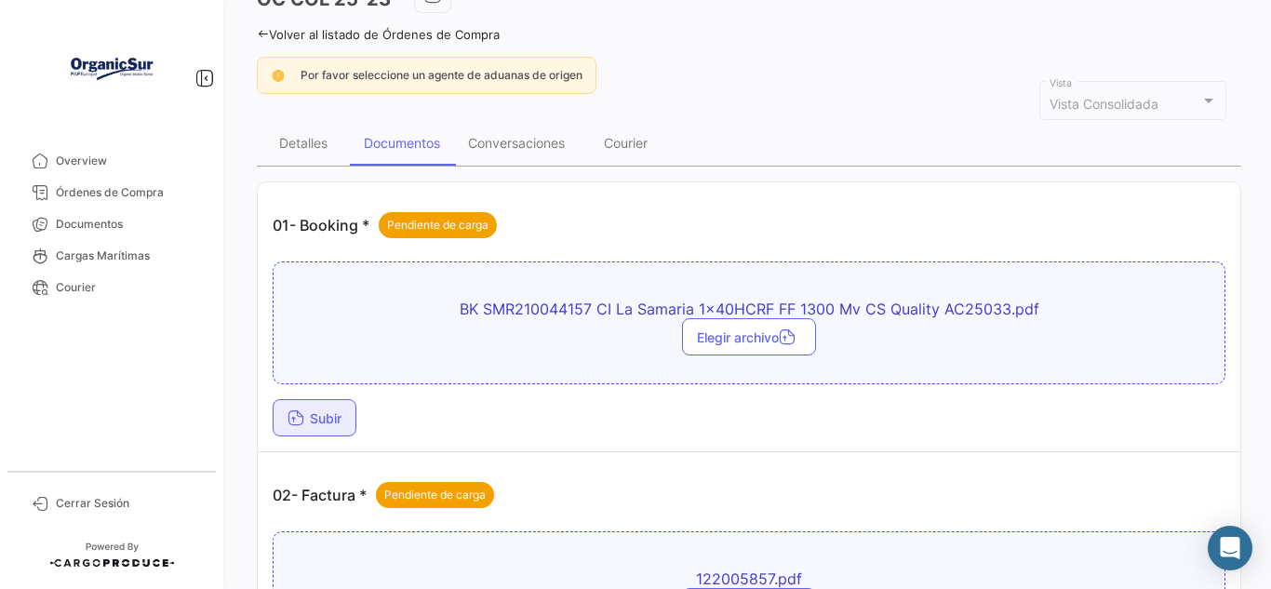
scroll to position [101, 0]
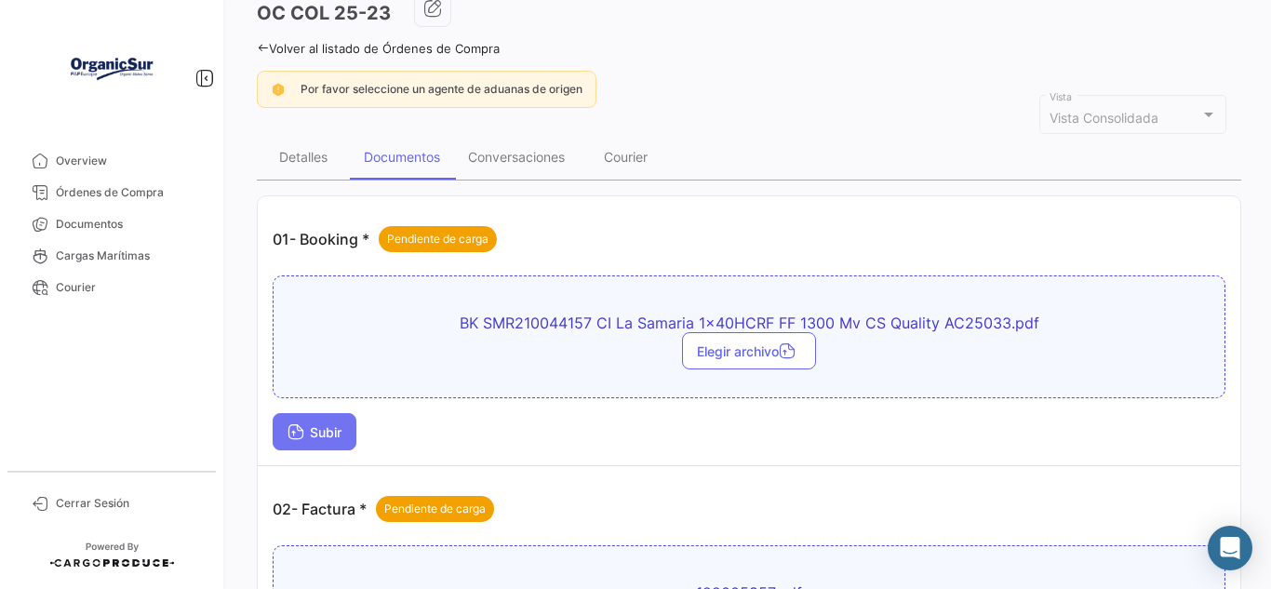
click at [325, 433] on span "Subir" at bounding box center [315, 432] width 54 height 16
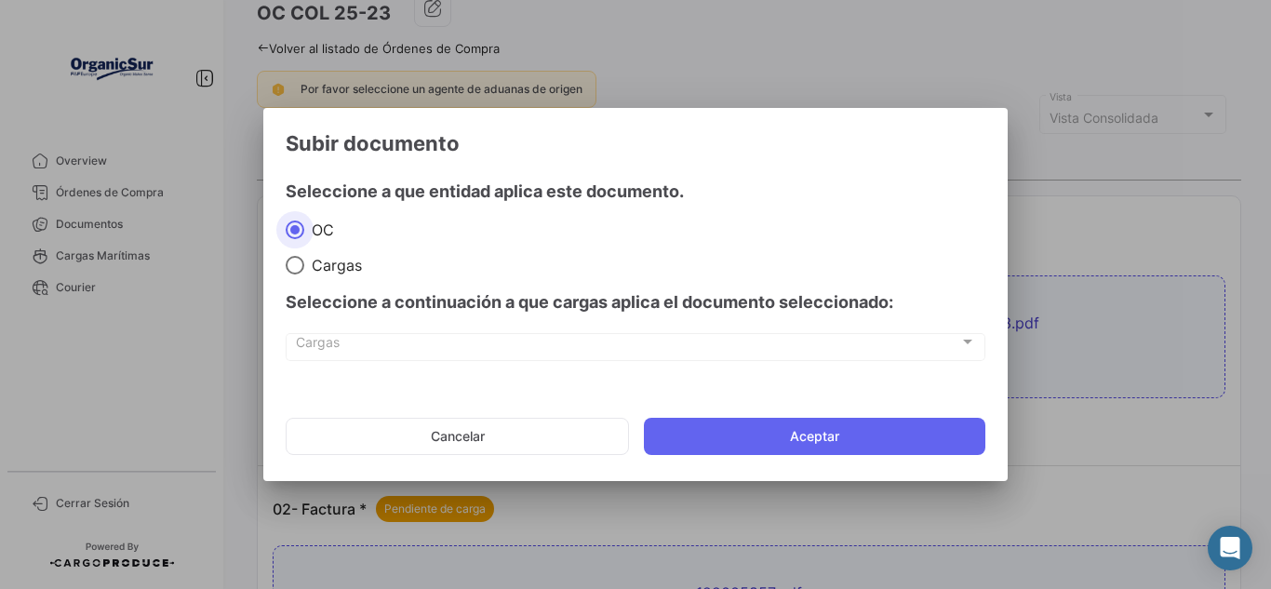
click at [781, 349] on span "Cargas" at bounding box center [627, 346] width 663 height 16
click at [914, 350] on span "Cargas" at bounding box center [627, 346] width 663 height 16
click at [314, 268] on span "Cargas" at bounding box center [333, 265] width 58 height 19
click at [304, 268] on input "Cargas" at bounding box center [295, 265] width 19 height 19
radio input "true"
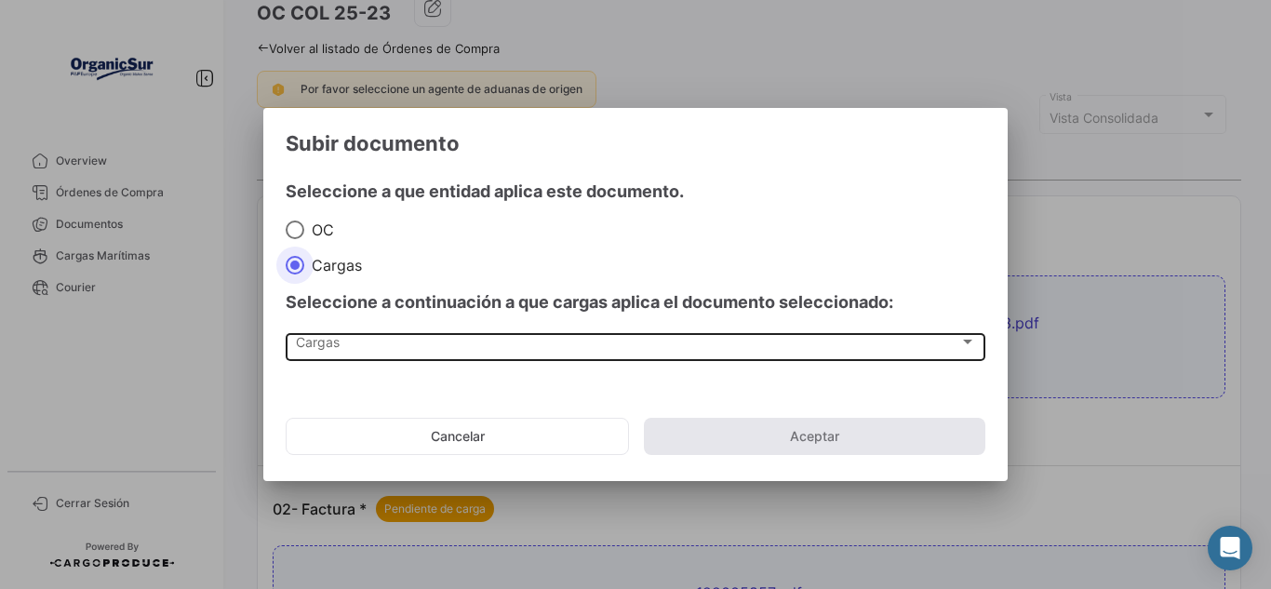
click at [387, 347] on div "Cargas" at bounding box center [627, 346] width 663 height 16
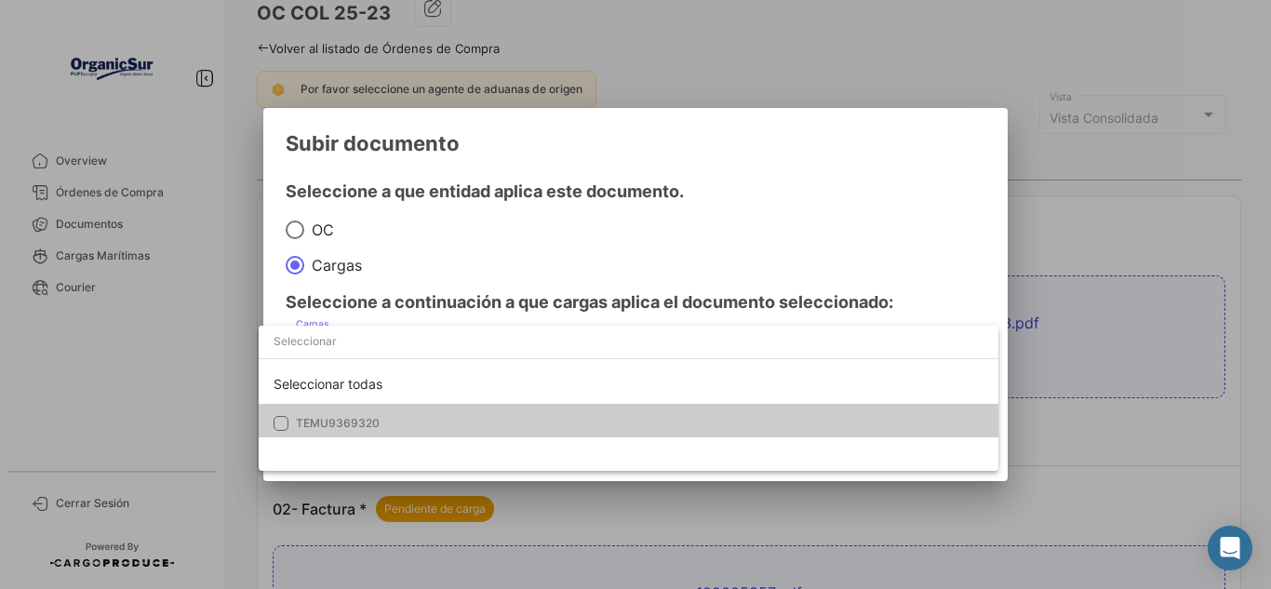
click at [280, 423] on mat-pseudo-checkbox at bounding box center [281, 423] width 15 height 15
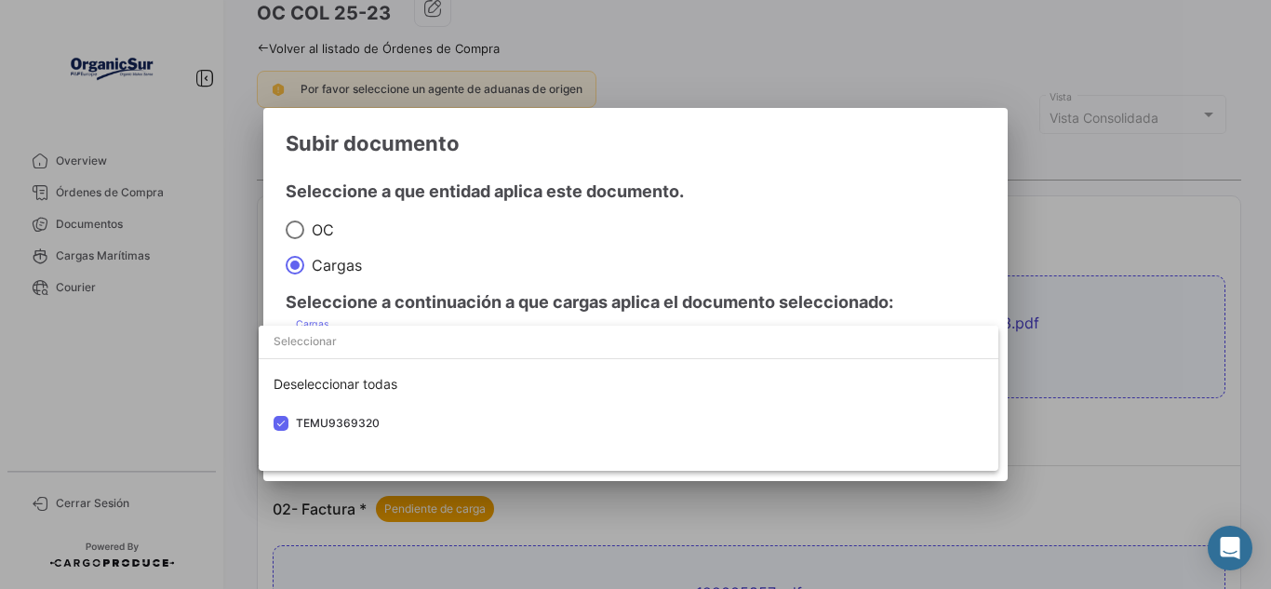
click at [1065, 203] on div at bounding box center [635, 294] width 1271 height 589
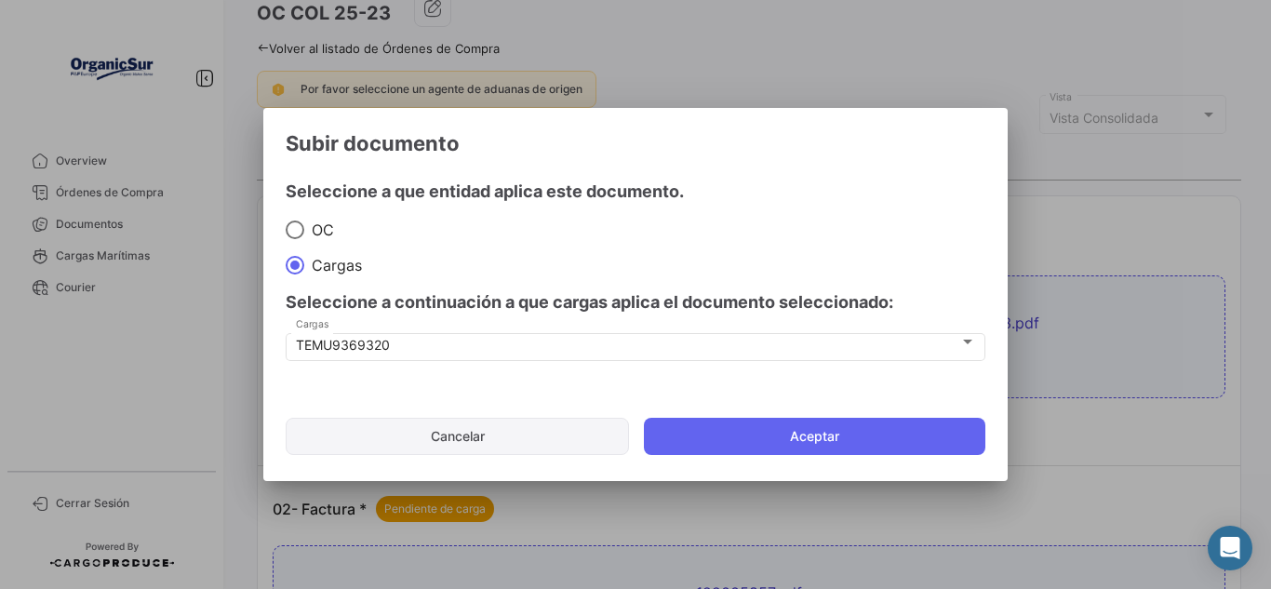
click at [506, 436] on button "Cancelar" at bounding box center [457, 436] width 343 height 37
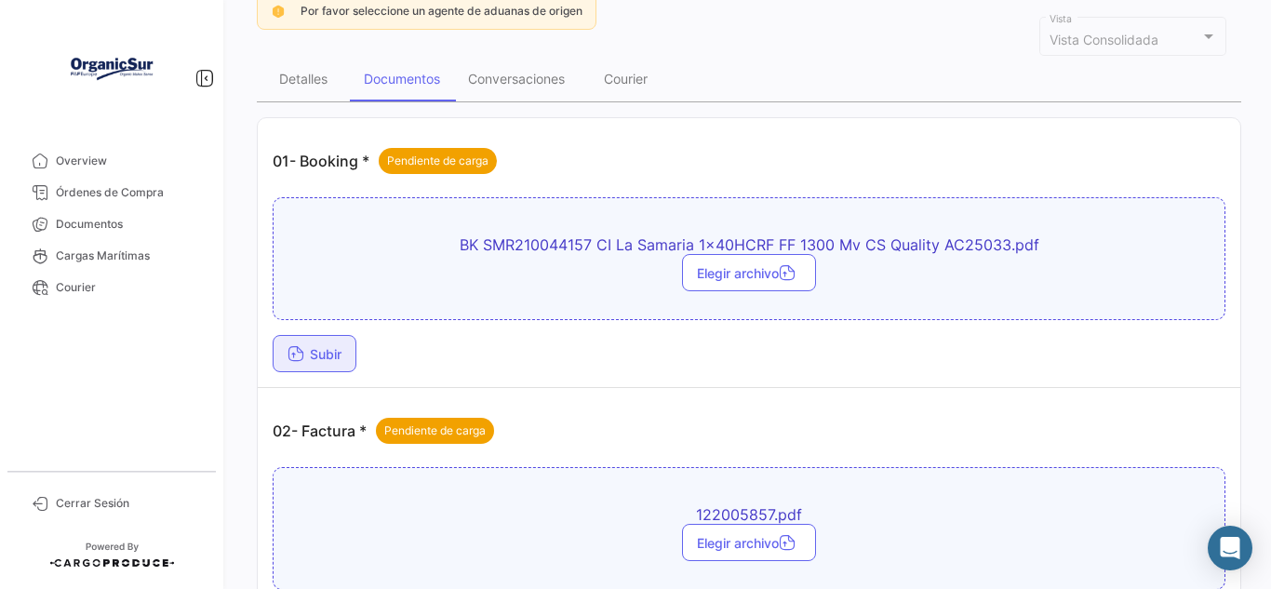
scroll to position [194, 0]
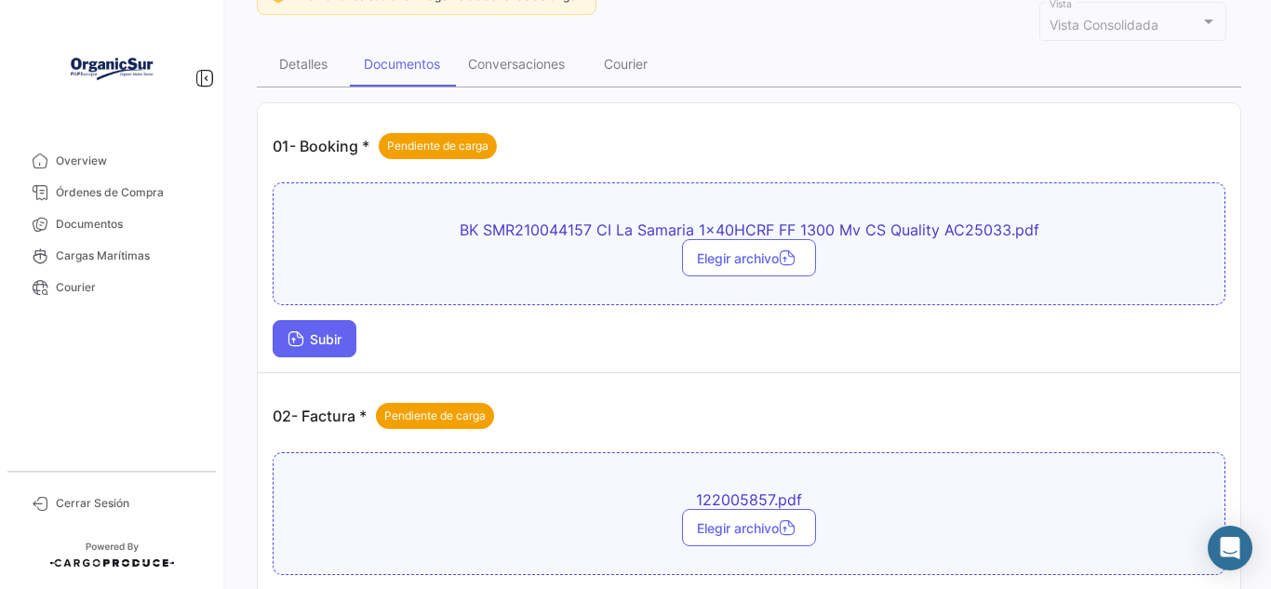
click at [315, 344] on span "Subir" at bounding box center [315, 339] width 54 height 16
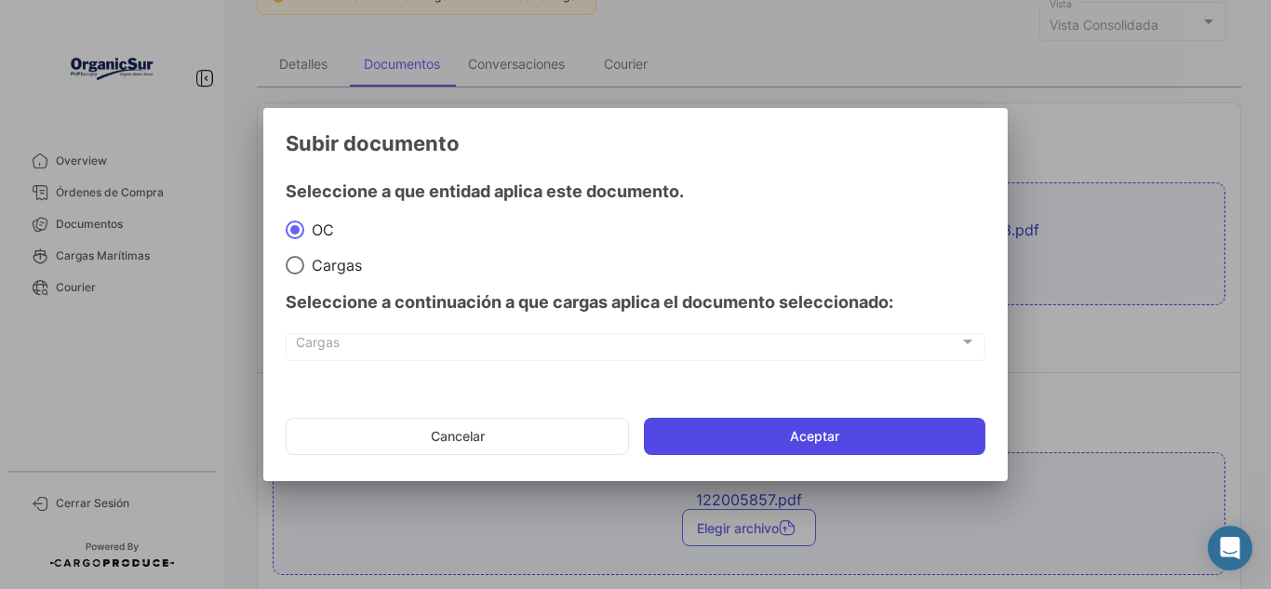
click at [783, 448] on button "Aceptar" at bounding box center [814, 436] width 341 height 37
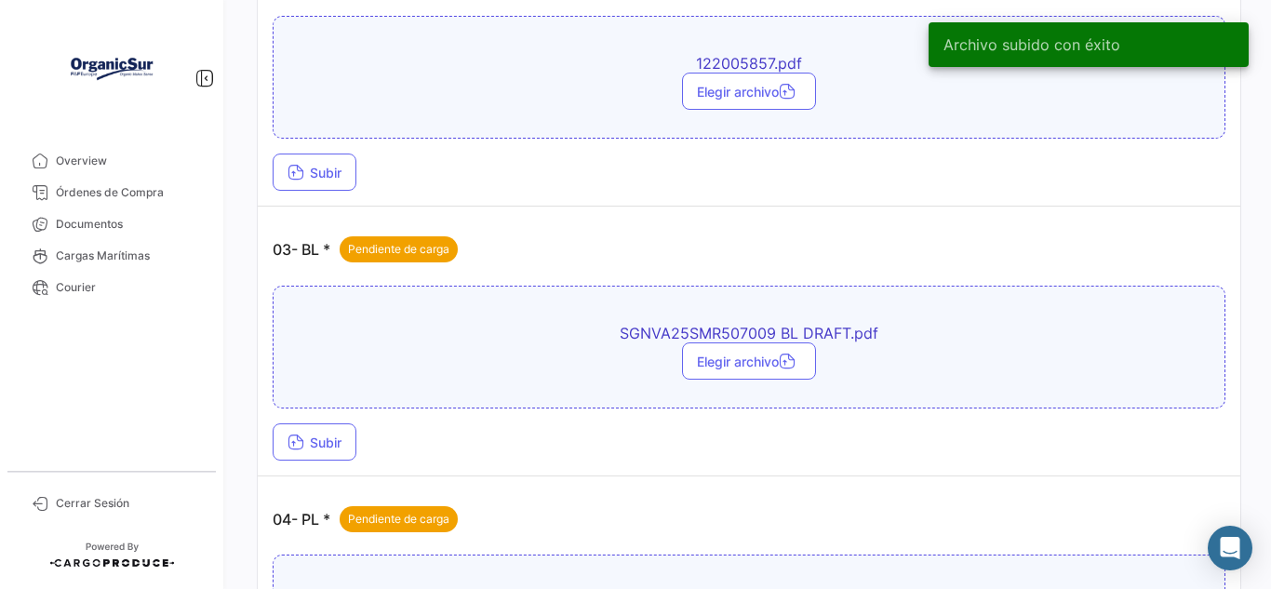
scroll to position [660, 0]
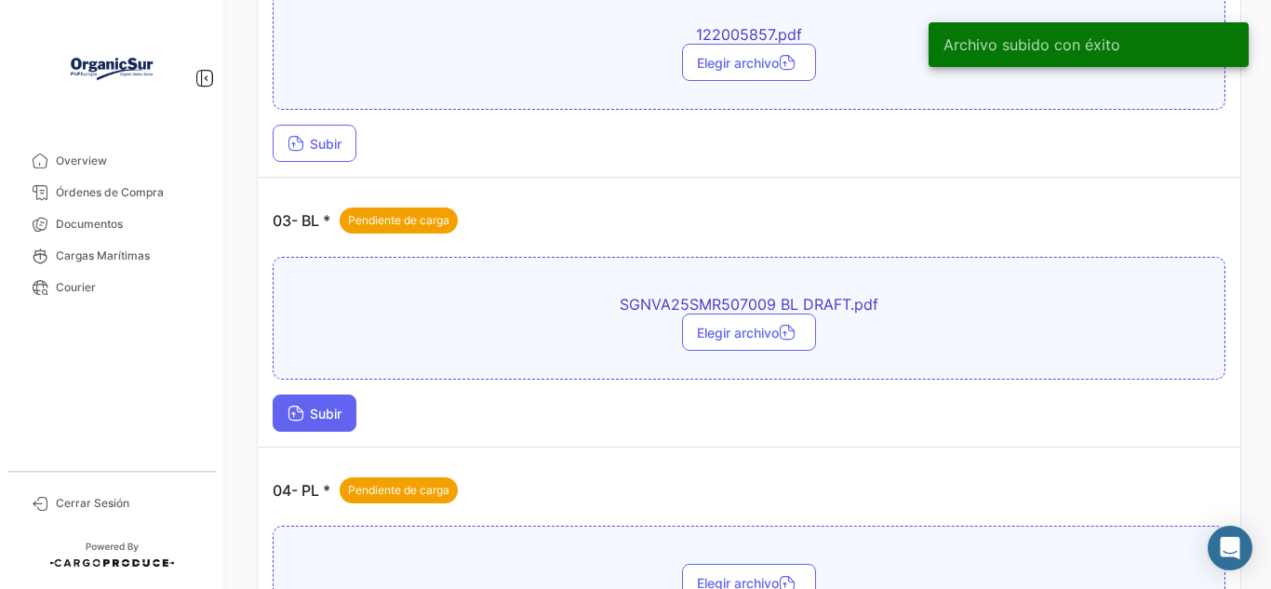
click at [327, 419] on span "Subir" at bounding box center [315, 414] width 54 height 16
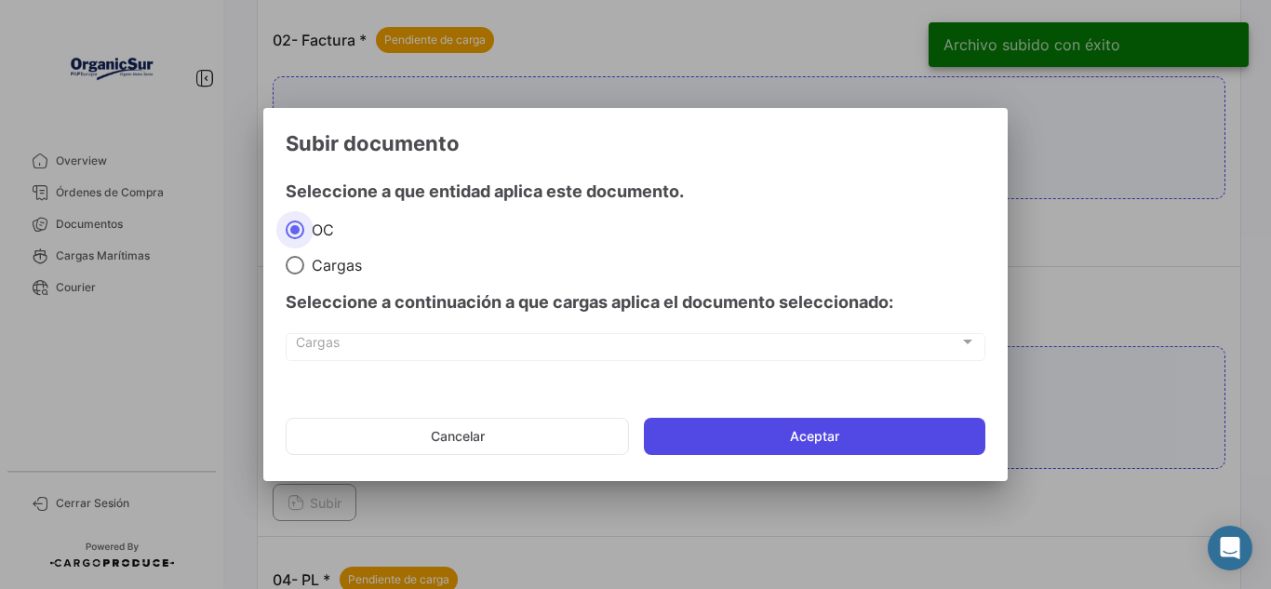
click at [782, 451] on button "Aceptar" at bounding box center [814, 436] width 341 height 37
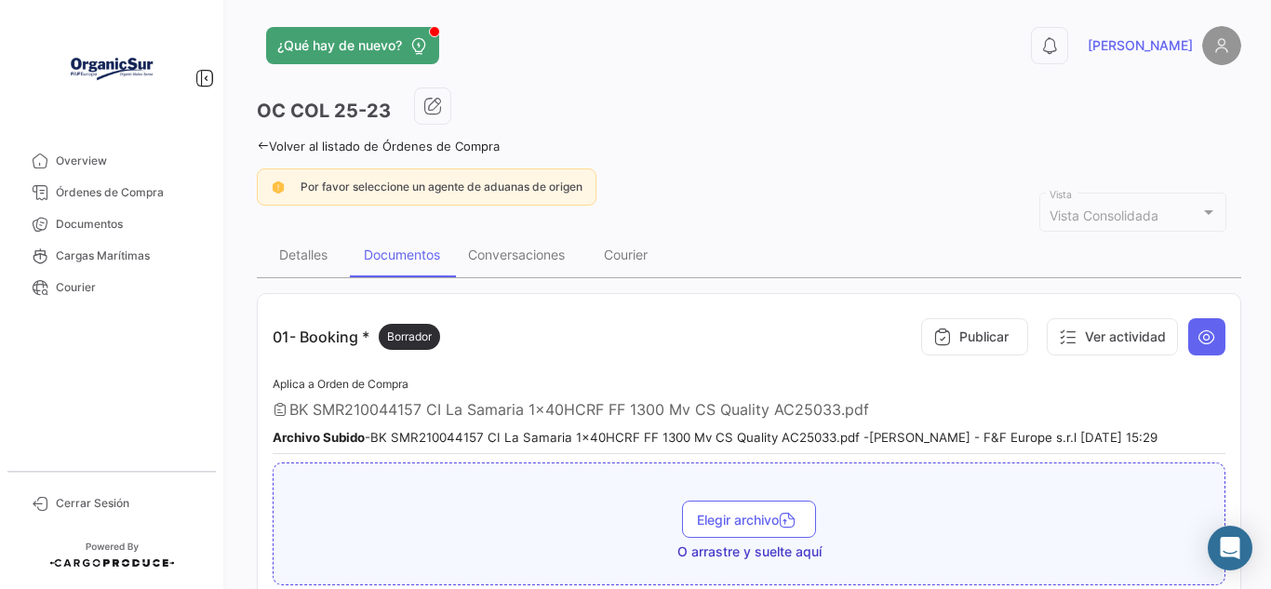
scroll to position [0, 0]
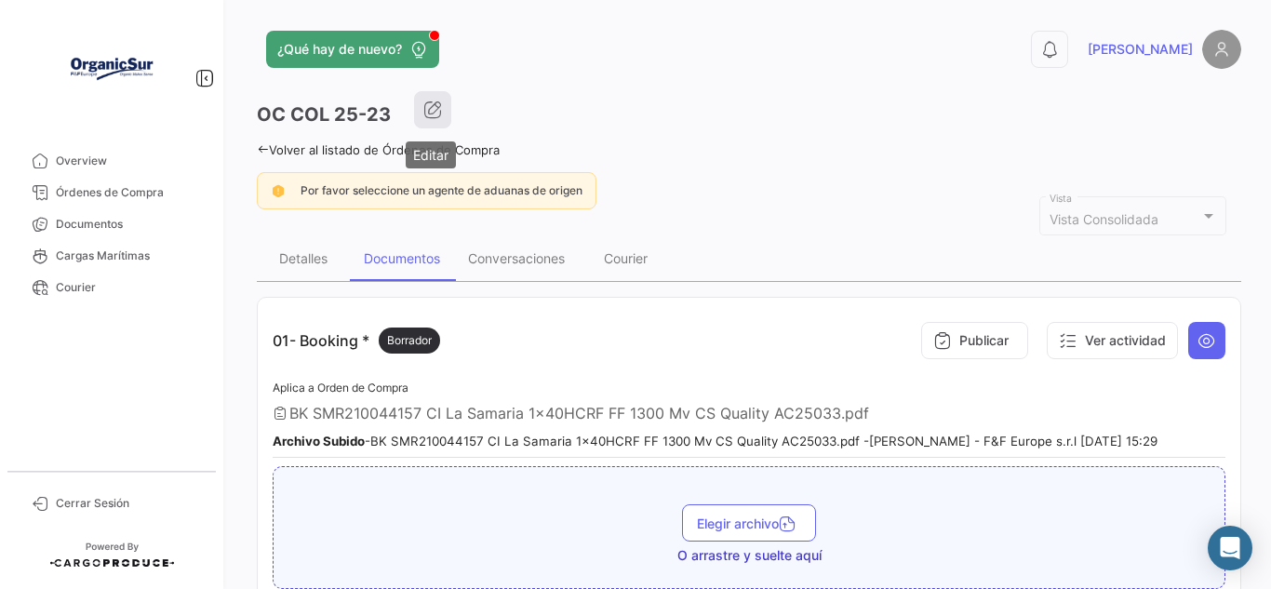
click at [431, 116] on icon "button" at bounding box center [432, 109] width 19 height 19
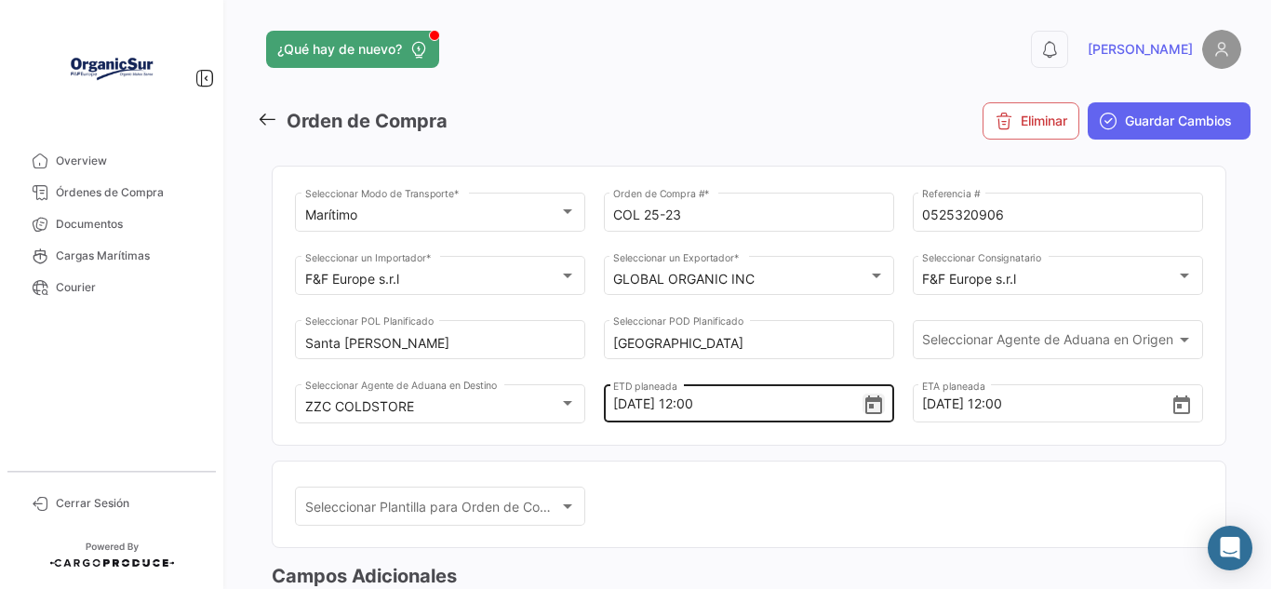
click at [866, 398] on icon "Open calendar" at bounding box center [873, 404] width 17 height 19
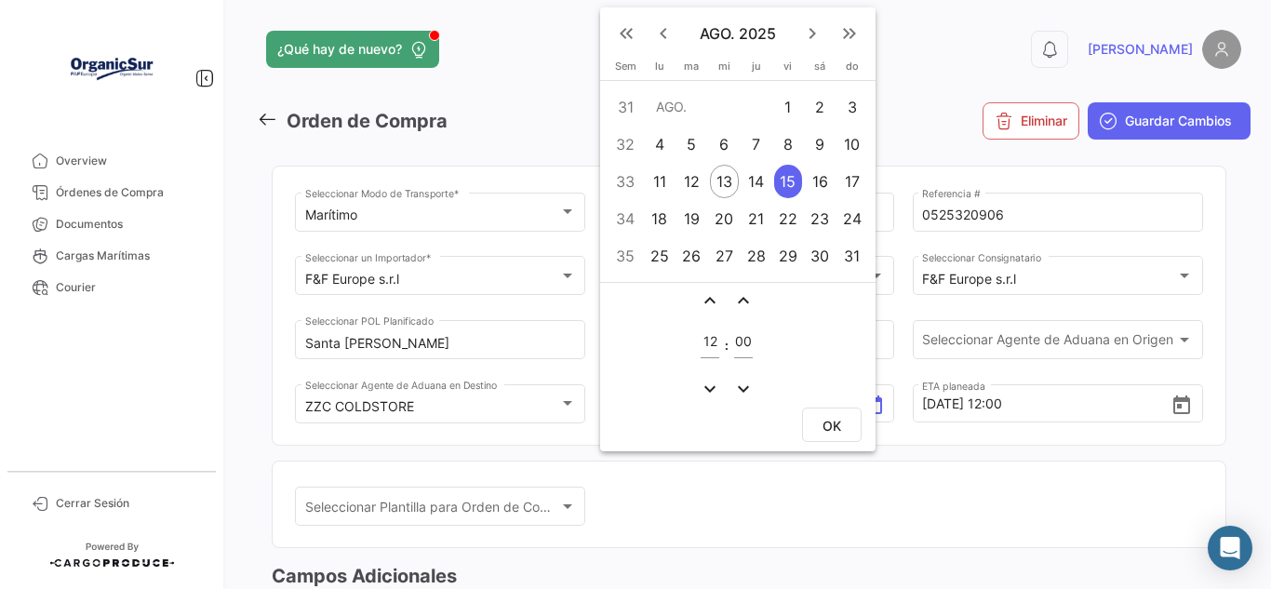
click at [785, 187] on div "15" at bounding box center [788, 181] width 29 height 33
click at [970, 523] on div at bounding box center [635, 294] width 1271 height 589
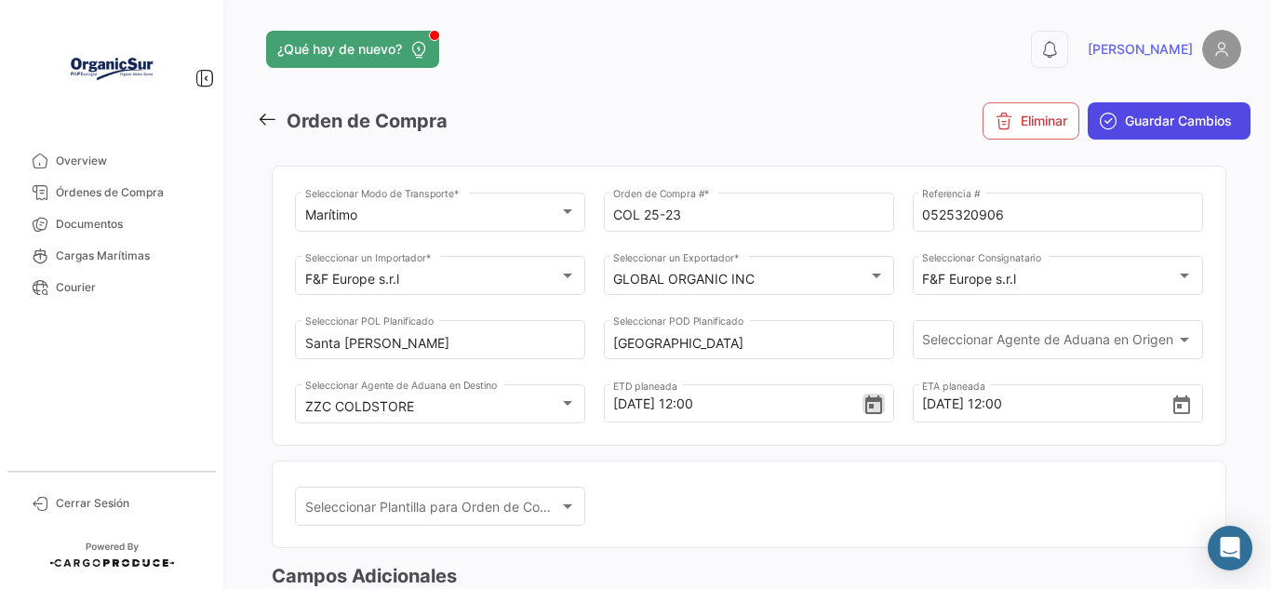
click at [1159, 132] on button "Guardar Cambios" at bounding box center [1169, 120] width 163 height 37
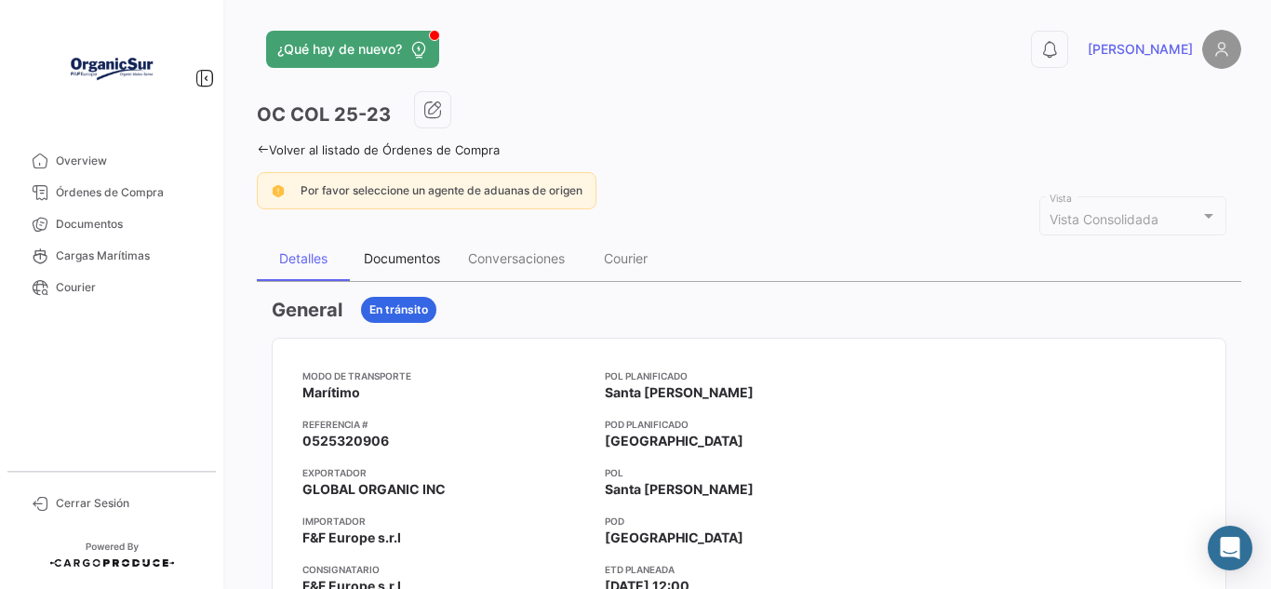
click at [422, 255] on div "Documentos" at bounding box center [402, 258] width 76 height 16
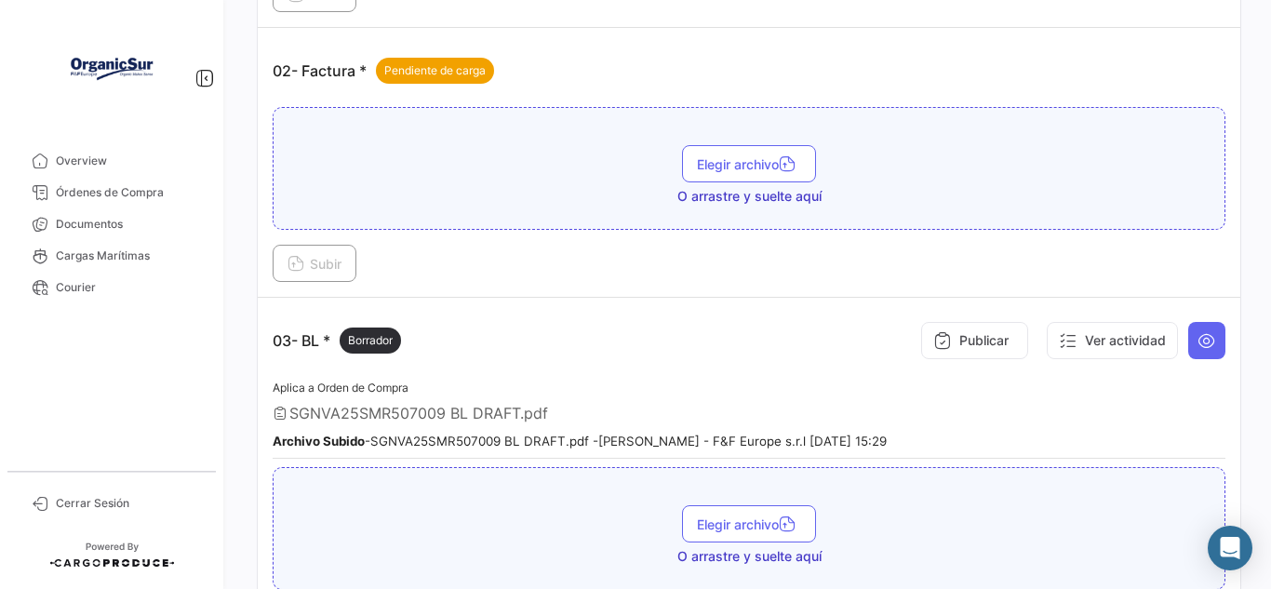
scroll to position [558, 0]
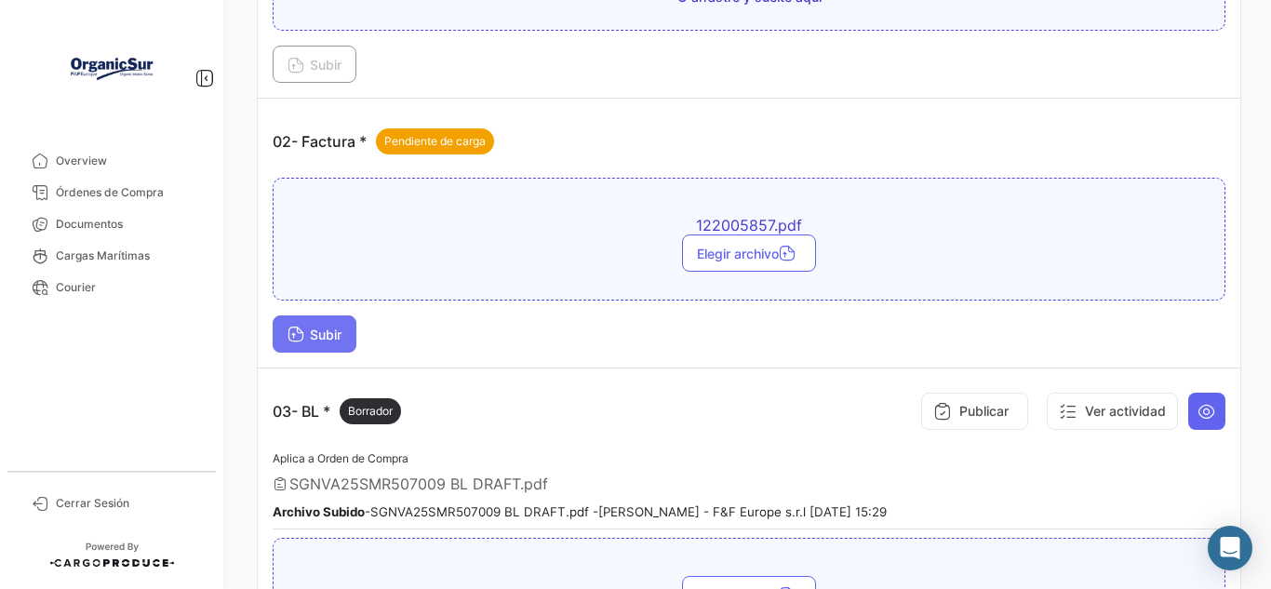
click at [335, 329] on span "Subir" at bounding box center [315, 335] width 54 height 16
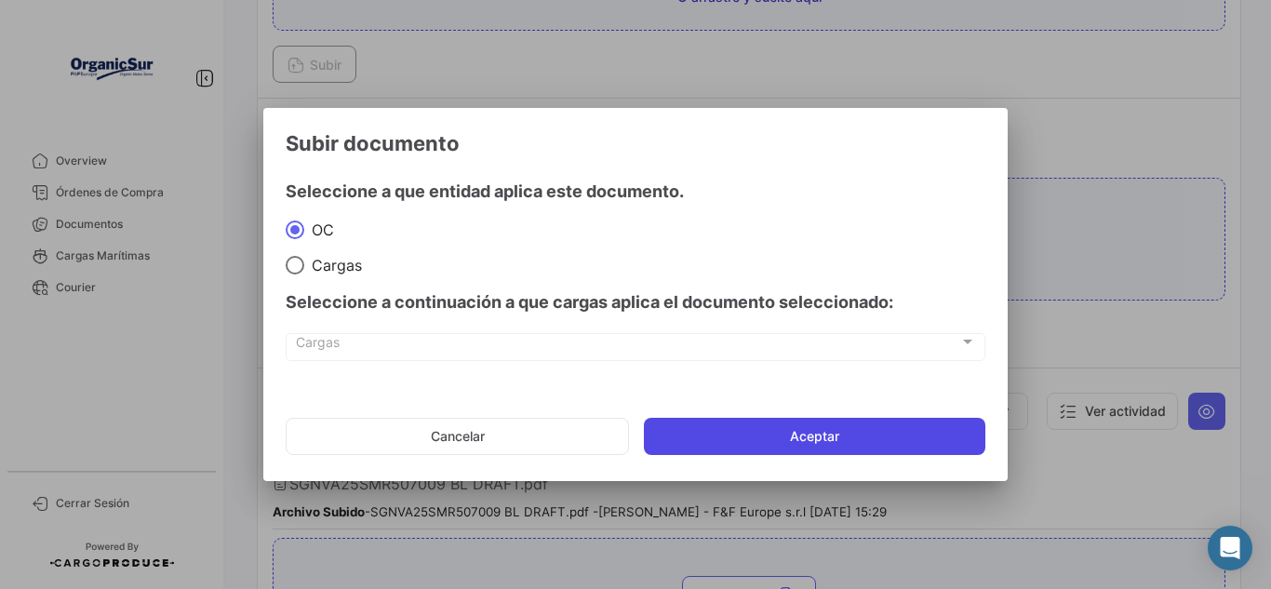
click at [708, 428] on button "Aceptar" at bounding box center [814, 436] width 341 height 37
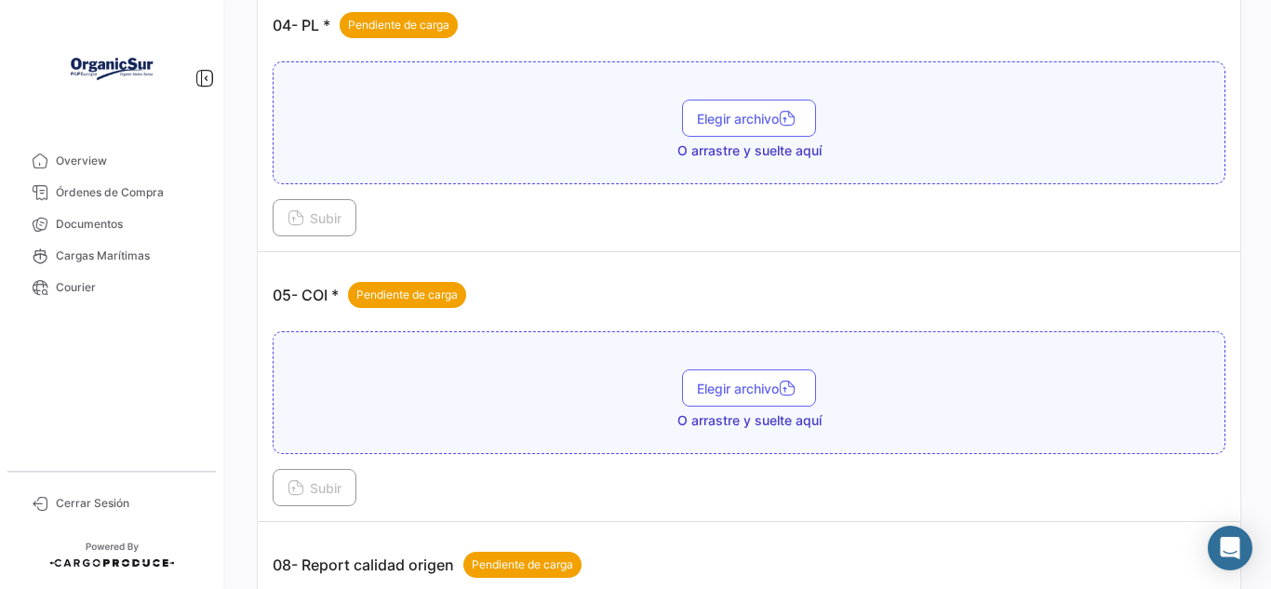
scroll to position [1396, 0]
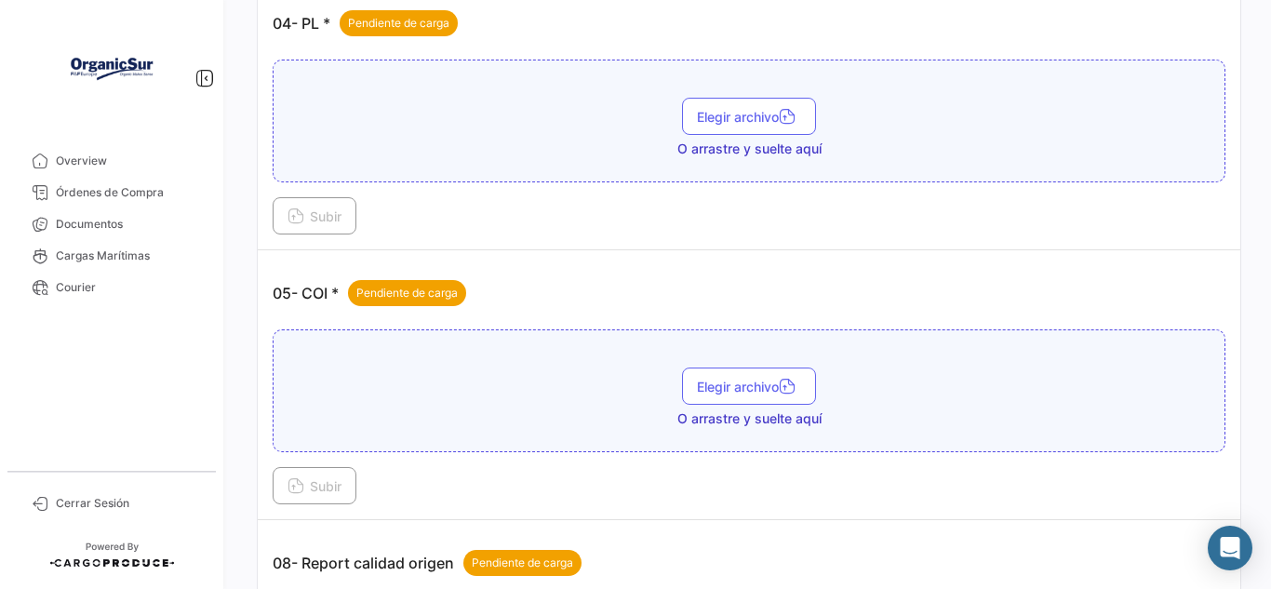
drag, startPoint x: 541, startPoint y: 404, endPoint x: 476, endPoint y: 366, distance: 74.7
click at [708, 391] on span "Elegir archivo" at bounding box center [749, 387] width 104 height 16
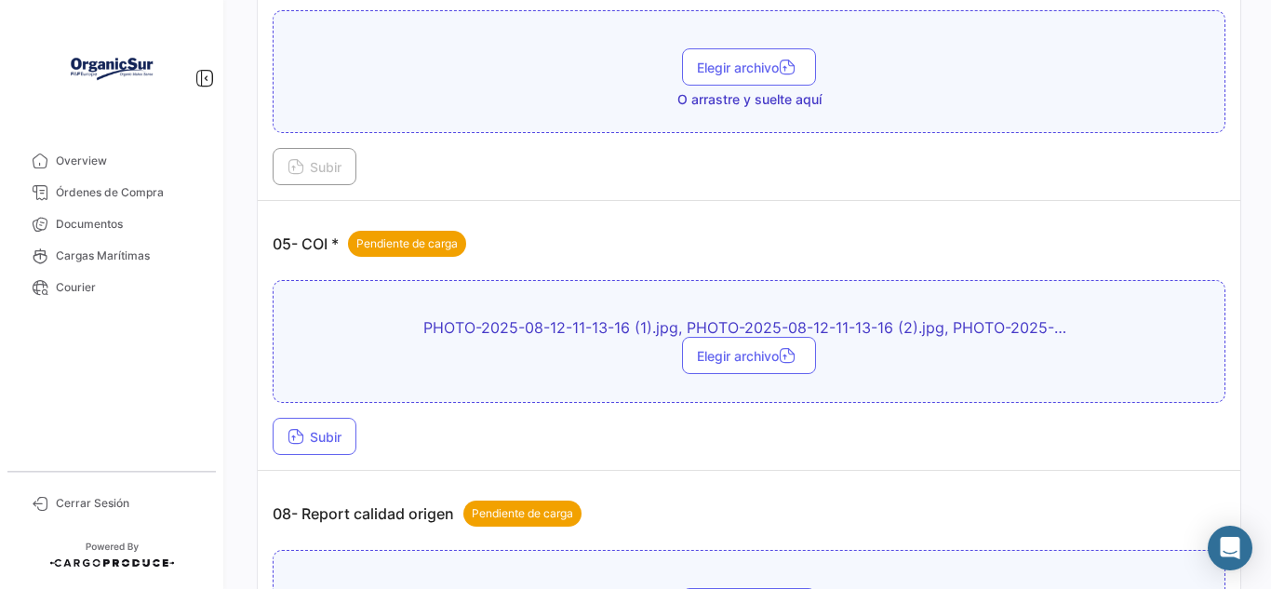
scroll to position [1582, 0]
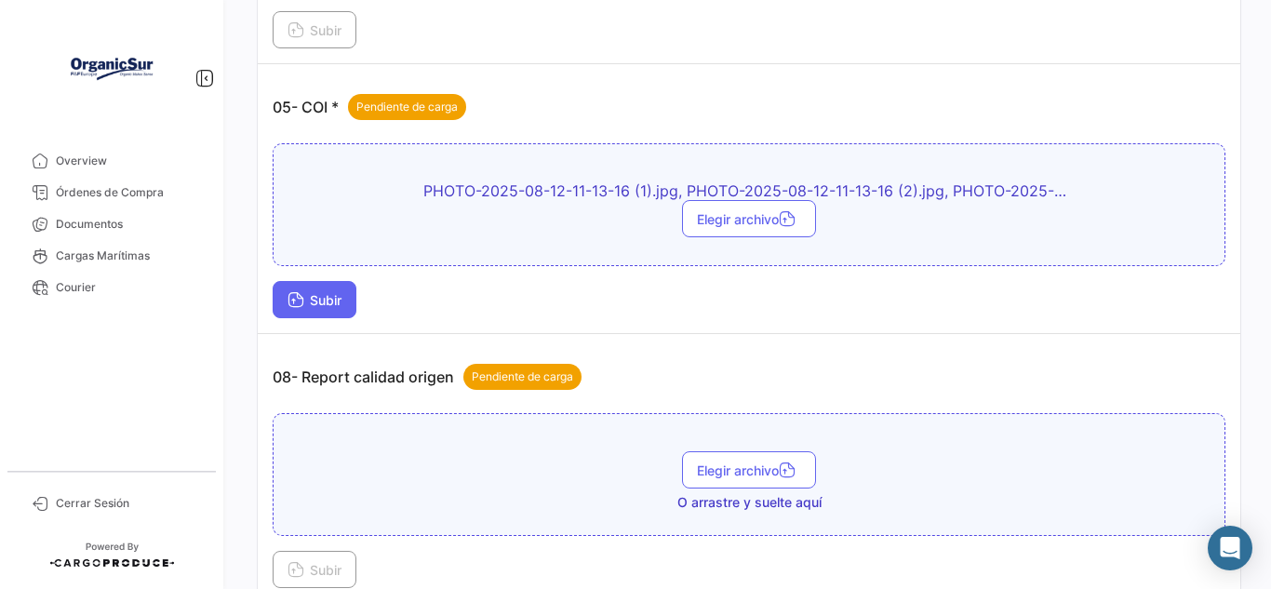
click at [356, 308] on button "Subir" at bounding box center [315, 299] width 84 height 37
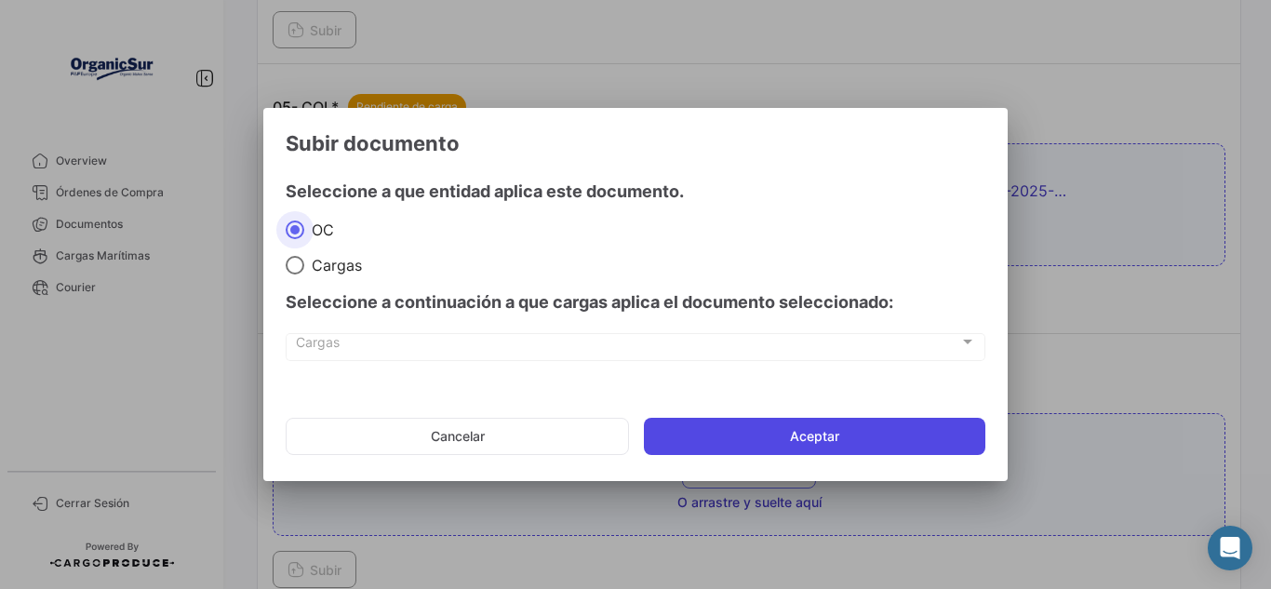
click at [736, 419] on button "Aceptar" at bounding box center [814, 436] width 341 height 37
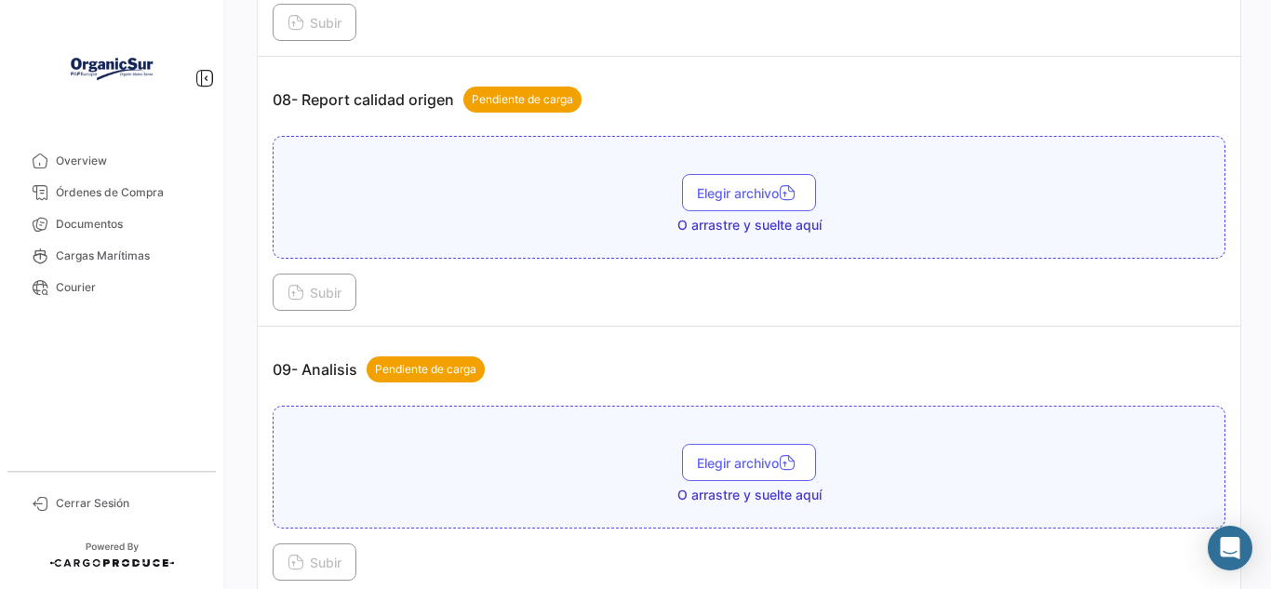
scroll to position [1285, 0]
